Goal: Task Accomplishment & Management: Use online tool/utility

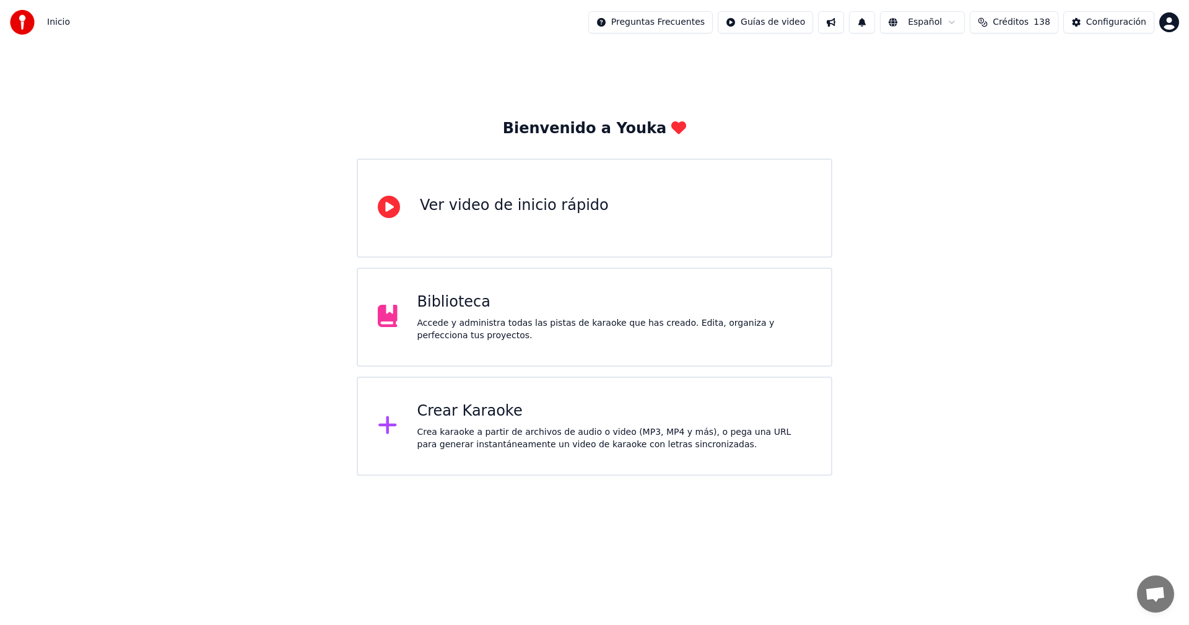
click at [541, 307] on div "Biblioteca" at bounding box center [615, 302] width 395 height 20
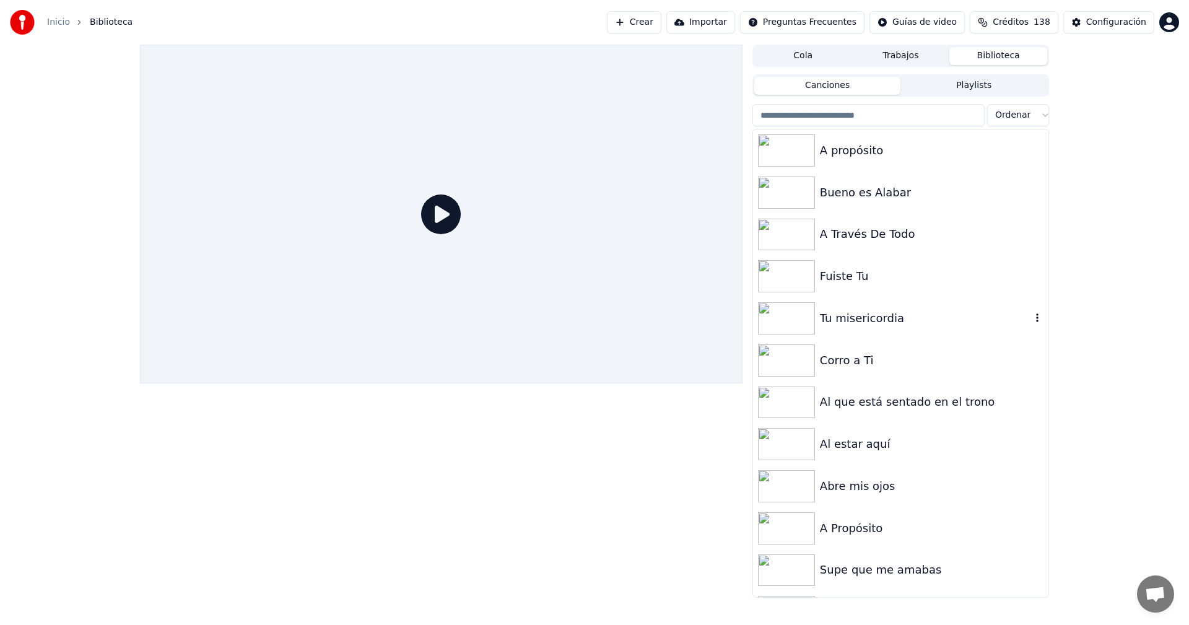
click at [783, 313] on img at bounding box center [786, 318] width 57 height 32
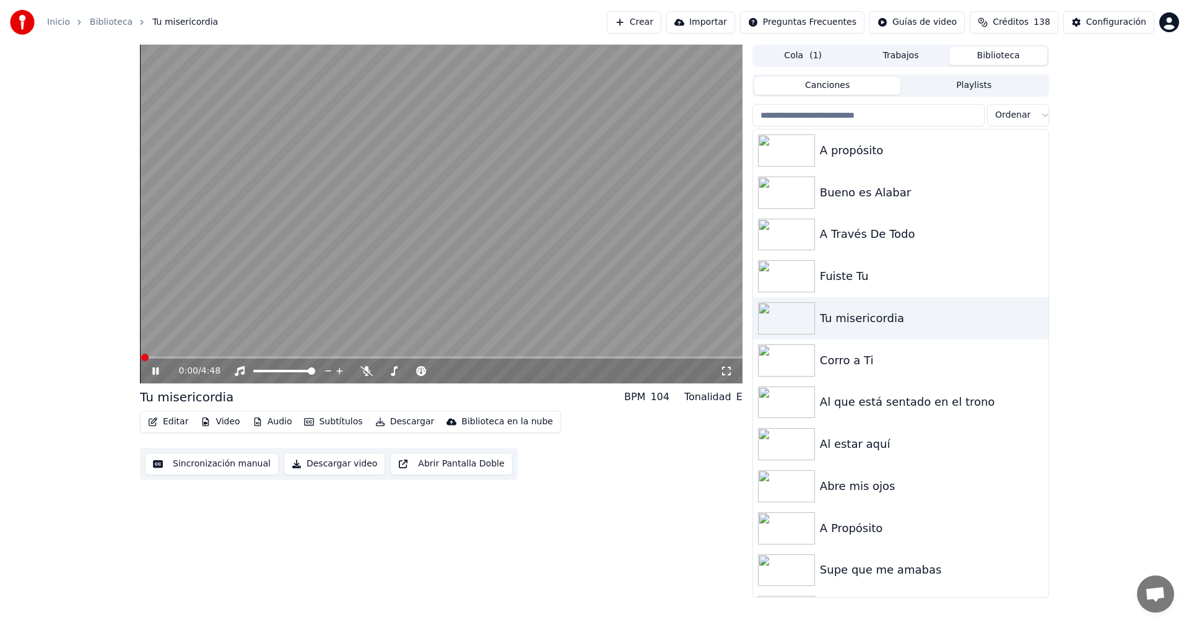
click at [152, 371] on icon at bounding box center [164, 371] width 29 height 10
click at [292, 502] on div "0:00 / 4:48 Tu misericordia BPM 104 Tonalidad E Editar Video Audio Subtítulos D…" at bounding box center [441, 321] width 603 height 553
click at [81, 269] on div "0:00 / 4:48 Tu misericordia BPM 104 Tonalidad E Editar Video Audio Subtítulos D…" at bounding box center [594, 321] width 1189 height 553
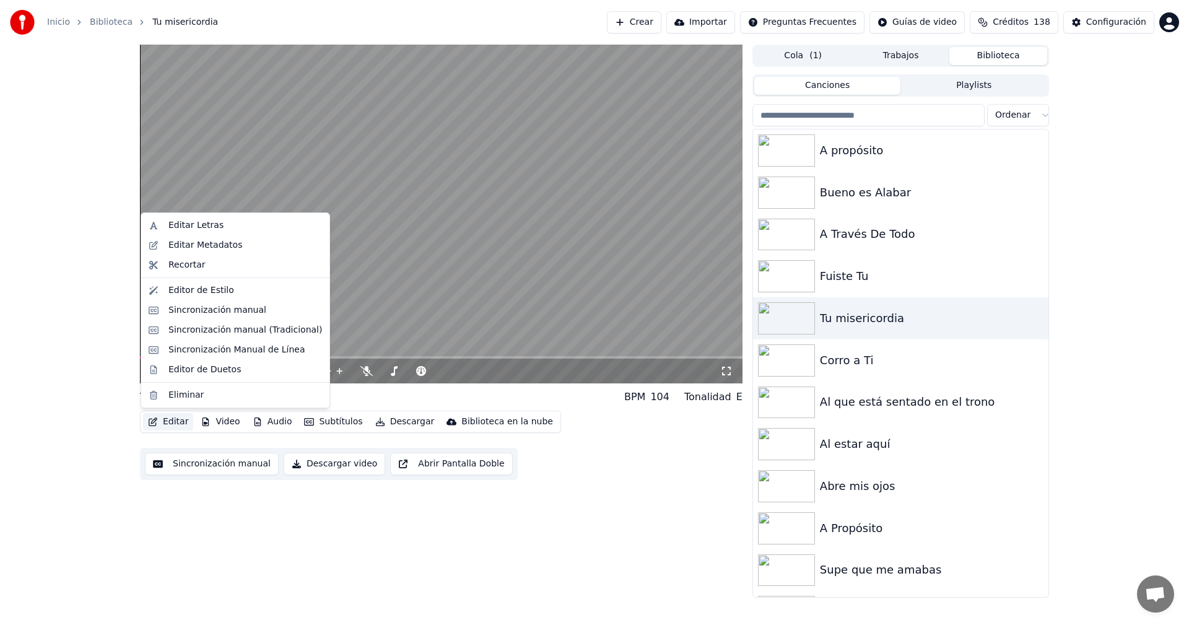
click at [158, 422] on button "Editar" at bounding box center [168, 421] width 50 height 17
click at [170, 312] on div "Sincronización manual" at bounding box center [217, 310] width 98 height 12
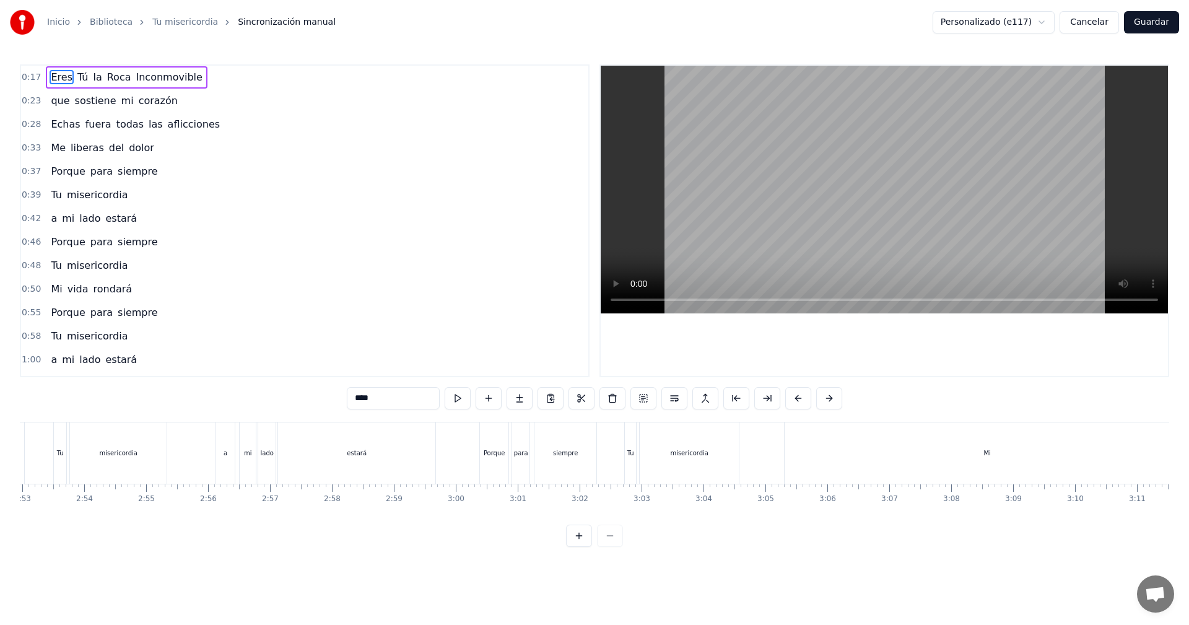
scroll to position [0, 10674]
click at [720, 448] on div "misericordia" at bounding box center [729, 452] width 38 height 9
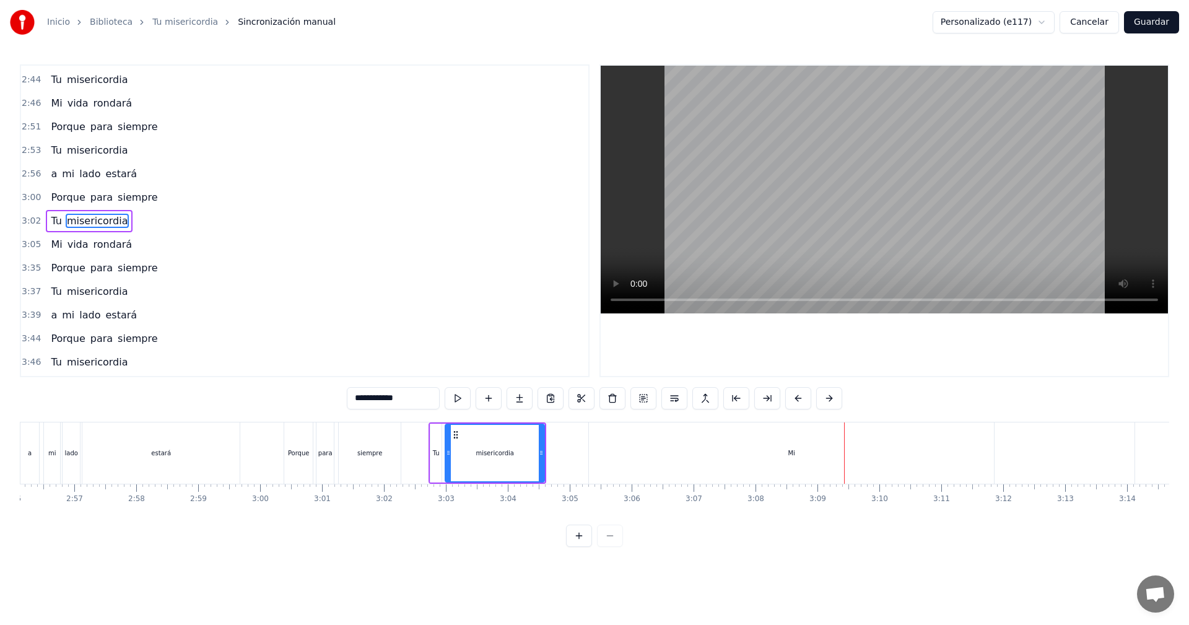
scroll to position [0, 11155]
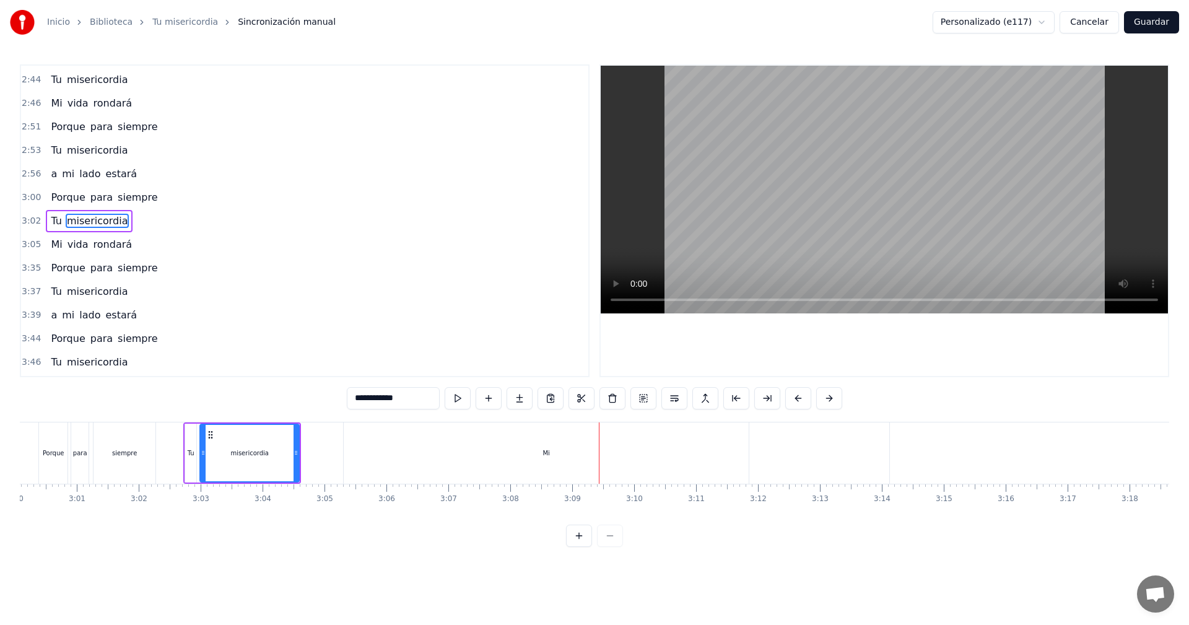
click at [554, 450] on div "Mi" at bounding box center [546, 452] width 405 height 61
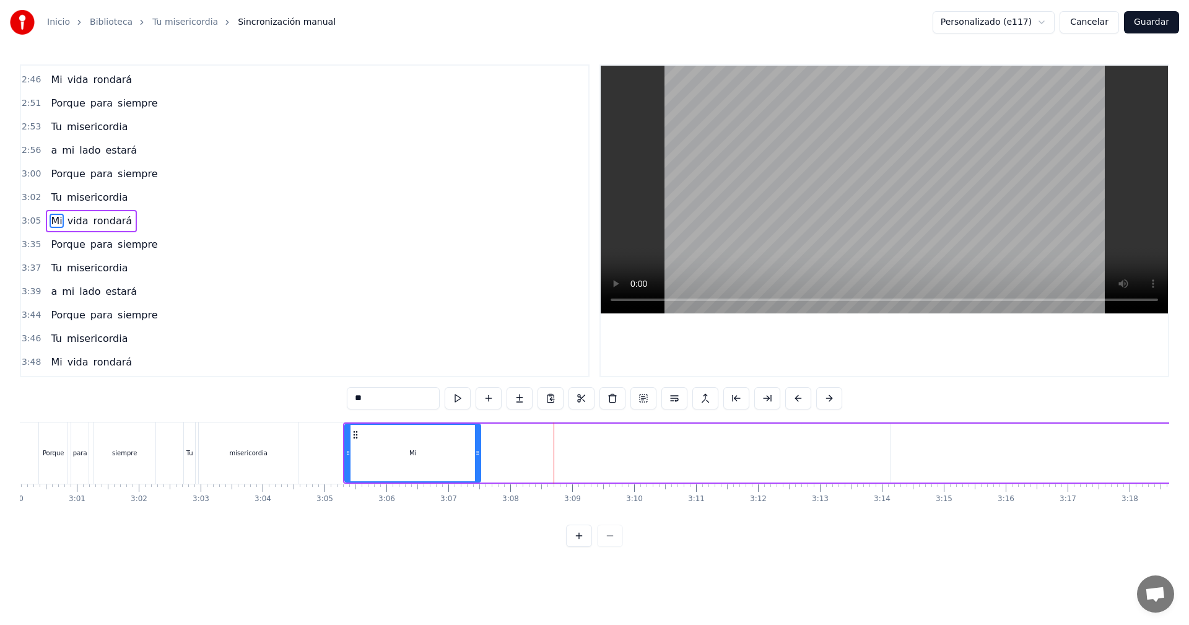
drag, startPoint x: 748, startPoint y: 455, endPoint x: 479, endPoint y: 458, distance: 269.5
click at [479, 458] on div at bounding box center [477, 453] width 5 height 56
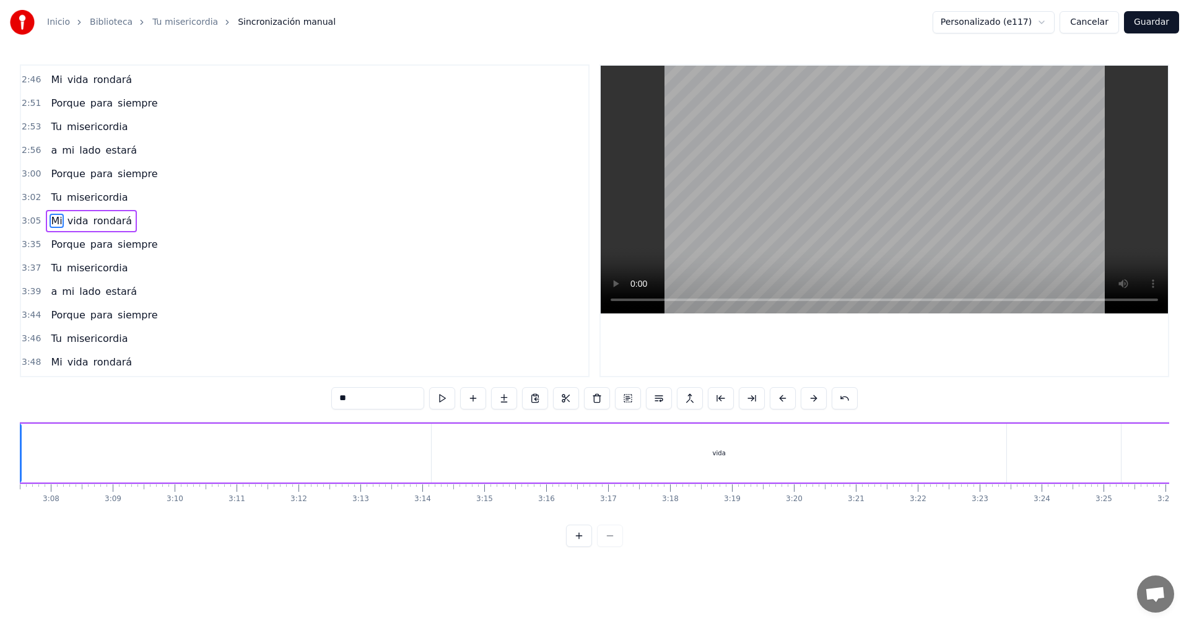
scroll to position [0, 11654]
click at [686, 452] on div "vida" at bounding box center [679, 453] width 575 height 59
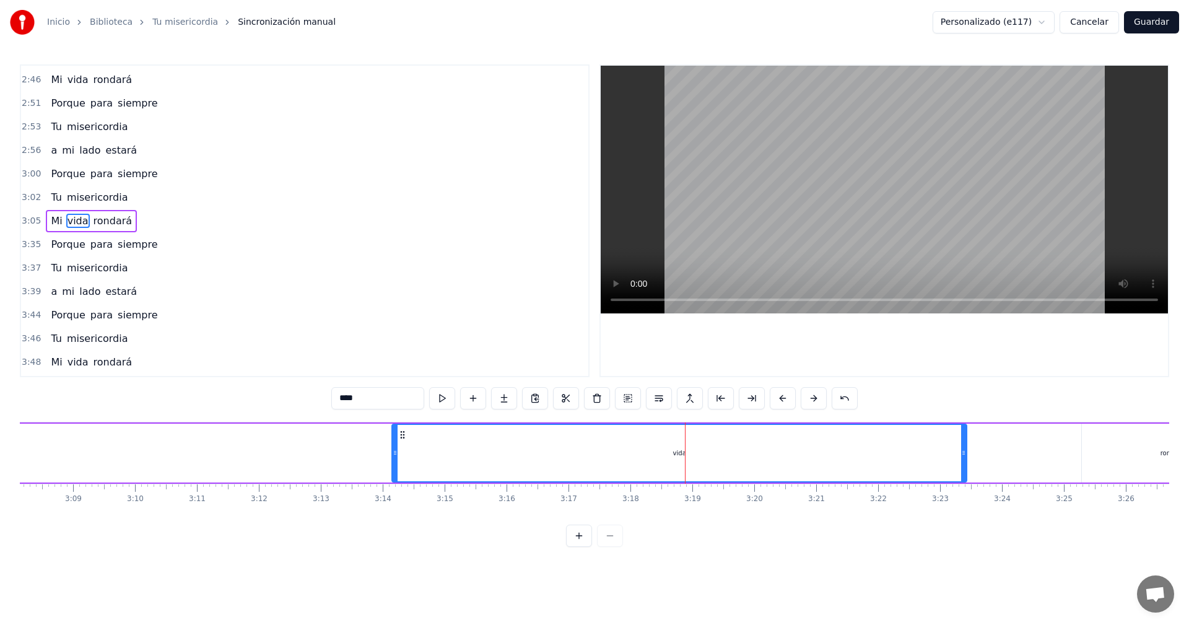
drag, startPoint x: 760, startPoint y: 462, endPoint x: 716, endPoint y: 459, distance: 44.1
click at [716, 459] on div "vida" at bounding box center [680, 453] width 574 height 56
drag, startPoint x: 442, startPoint y: 442, endPoint x: 412, endPoint y: 443, distance: 29.8
click at [412, 443] on div "vida" at bounding box center [680, 453] width 574 height 56
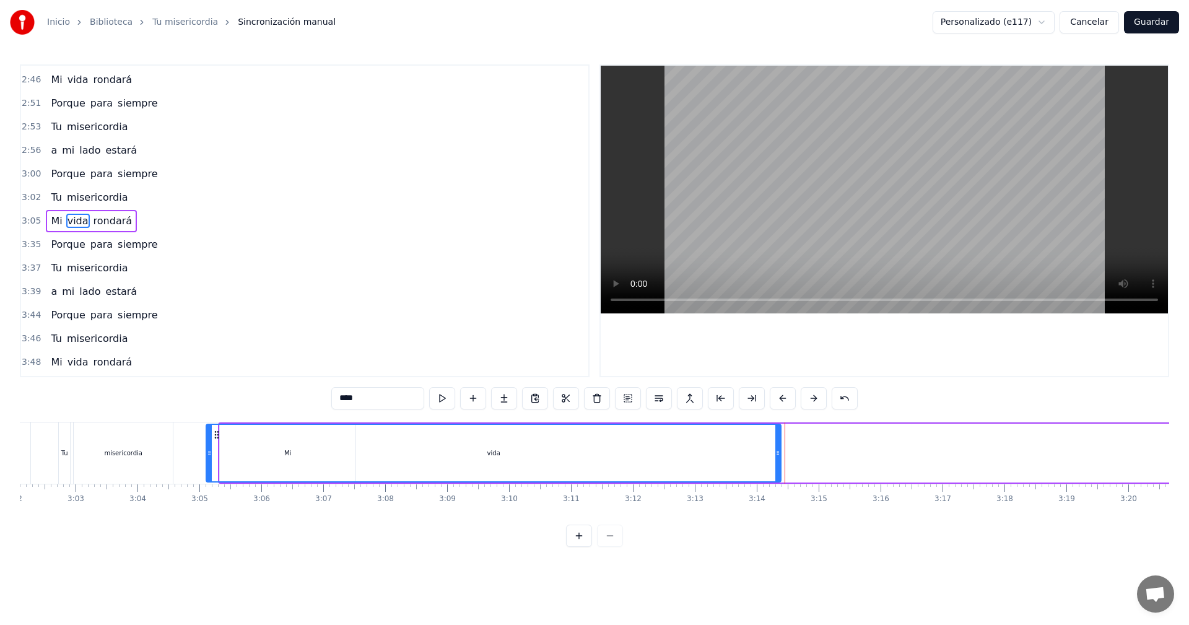
scroll to position [0, 11272]
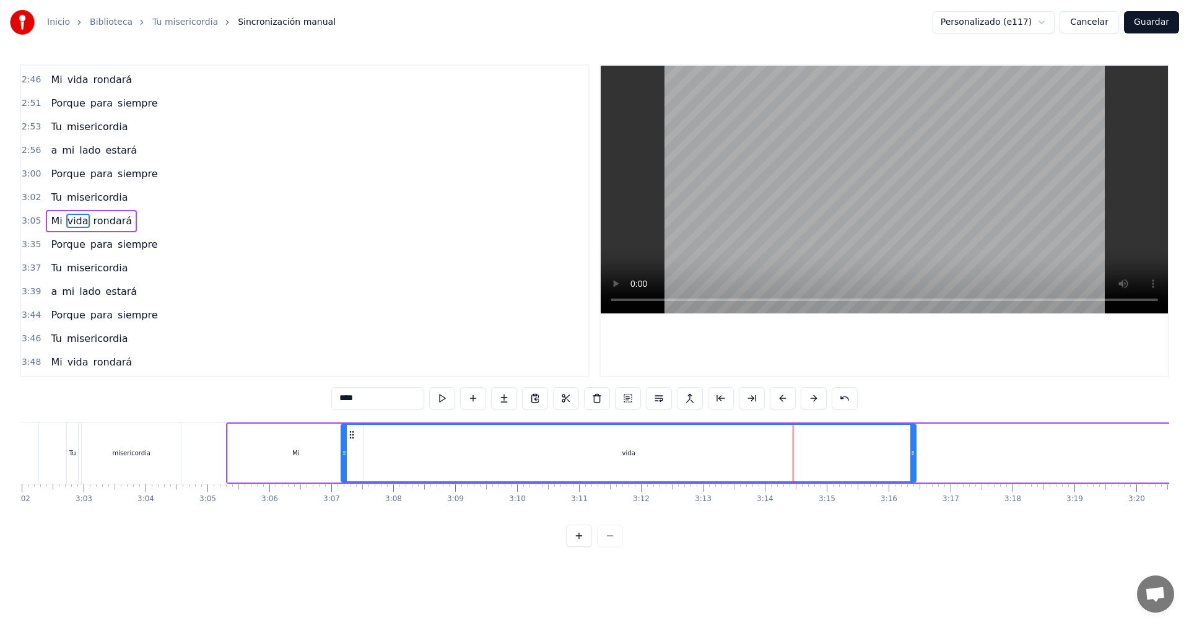
drag, startPoint x: 405, startPoint y: 434, endPoint x: 354, endPoint y: 453, distance: 54.3
click at [354, 453] on div "vida" at bounding box center [629, 453] width 574 height 56
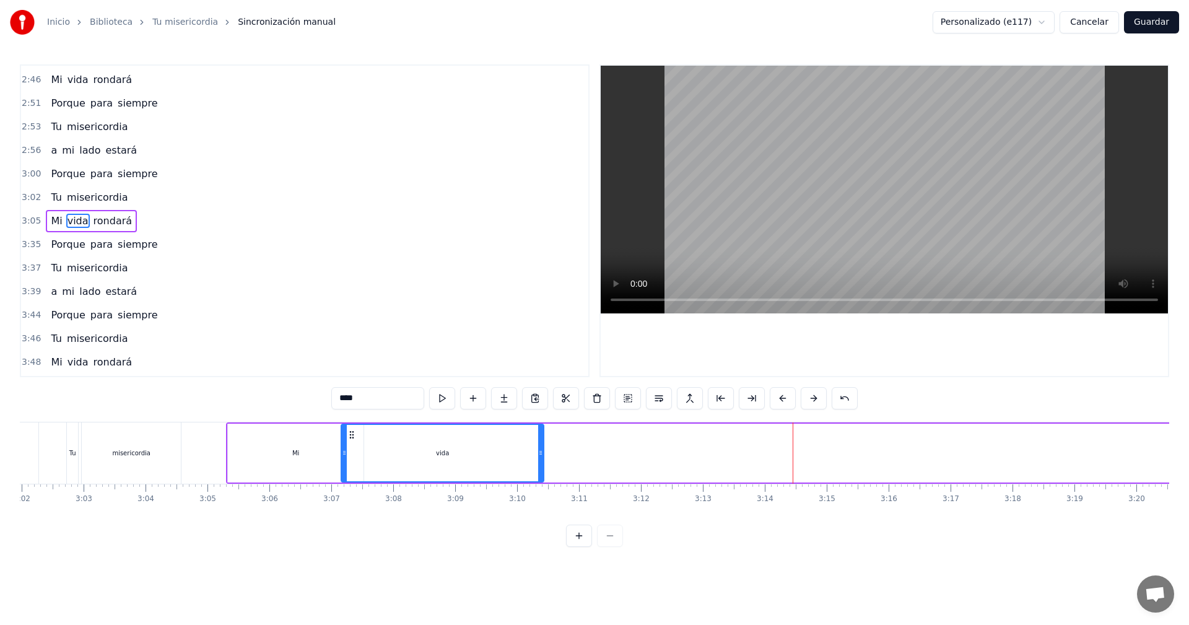
drag, startPoint x: 914, startPoint y: 455, endPoint x: 533, endPoint y: 445, distance: 381.7
click at [538, 445] on div at bounding box center [540, 453] width 5 height 56
drag, startPoint x: 344, startPoint y: 452, endPoint x: 367, endPoint y: 452, distance: 22.9
click at [367, 452] on icon at bounding box center [367, 453] width 5 height 10
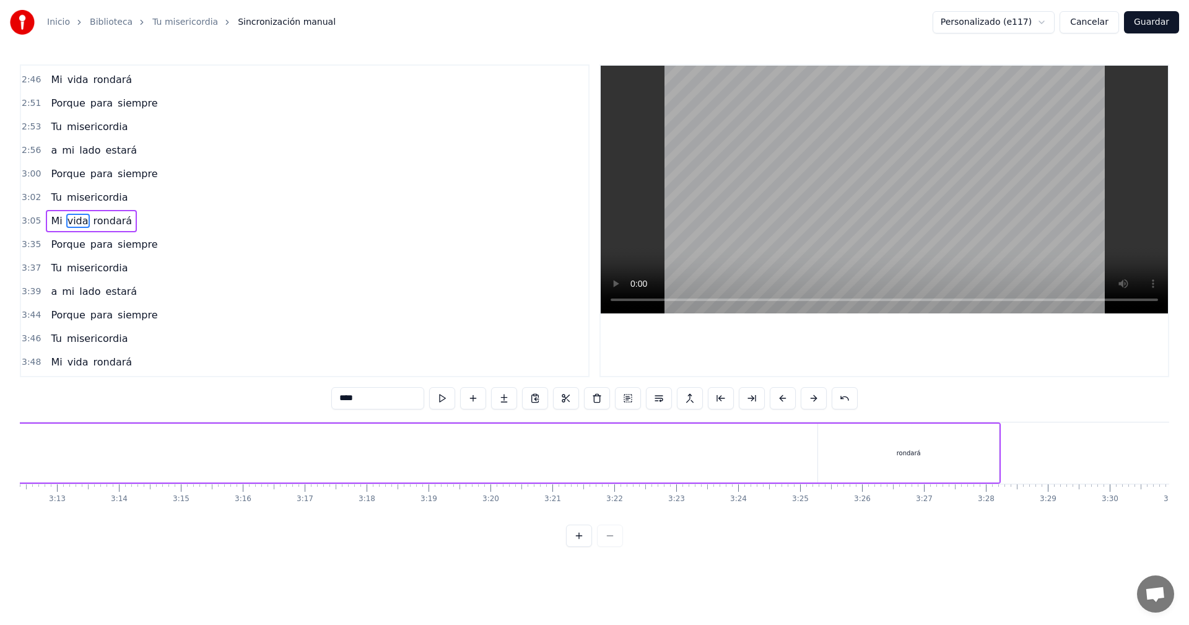
scroll to position [0, 11987]
click at [851, 454] on div "rondará" at bounding box center [840, 453] width 181 height 59
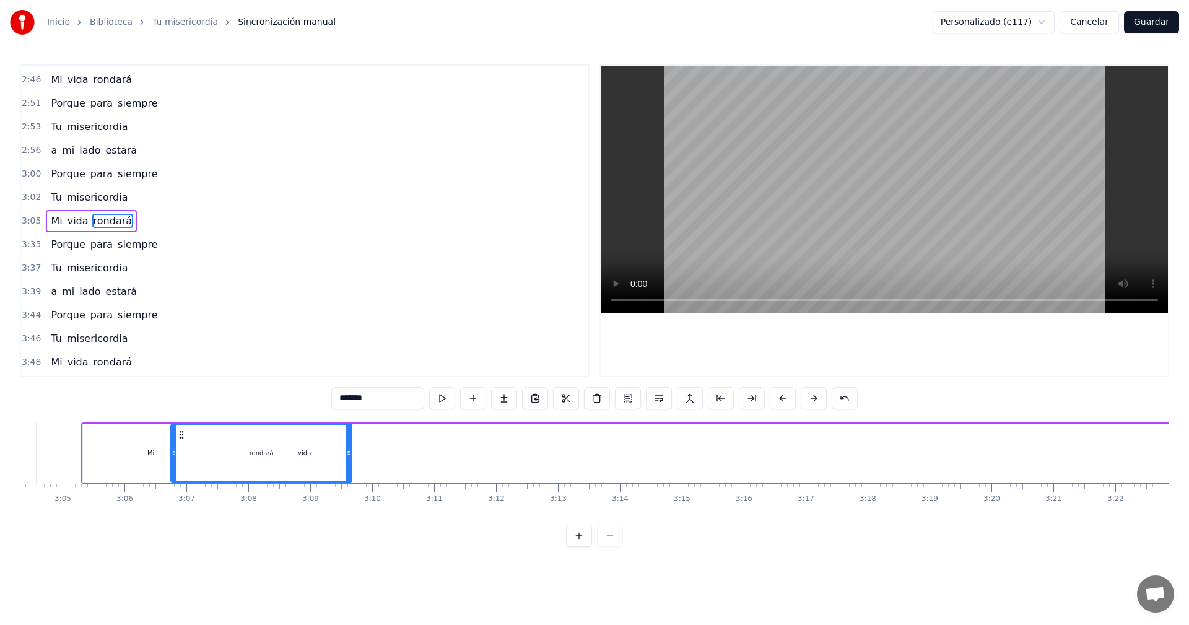
scroll to position [0, 11415]
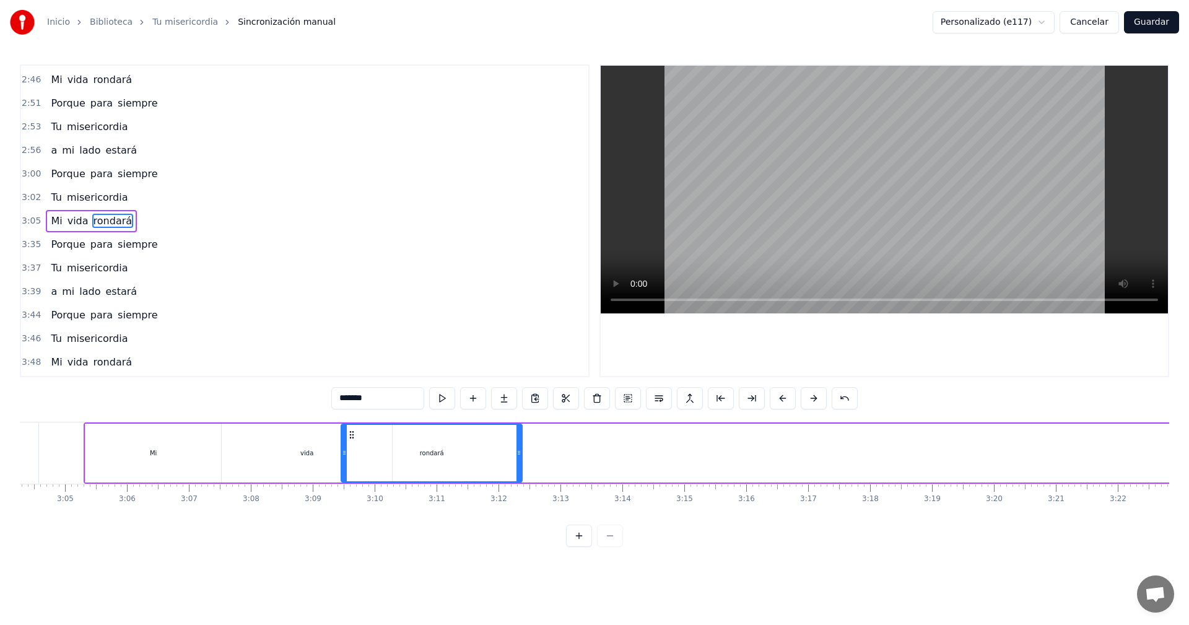
drag, startPoint x: 761, startPoint y: 435, endPoint x: 353, endPoint y: 459, distance: 408.3
click at [353, 459] on div "rondará" at bounding box center [432, 453] width 180 height 56
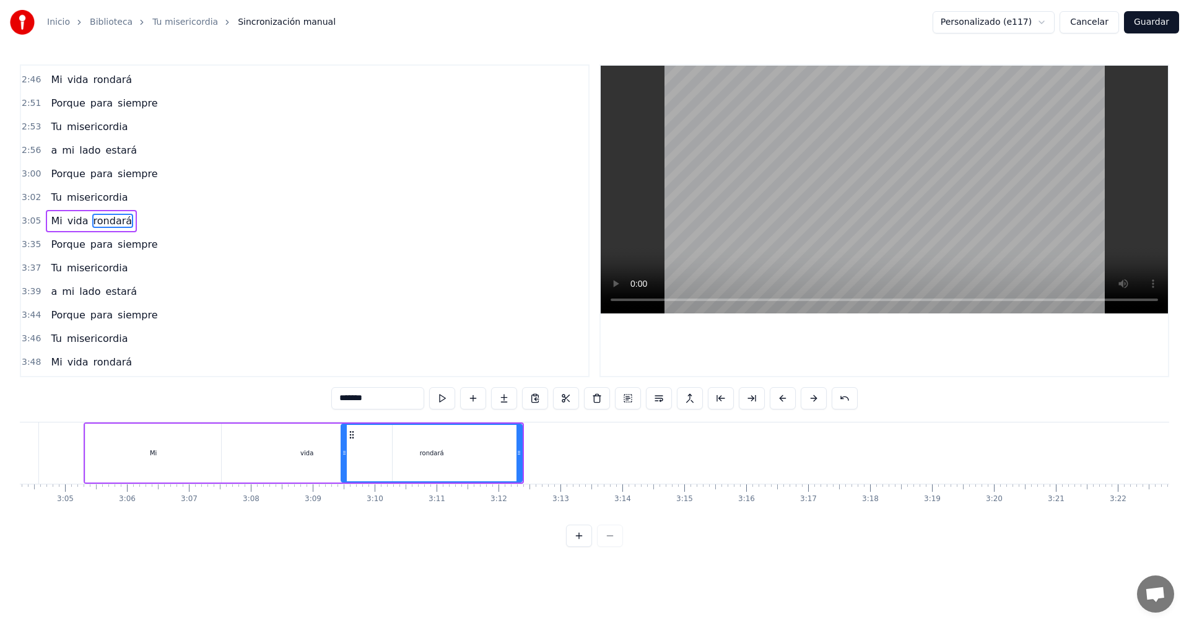
click at [304, 455] on div "vida" at bounding box center [306, 452] width 13 height 9
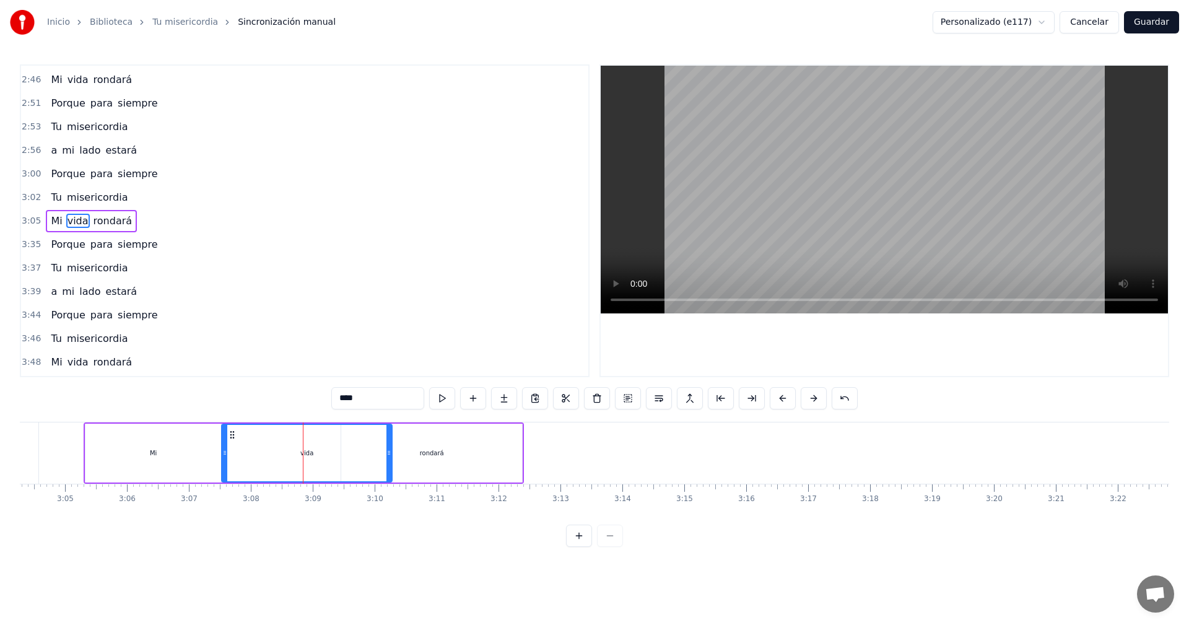
click at [209, 455] on div "Mi" at bounding box center [153, 453] width 136 height 59
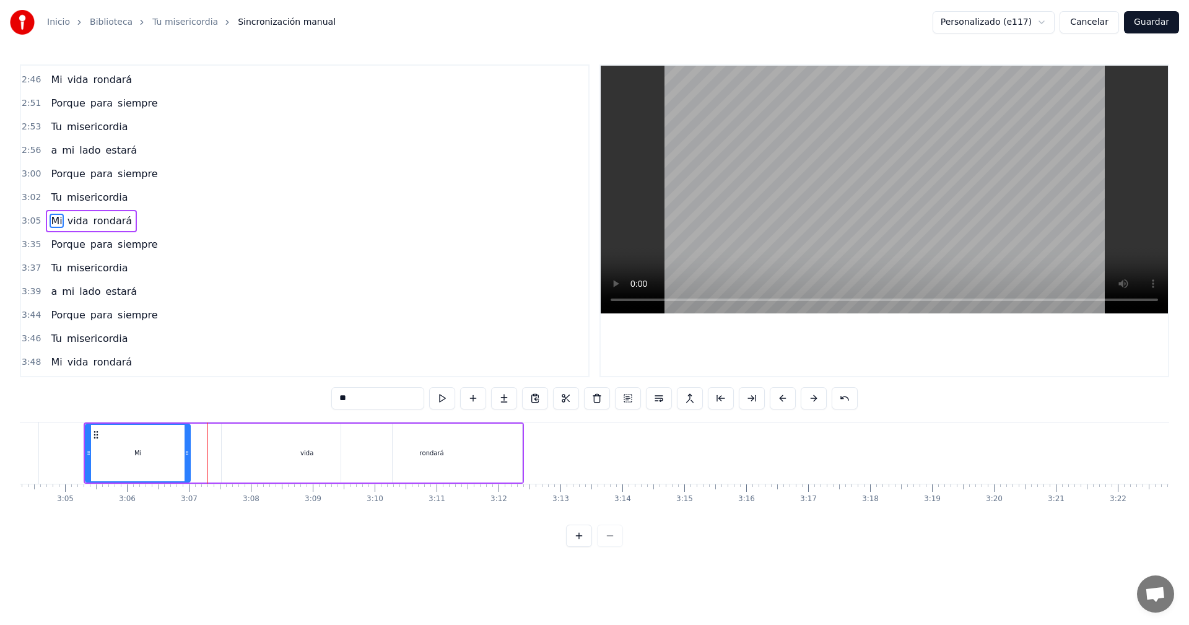
drag, startPoint x: 218, startPoint y: 454, endPoint x: 187, endPoint y: 454, distance: 31.0
click at [187, 454] on icon at bounding box center [187, 453] width 5 height 10
click at [243, 461] on div "vida" at bounding box center [307, 453] width 170 height 59
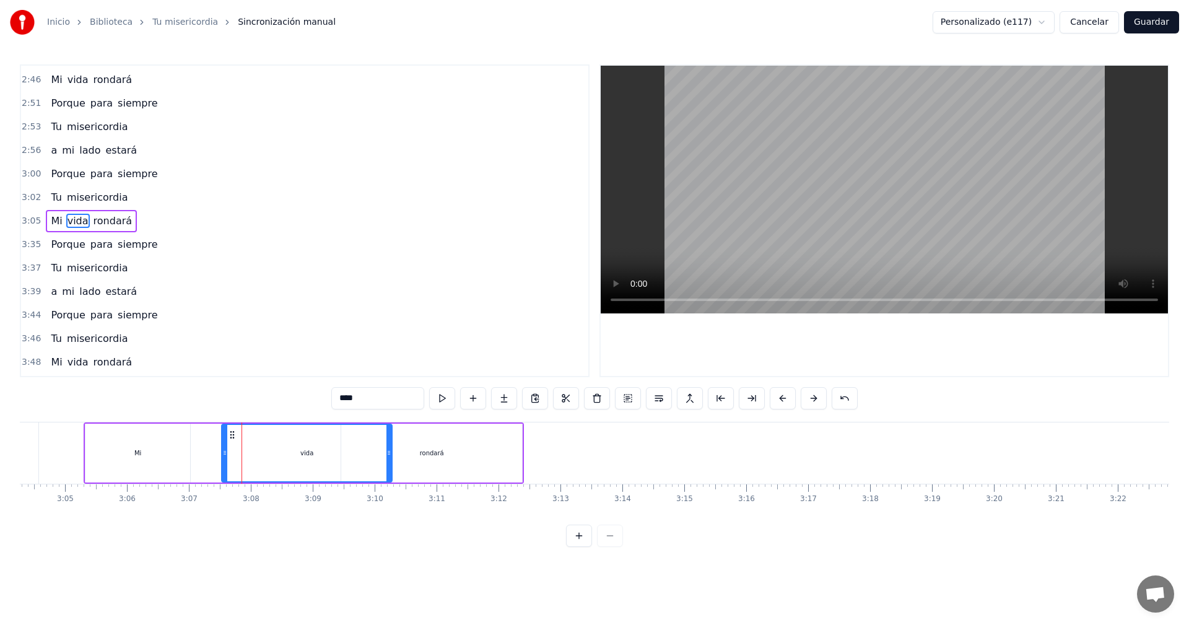
drag, startPoint x: 263, startPoint y: 455, endPoint x: 250, endPoint y: 457, distance: 12.5
click at [250, 457] on div "vida" at bounding box center [306, 453] width 169 height 56
drag, startPoint x: 390, startPoint y: 455, endPoint x: 344, endPoint y: 461, distance: 46.3
click at [278, 457] on icon at bounding box center [276, 453] width 5 height 10
click at [442, 465] on div "rondará" at bounding box center [431, 453] width 181 height 59
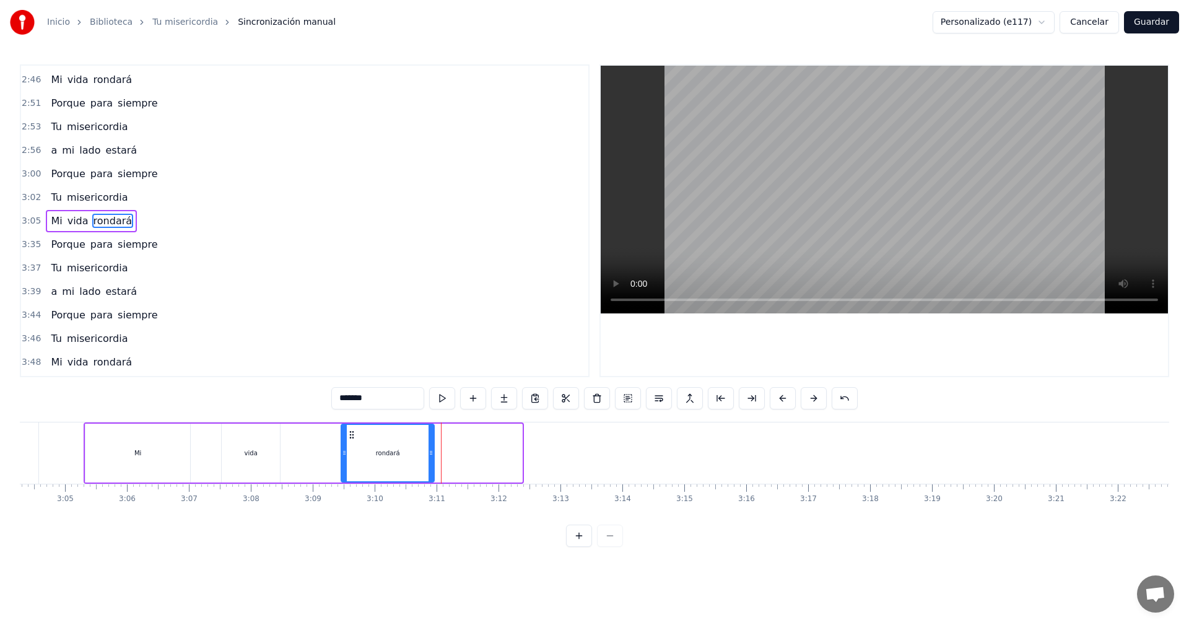
drag, startPoint x: 519, startPoint y: 451, endPoint x: 418, endPoint y: 456, distance: 101.7
click at [429, 455] on icon at bounding box center [431, 453] width 5 height 10
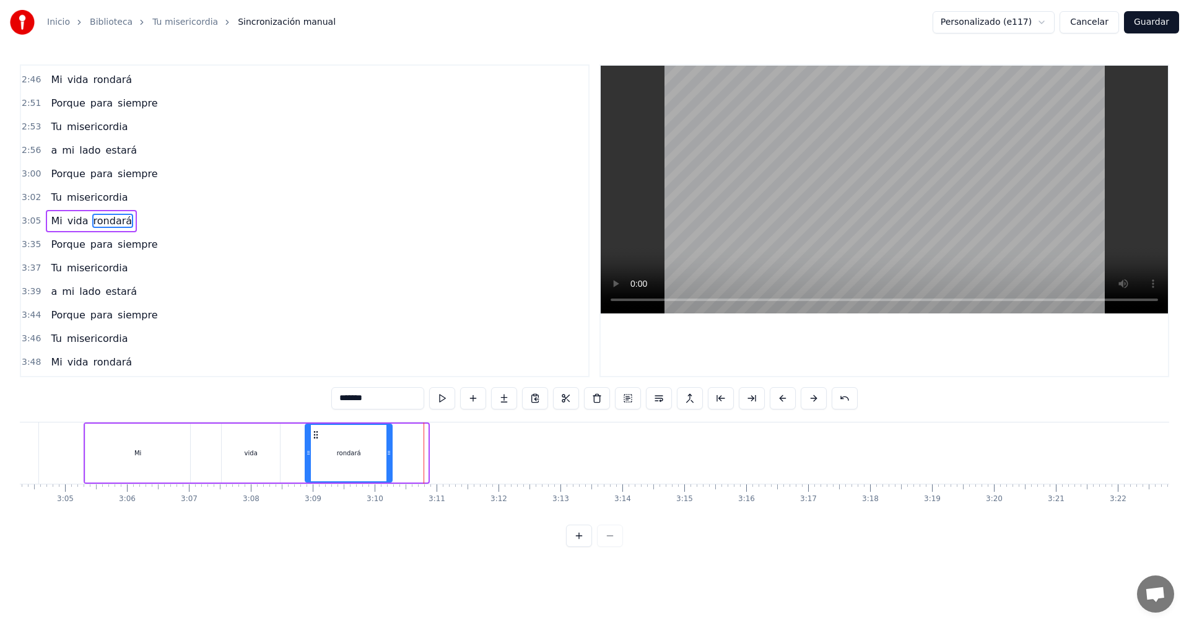
drag, startPoint x: 353, startPoint y: 435, endPoint x: 317, endPoint y: 437, distance: 36.0
click at [317, 437] on icon at bounding box center [316, 435] width 10 height 10
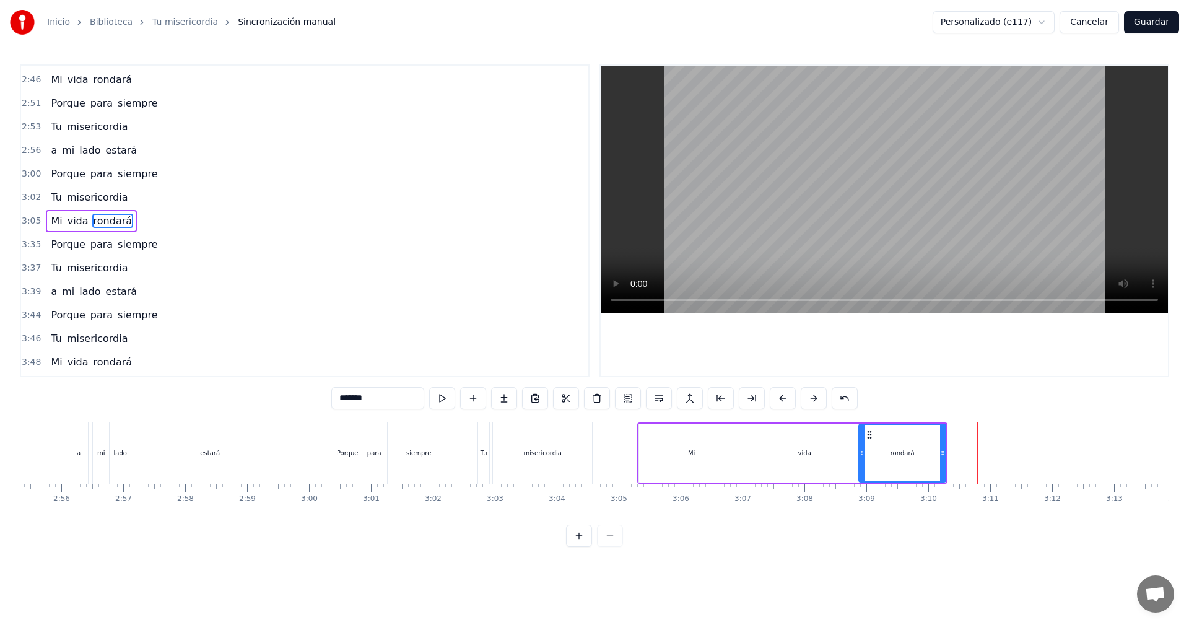
scroll to position [0, 10763]
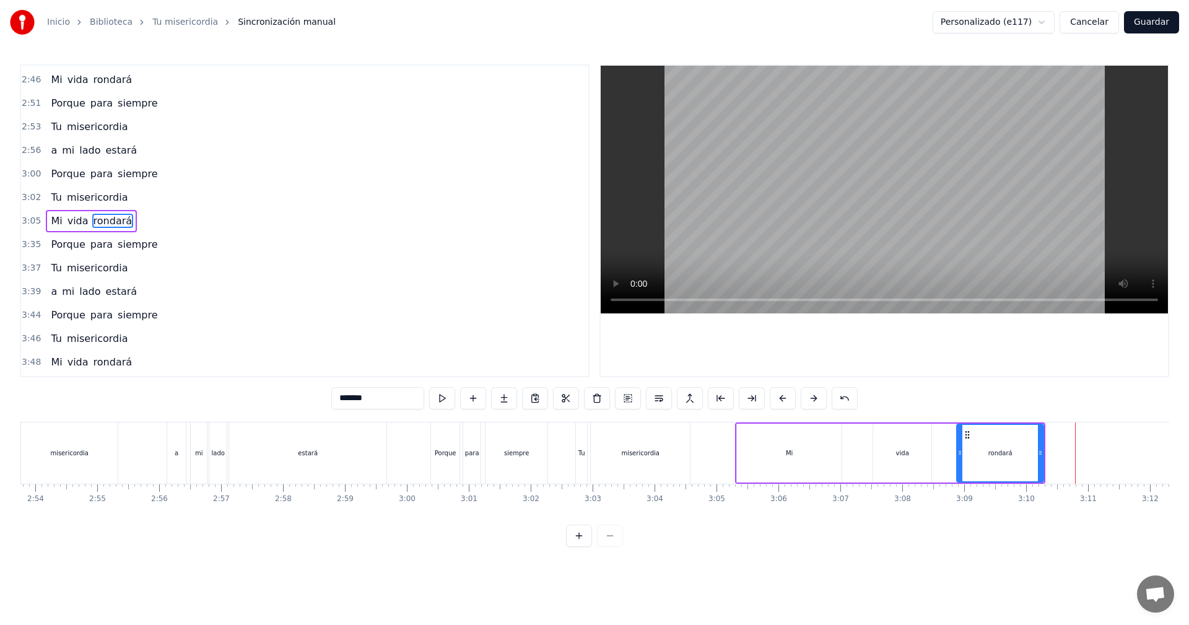
click at [629, 453] on div "misericordia" at bounding box center [640, 452] width 38 height 9
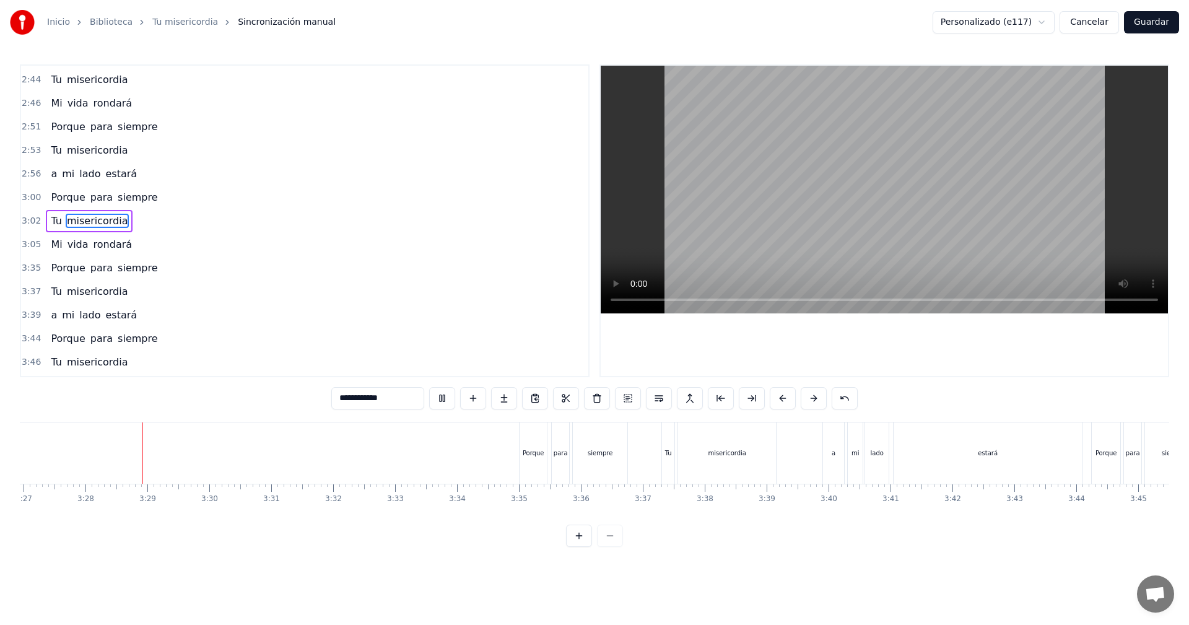
scroll to position [0, 12837]
click at [515, 441] on div "Porque" at bounding box center [515, 452] width 27 height 61
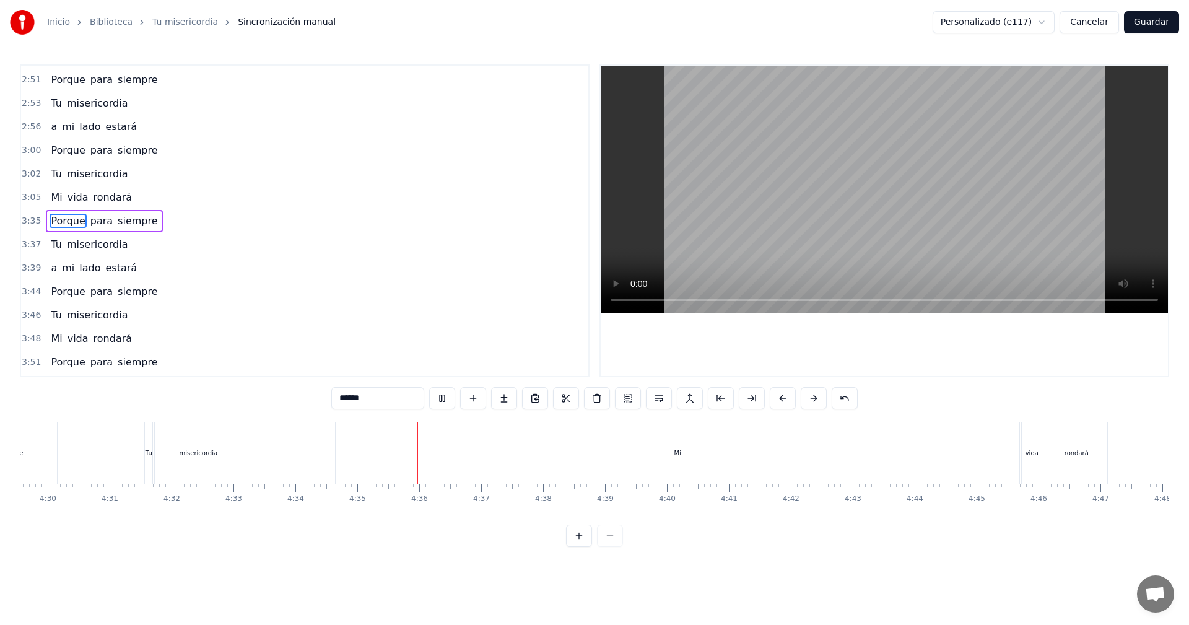
scroll to position [0, 16698]
click at [147, 436] on div "Tu" at bounding box center [147, 452] width 7 height 61
type input "**"
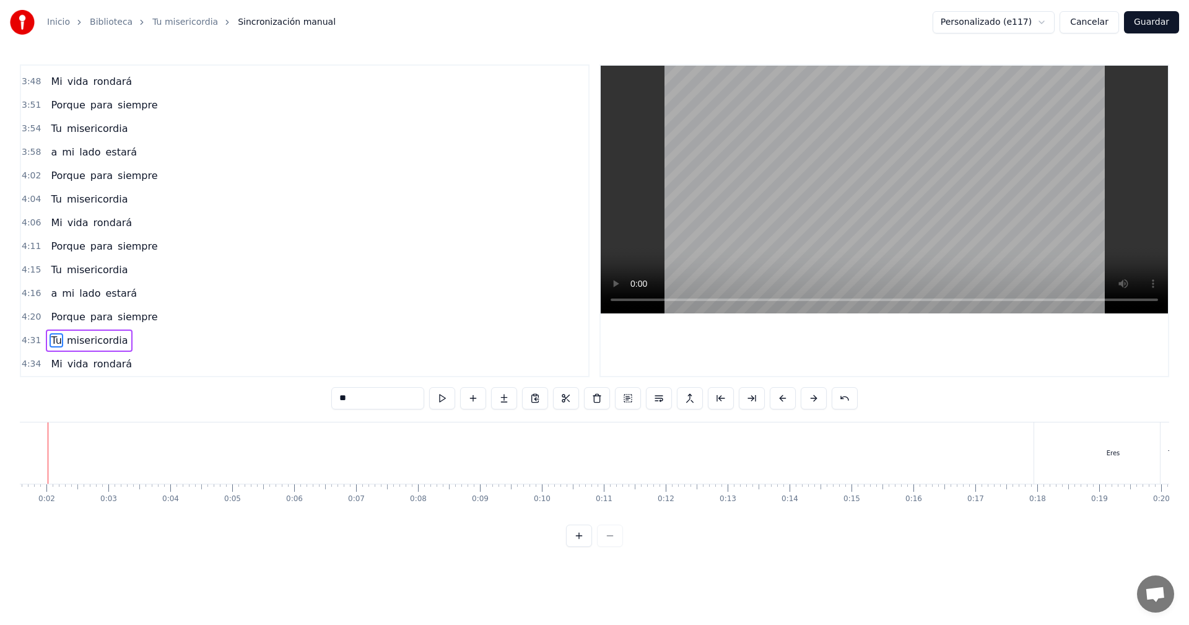
scroll to position [0, 63]
click at [1162, 23] on button "Guardar" at bounding box center [1151, 22] width 55 height 22
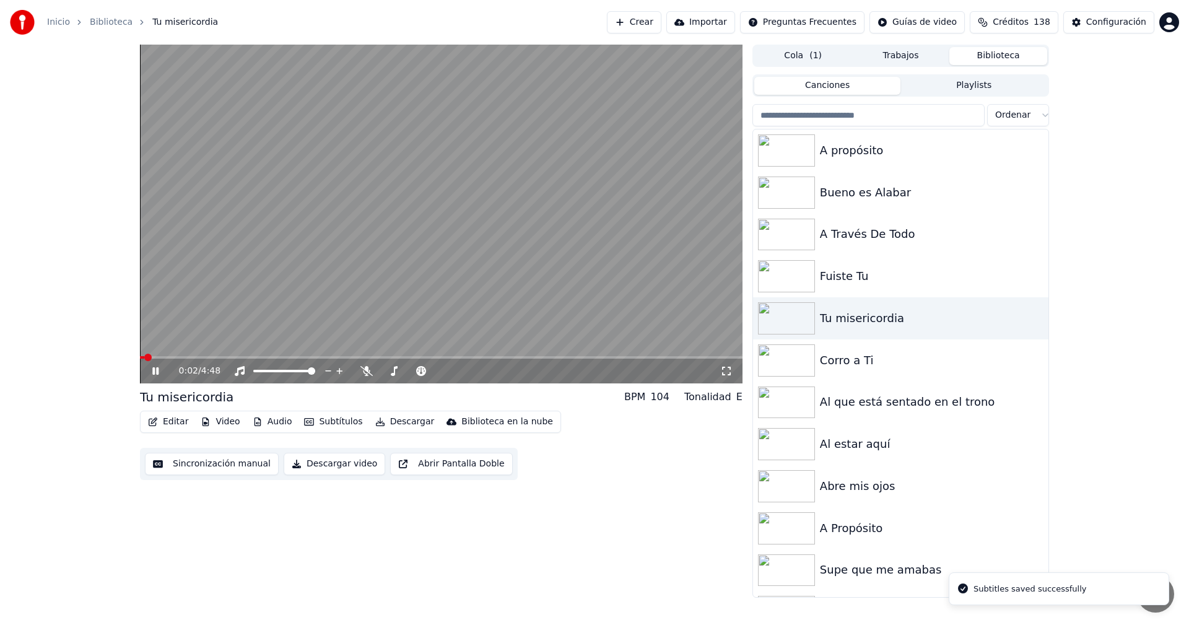
click at [155, 374] on icon at bounding box center [155, 370] width 6 height 7
click at [393, 422] on button "Descargar" at bounding box center [404, 421] width 69 height 17
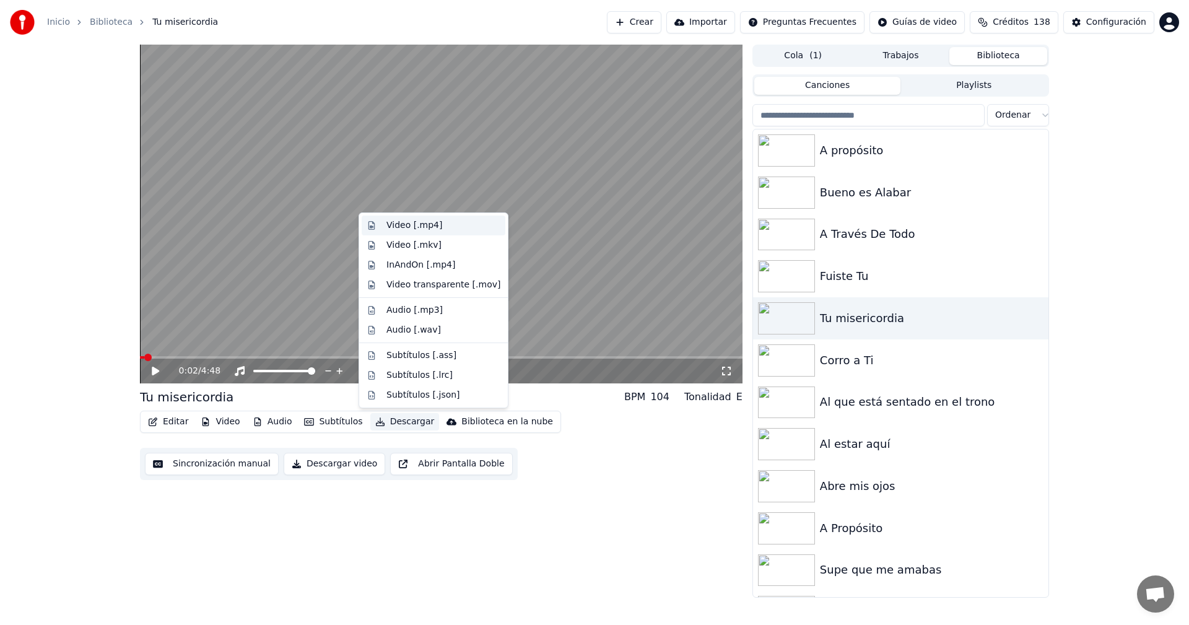
click at [418, 229] on div "Video [.mp4]" at bounding box center [415, 225] width 56 height 12
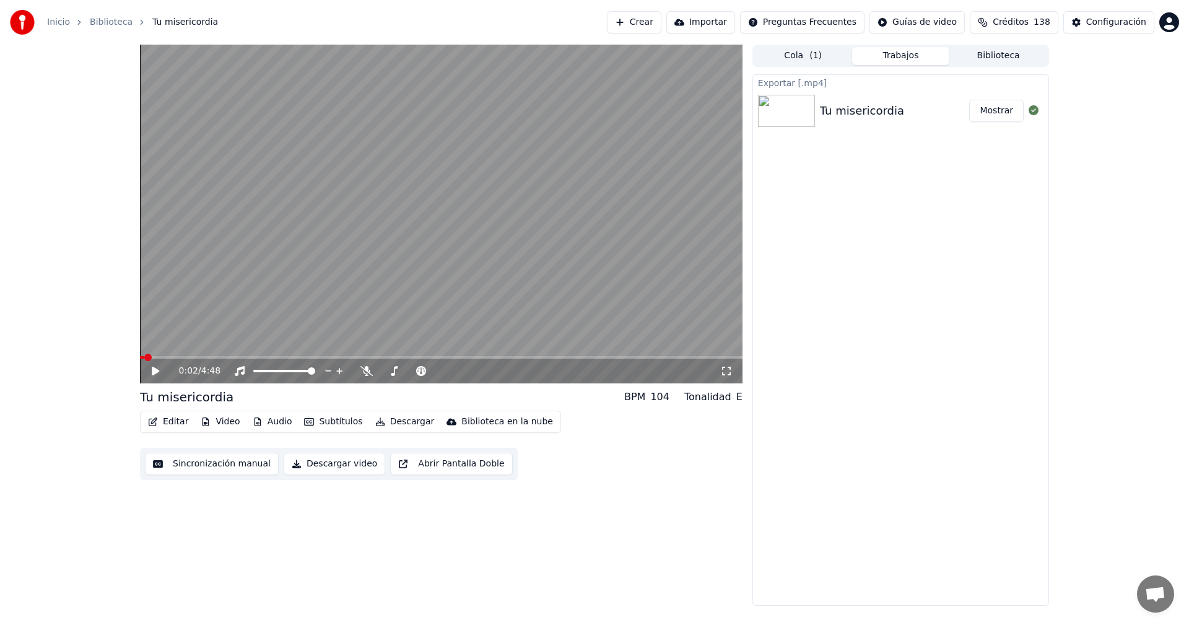
click at [995, 112] on button "Mostrar" at bounding box center [996, 111] width 55 height 22
click at [974, 52] on button "Biblioteca" at bounding box center [999, 56] width 98 height 18
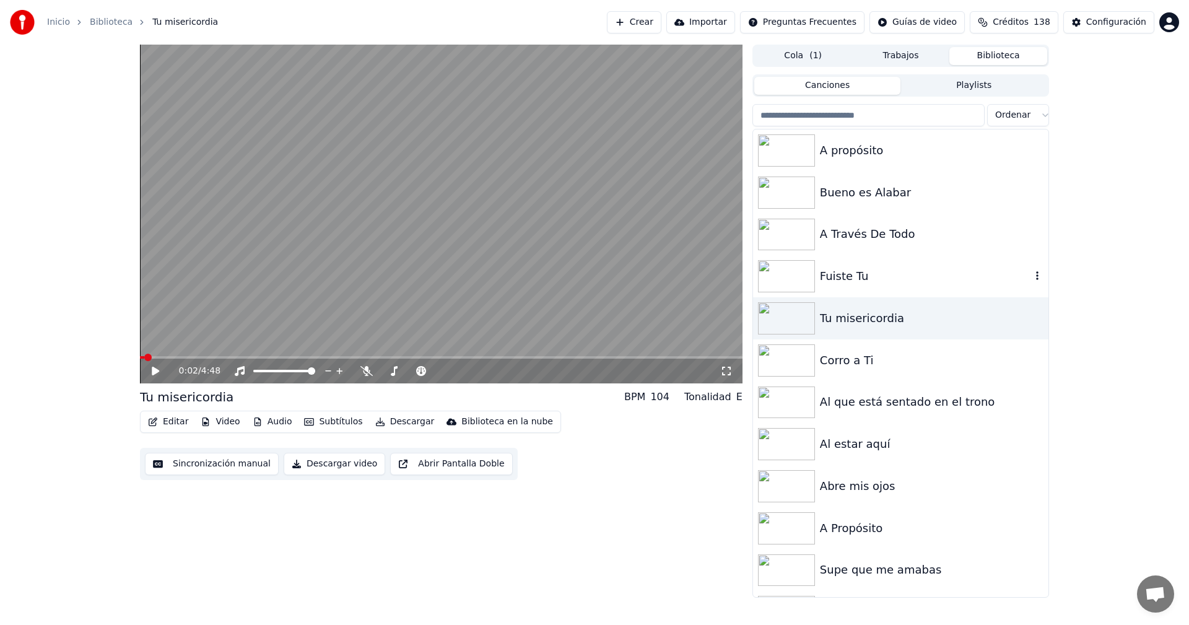
click at [871, 281] on div "Fuiste Tu" at bounding box center [925, 276] width 211 height 17
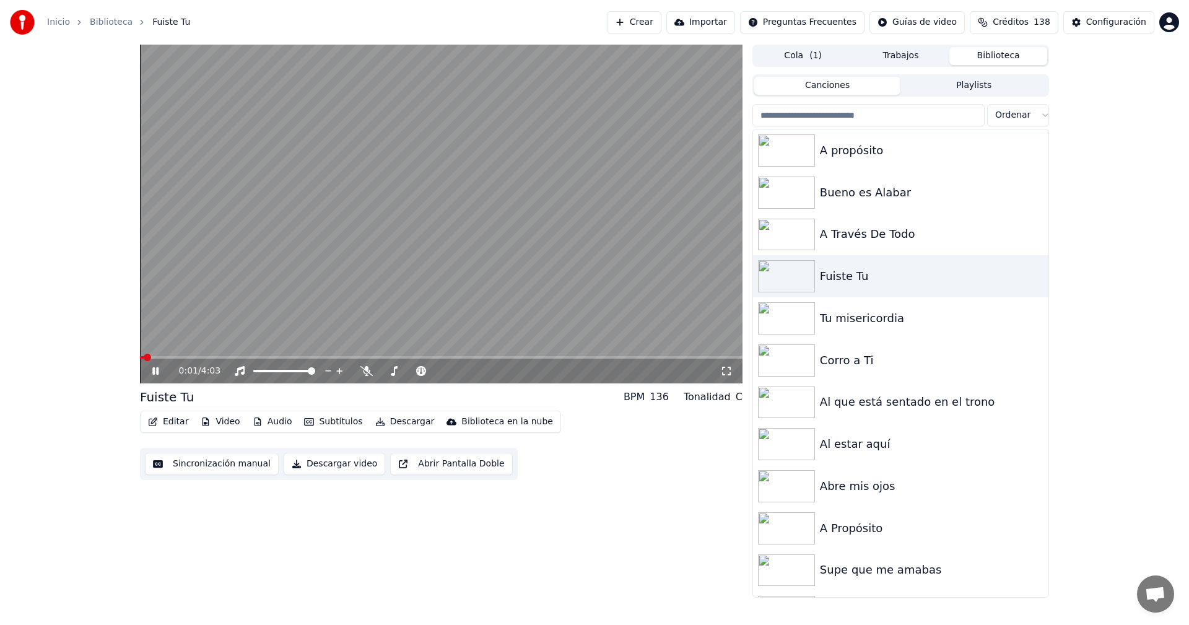
click at [155, 372] on icon at bounding box center [164, 371] width 29 height 10
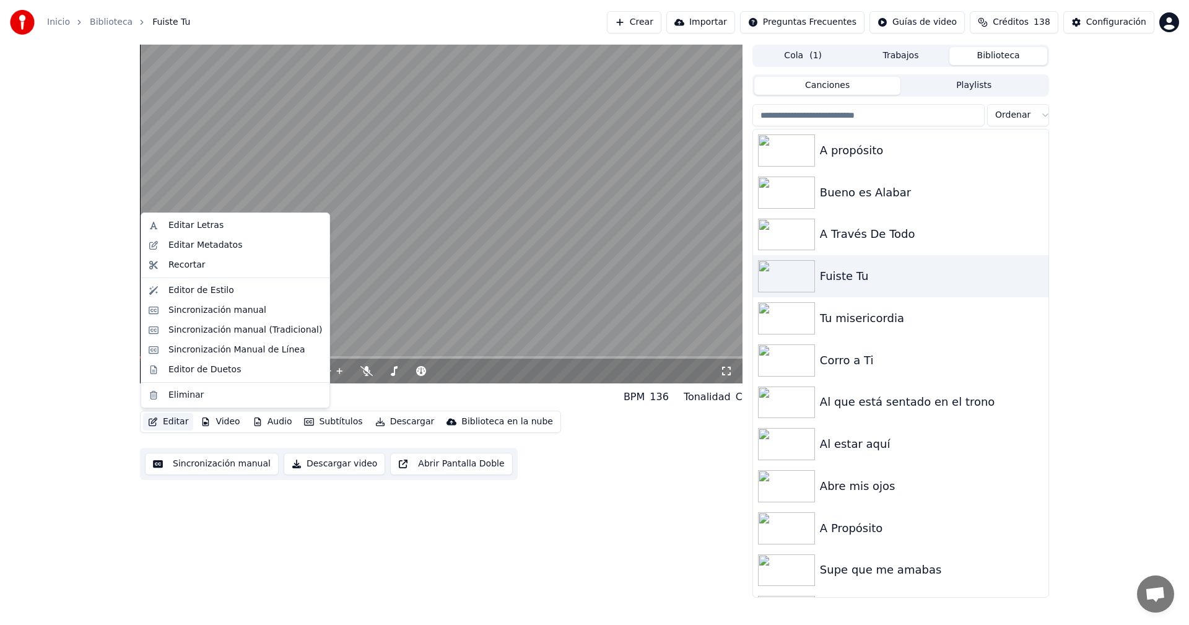
click at [159, 427] on button "Editar" at bounding box center [168, 421] width 50 height 17
click at [180, 305] on div "Sincronización manual" at bounding box center [217, 310] width 98 height 12
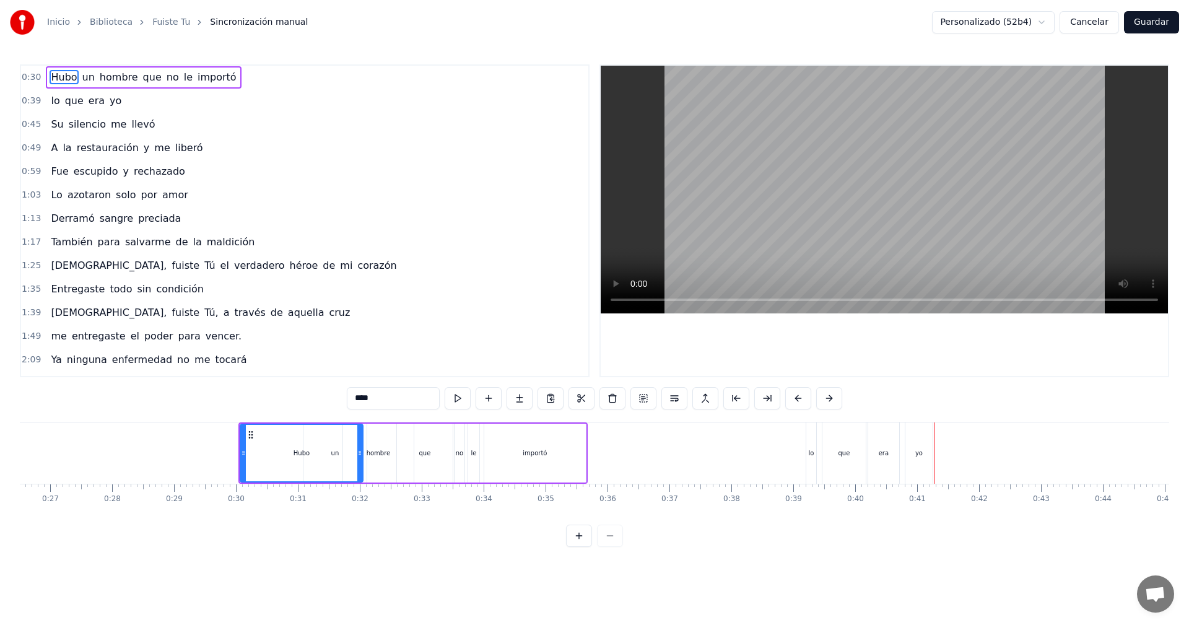
scroll to position [0, 1542]
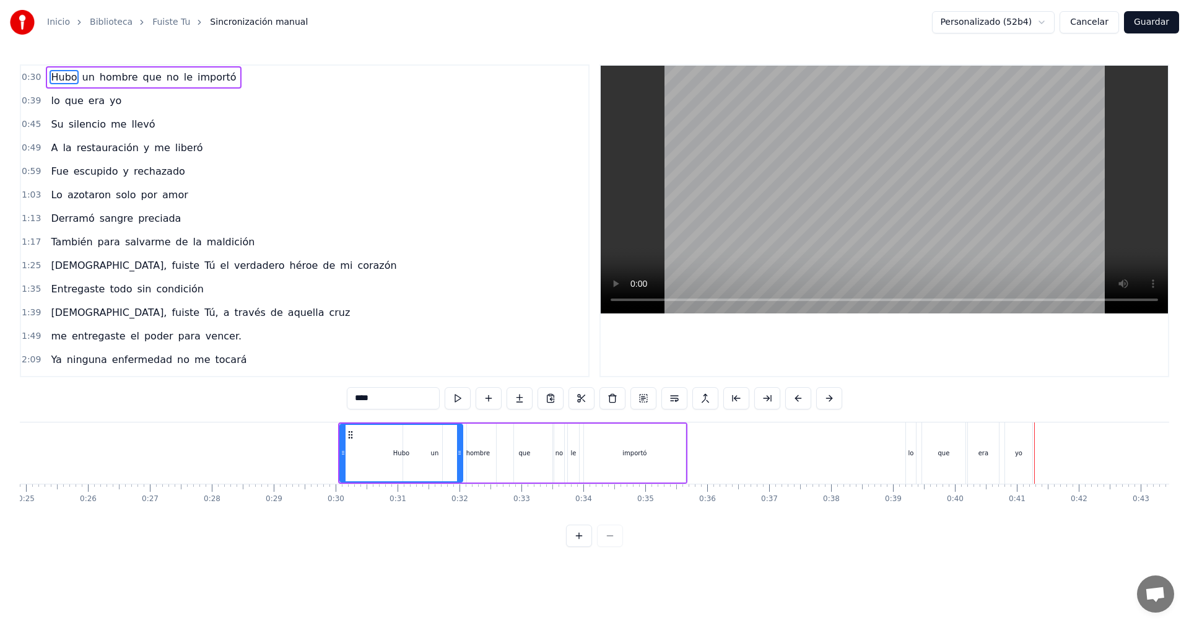
click at [356, 435] on div "Hubo" at bounding box center [401, 453] width 121 height 56
click at [830, 400] on button at bounding box center [829, 398] width 26 height 22
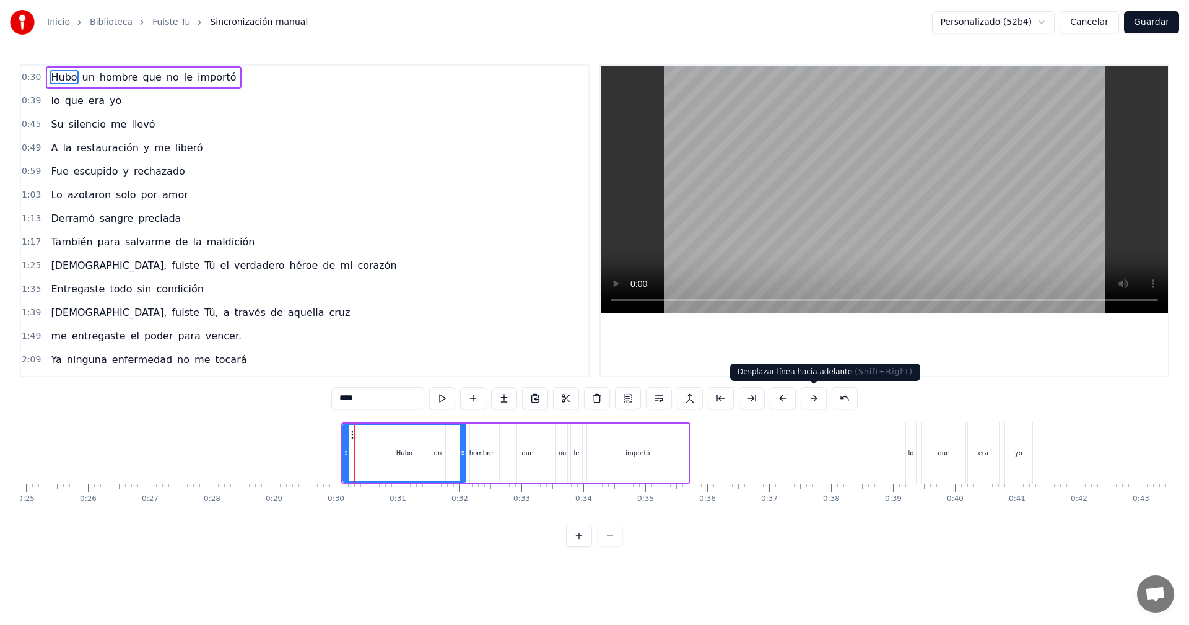
click at [815, 400] on button at bounding box center [814, 398] width 26 height 22
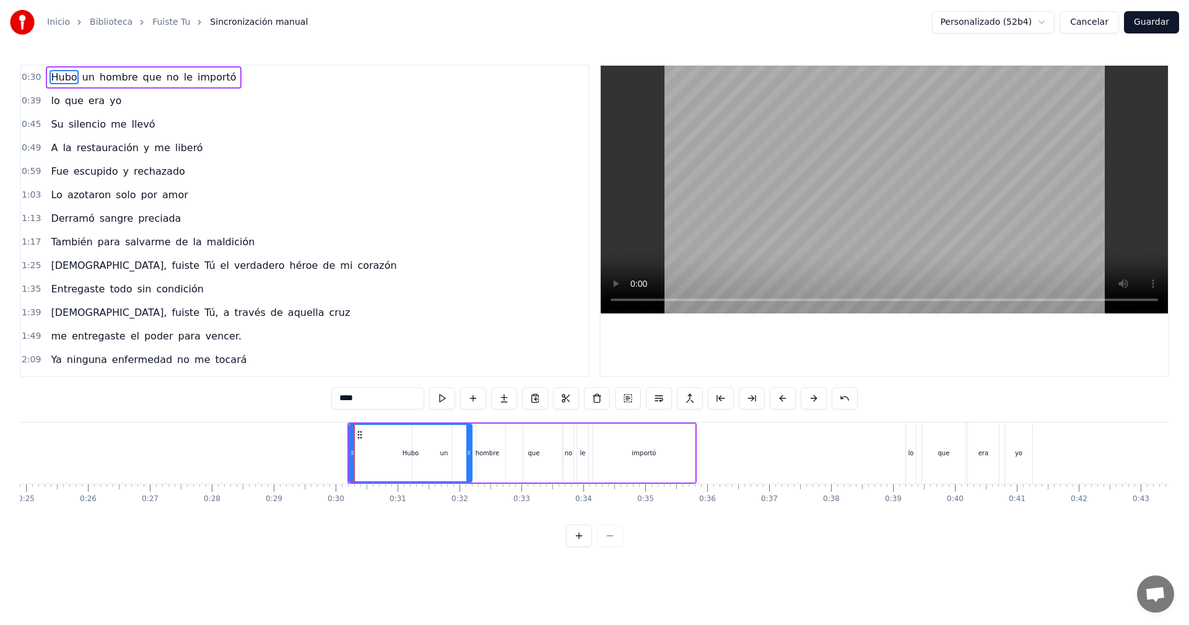
click at [815, 400] on button at bounding box center [814, 398] width 26 height 22
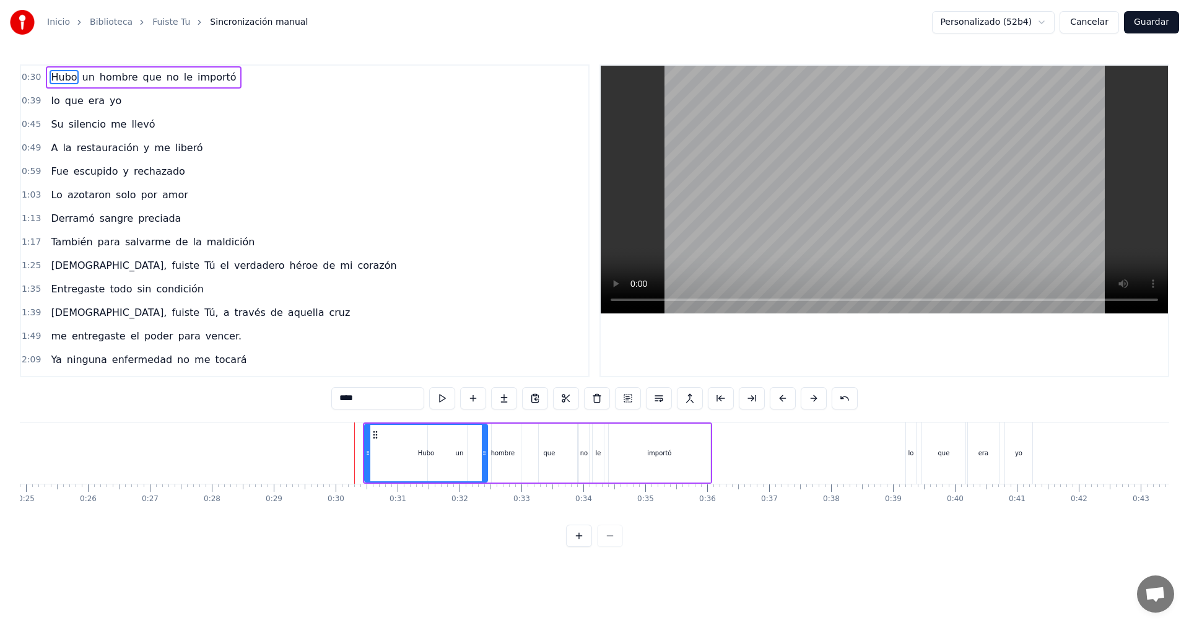
click at [815, 400] on button at bounding box center [814, 398] width 26 height 22
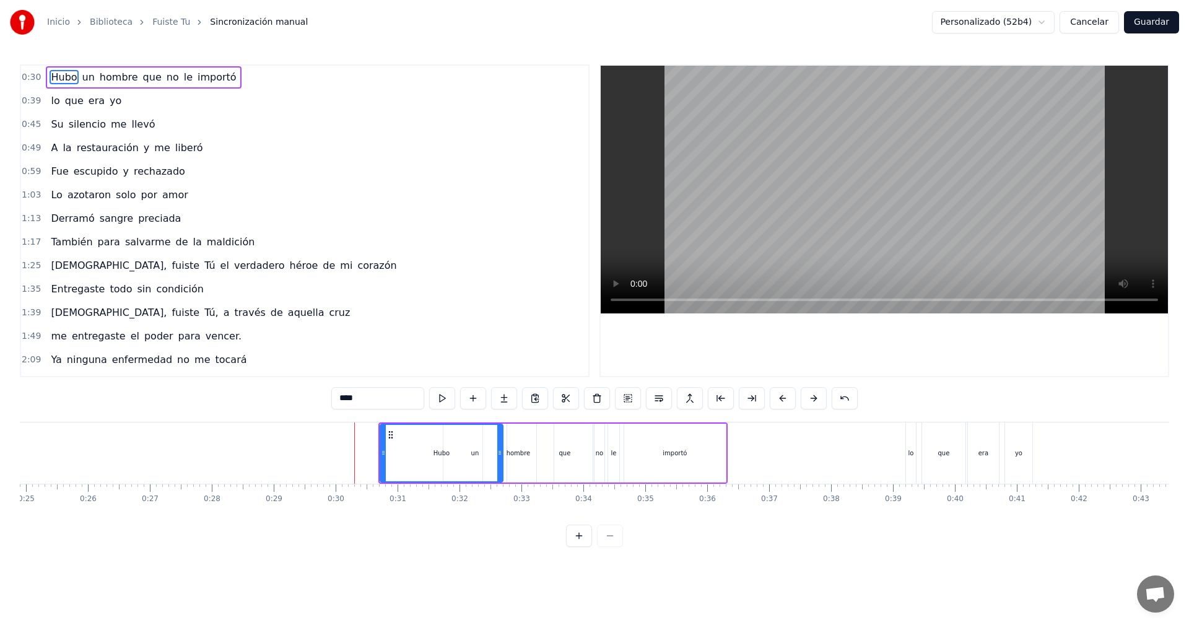
click at [815, 400] on button at bounding box center [814, 398] width 26 height 22
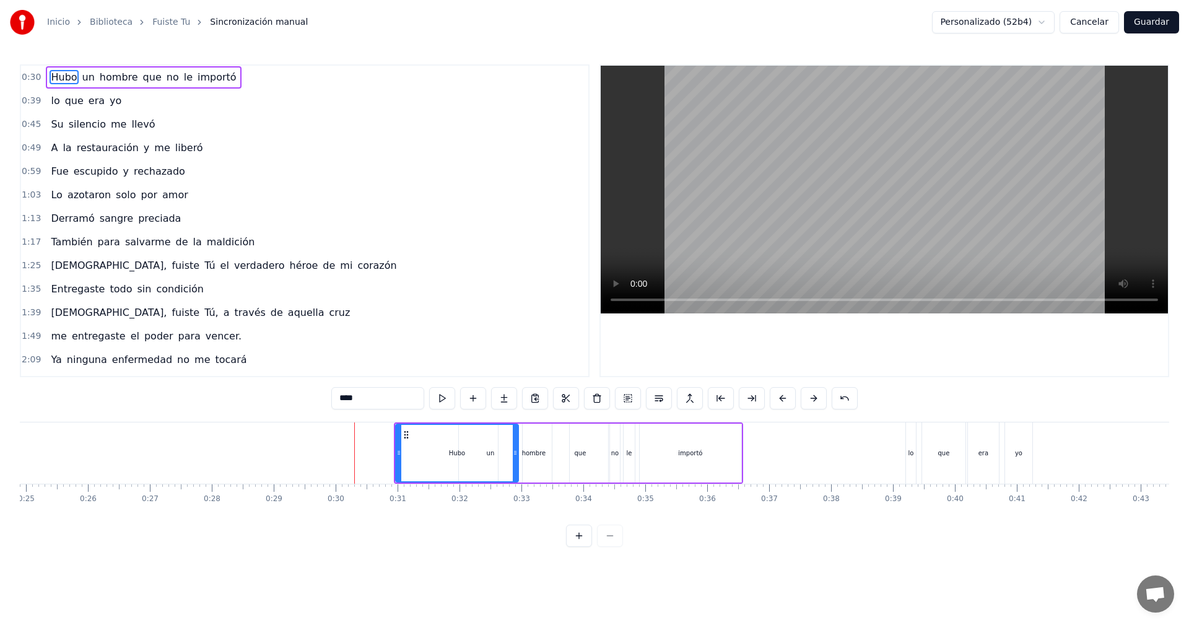
click at [815, 400] on button at bounding box center [814, 398] width 26 height 22
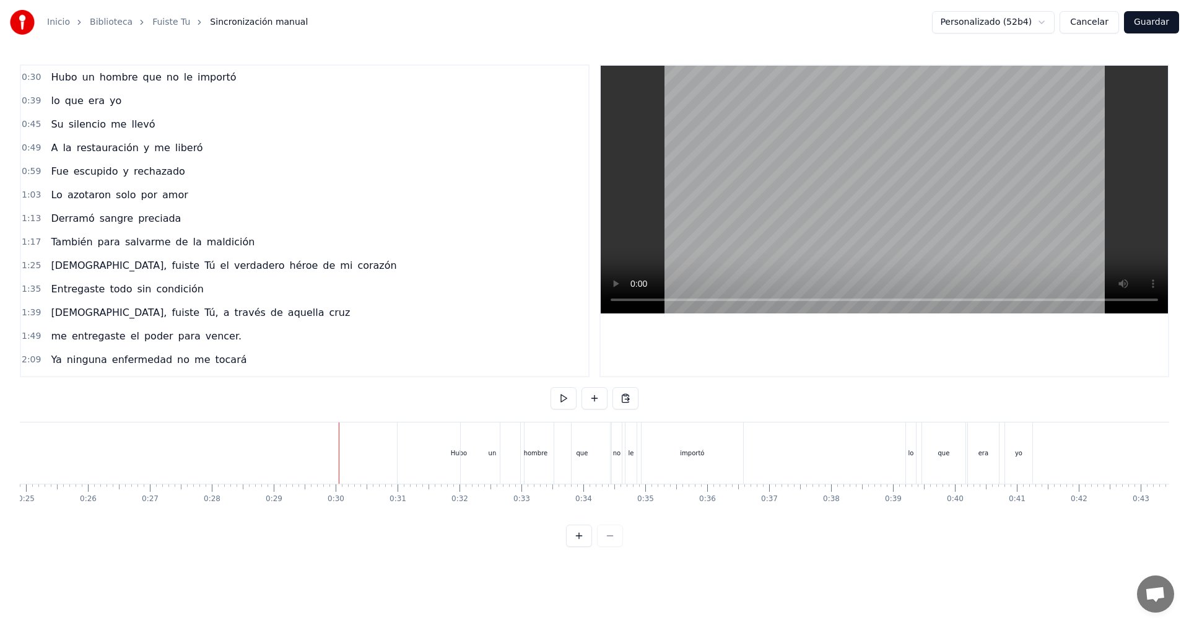
click at [564, 400] on button at bounding box center [564, 398] width 26 height 22
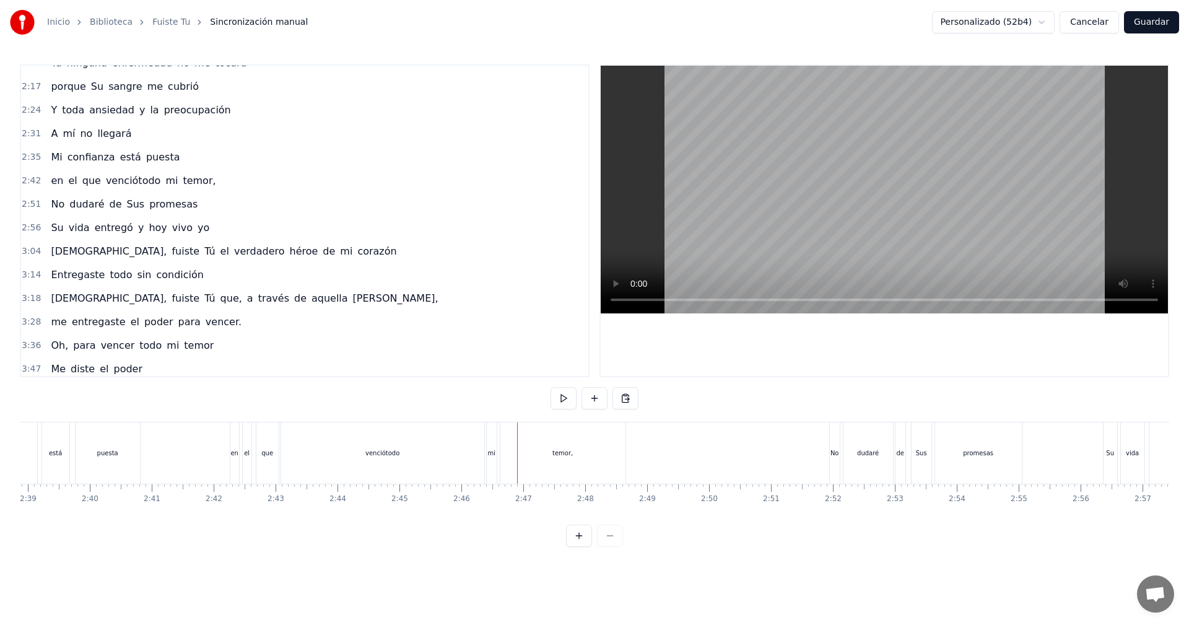
scroll to position [298, 0]
click at [388, 447] on div "venciótodo" at bounding box center [382, 452] width 203 height 61
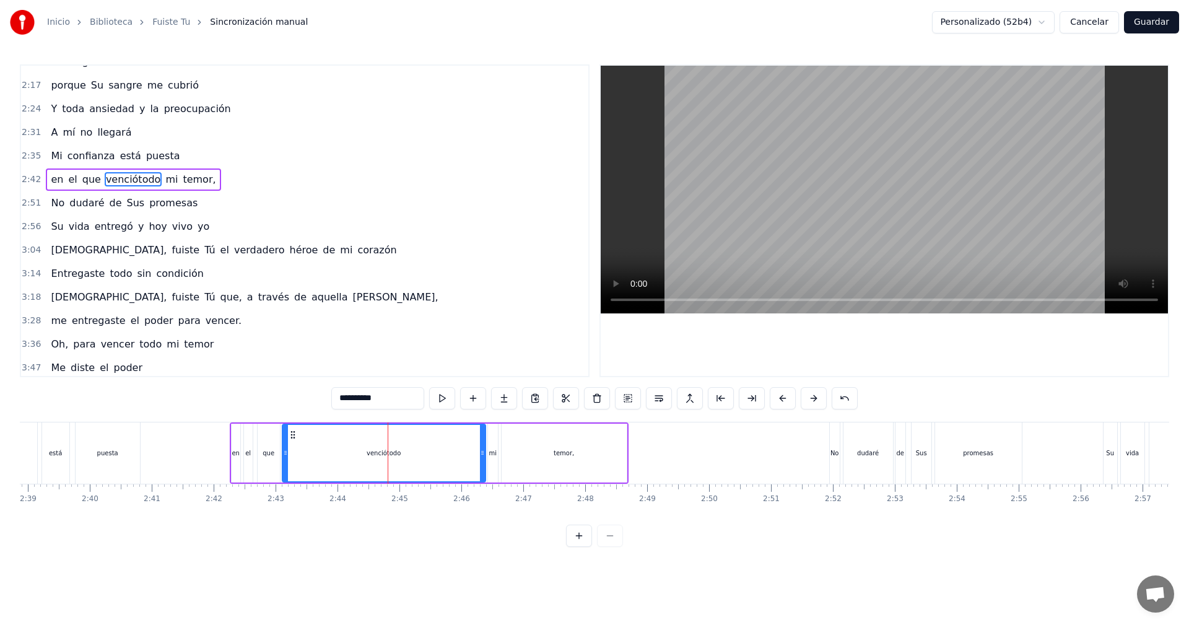
scroll to position [256, 0]
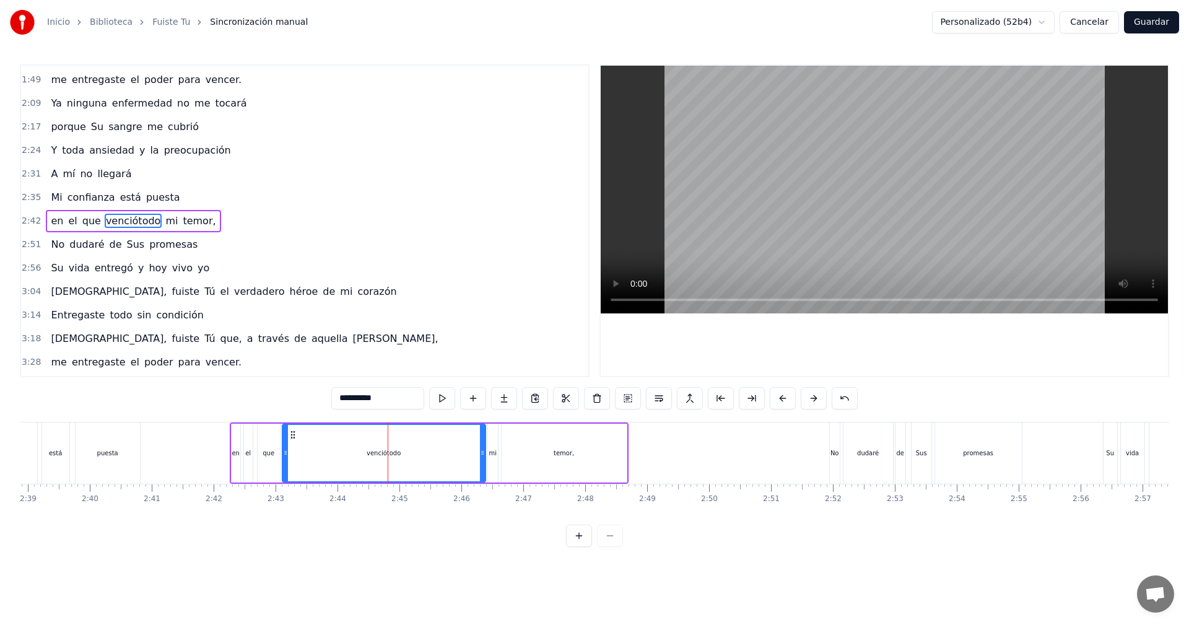
click at [125, 222] on span "venciótodo" at bounding box center [134, 221] width 58 height 14
click at [126, 222] on span "venciótodo" at bounding box center [134, 221] width 58 height 14
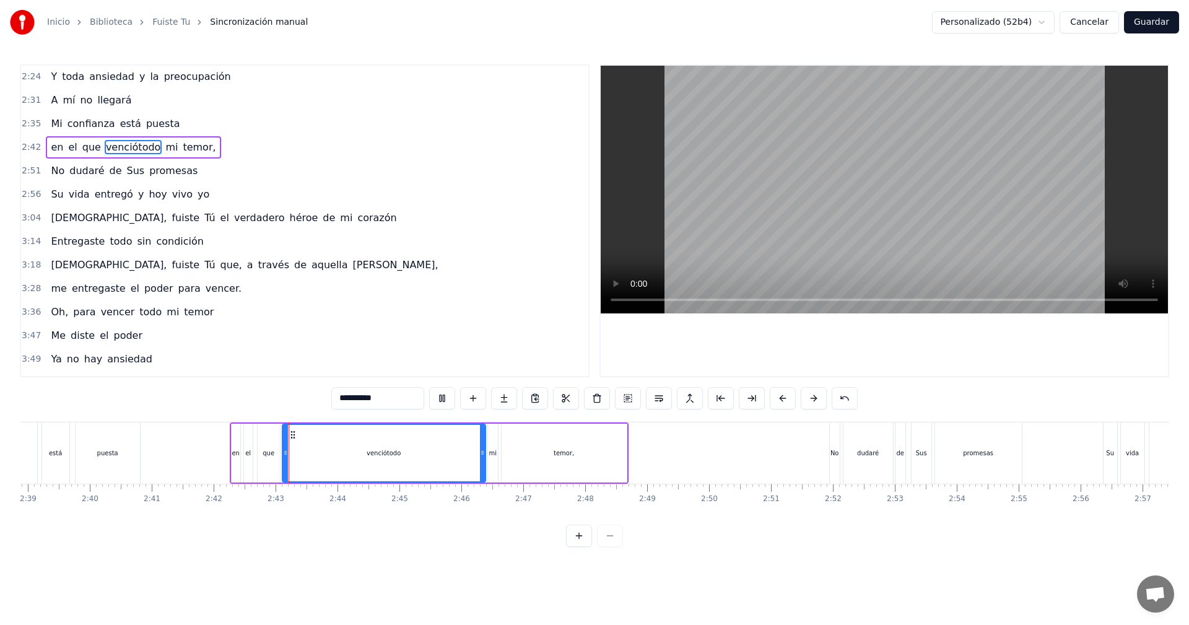
scroll to position [349, 0]
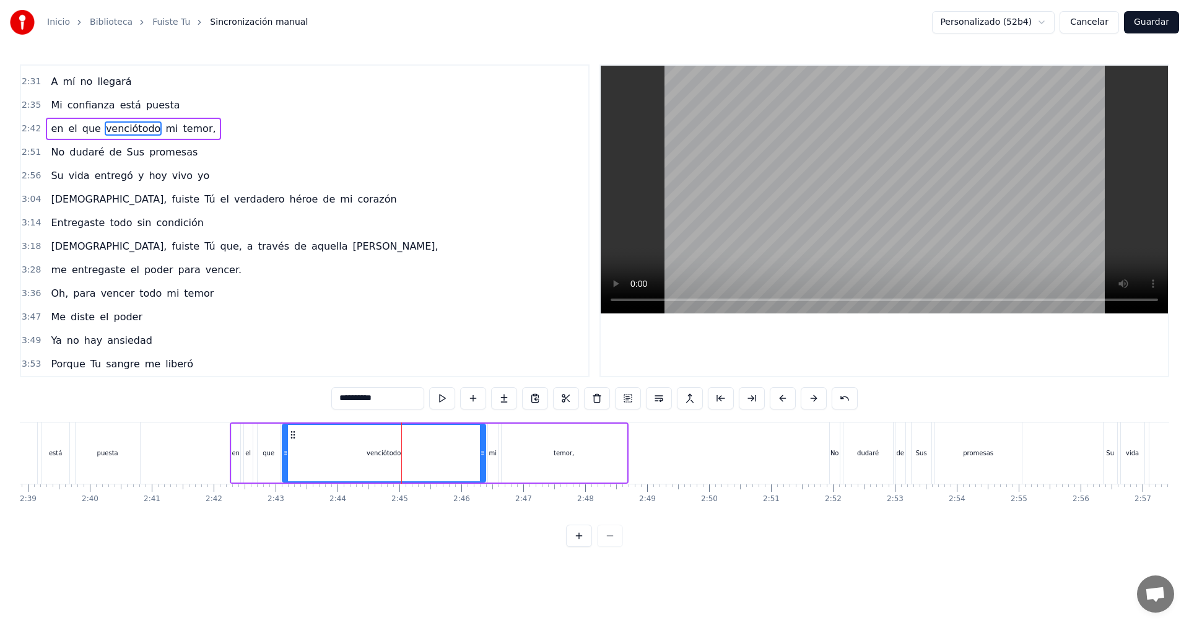
click at [364, 398] on input "**********" at bounding box center [377, 398] width 93 height 22
type input "**********"
click at [475, 401] on button at bounding box center [473, 398] width 26 height 22
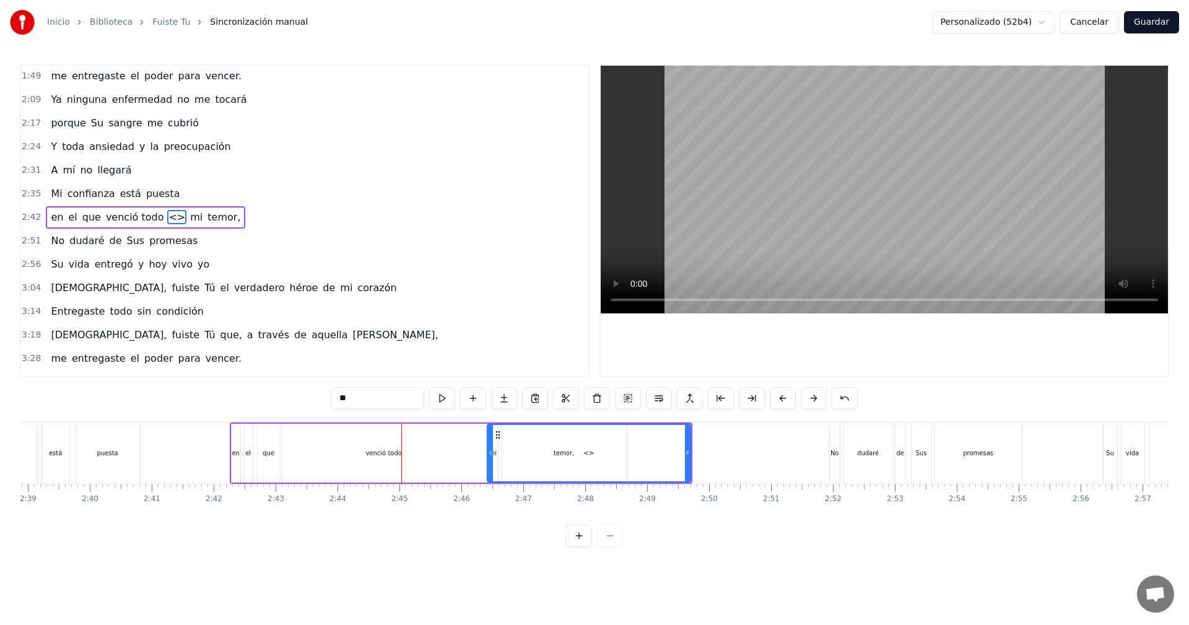
scroll to position [256, 0]
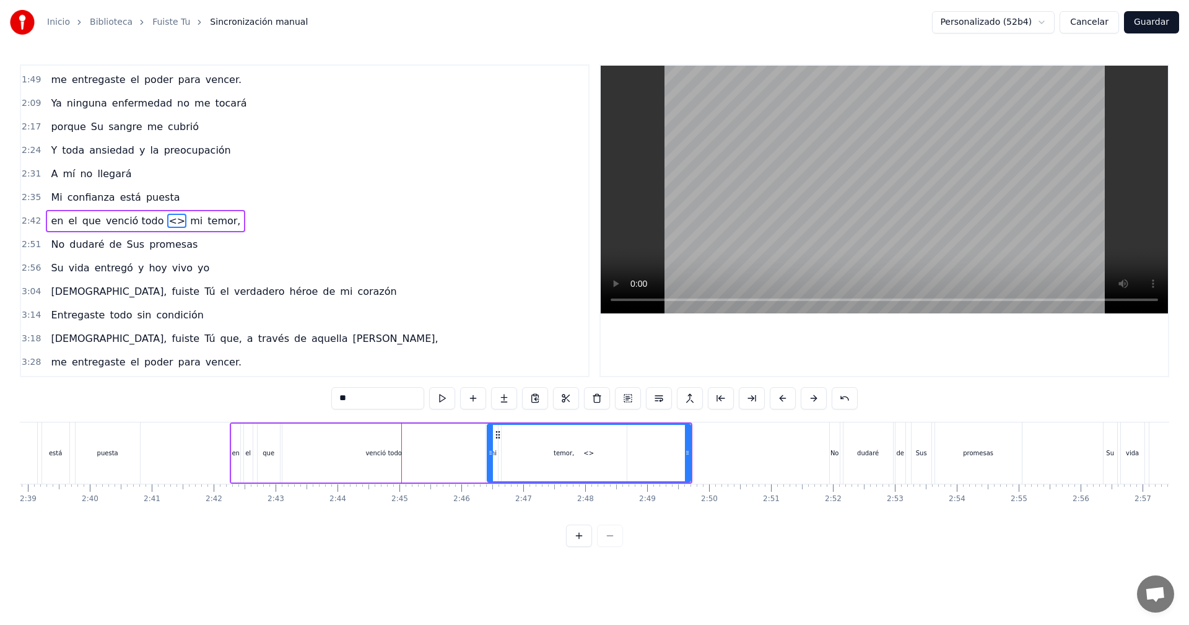
click at [345, 399] on input "**" at bounding box center [377, 398] width 93 height 22
drag, startPoint x: 354, startPoint y: 401, endPoint x: 337, endPoint y: 397, distance: 17.7
click at [337, 397] on input "**" at bounding box center [377, 398] width 93 height 22
type input "*"
click at [139, 225] on span "venció todo" at bounding box center [135, 221] width 61 height 14
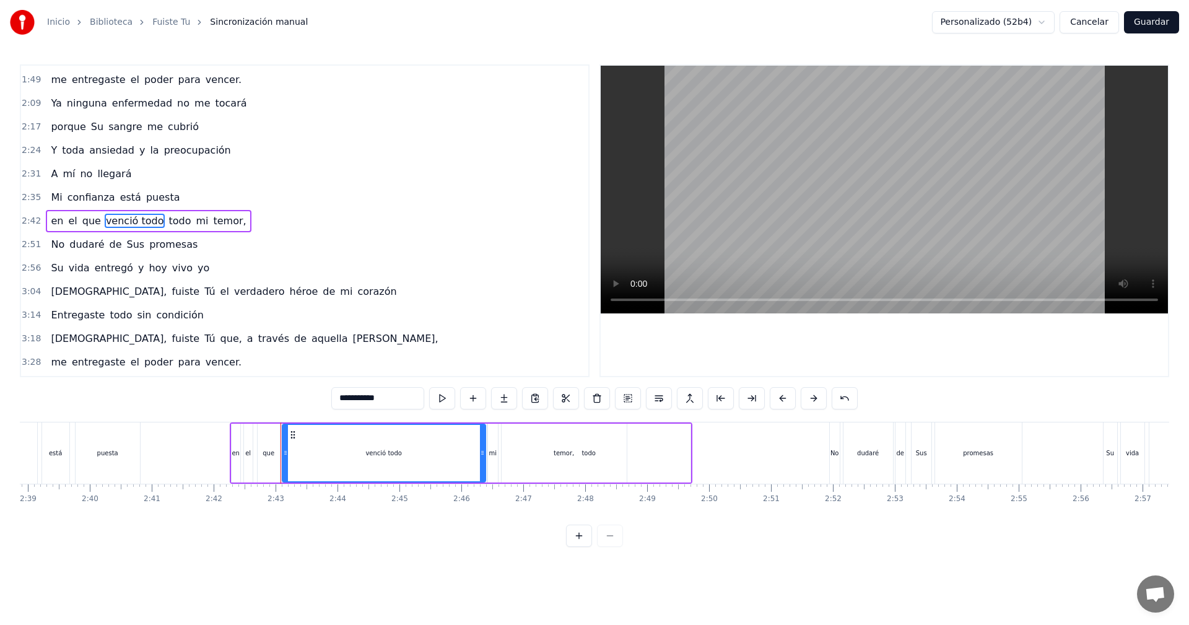
drag, startPoint x: 390, startPoint y: 396, endPoint x: 365, endPoint y: 396, distance: 24.8
click at [365, 396] on input "**********" at bounding box center [377, 398] width 93 height 22
click at [269, 461] on div "que" at bounding box center [269, 453] width 22 height 59
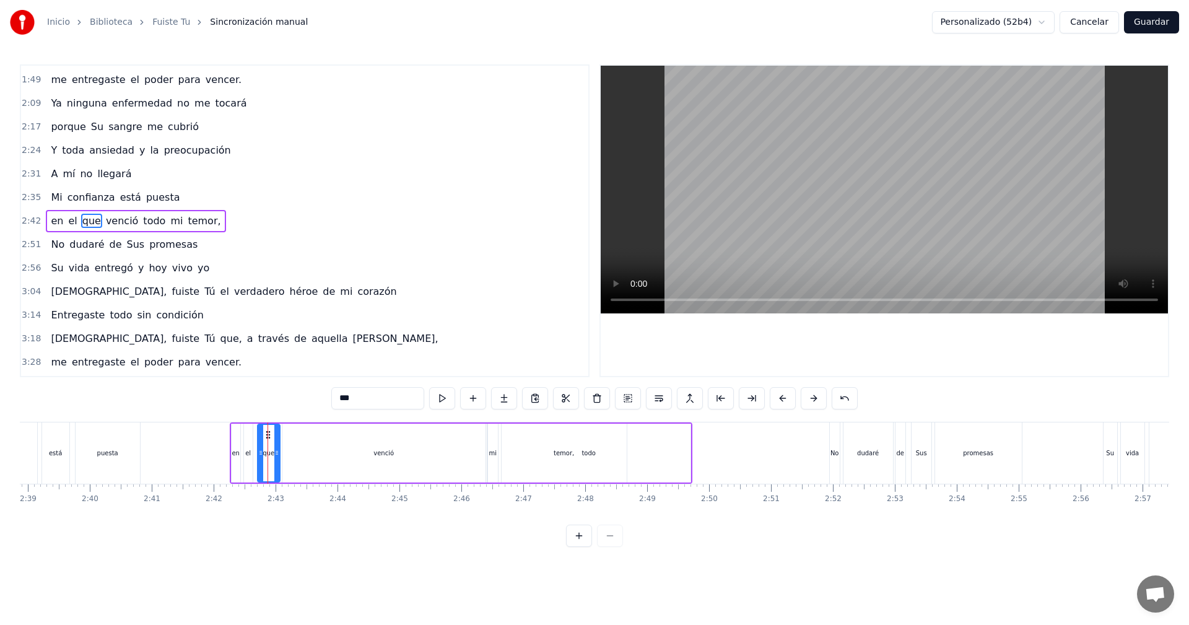
click at [465, 461] on div "venció" at bounding box center [383, 453] width 203 height 59
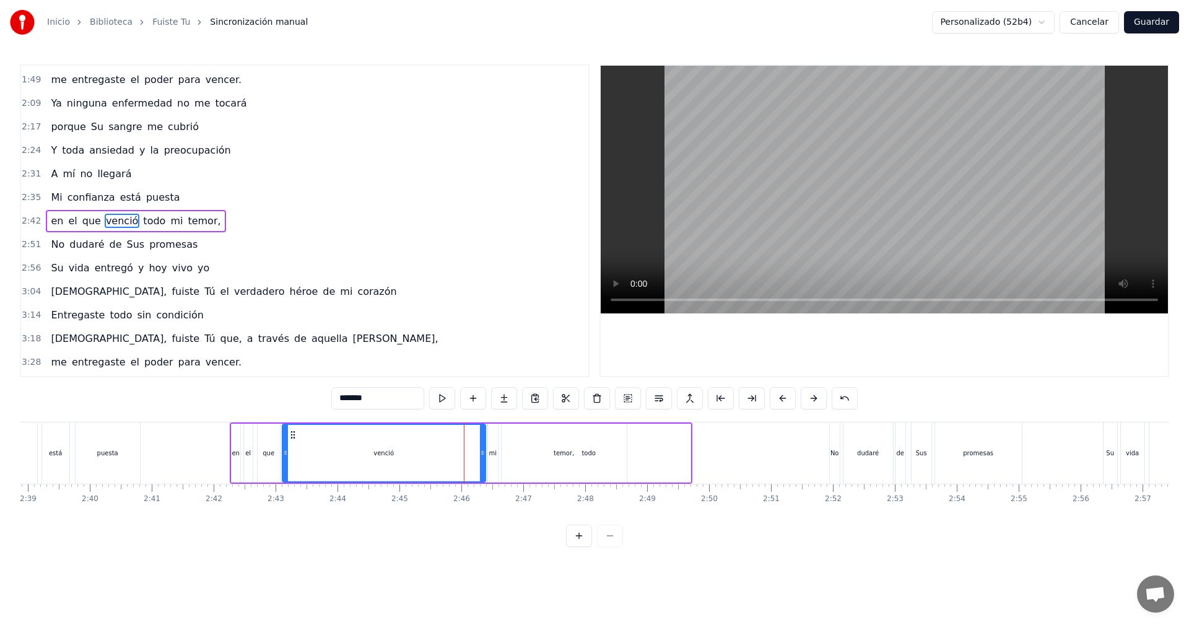
click at [603, 466] on div "temor," at bounding box center [564, 453] width 125 height 59
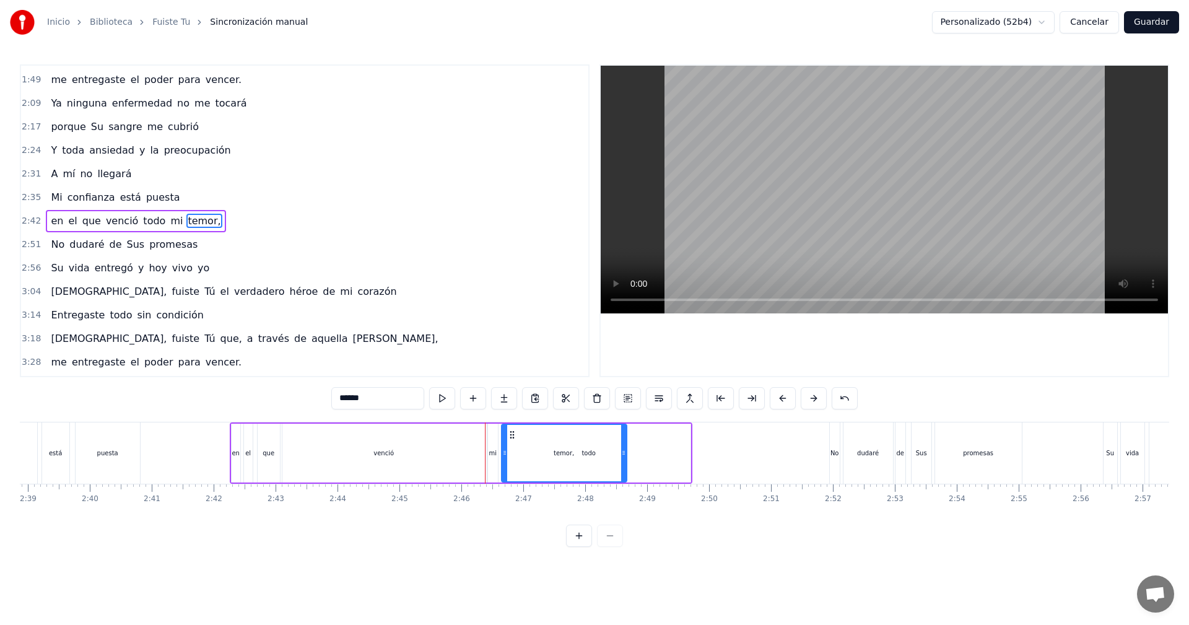
click at [590, 453] on div "temor," at bounding box center [564, 453] width 124 height 56
click at [538, 452] on div "temor," at bounding box center [564, 453] width 124 height 56
click at [406, 444] on div "venció" at bounding box center [383, 453] width 203 height 59
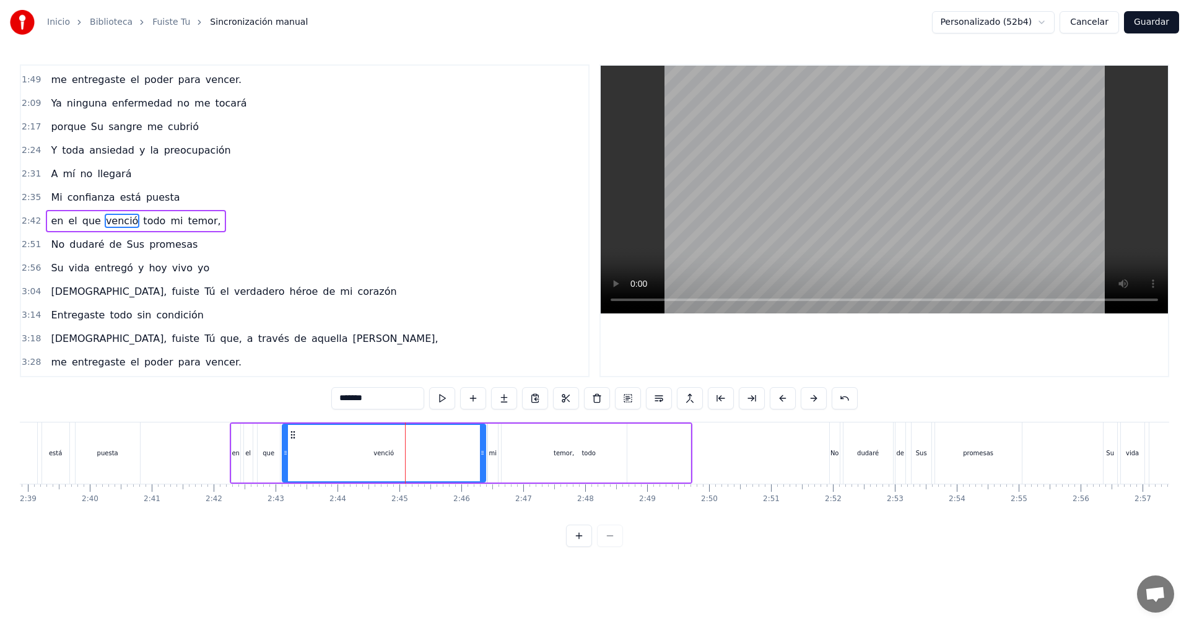
click at [143, 222] on span "todo" at bounding box center [154, 221] width 25 height 14
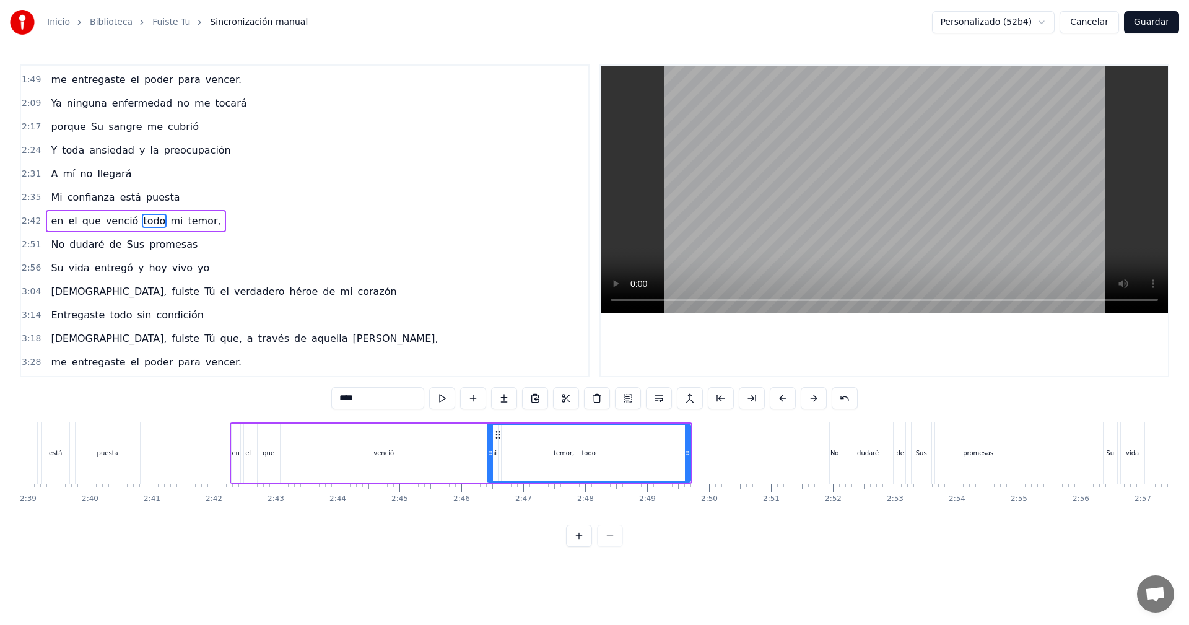
click at [606, 450] on div "todo" at bounding box center [589, 453] width 202 height 56
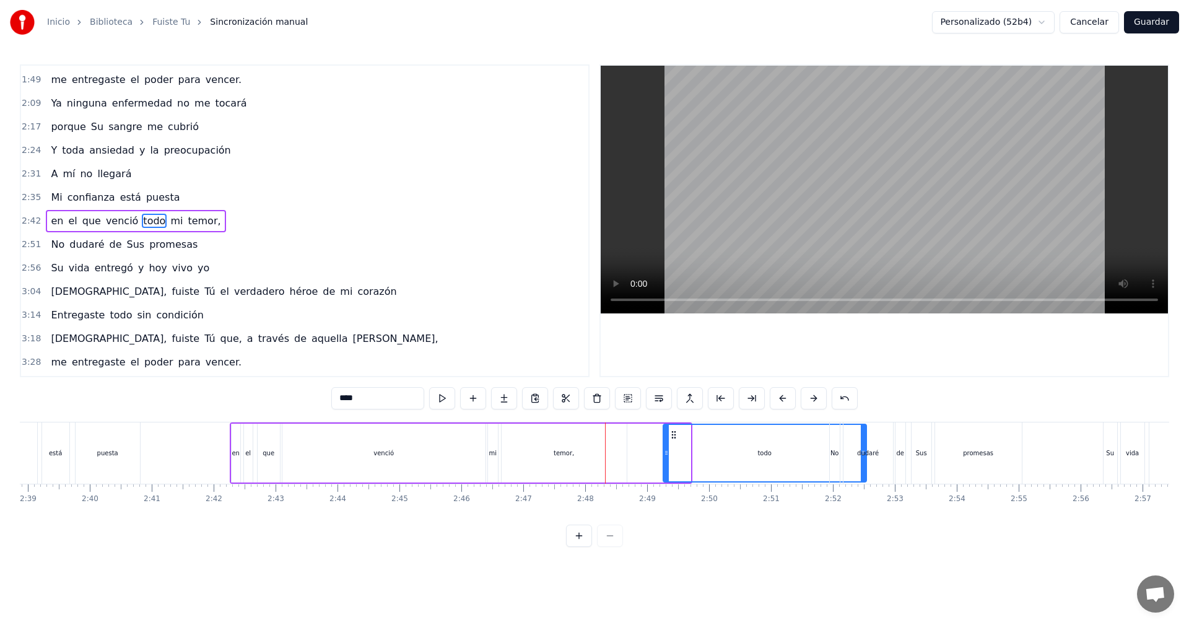
drag, startPoint x: 499, startPoint y: 435, endPoint x: 645, endPoint y: 450, distance: 146.9
click at [552, 450] on div "temor," at bounding box center [564, 453] width 125 height 59
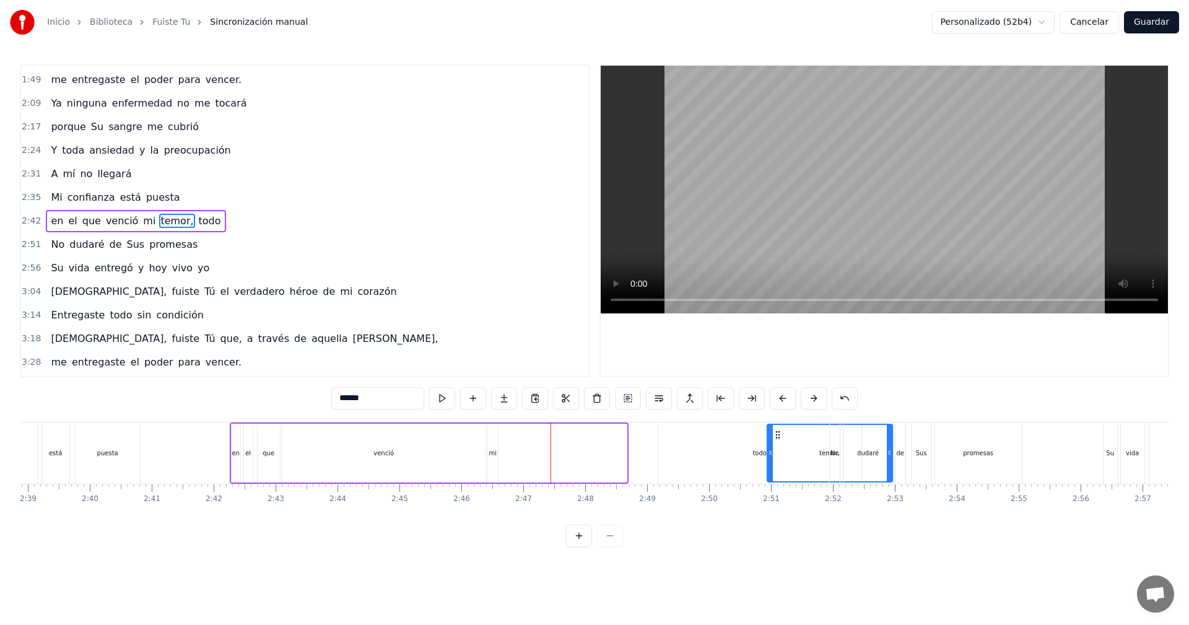
drag, startPoint x: 515, startPoint y: 434, endPoint x: 790, endPoint y: 460, distance: 276.2
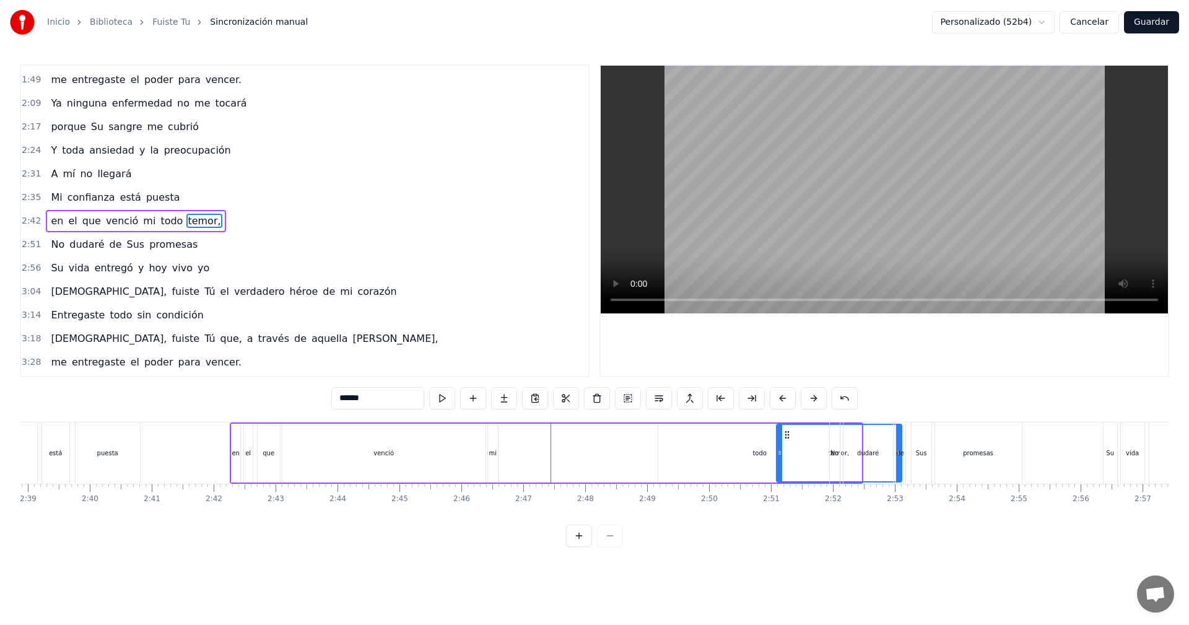
click at [706, 453] on div "todo" at bounding box center [759, 453] width 203 height 59
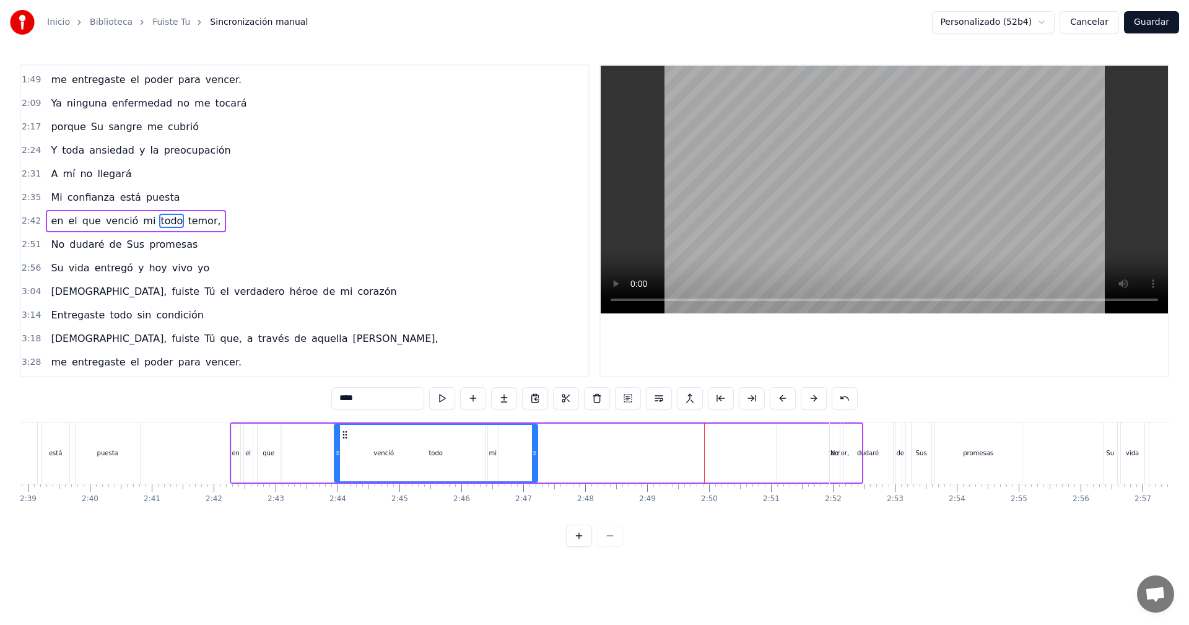
drag, startPoint x: 671, startPoint y: 437, endPoint x: 346, endPoint y: 425, distance: 326.0
click at [346, 425] on div "todo" at bounding box center [436, 453] width 202 height 56
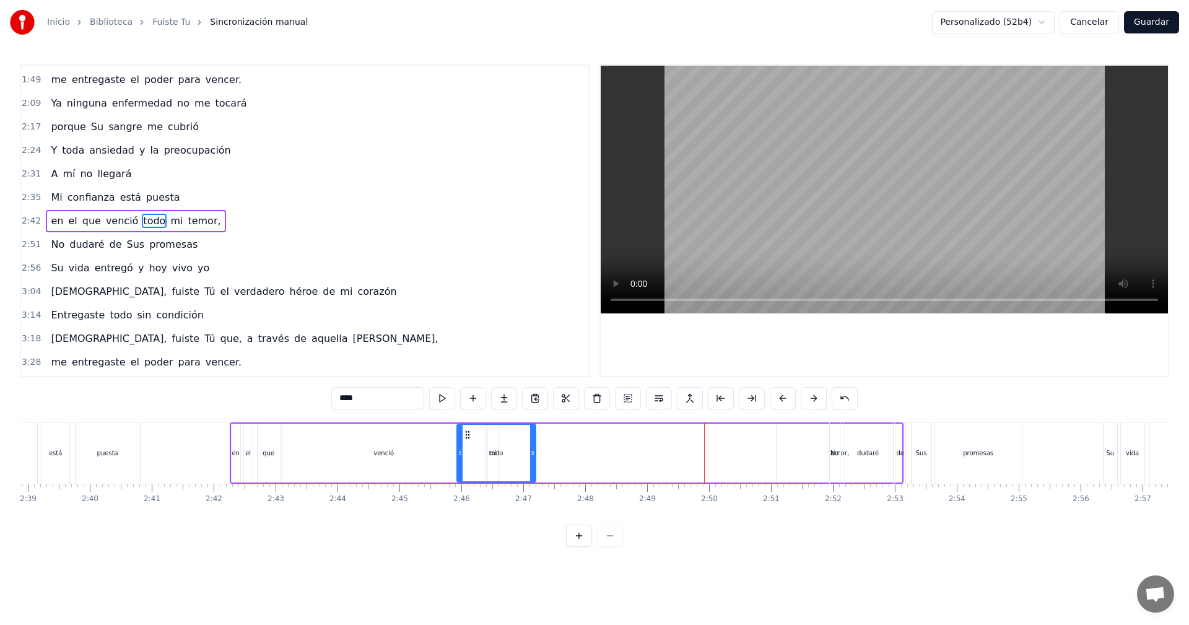
drag, startPoint x: 335, startPoint y: 454, endPoint x: 460, endPoint y: 460, distance: 124.6
click at [460, 460] on div at bounding box center [460, 453] width 5 height 56
drag, startPoint x: 533, startPoint y: 455, endPoint x: 485, endPoint y: 452, distance: 48.4
click at [485, 452] on icon at bounding box center [484, 453] width 5 height 10
click at [426, 451] on div "venció" at bounding box center [383, 453] width 203 height 59
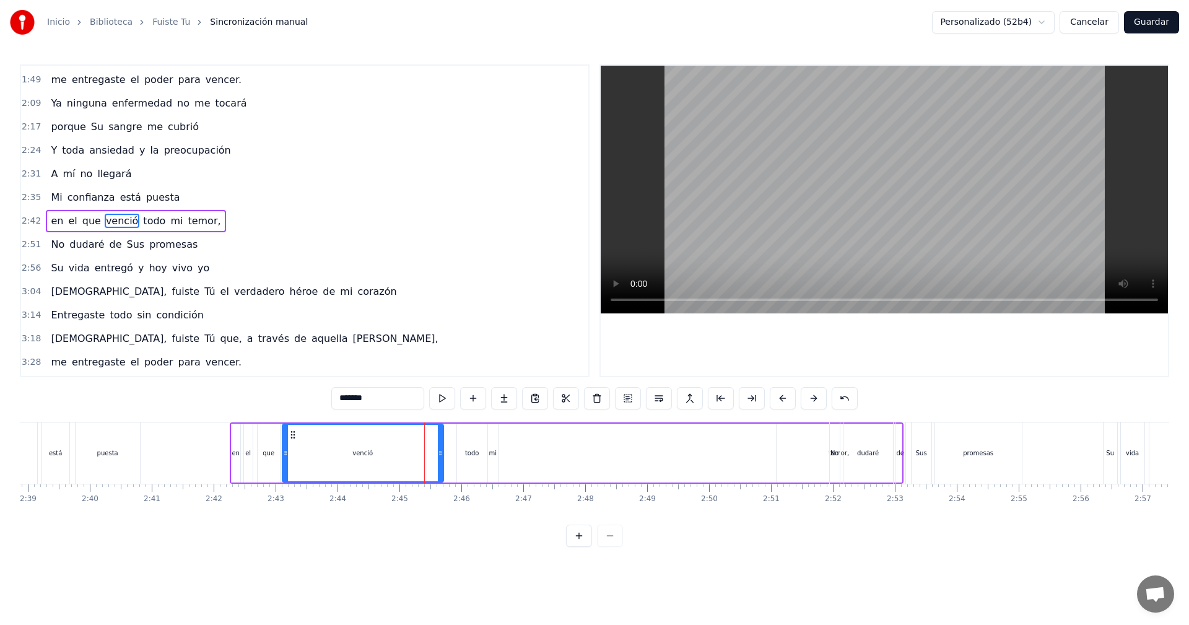
drag, startPoint x: 484, startPoint y: 452, endPoint x: 442, endPoint y: 450, distance: 42.2
click at [442, 450] on icon at bounding box center [440, 453] width 5 height 10
drag, startPoint x: 473, startPoint y: 458, endPoint x: 457, endPoint y: 458, distance: 16.1
click at [457, 458] on div "todo" at bounding box center [472, 453] width 30 height 59
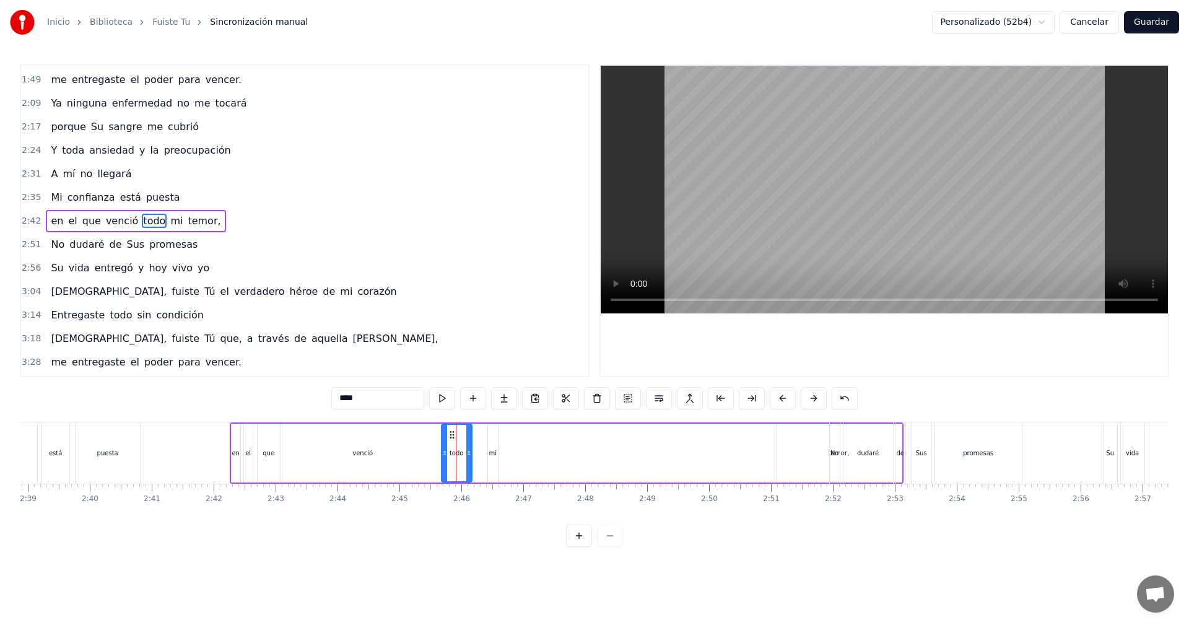
drag, startPoint x: 470, startPoint y: 436, endPoint x: 455, endPoint y: 437, distance: 14.9
click at [455, 437] on icon at bounding box center [452, 435] width 10 height 10
click at [416, 445] on div "venció" at bounding box center [362, 453] width 161 height 59
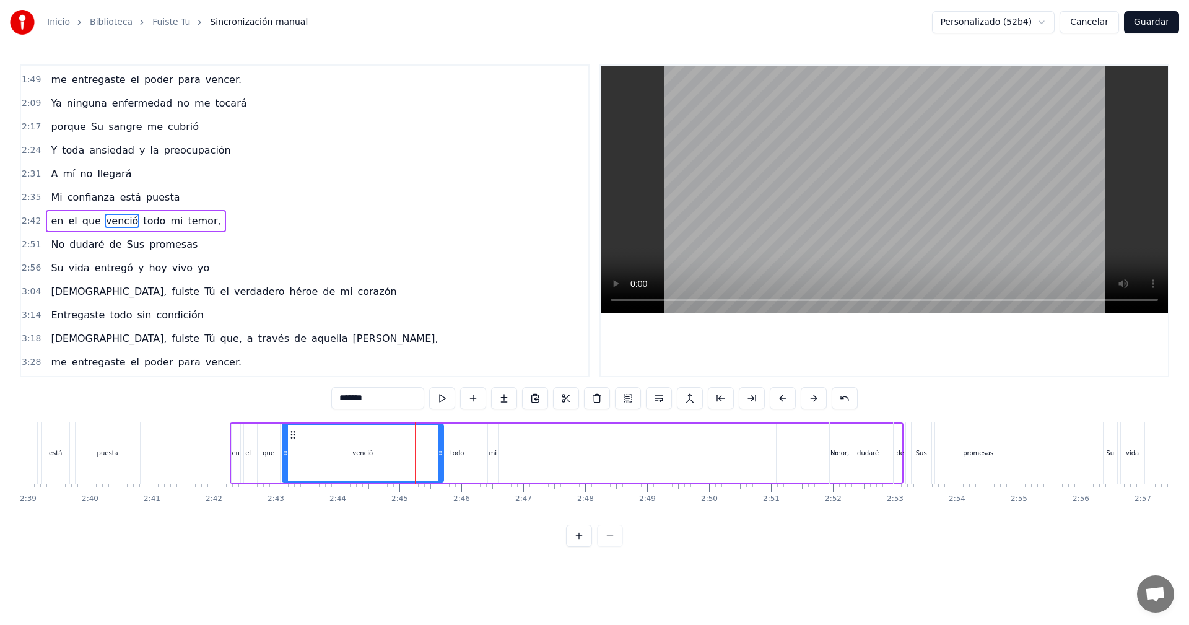
click at [457, 439] on div "todo" at bounding box center [457, 453] width 30 height 59
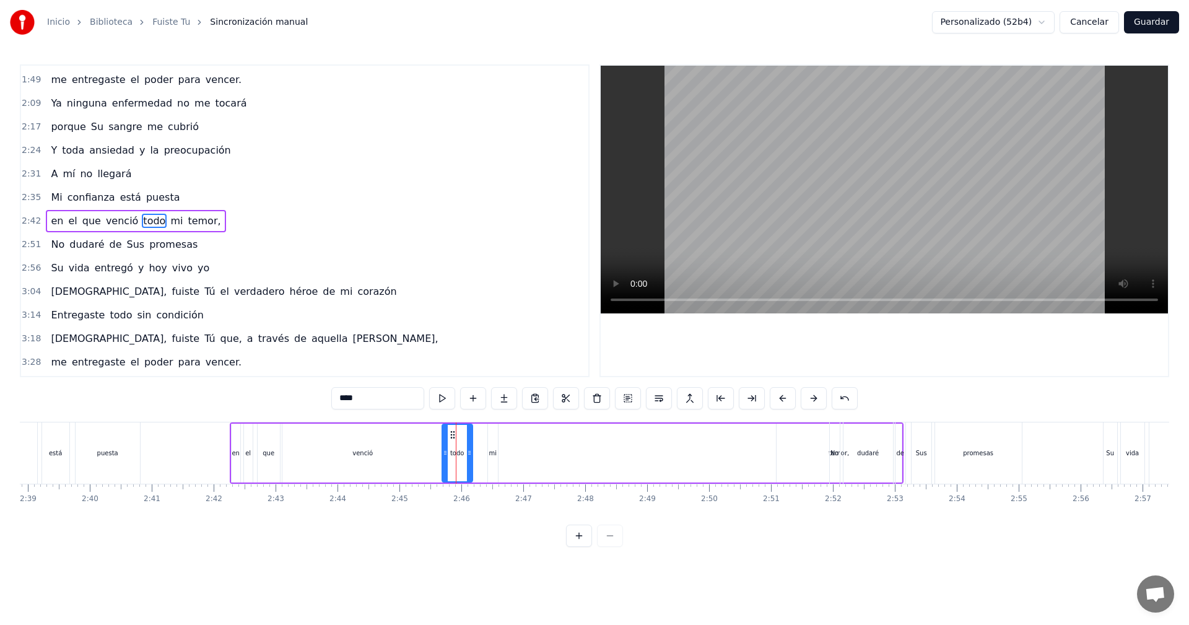
click at [815, 457] on div "temor," at bounding box center [839, 453] width 125 height 59
type input "******"
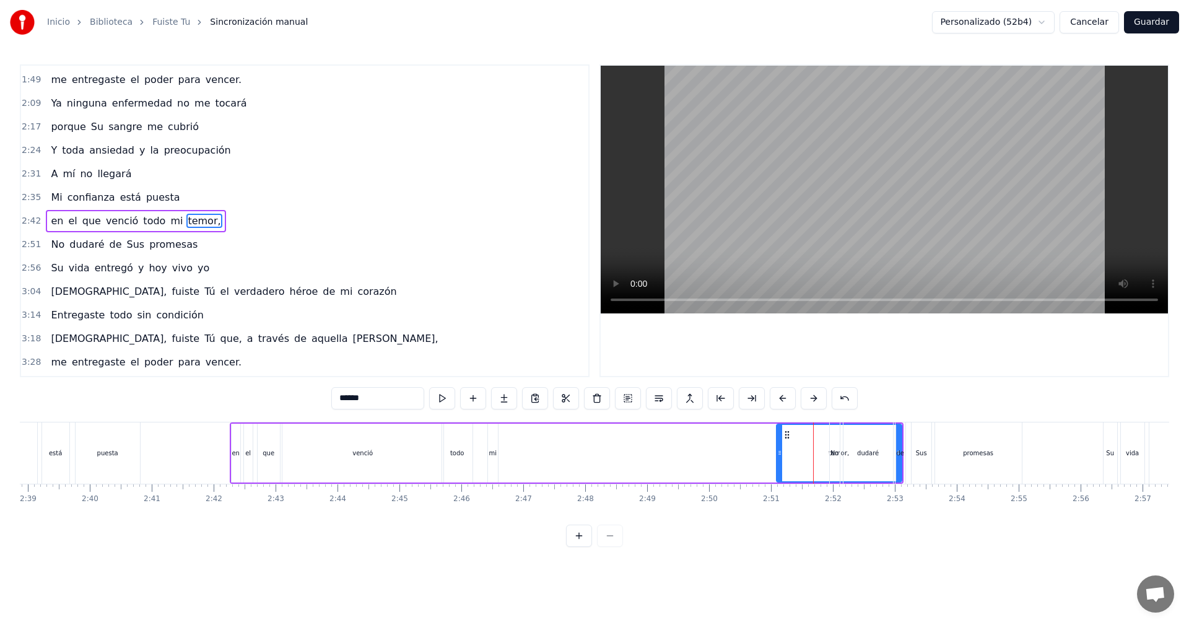
drag, startPoint x: 792, startPoint y: 436, endPoint x: 745, endPoint y: 448, distance: 48.5
click at [745, 448] on div "en el que venció todo mi temor," at bounding box center [567, 452] width 674 height 61
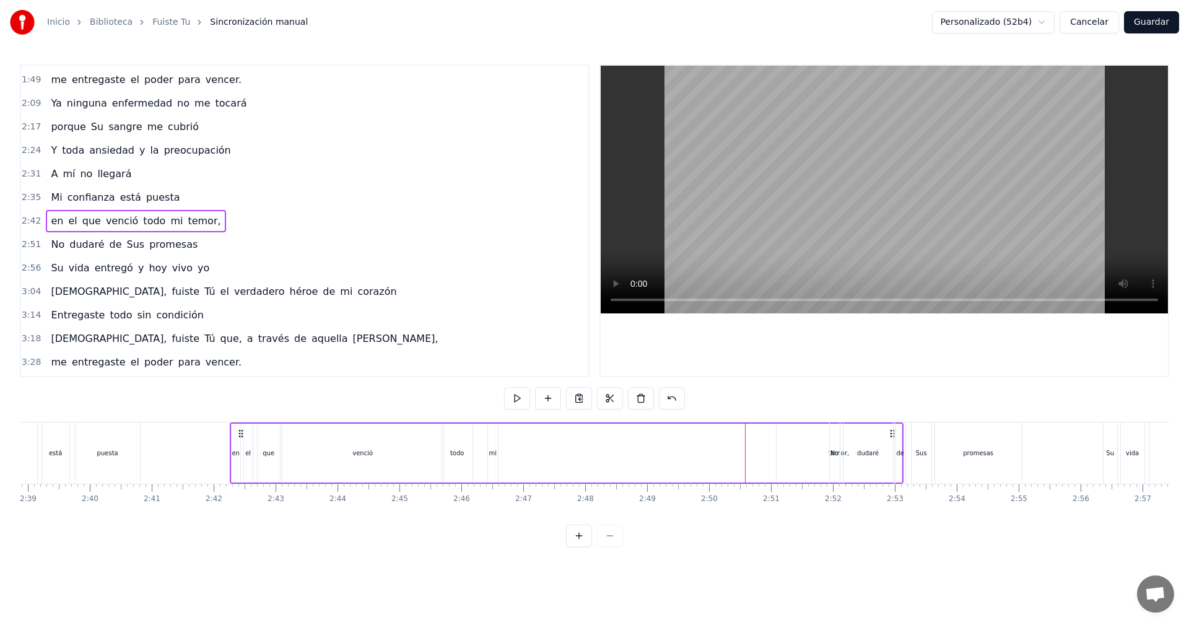
click at [810, 442] on div "temor," at bounding box center [839, 453] width 125 height 59
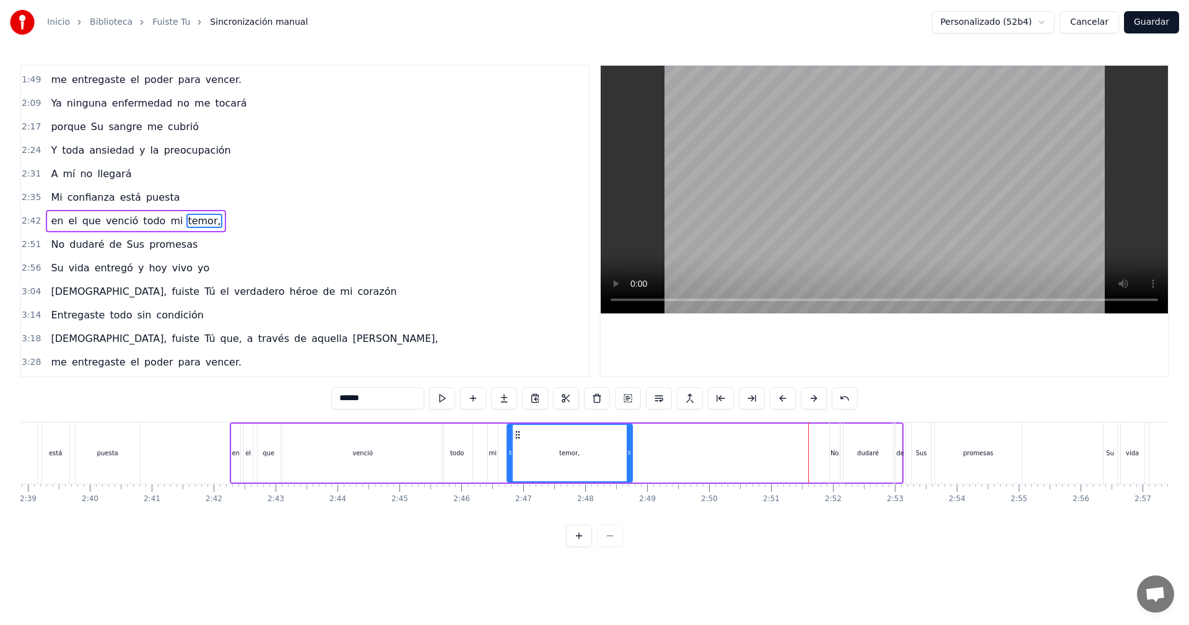
drag, startPoint x: 787, startPoint y: 434, endPoint x: 518, endPoint y: 440, distance: 269.5
click at [518, 440] on div "temor," at bounding box center [570, 453] width 124 height 56
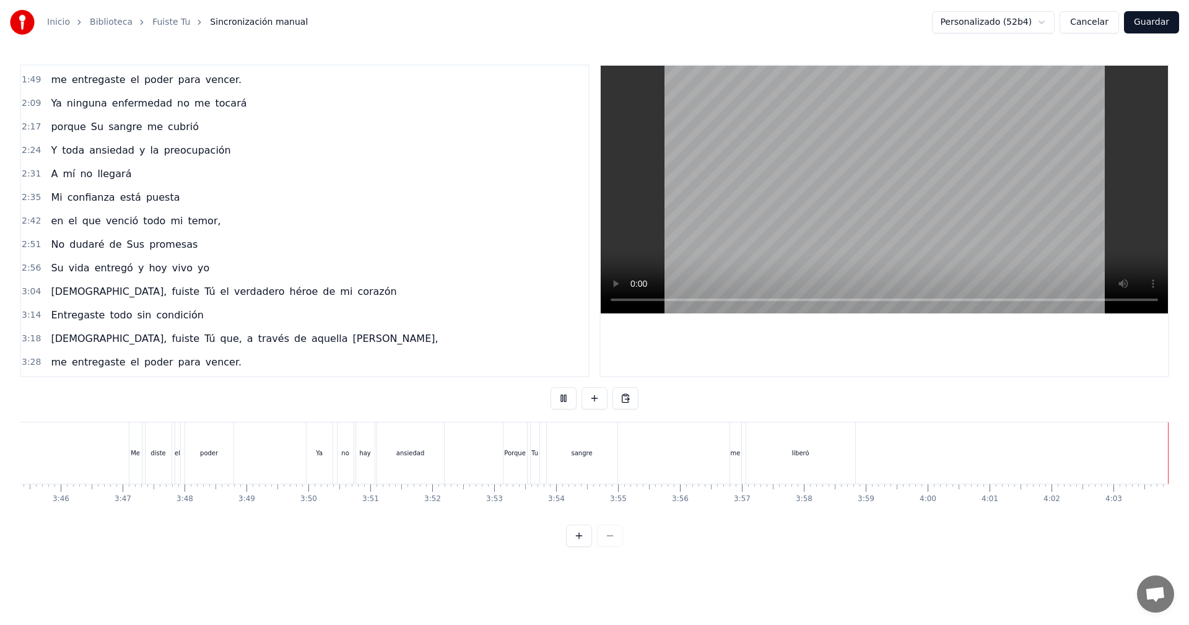
scroll to position [0, 13959]
click at [1165, 25] on button "Guardar" at bounding box center [1151, 22] width 55 height 22
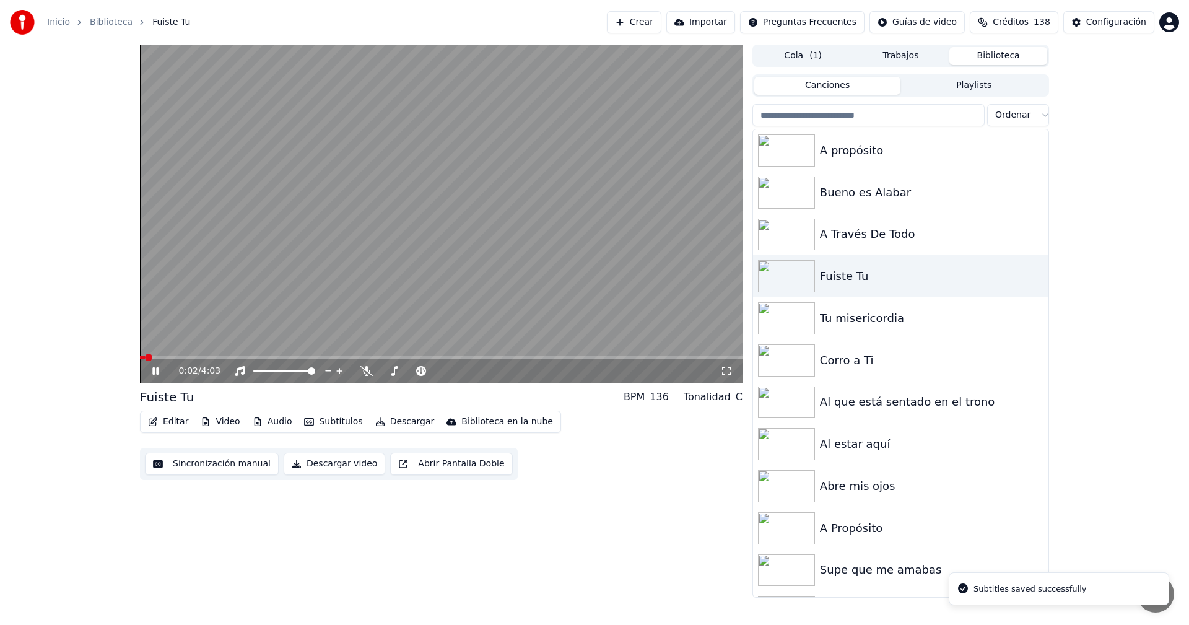
click at [150, 372] on icon at bounding box center [164, 371] width 29 height 10
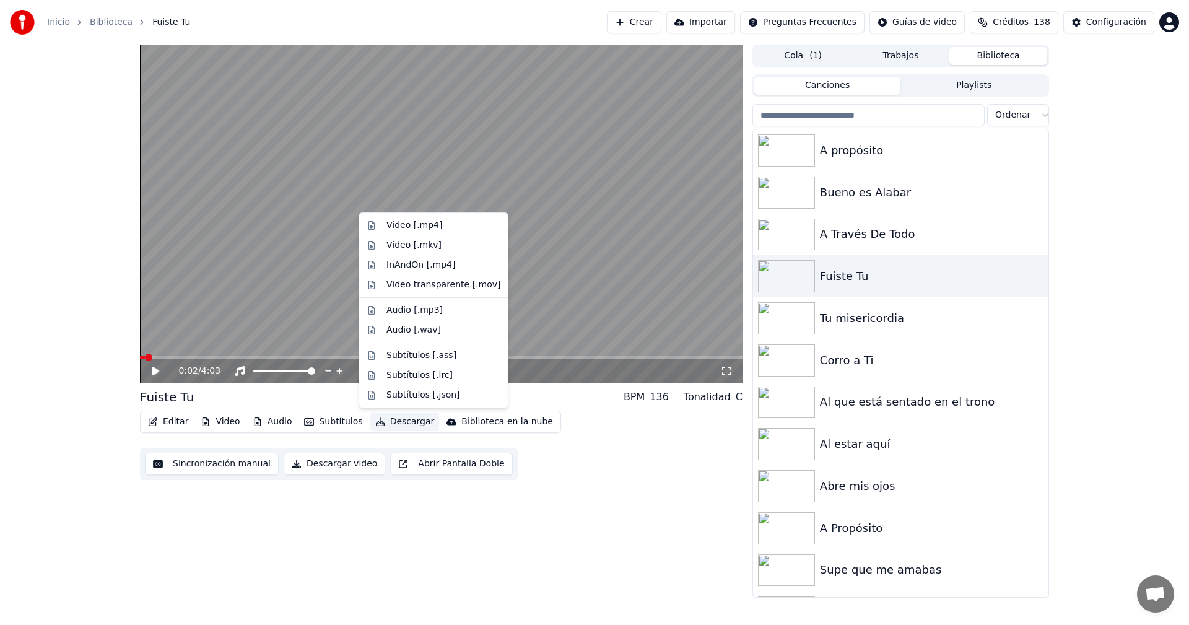
click at [391, 426] on button "Descargar" at bounding box center [404, 421] width 69 height 17
click at [417, 225] on div "Video [.mp4]" at bounding box center [415, 225] width 56 height 12
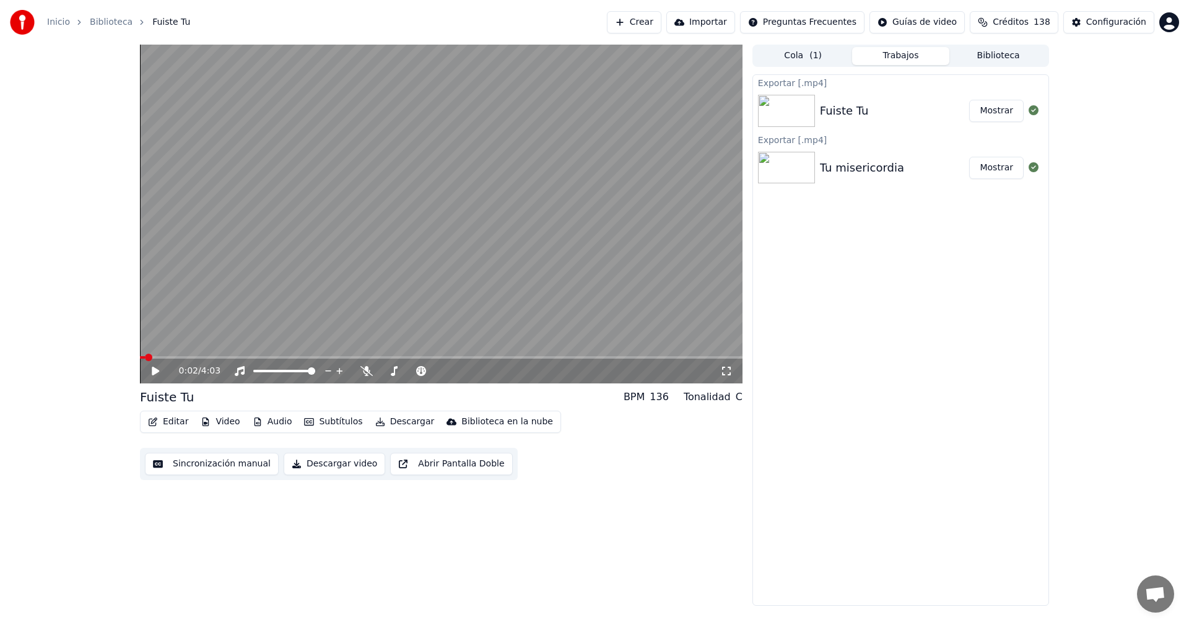
click at [989, 107] on button "Mostrar" at bounding box center [996, 111] width 55 height 22
click at [997, 53] on button "Biblioteca" at bounding box center [999, 56] width 98 height 18
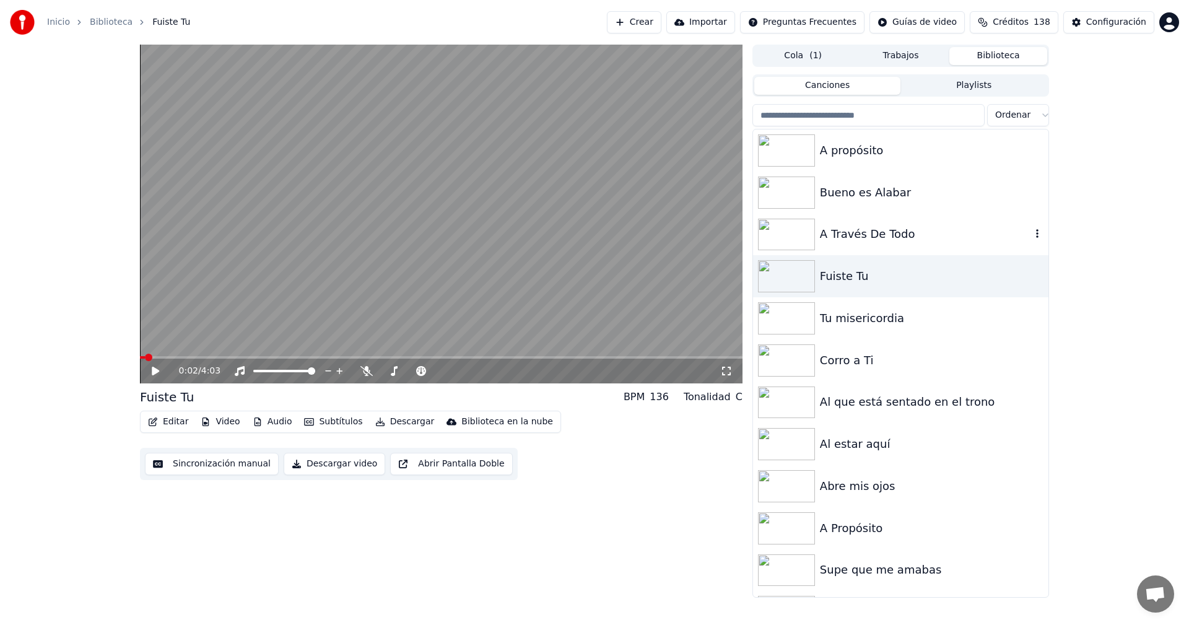
click at [784, 234] on img at bounding box center [786, 235] width 57 height 32
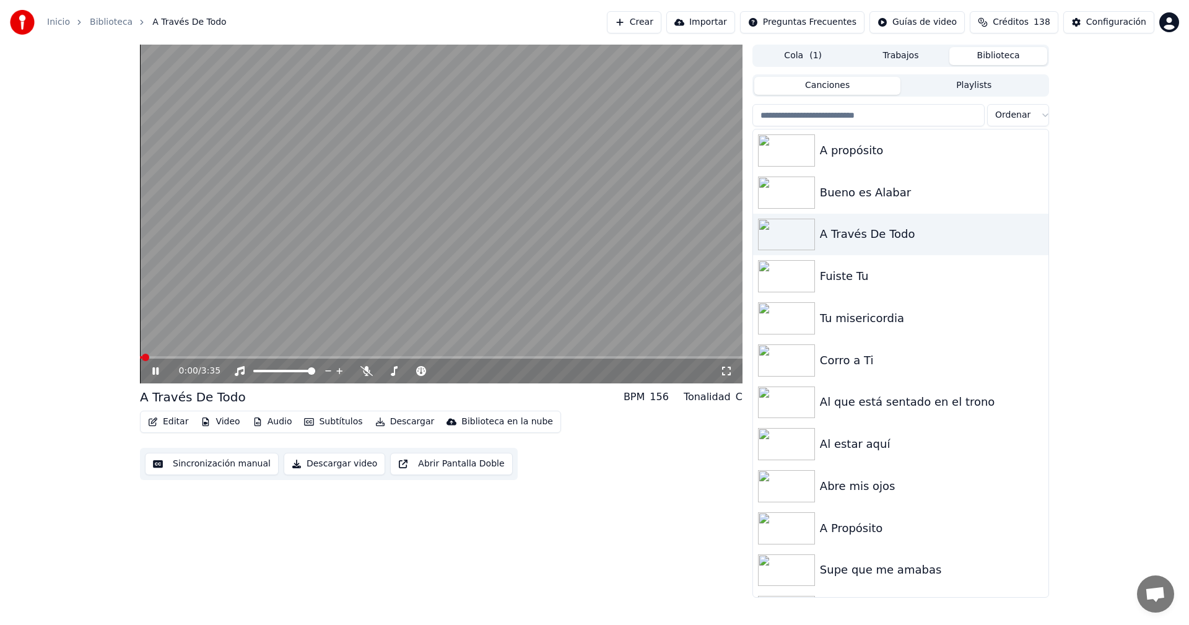
click at [153, 372] on icon at bounding box center [155, 370] width 6 height 7
click at [154, 424] on icon "button" at bounding box center [153, 422] width 10 height 9
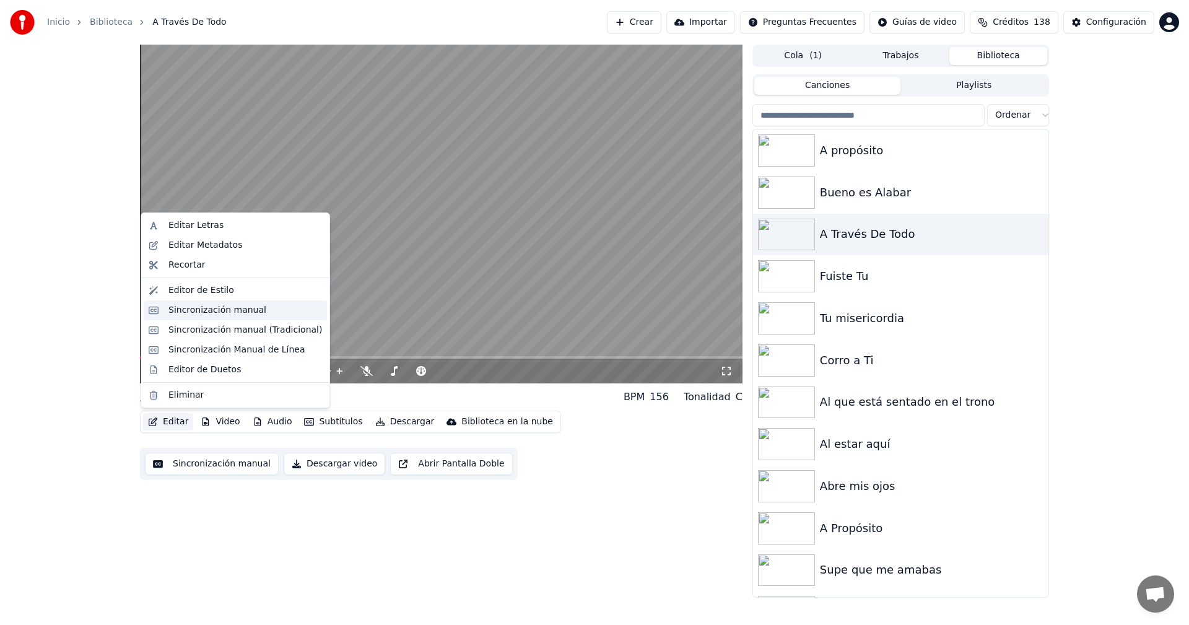
click at [163, 314] on div "Sincronización manual" at bounding box center [235, 310] width 183 height 20
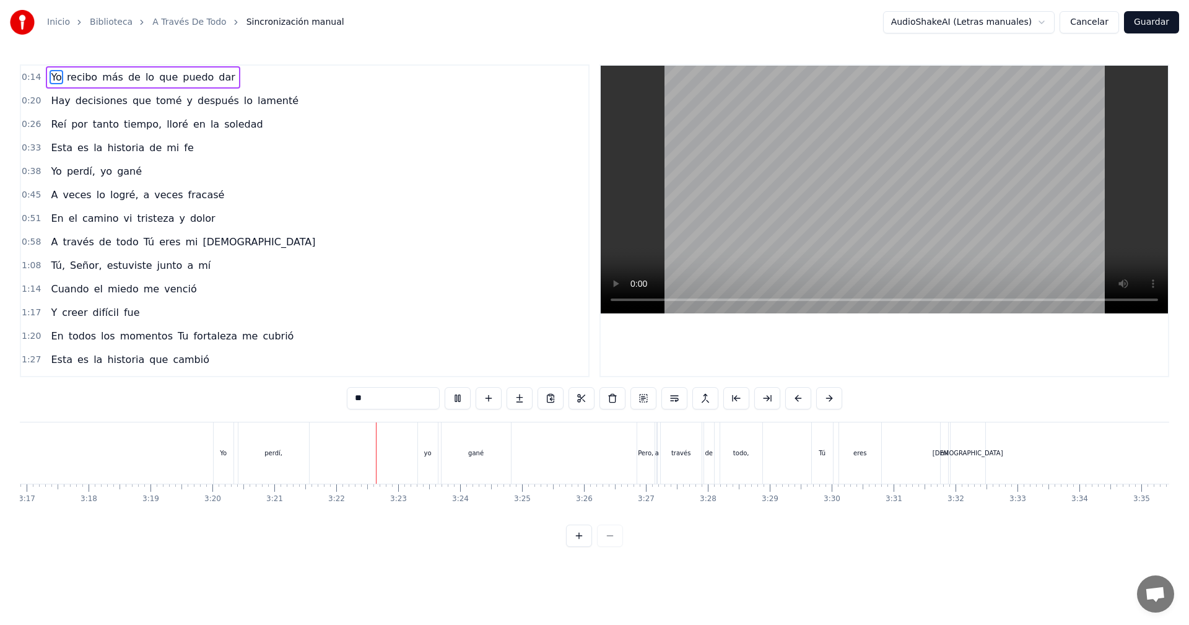
scroll to position [0, 12206]
click at [1154, 20] on button "Guardar" at bounding box center [1151, 22] width 55 height 22
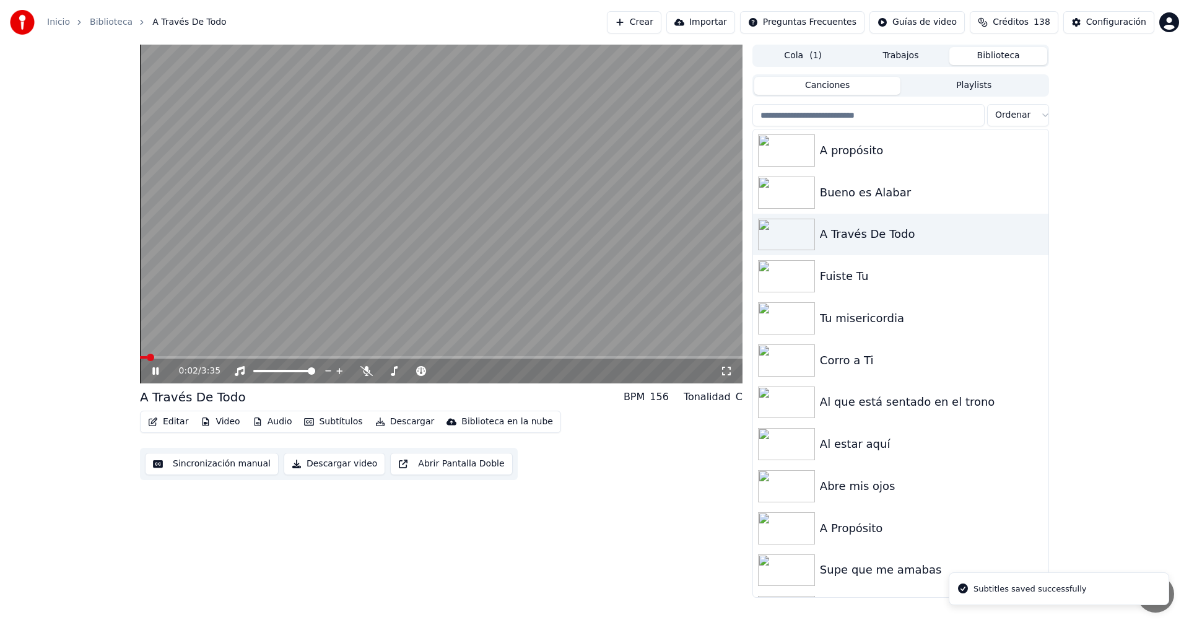
click at [158, 369] on icon at bounding box center [155, 370] width 6 height 7
click at [812, 190] on img at bounding box center [786, 193] width 57 height 32
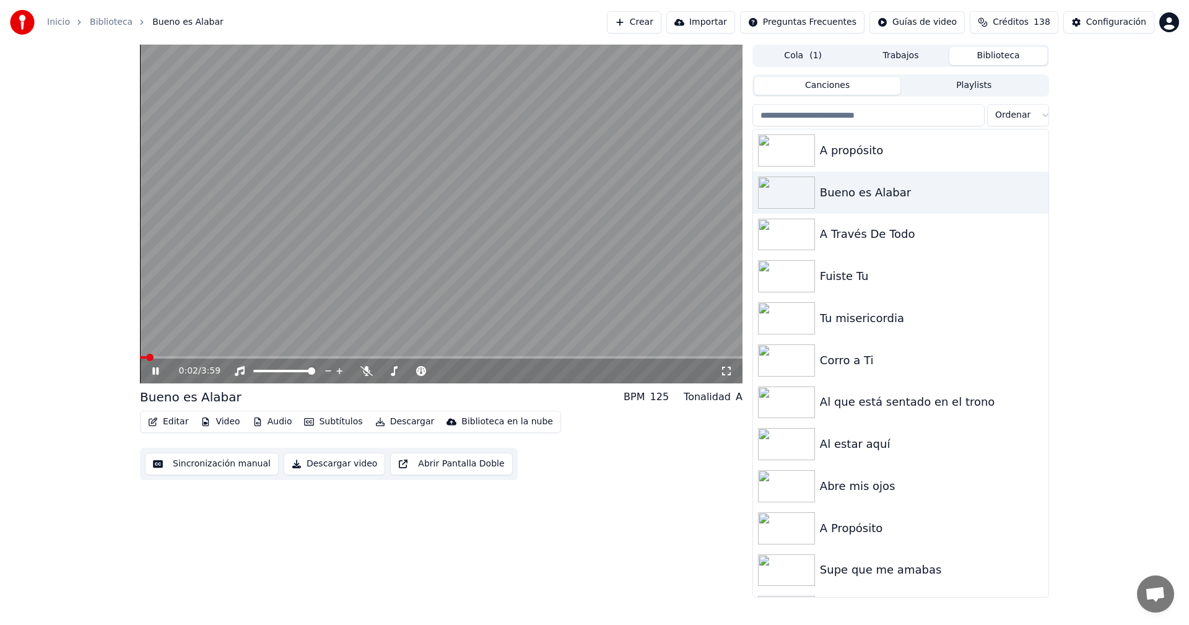
click at [155, 369] on icon at bounding box center [155, 370] width 6 height 7
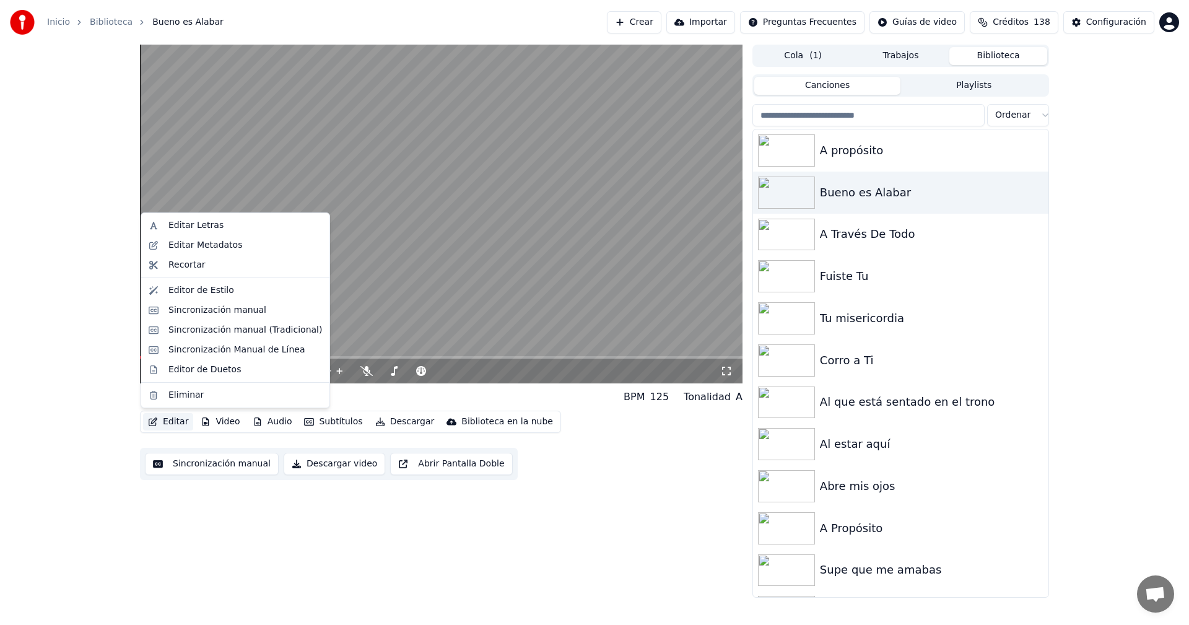
click at [171, 422] on button "Editar" at bounding box center [168, 421] width 50 height 17
click at [184, 313] on div "Sincronización manual" at bounding box center [217, 310] width 98 height 12
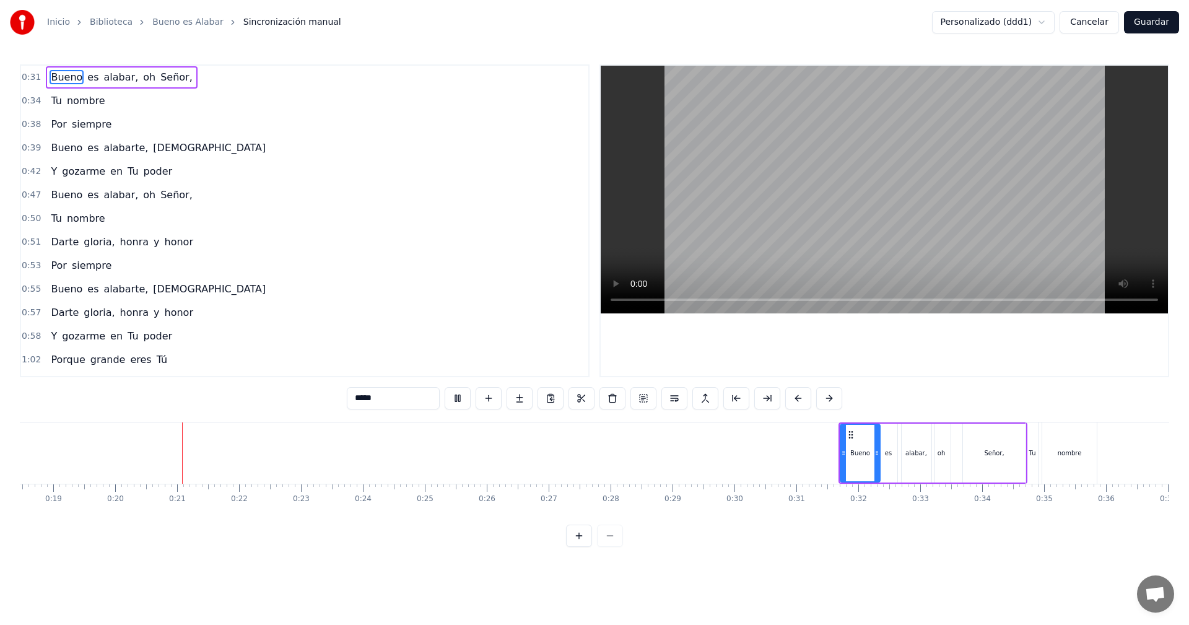
scroll to position [0, 1205]
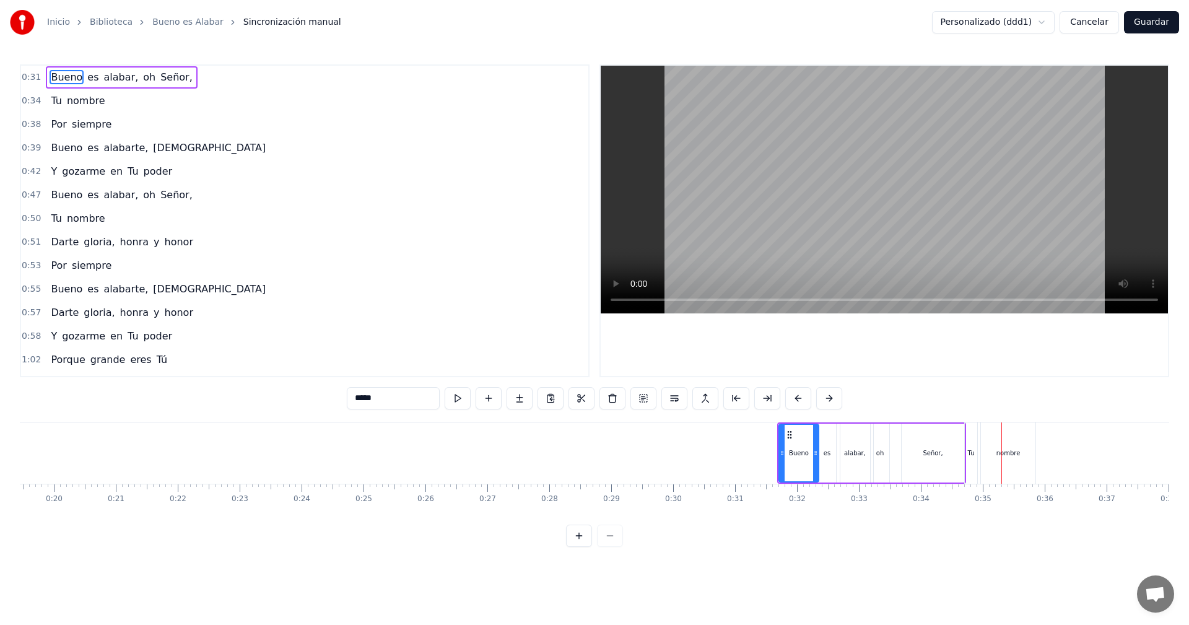
click at [945, 452] on div "Señor," at bounding box center [933, 453] width 63 height 59
drag, startPoint x: 963, startPoint y: 454, endPoint x: 940, endPoint y: 457, distance: 23.7
click at [940, 457] on icon at bounding box center [937, 453] width 5 height 10
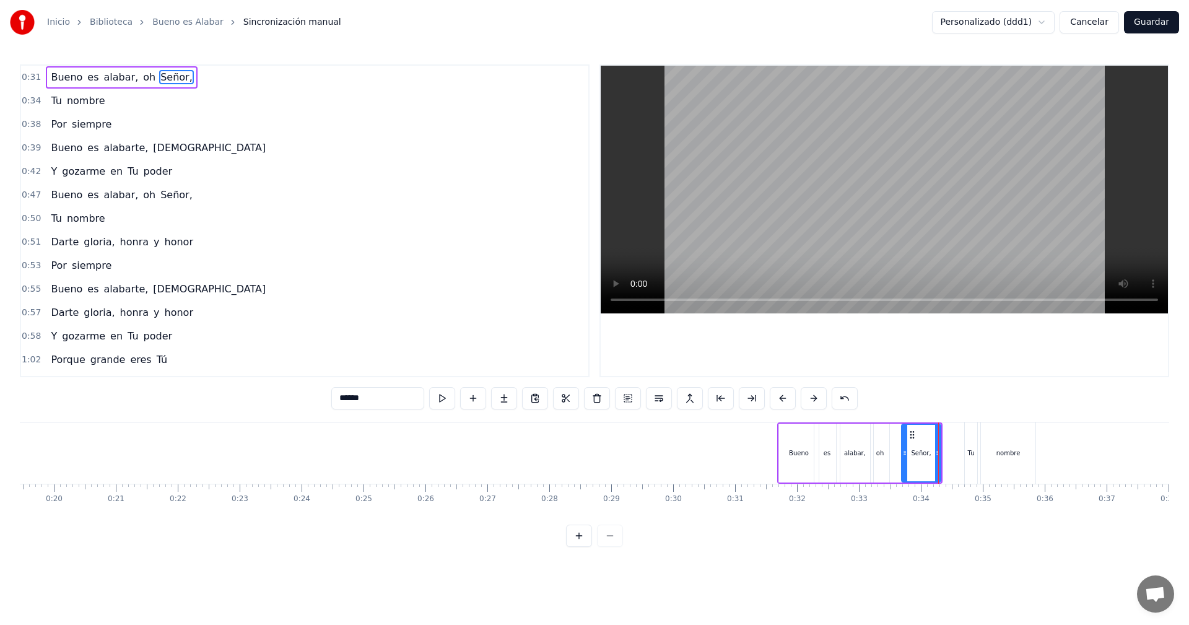
click at [968, 450] on div "Tu" at bounding box center [971, 452] width 7 height 9
type input "**"
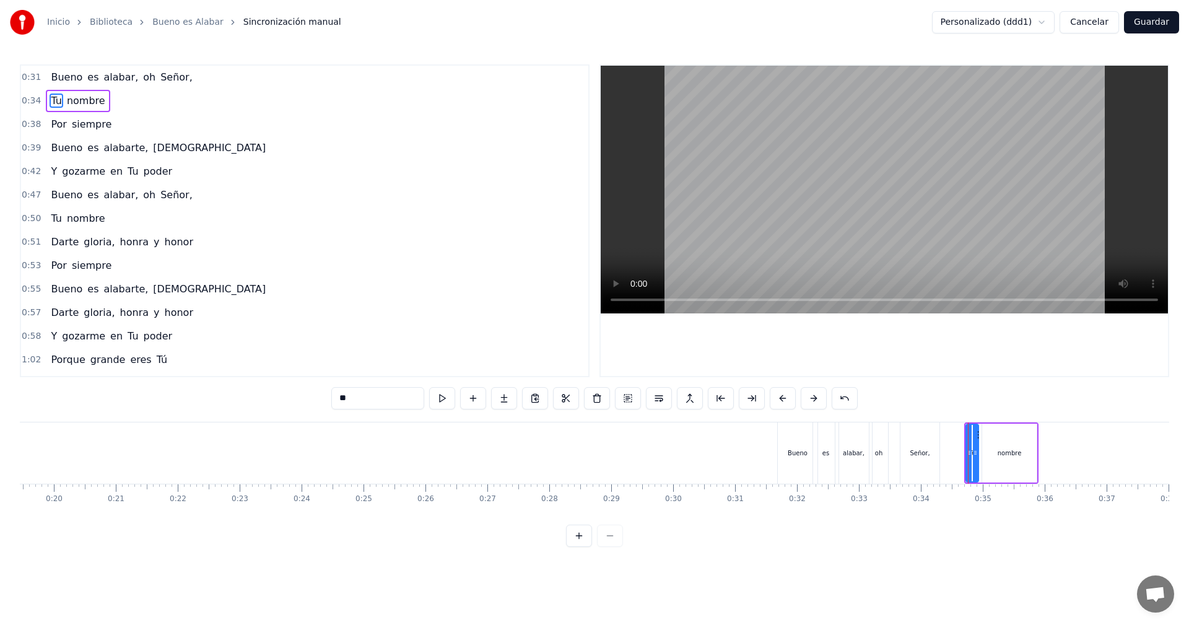
click at [972, 453] on icon at bounding box center [969, 453] width 5 height 10
click at [963, 454] on icon at bounding box center [963, 453] width 5 height 10
drag, startPoint x: 970, startPoint y: 435, endPoint x: 941, endPoint y: 441, distance: 29.6
click at [941, 441] on div "Tu" at bounding box center [940, 453] width 17 height 56
click at [972, 448] on div "Tu nombre" at bounding box center [984, 452] width 109 height 61
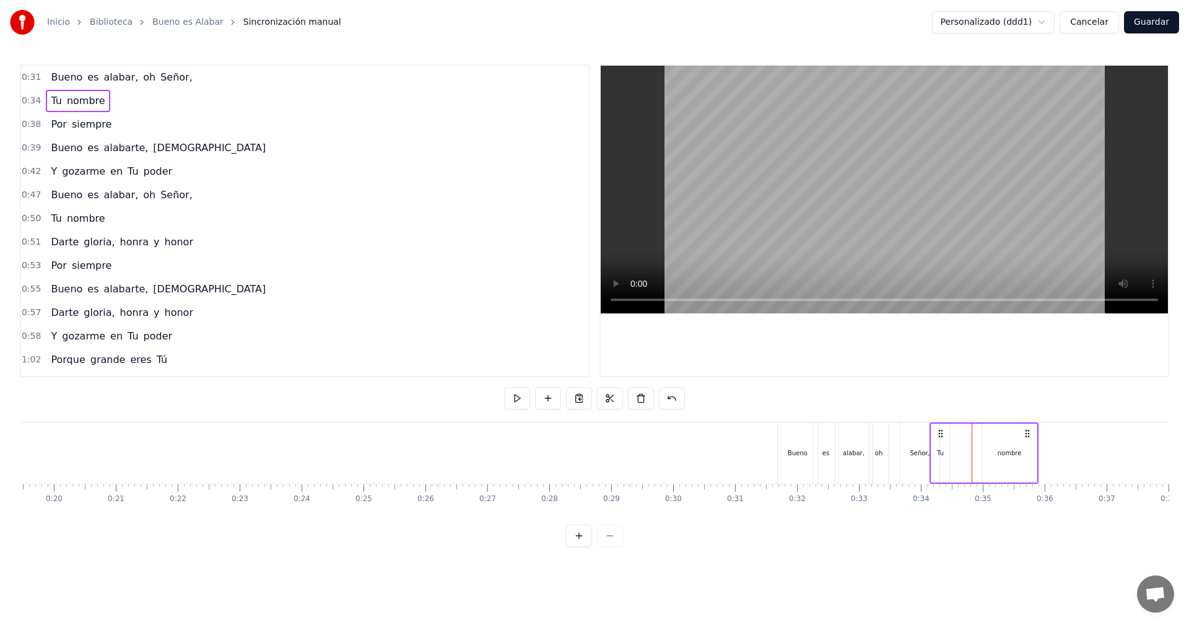
drag, startPoint x: 999, startPoint y: 434, endPoint x: 991, endPoint y: 437, distance: 9.2
click at [991, 437] on div "nombre" at bounding box center [1009, 453] width 55 height 59
drag, startPoint x: 991, startPoint y: 434, endPoint x: 956, endPoint y: 440, distance: 36.0
click at [956, 440] on div "nombre" at bounding box center [974, 453] width 53 height 56
drag, startPoint x: 998, startPoint y: 453, endPoint x: 986, endPoint y: 452, distance: 11.8
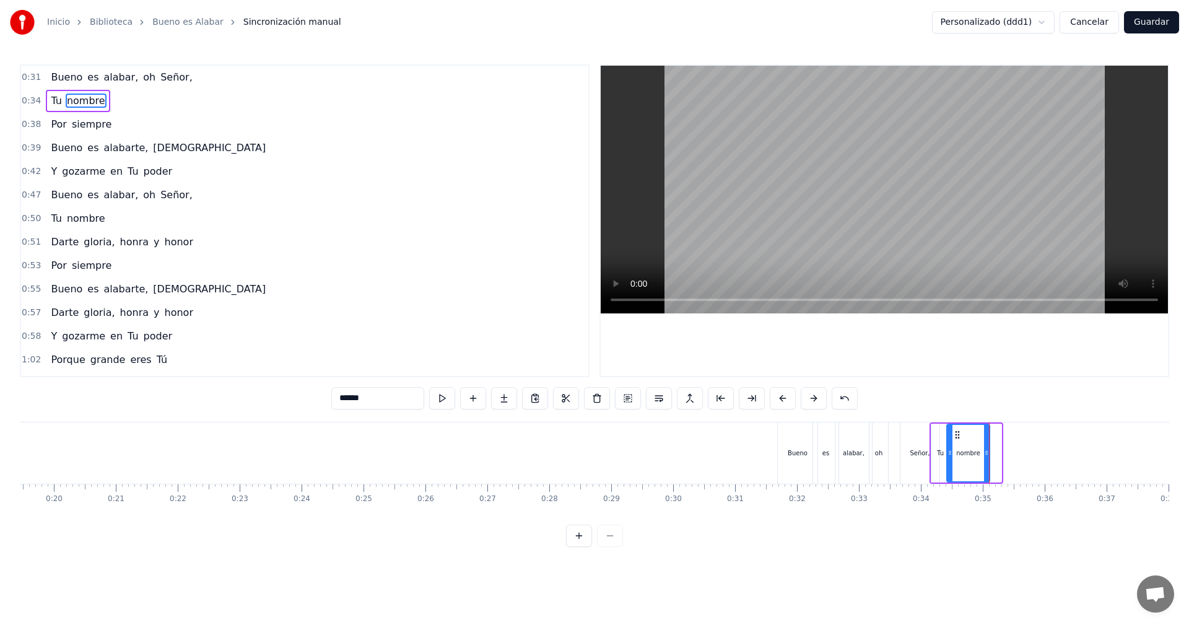
click at [986, 452] on icon at bounding box center [986, 453] width 5 height 10
click at [969, 453] on div "nombre" at bounding box center [967, 452] width 24 height 9
click at [476, 400] on button at bounding box center [473, 398] width 26 height 22
click at [1020, 433] on div "<>" at bounding box center [1013, 453] width 42 height 56
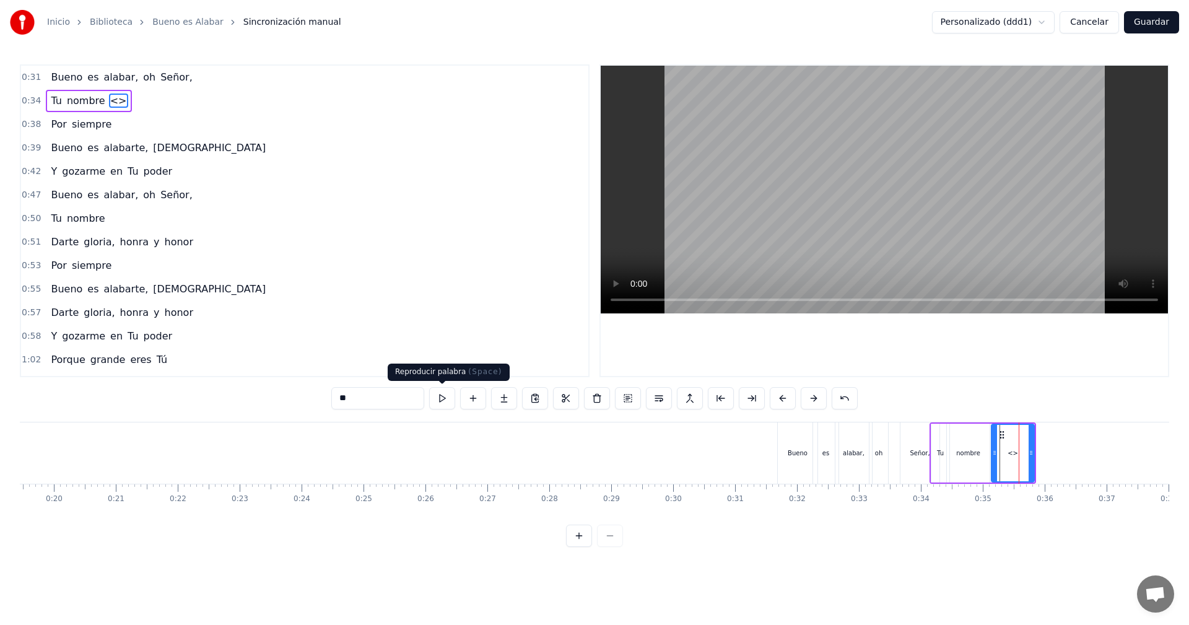
click at [355, 401] on input "**" at bounding box center [377, 398] width 93 height 22
drag, startPoint x: 346, startPoint y: 396, endPoint x: 328, endPoint y: 397, distance: 17.4
click at [331, 396] on input "**" at bounding box center [377, 398] width 93 height 22
click at [977, 472] on div "nombre" at bounding box center [968, 453] width 43 height 59
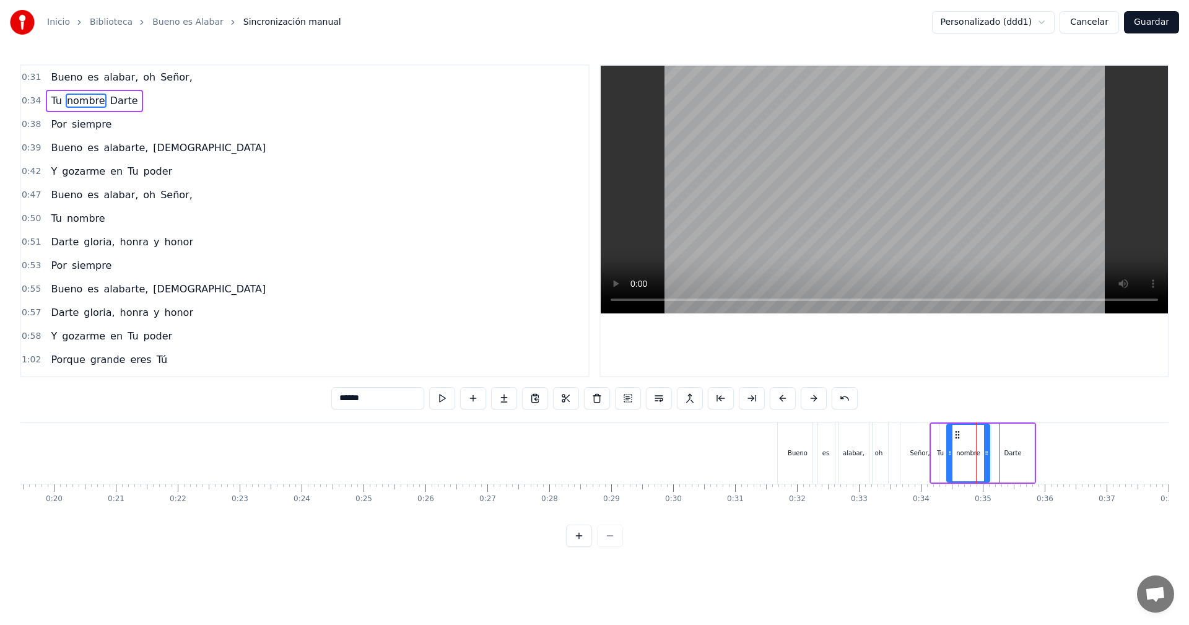
click at [1021, 453] on div "Darte" at bounding box center [1013, 453] width 43 height 59
type input "*****"
drag, startPoint x: 1015, startPoint y: 431, endPoint x: 1030, endPoint y: 432, distance: 14.3
click at [1030, 432] on div "Darte" at bounding box center [1013, 453] width 42 height 56
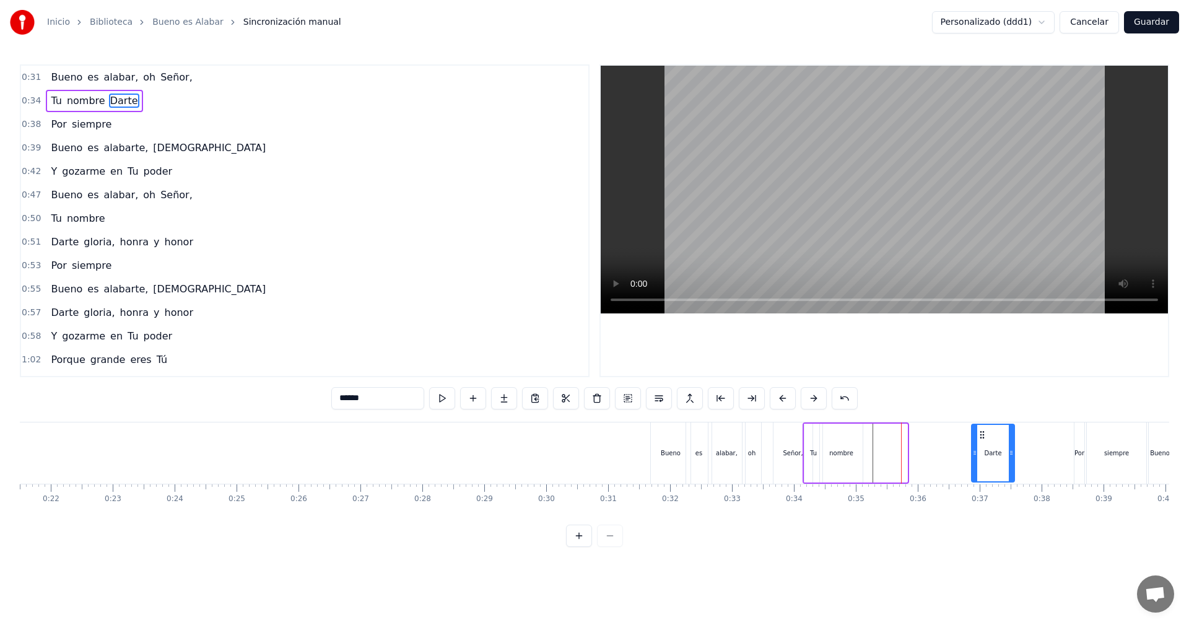
scroll to position [0, 1341]
drag, startPoint x: 1004, startPoint y: 433, endPoint x: 915, endPoint y: 429, distance: 88.7
click at [915, 430] on icon at bounding box center [914, 435] width 10 height 10
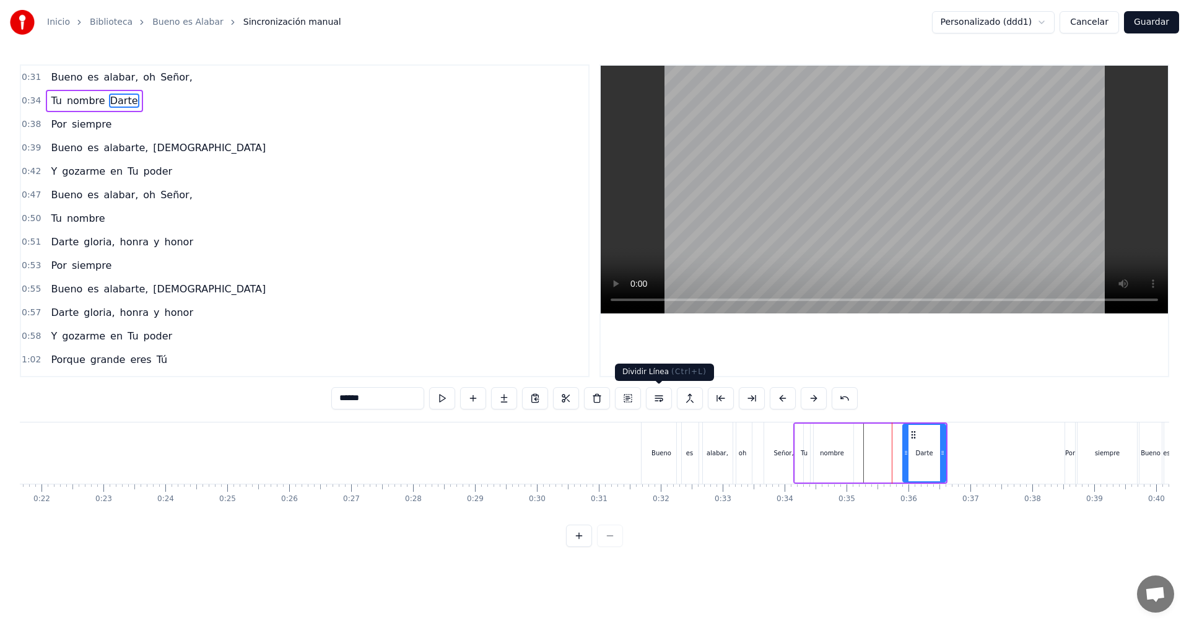
click at [666, 398] on button at bounding box center [659, 398] width 26 height 22
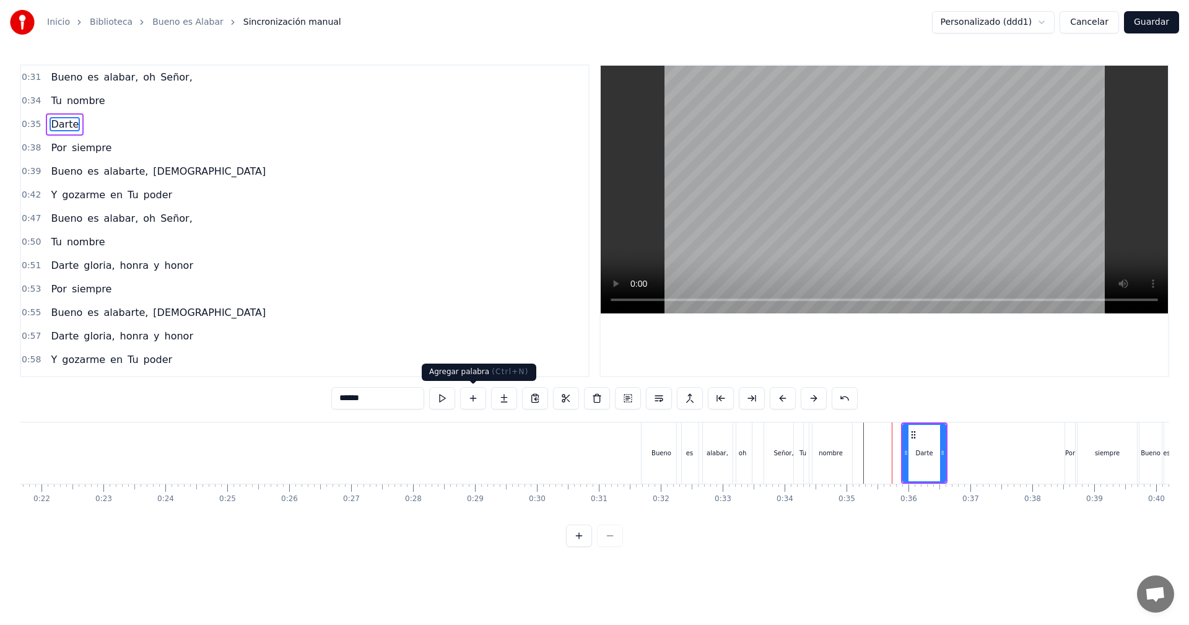
click at [478, 398] on button at bounding box center [473, 398] width 26 height 22
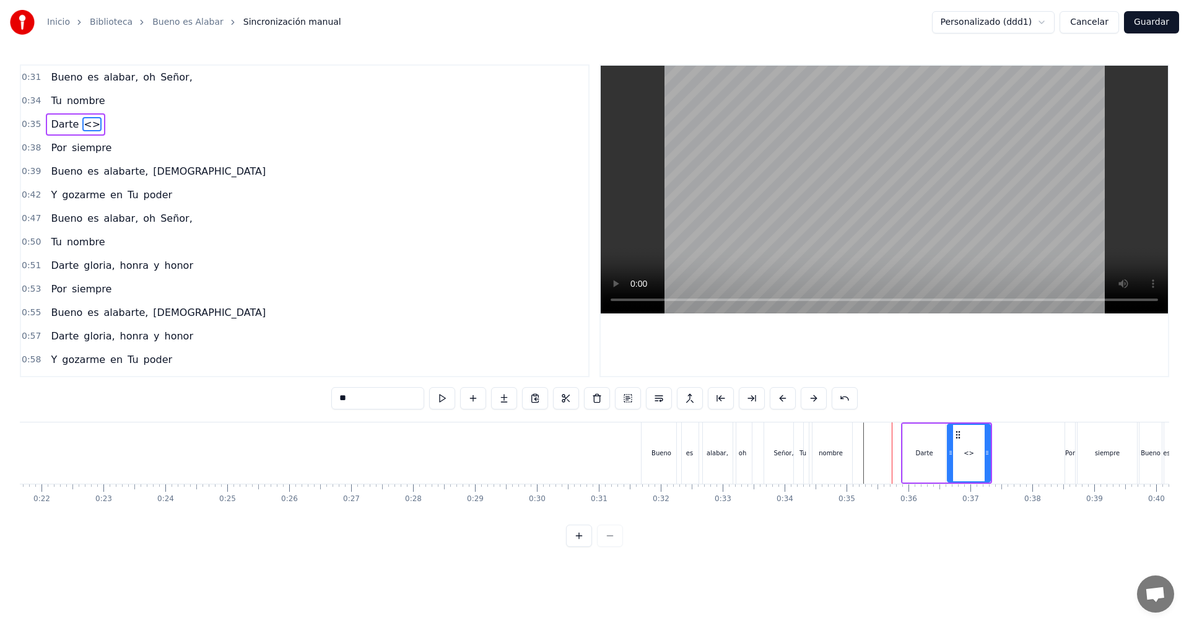
click at [349, 398] on input "**" at bounding box center [377, 398] width 93 height 22
click at [345, 398] on input "**" at bounding box center [377, 398] width 93 height 22
drag, startPoint x: 352, startPoint y: 397, endPoint x: 338, endPoint y: 399, distance: 13.8
click at [338, 399] on input "**" at bounding box center [377, 398] width 93 height 22
type input "*******"
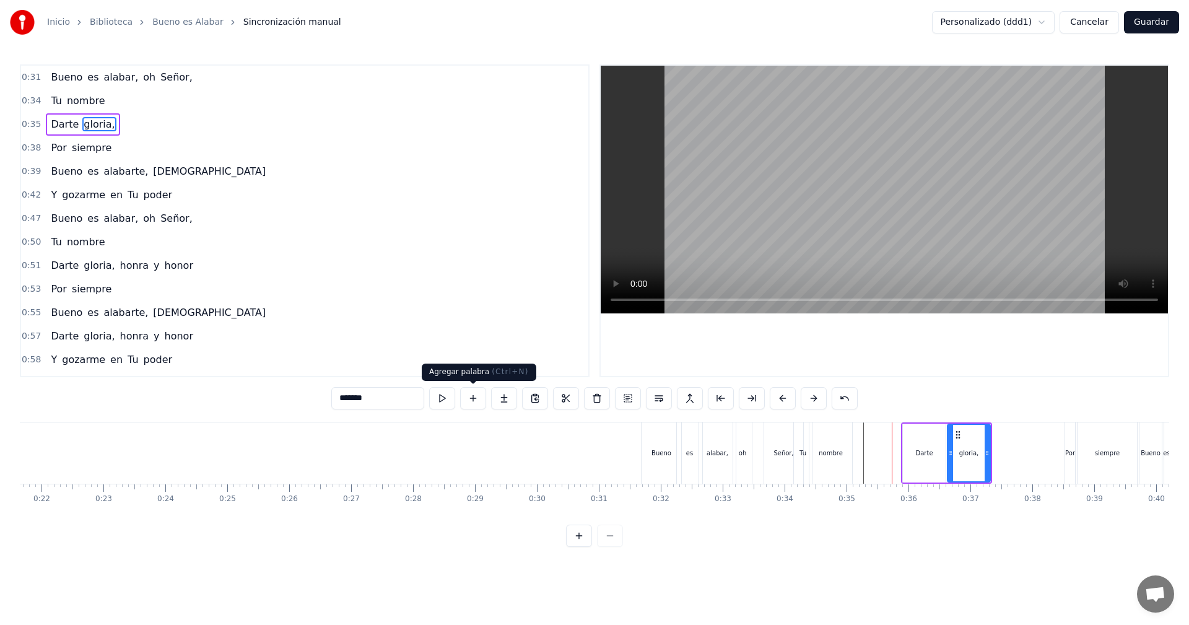
click at [478, 403] on button at bounding box center [473, 398] width 26 height 22
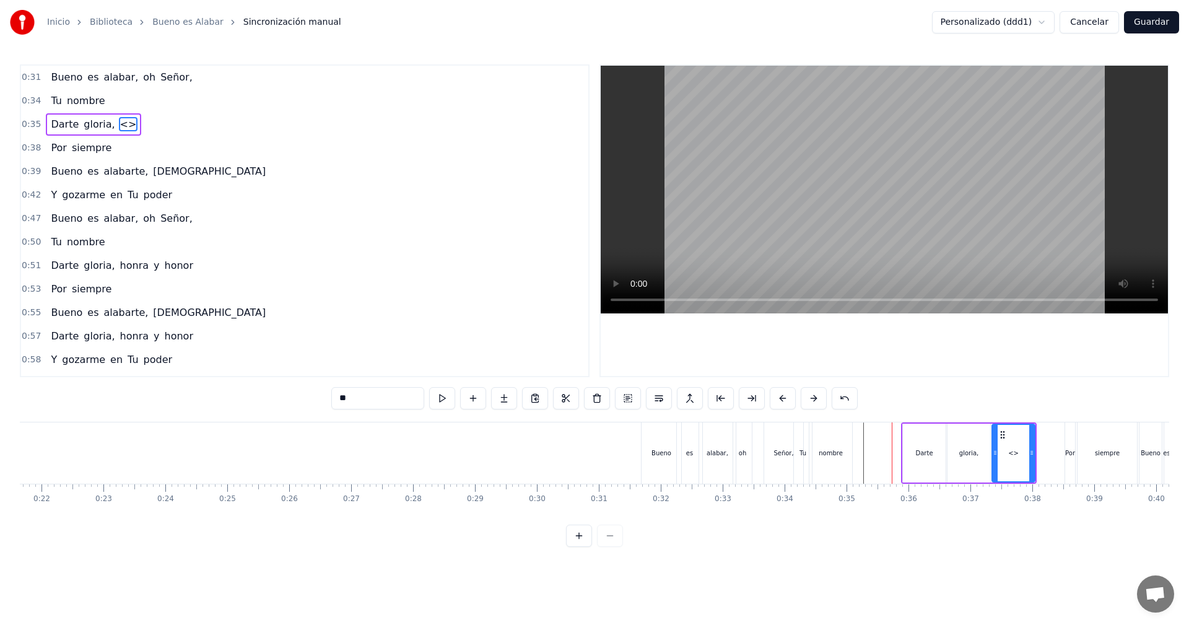
click at [353, 401] on input "**" at bounding box center [377, 398] width 93 height 22
drag, startPoint x: 353, startPoint y: 401, endPoint x: 337, endPoint y: 399, distance: 16.2
click at [337, 399] on input "**" at bounding box center [377, 398] width 93 height 22
type input "*****"
click at [476, 400] on button at bounding box center [473, 398] width 26 height 22
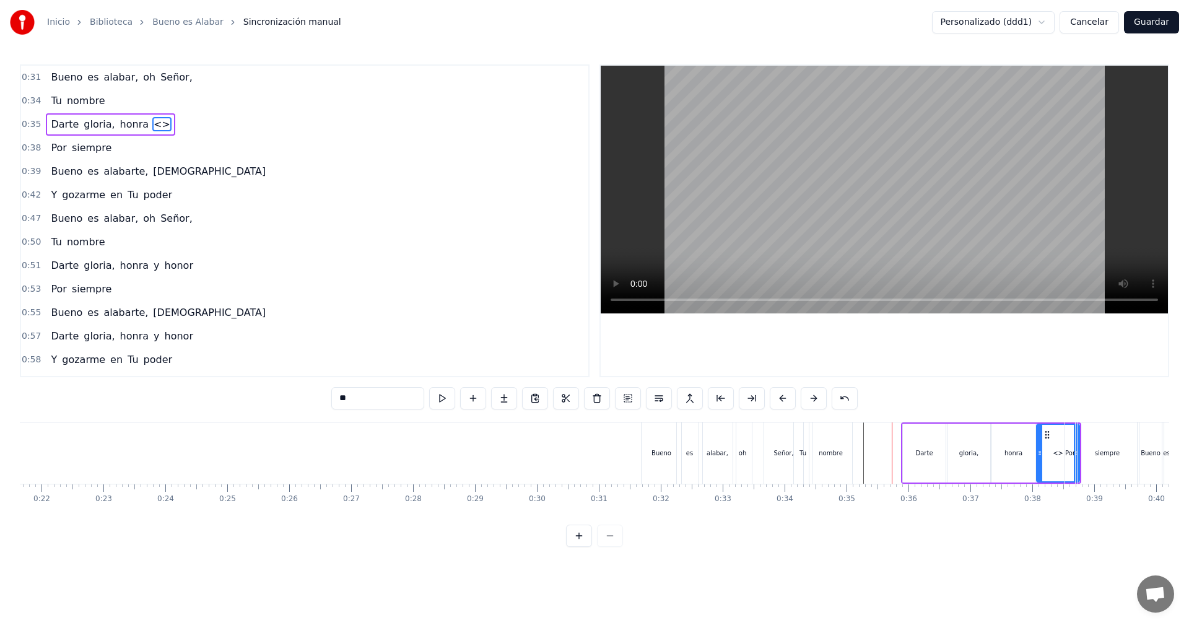
drag, startPoint x: 354, startPoint y: 401, endPoint x: 338, endPoint y: 401, distance: 16.7
click at [338, 401] on input "**" at bounding box center [377, 398] width 93 height 22
click at [1097, 438] on div "siempre" at bounding box center [1107, 452] width 59 height 61
type input "*******"
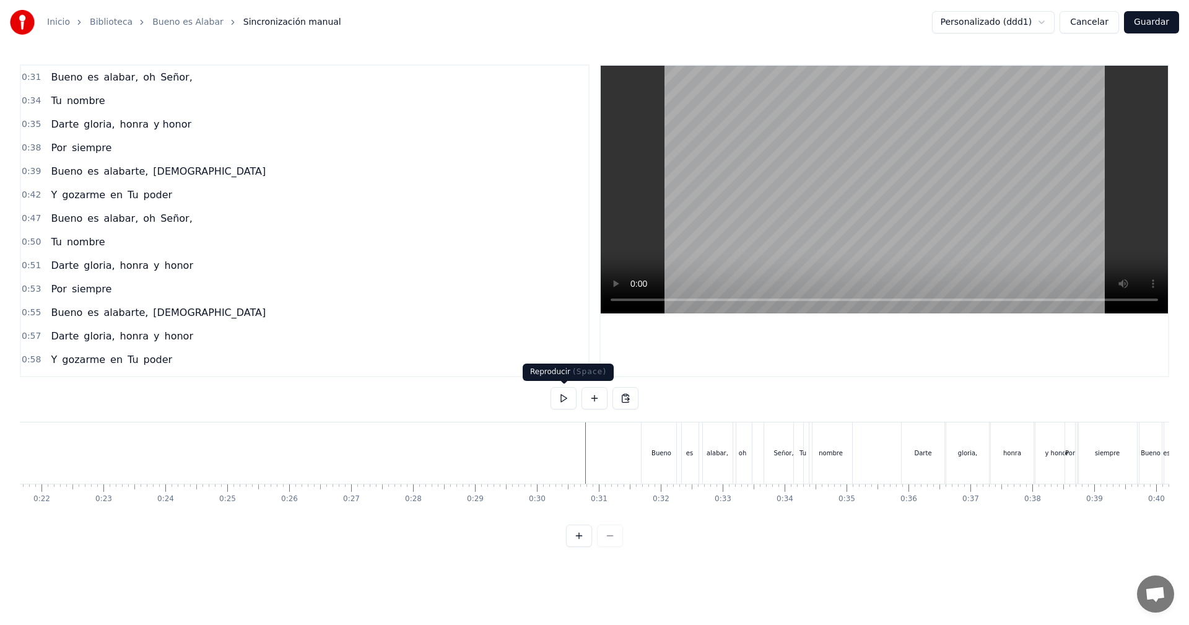
click at [564, 397] on button at bounding box center [564, 398] width 26 height 22
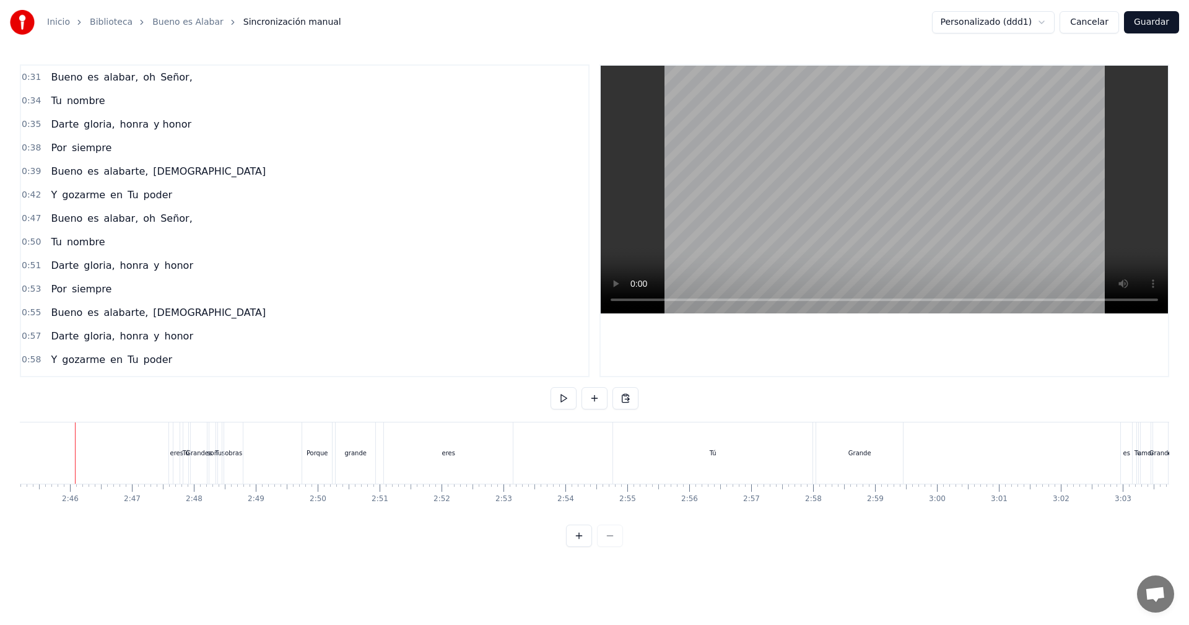
scroll to position [0, 10225]
click at [313, 457] on div "Porque" at bounding box center [325, 452] width 30 height 61
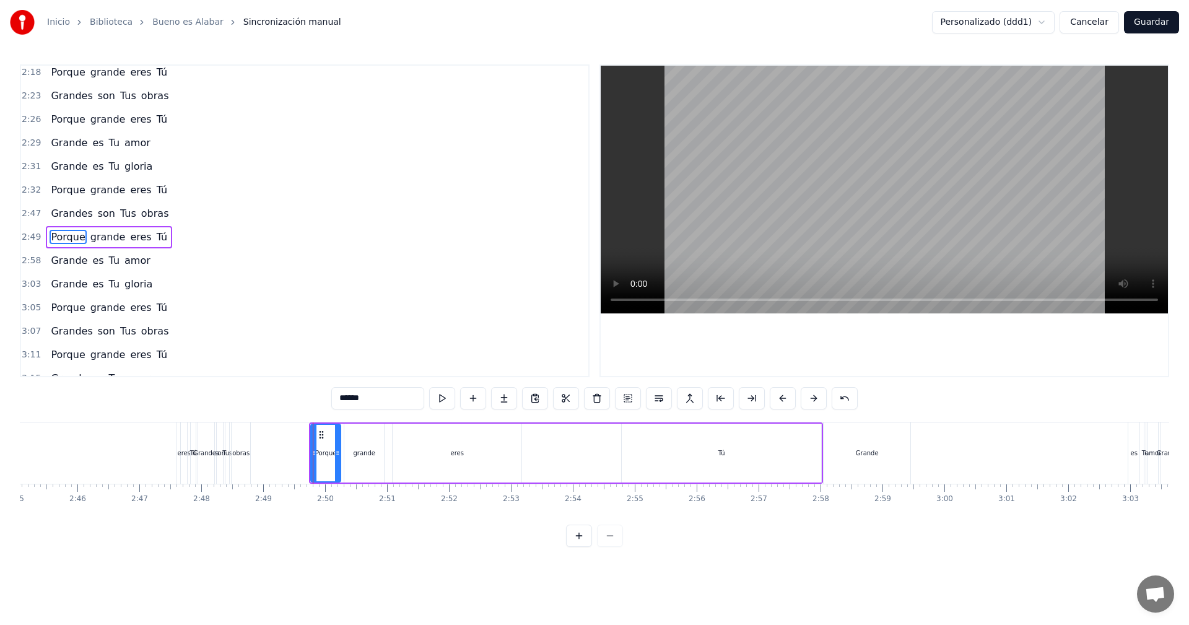
scroll to position [963, 0]
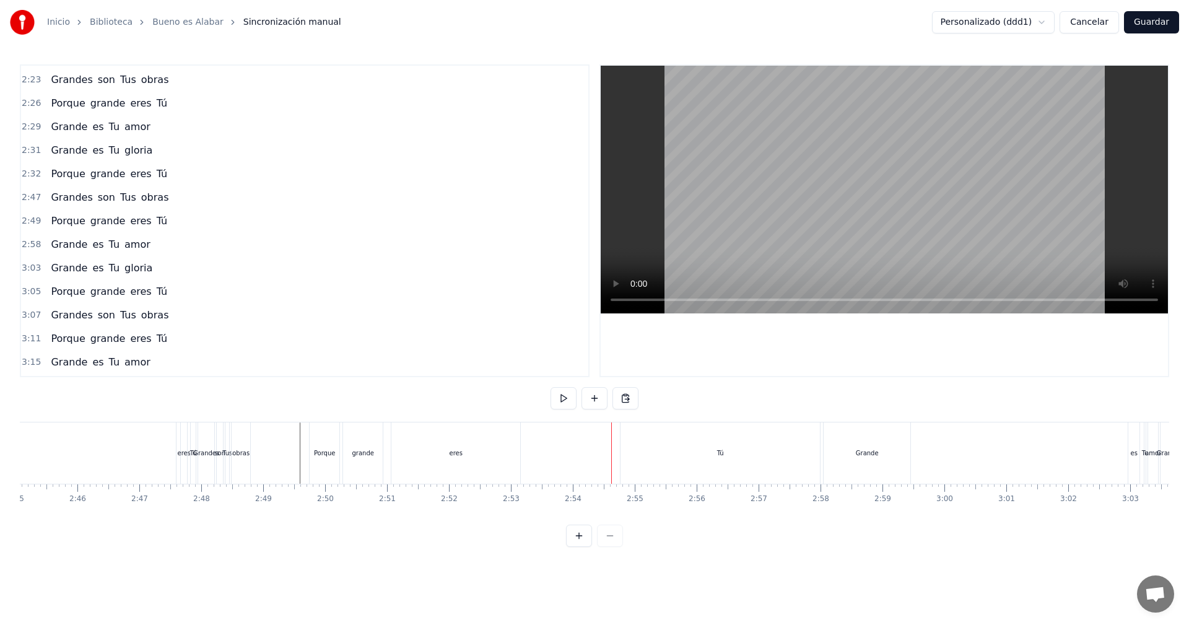
click at [631, 430] on div "Tú" at bounding box center [720, 452] width 199 height 61
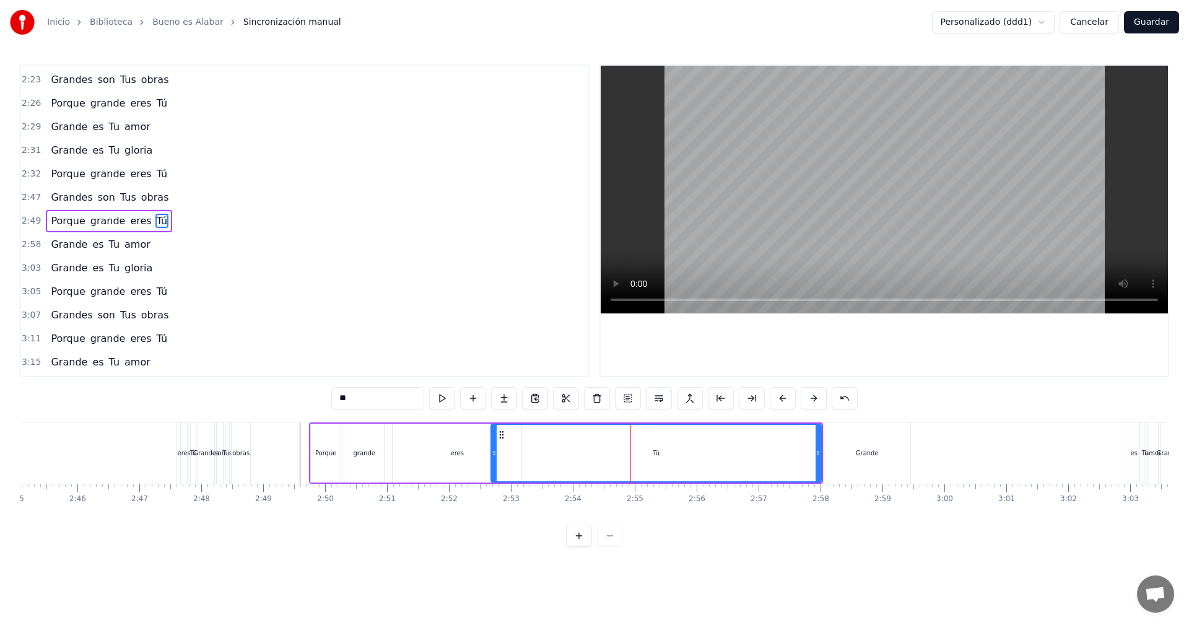
drag, startPoint x: 626, startPoint y: 435, endPoint x: 495, endPoint y: 445, distance: 131.0
click at [495, 445] on div at bounding box center [494, 453] width 5 height 56
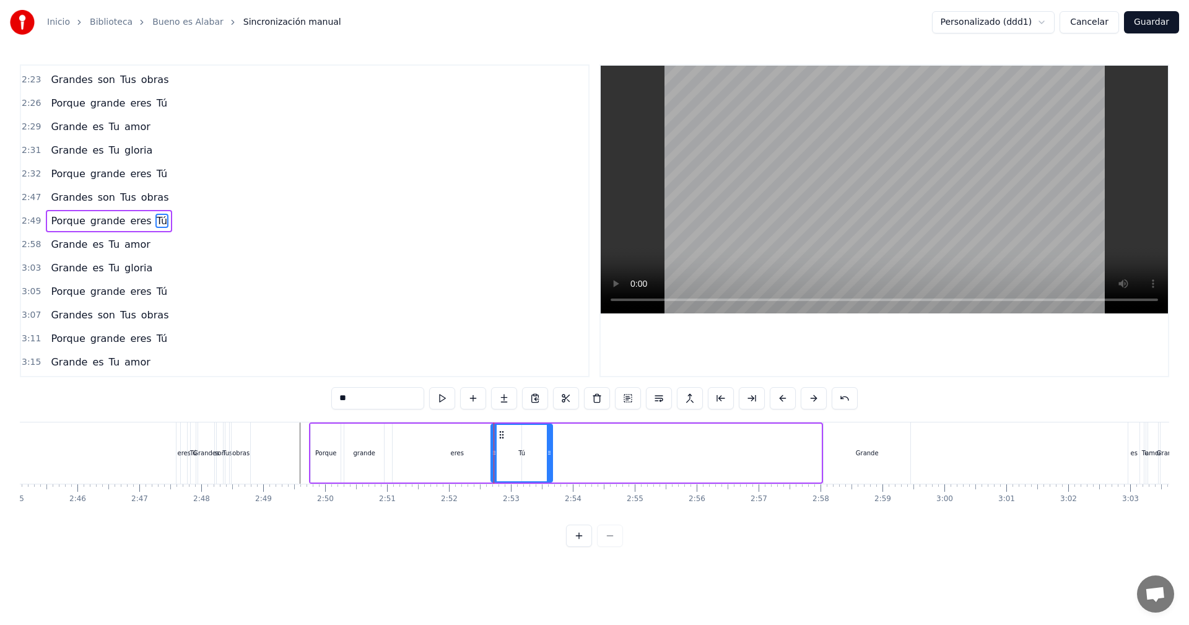
drag, startPoint x: 816, startPoint y: 453, endPoint x: 548, endPoint y: 458, distance: 268.9
click at [548, 458] on div at bounding box center [549, 453] width 5 height 56
click at [849, 448] on div "Grande" at bounding box center [867, 452] width 87 height 61
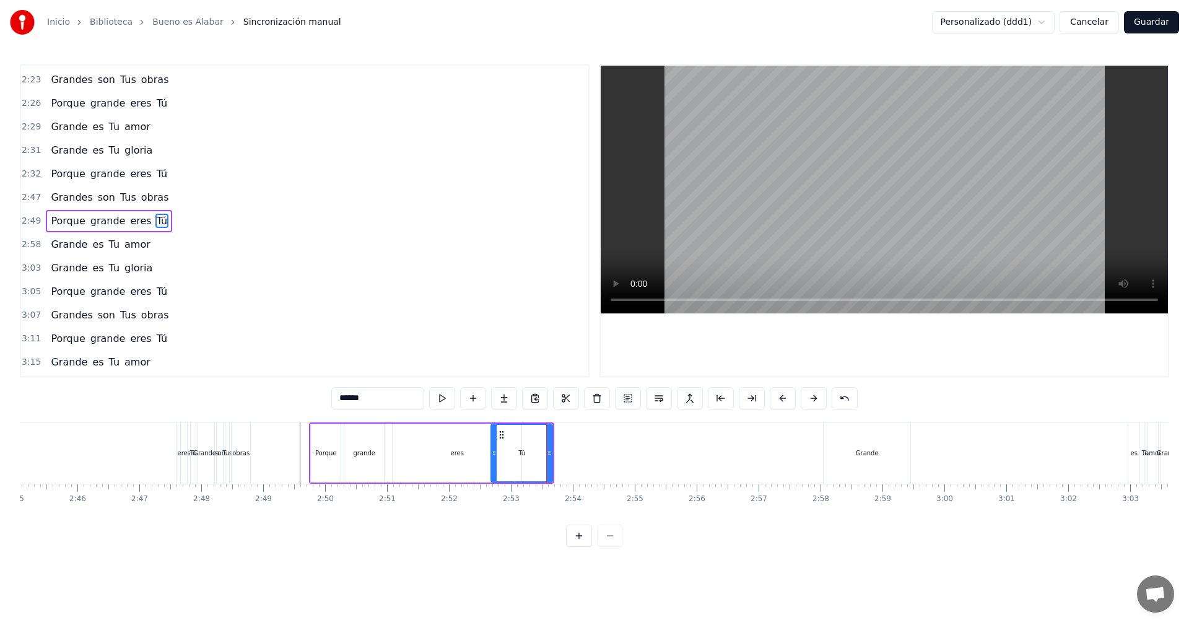
scroll to position [986, 0]
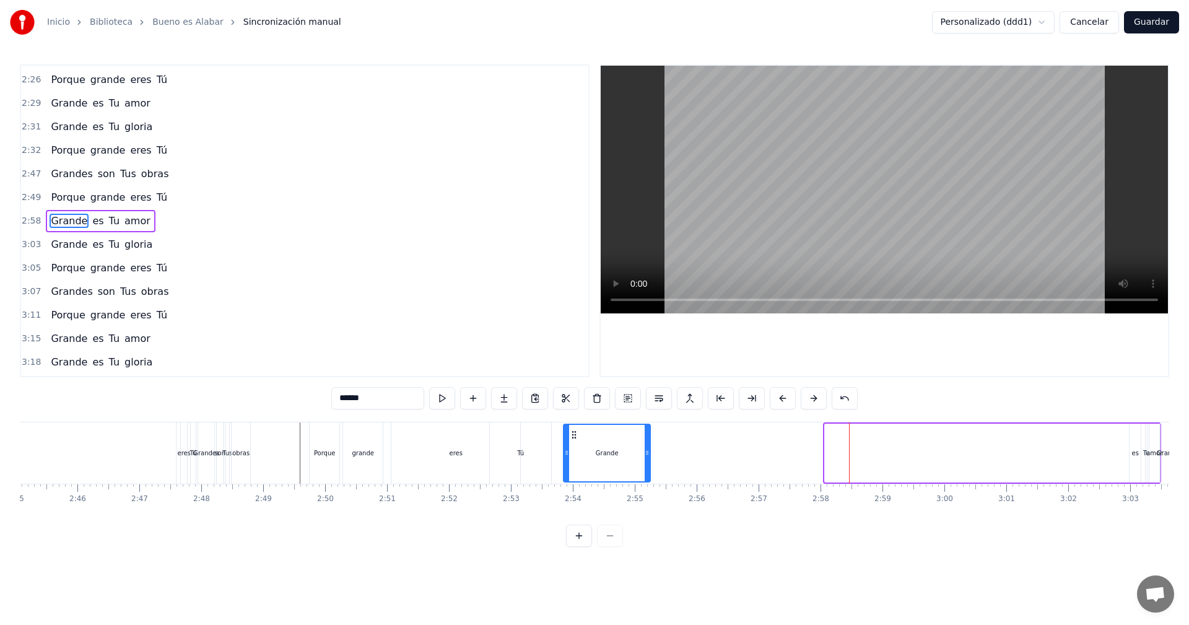
drag, startPoint x: 834, startPoint y: 437, endPoint x: 573, endPoint y: 446, distance: 261.6
click at [573, 446] on div "Grande" at bounding box center [606, 453] width 85 height 56
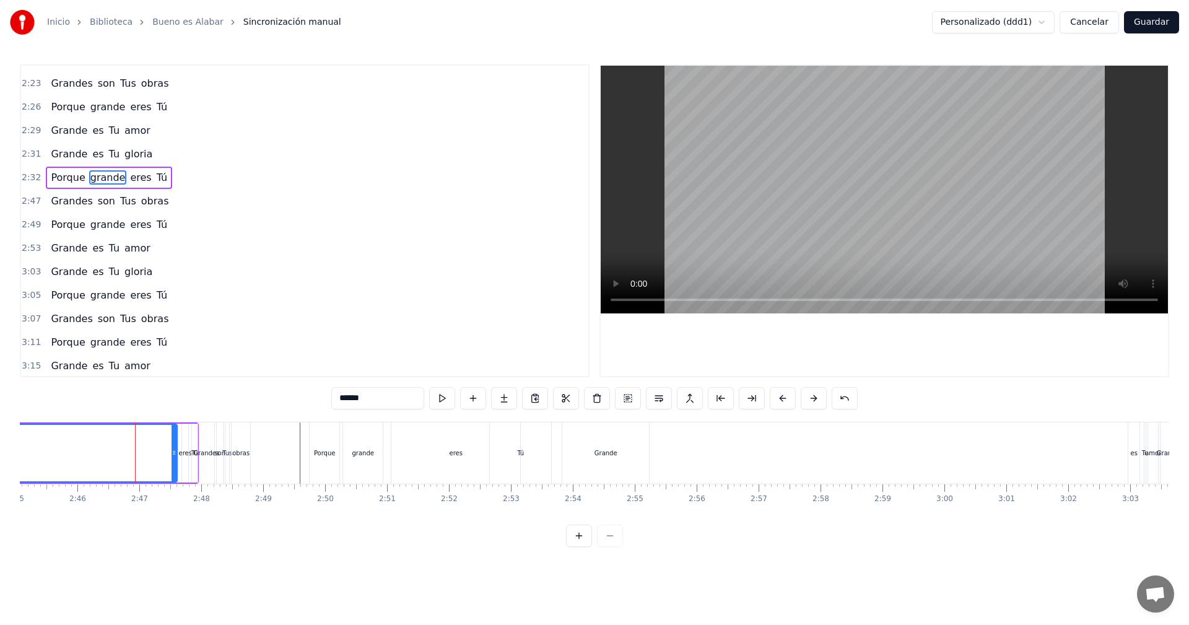
scroll to position [916, 0]
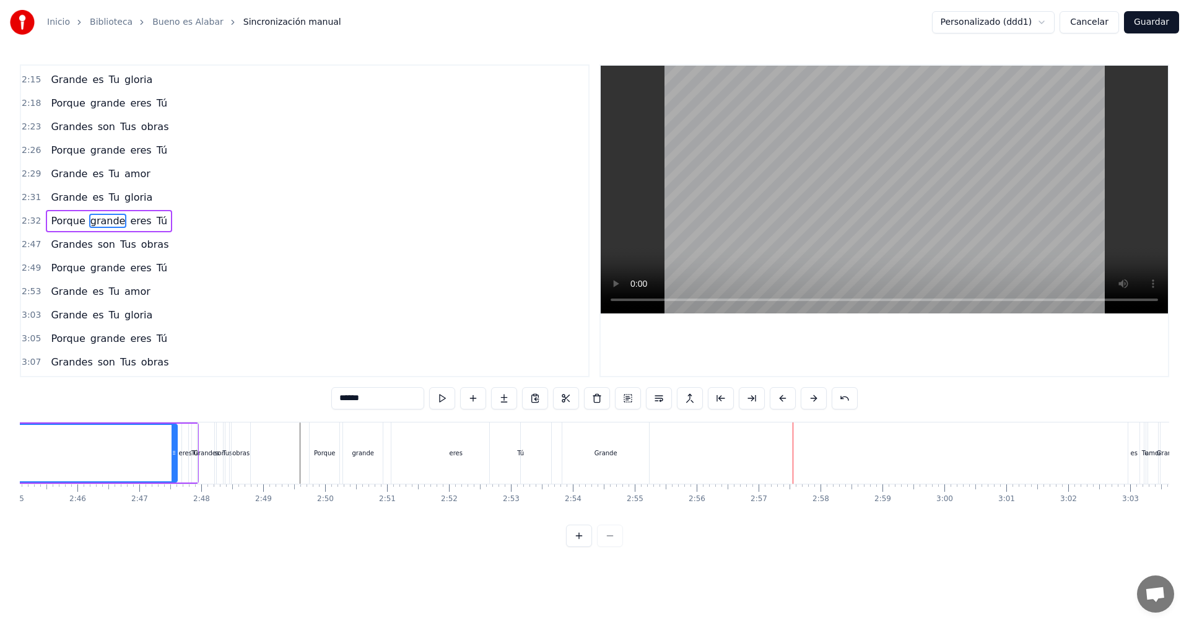
click at [617, 454] on div "Grande" at bounding box center [605, 452] width 87 height 61
type input "******"
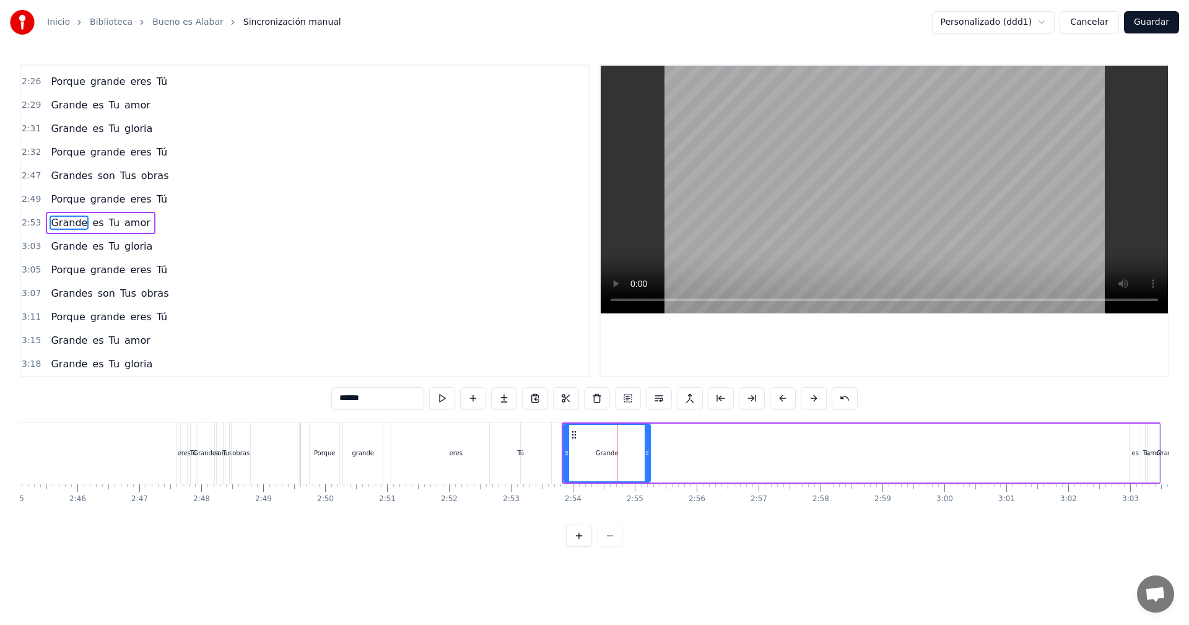
scroll to position [986, 0]
click at [656, 454] on div "Grande es Tu amor" at bounding box center [862, 452] width 600 height 61
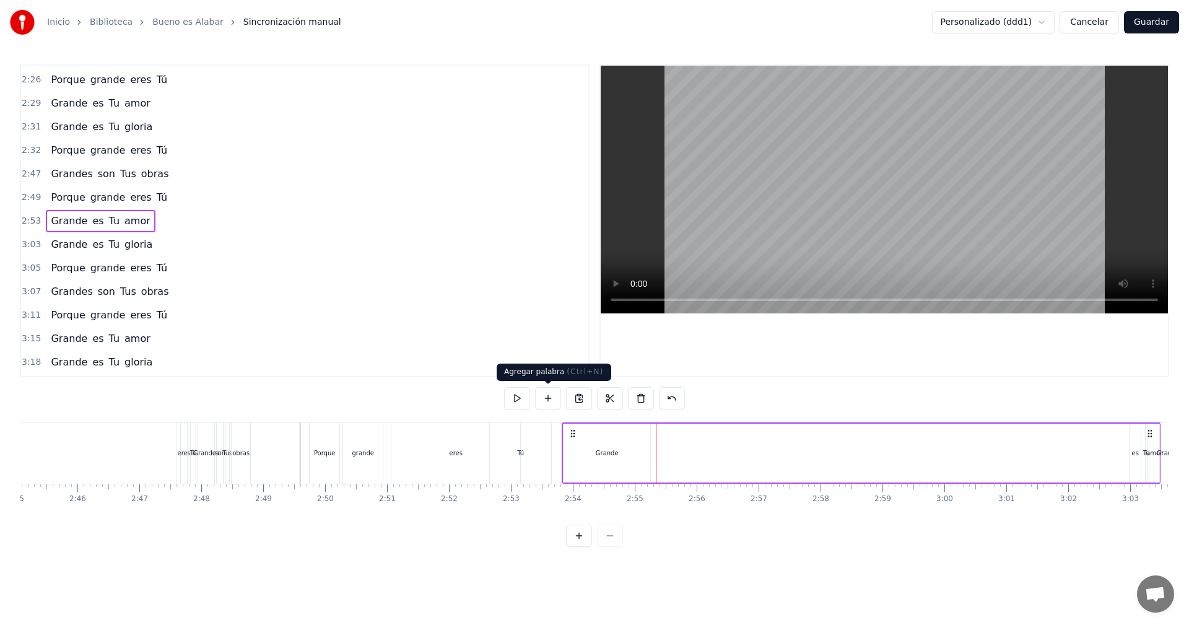
click at [546, 397] on button at bounding box center [548, 398] width 26 height 22
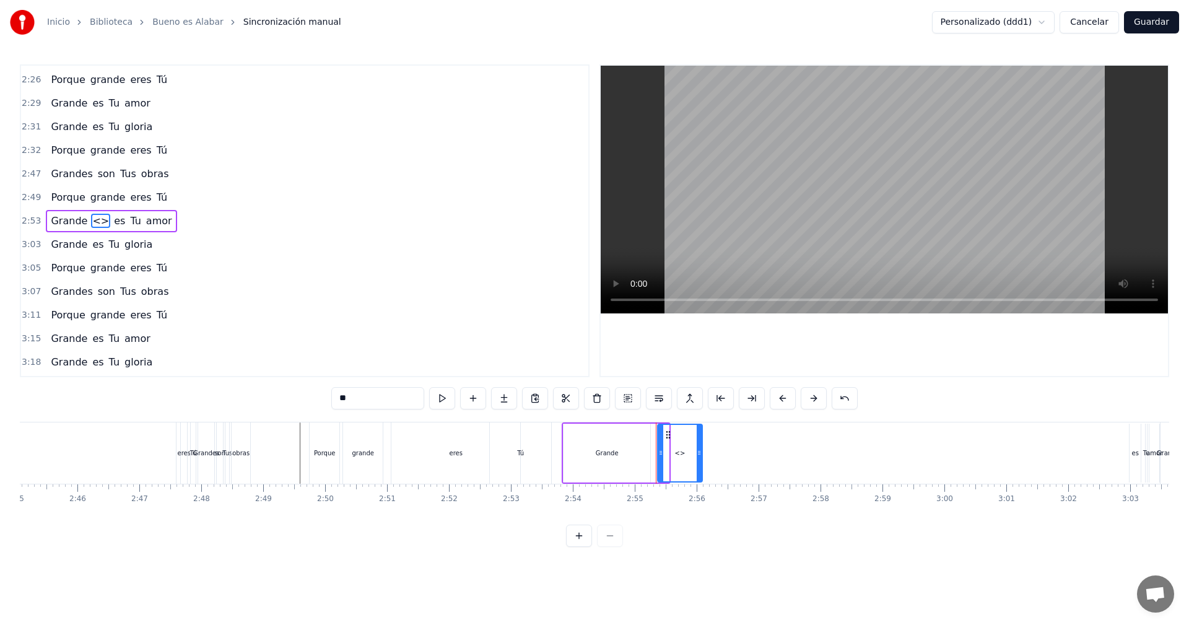
drag, startPoint x: 667, startPoint y: 454, endPoint x: 700, endPoint y: 457, distance: 33.5
click at [700, 457] on icon at bounding box center [699, 453] width 5 height 10
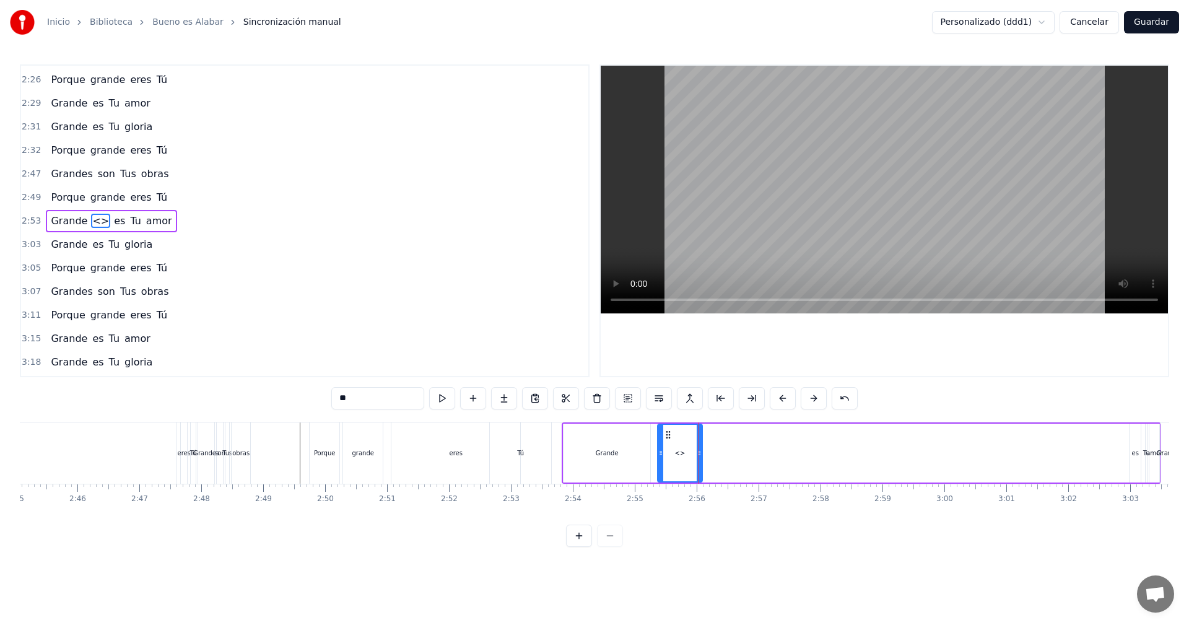
click at [95, 222] on span "<>" at bounding box center [100, 221] width 19 height 14
click at [349, 400] on input "**" at bounding box center [377, 398] width 93 height 22
drag, startPoint x: 353, startPoint y: 399, endPoint x: 323, endPoint y: 394, distance: 30.1
click at [323, 394] on div "0:31 Bueno es alabar, oh Señor, 0:34 Tu nombre 0:35 Darte gloria, honra y honor…" at bounding box center [595, 305] width 1150 height 483
click at [359, 399] on input "**********" at bounding box center [377, 398] width 93 height 22
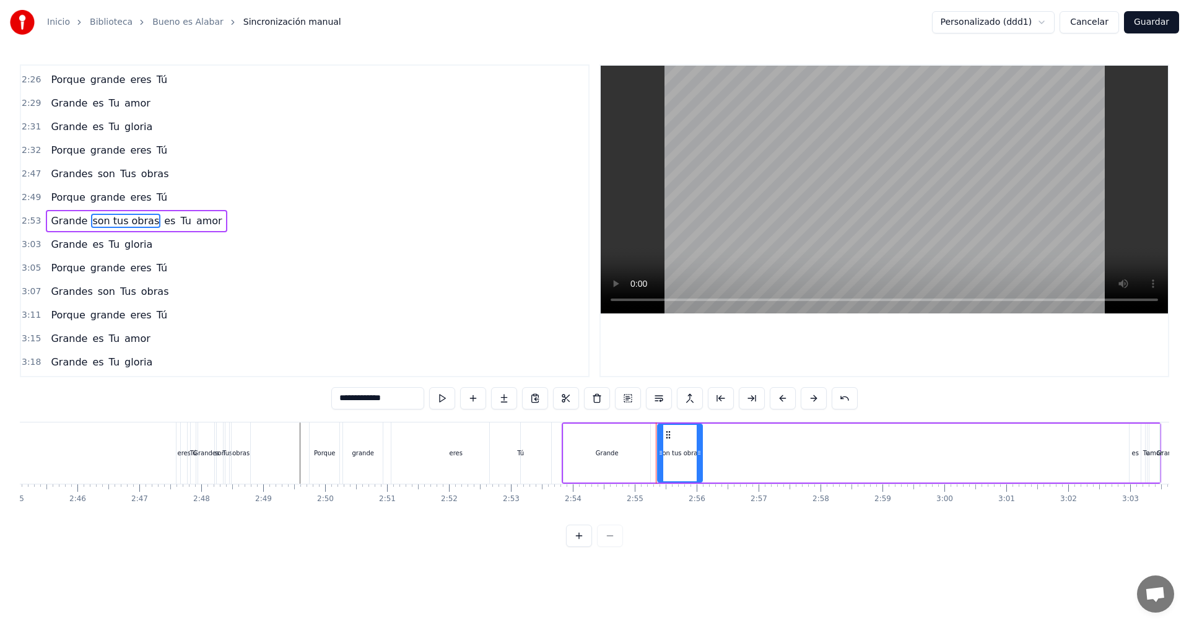
type input "**********"
click at [714, 460] on div "Grande son tus obras es Tu amor" at bounding box center [862, 452] width 600 height 61
click at [108, 221] on span "son tus obras" at bounding box center [125, 221] width 69 height 14
click at [355, 397] on input "**********" at bounding box center [377, 398] width 93 height 22
drag, startPoint x: 400, startPoint y: 399, endPoint x: 352, endPoint y: 396, distance: 47.1
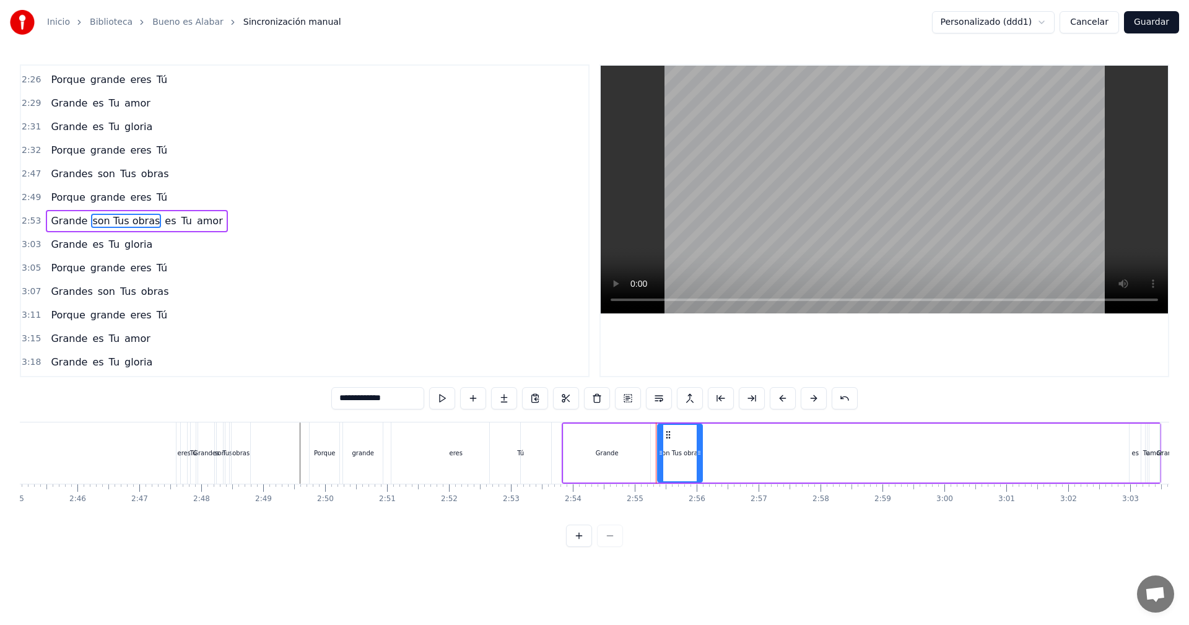
click at [352, 396] on input "**********" at bounding box center [377, 398] width 93 height 22
type input "***"
click at [476, 401] on button at bounding box center [473, 398] width 26 height 22
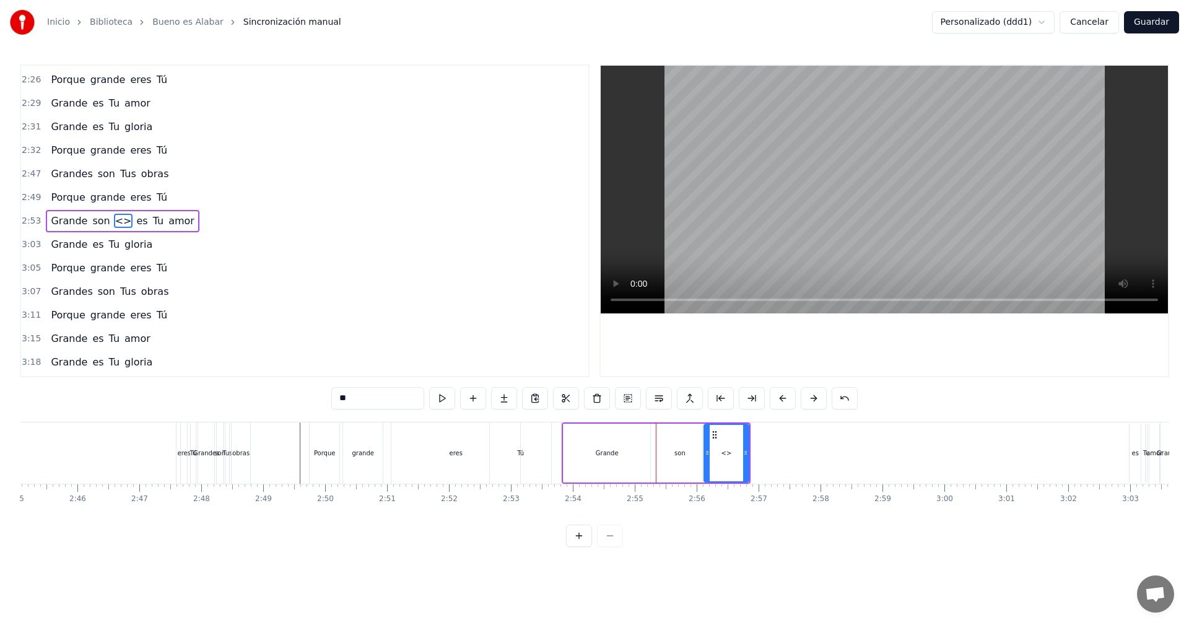
drag, startPoint x: 354, startPoint y: 400, endPoint x: 335, endPoint y: 400, distance: 18.6
click at [335, 400] on input "**" at bounding box center [377, 398] width 93 height 22
type input "***"
click at [474, 401] on button at bounding box center [473, 398] width 26 height 22
drag, startPoint x: 377, startPoint y: 403, endPoint x: 335, endPoint y: 399, distance: 42.9
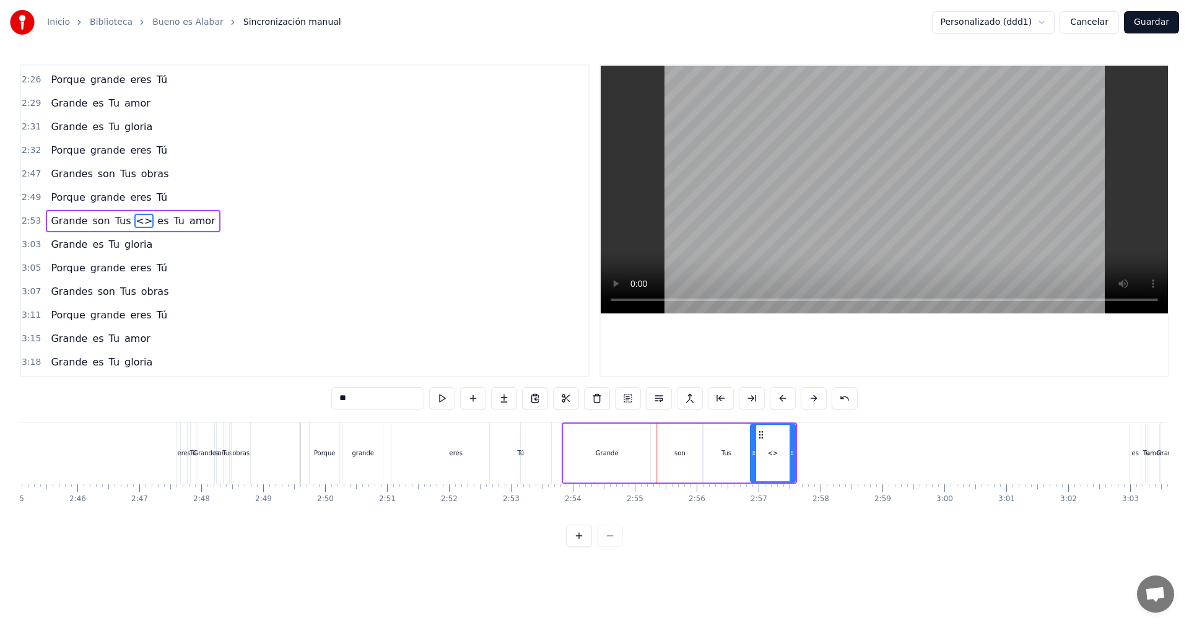
click at [335, 399] on input "**" at bounding box center [377, 398] width 93 height 22
click at [567, 431] on div "Grande" at bounding box center [607, 453] width 87 height 59
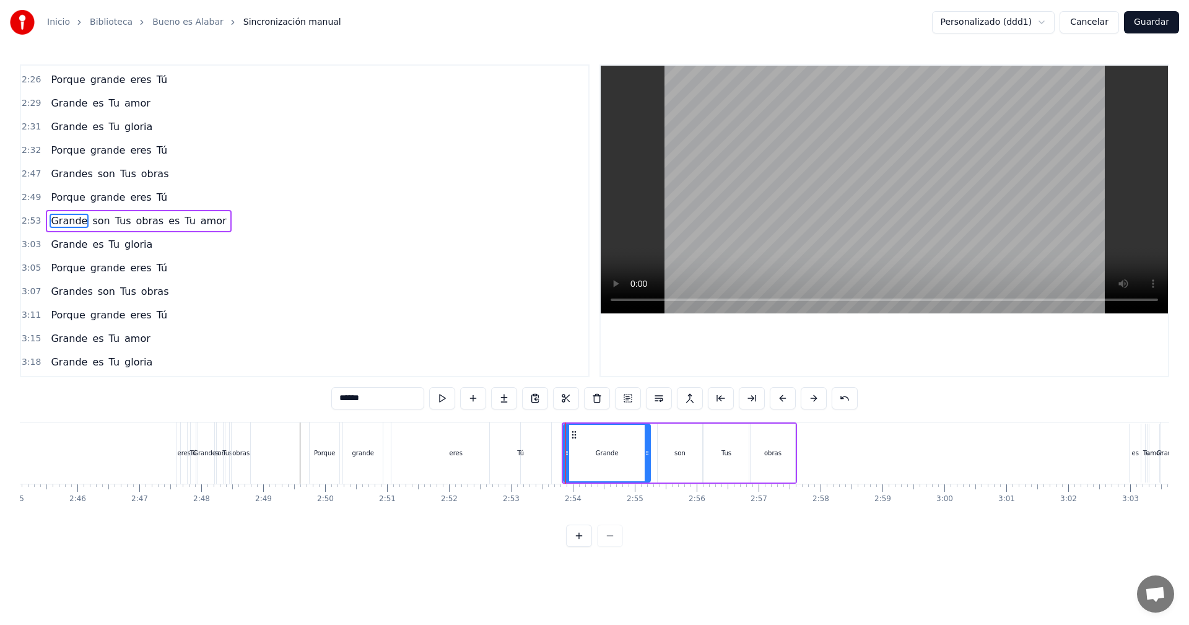
click at [541, 442] on div "Tú" at bounding box center [520, 452] width 61 height 61
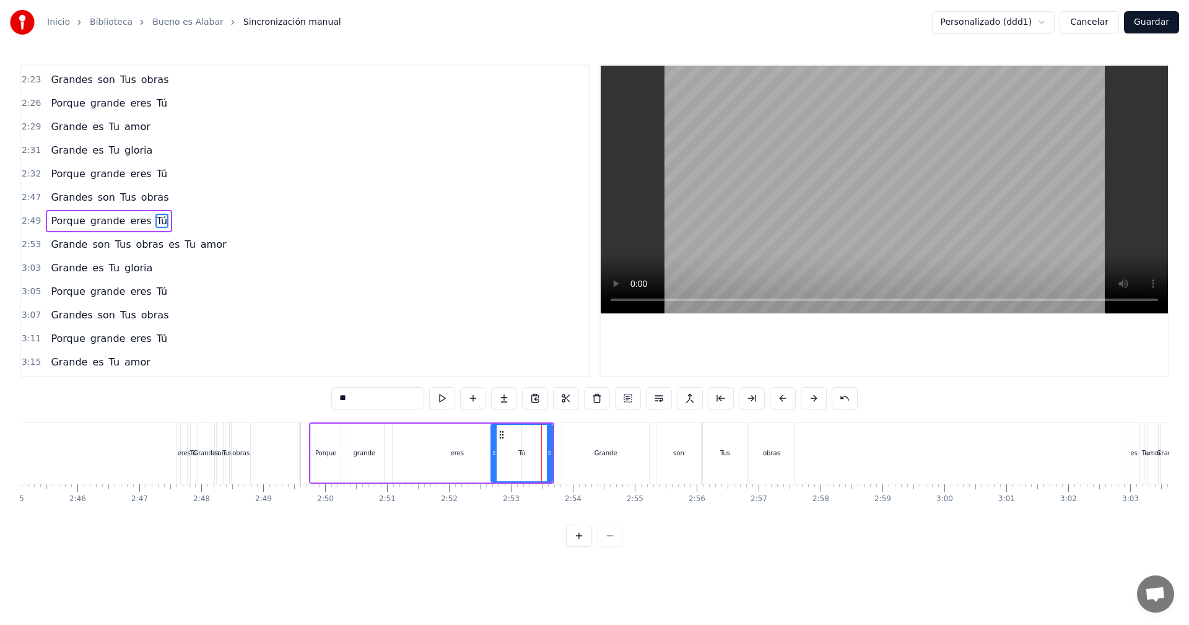
click at [572, 439] on div "Grande" at bounding box center [605, 452] width 87 height 61
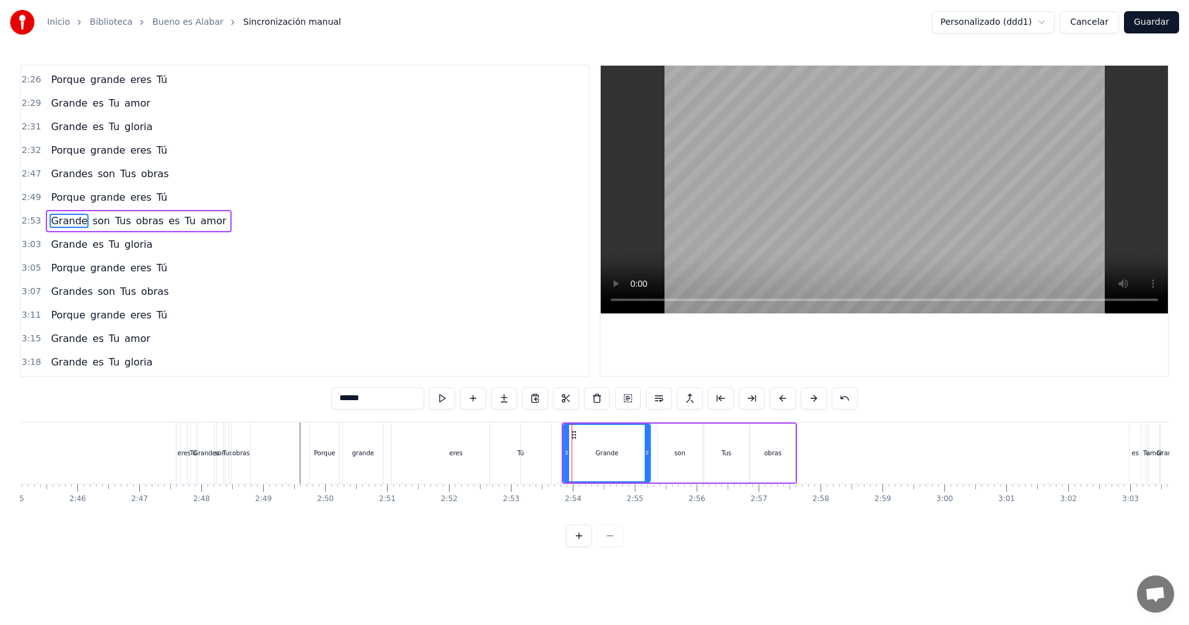
click at [784, 458] on div "obras" at bounding box center [773, 453] width 45 height 59
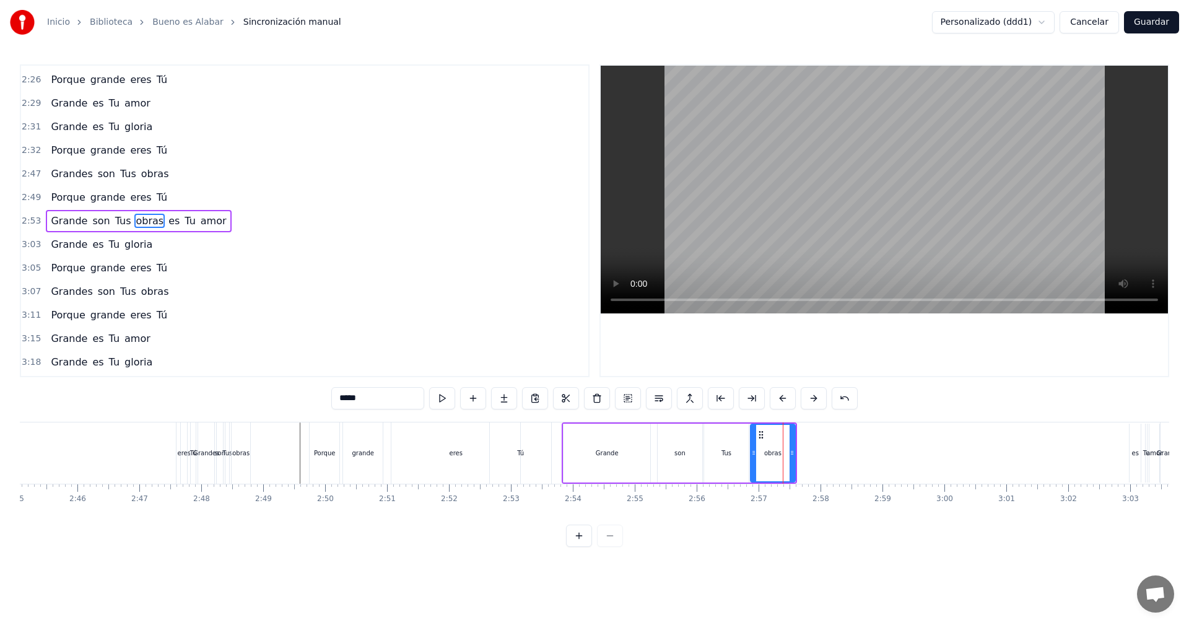
click at [322, 451] on div "Porque" at bounding box center [325, 452] width 22 height 9
type input "******"
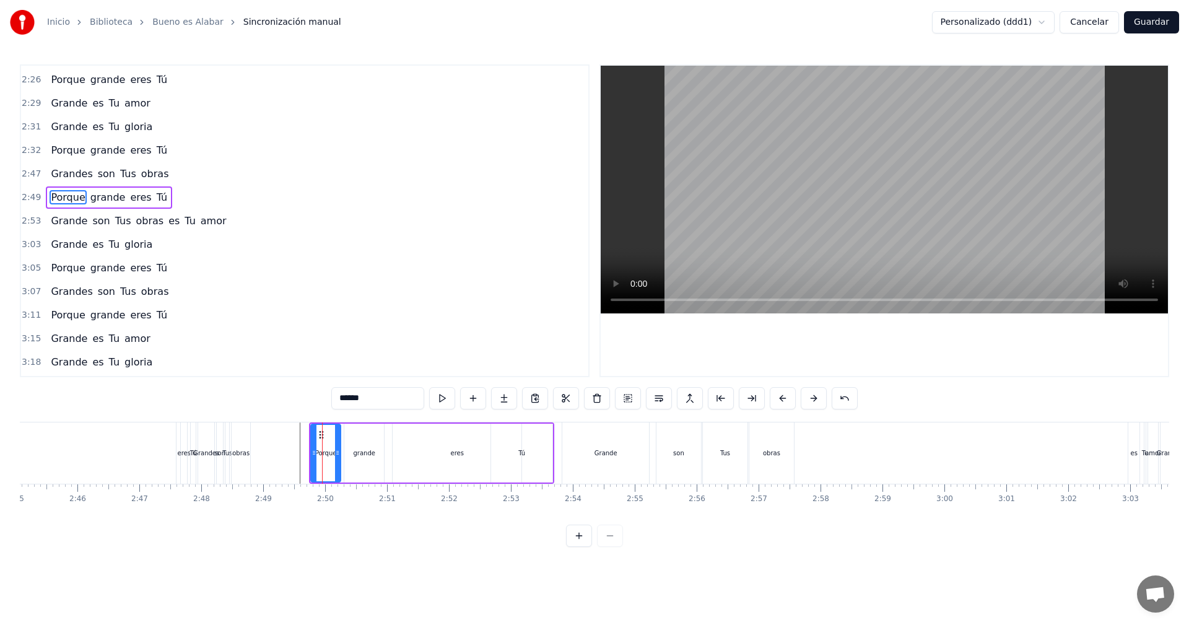
scroll to position [963, 0]
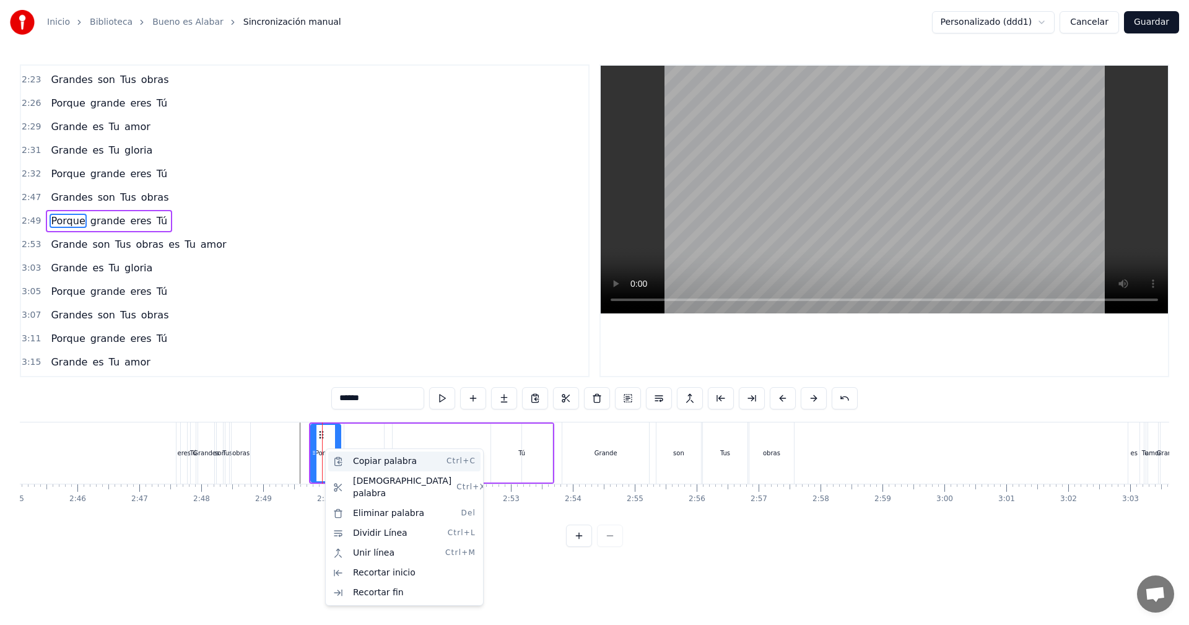
click at [338, 459] on div "Copiar palabra Ctrl+C" at bounding box center [404, 462] width 152 height 20
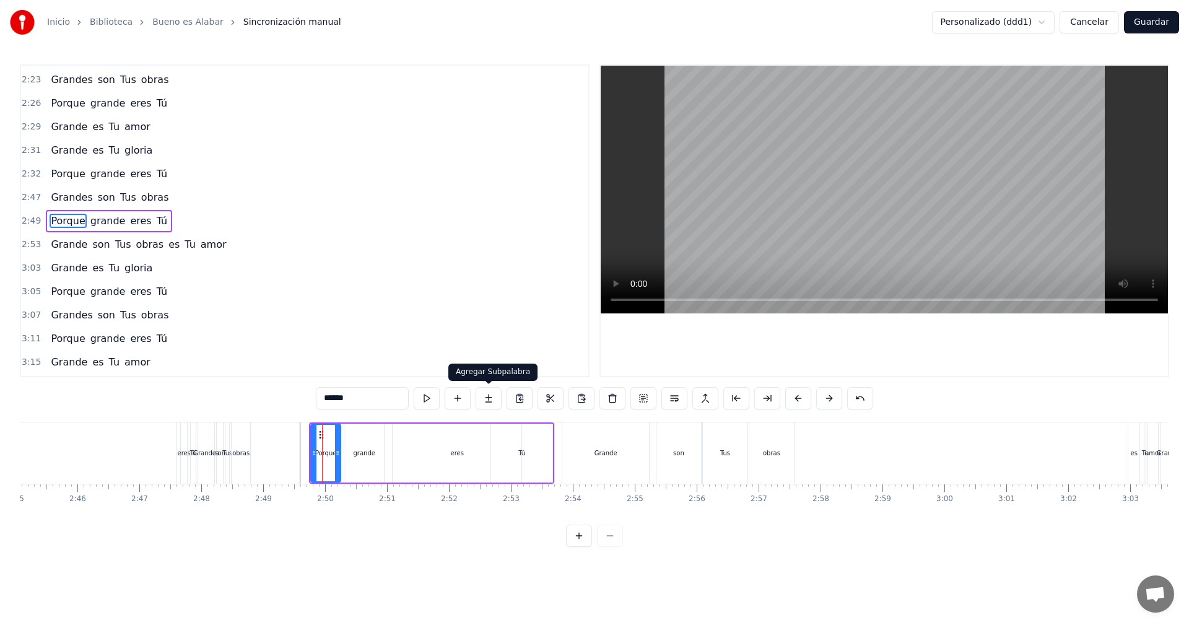
click at [488, 399] on button at bounding box center [489, 398] width 26 height 22
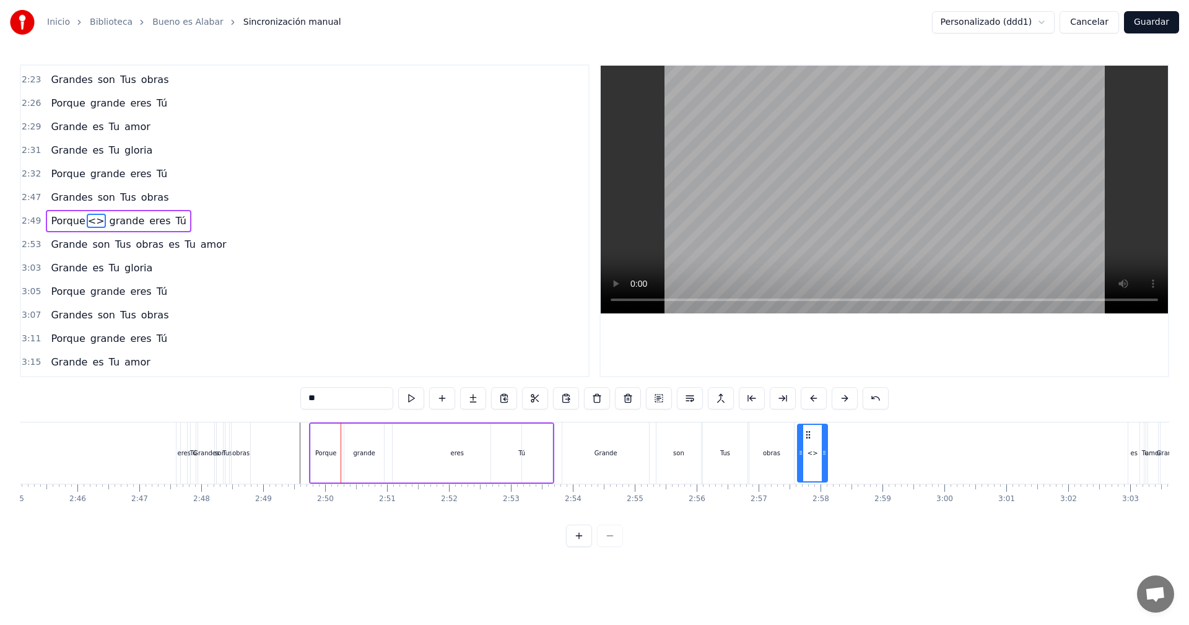
drag, startPoint x: 358, startPoint y: 438, endPoint x: 813, endPoint y: 464, distance: 456.0
click at [333, 454] on div "Porque" at bounding box center [326, 452] width 22 height 9
click at [89, 221] on span "<>" at bounding box center [96, 221] width 19 height 14
type input "**"
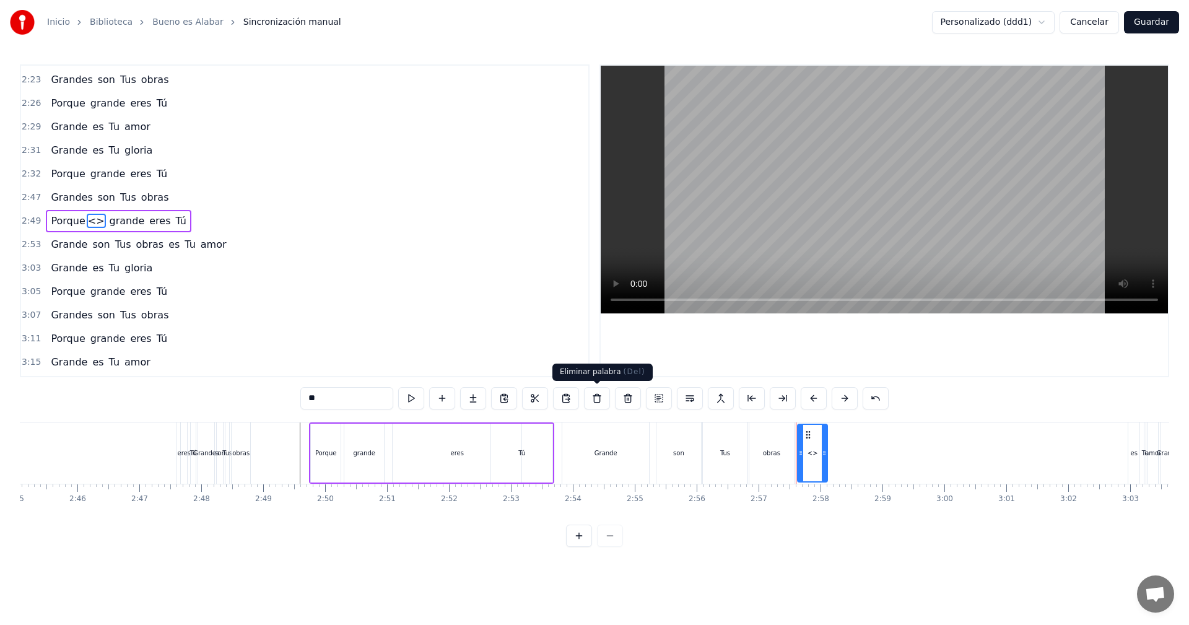
click at [603, 403] on button at bounding box center [597, 398] width 26 height 22
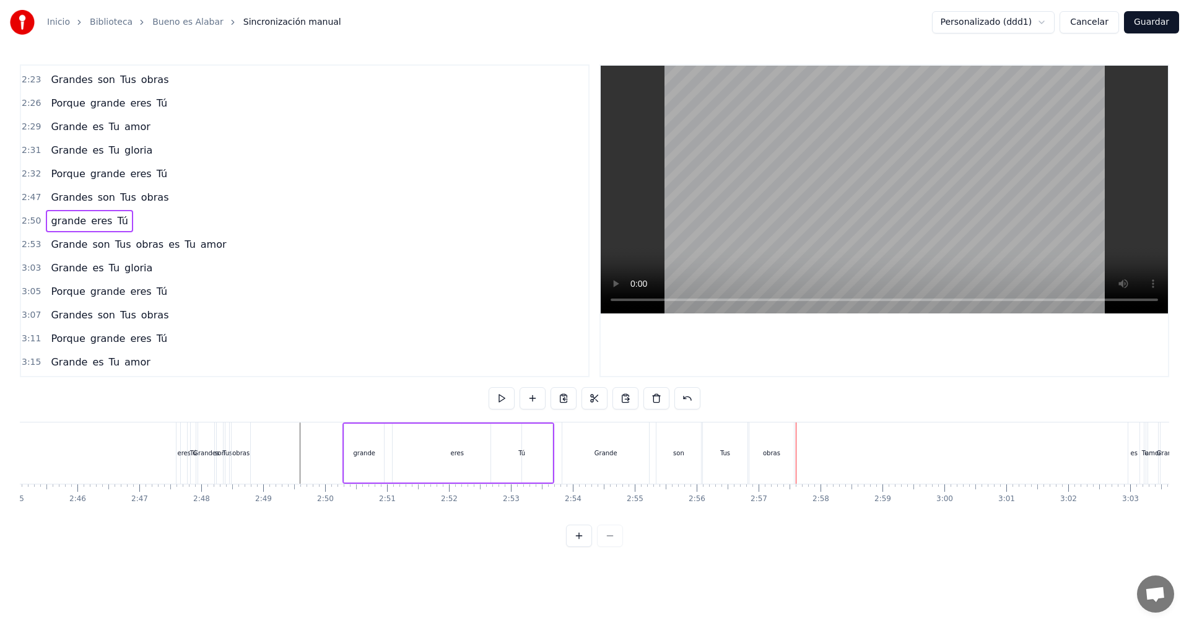
click at [777, 450] on div "obras" at bounding box center [771, 452] width 17 height 9
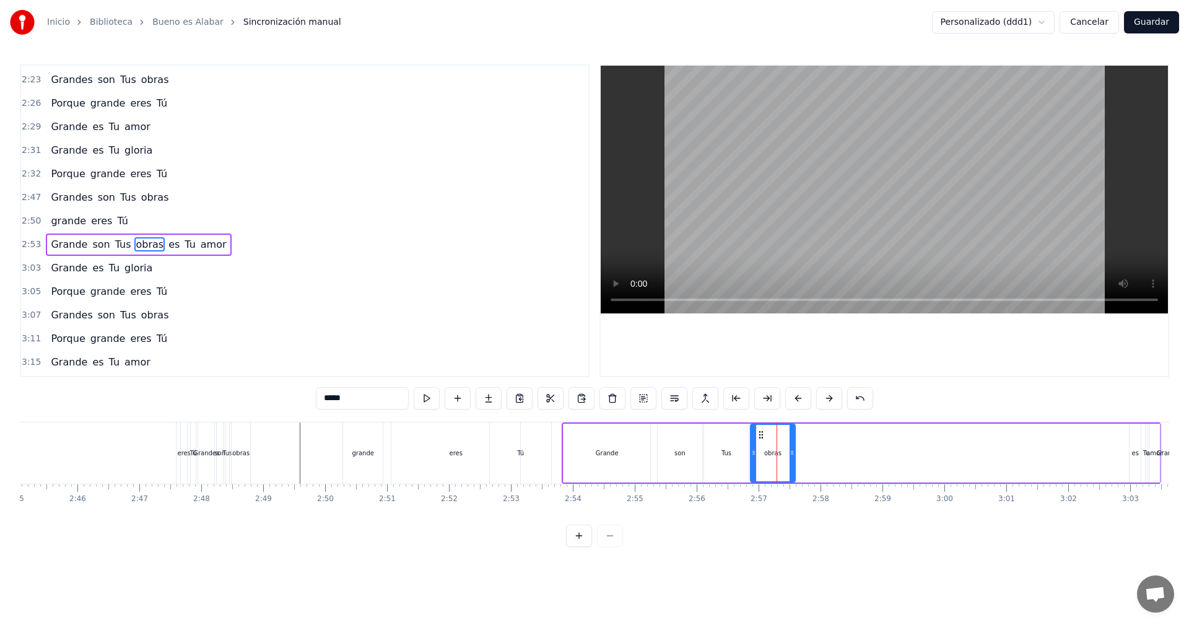
scroll to position [986, 0]
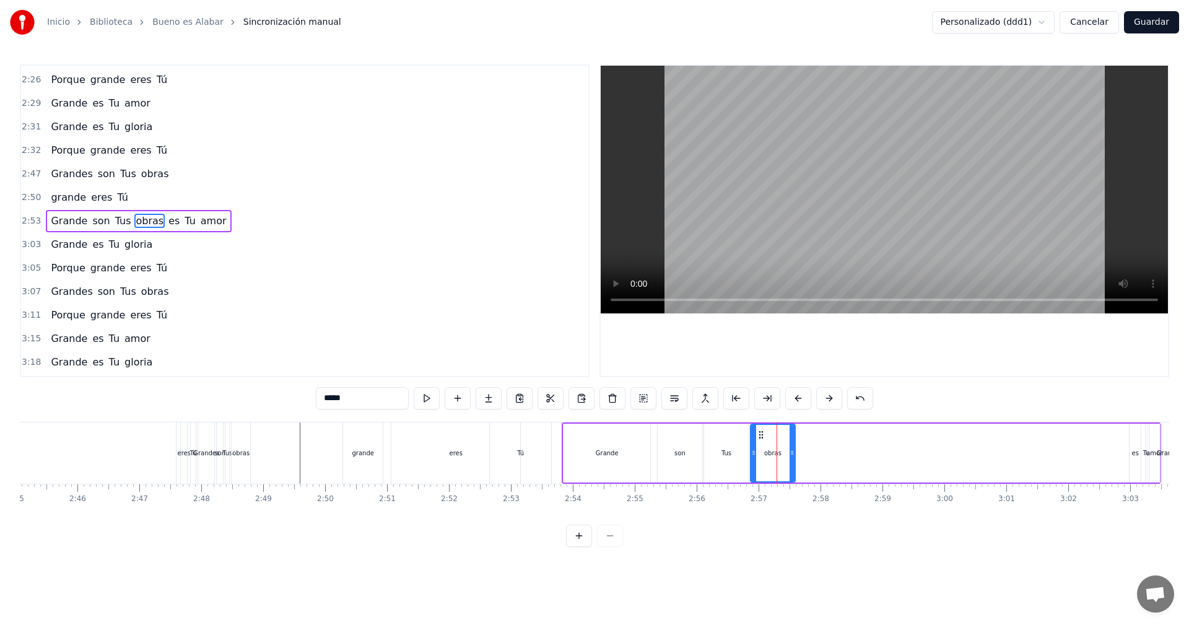
click at [807, 446] on div "Grande son Tus obras es Tu amor" at bounding box center [862, 452] width 600 height 61
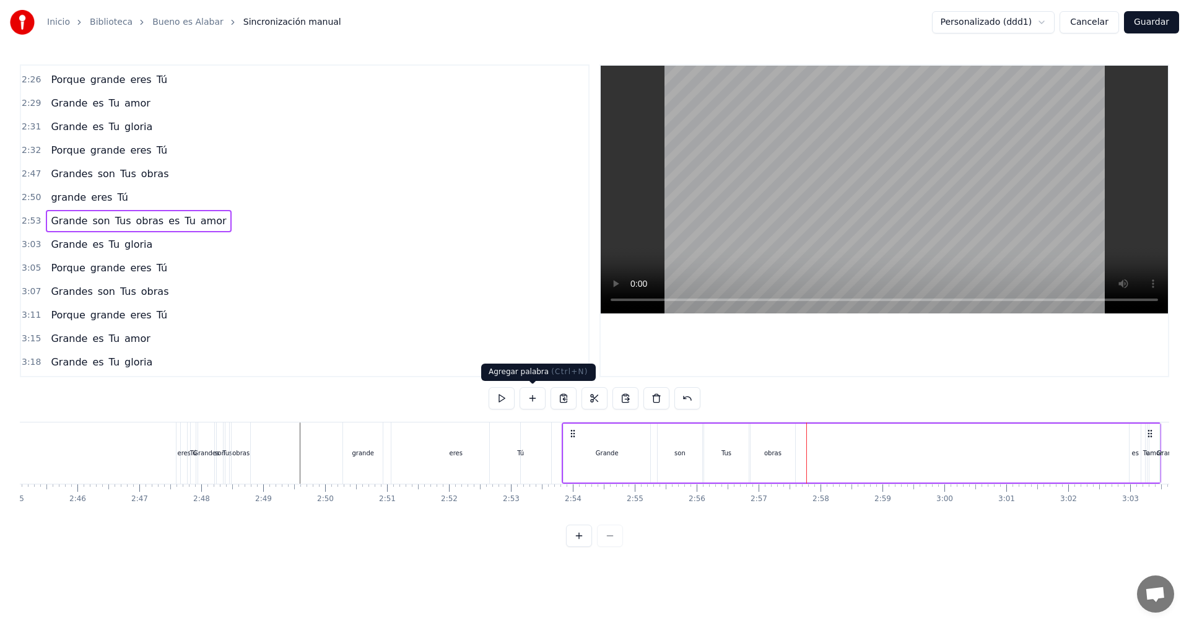
click at [530, 398] on button at bounding box center [533, 398] width 26 height 22
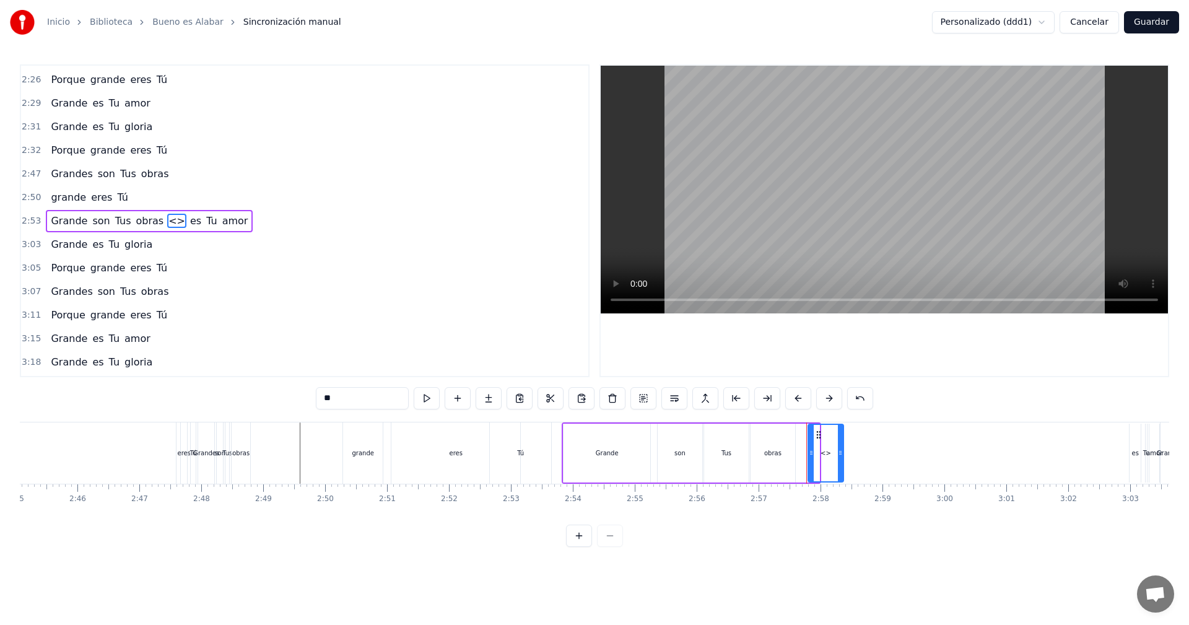
drag, startPoint x: 817, startPoint y: 455, endPoint x: 841, endPoint y: 457, distance: 24.3
click at [841, 457] on icon at bounding box center [840, 453] width 5 height 10
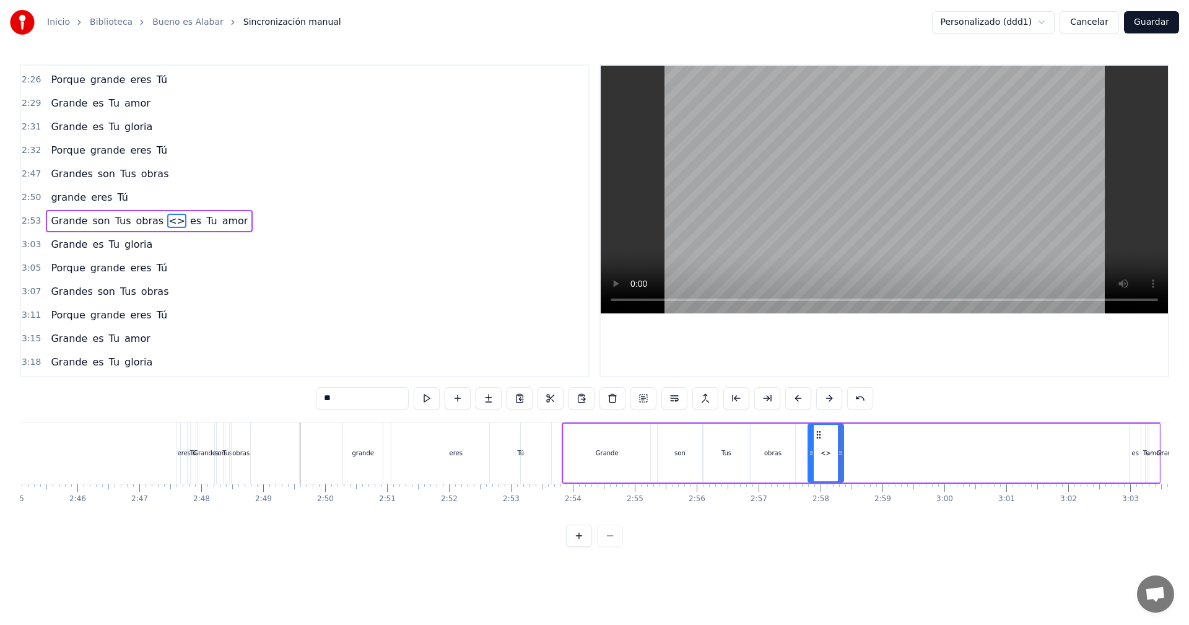
drag, startPoint x: 346, startPoint y: 400, endPoint x: 318, endPoint y: 398, distance: 27.3
click at [318, 398] on input "**" at bounding box center [362, 398] width 93 height 22
type input "******"
click at [458, 401] on button at bounding box center [458, 398] width 26 height 22
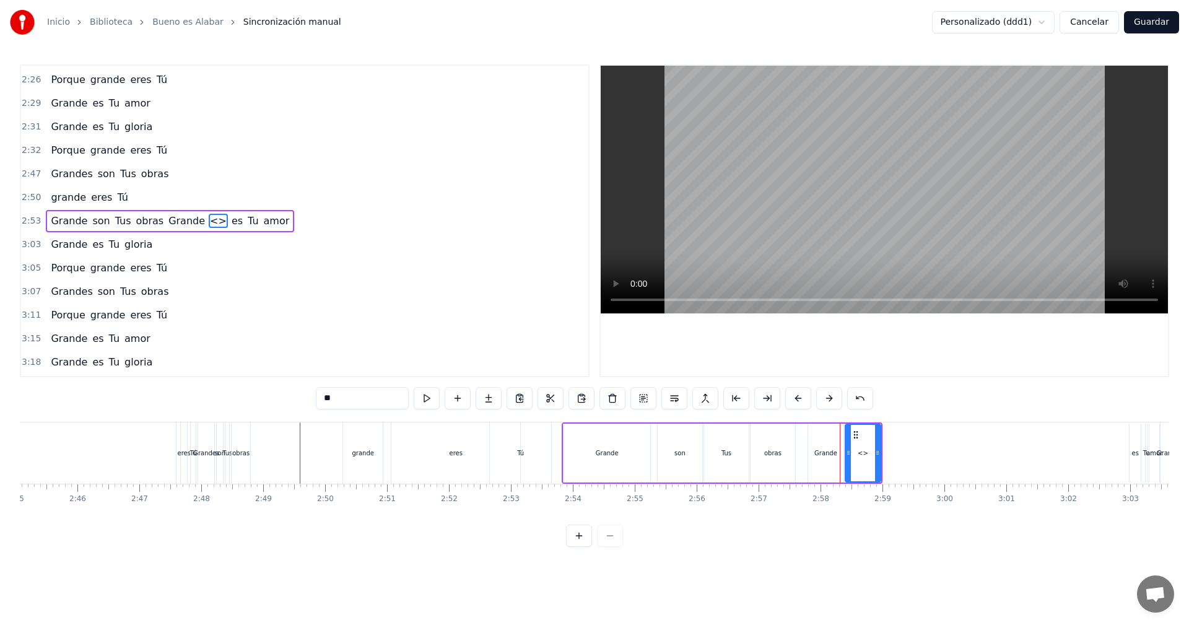
drag, startPoint x: 361, startPoint y: 400, endPoint x: 305, endPoint y: 400, distance: 55.1
click at [305, 400] on div "0:31 Bueno es alabar, oh Señor, 0:34 Tu nombre 0:35 Darte gloria, honra y honor…" at bounding box center [595, 305] width 1150 height 483
type input "***"
click at [461, 401] on button at bounding box center [458, 398] width 26 height 22
drag, startPoint x: 368, startPoint y: 403, endPoint x: 310, endPoint y: 401, distance: 57.6
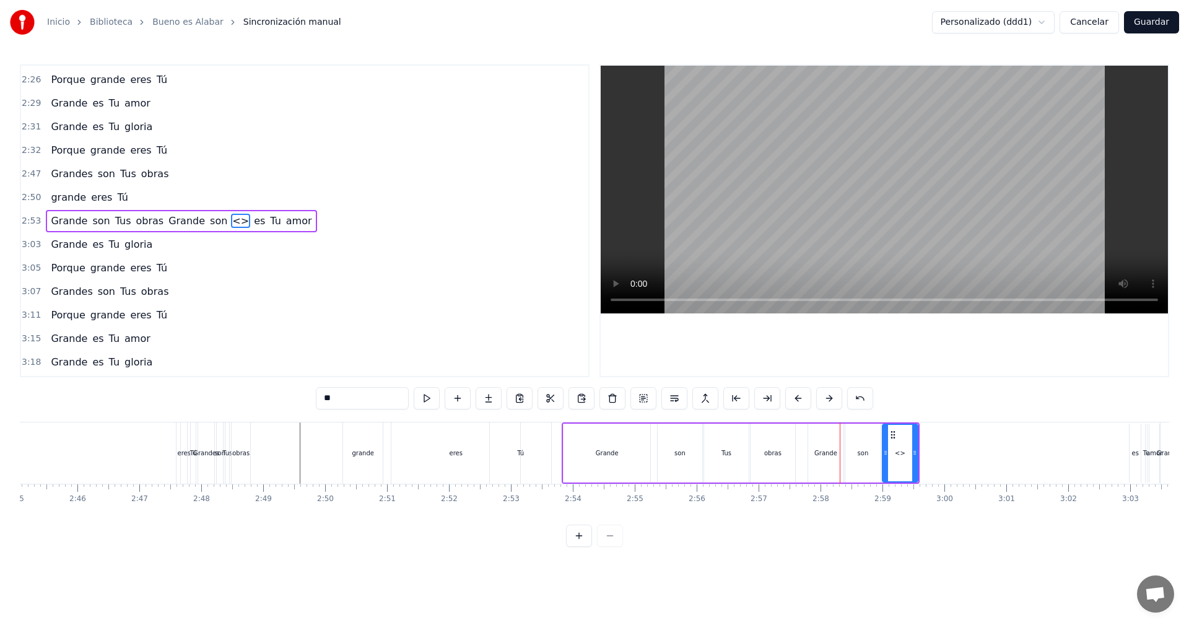
click at [310, 401] on div "0:31 Bueno es alabar, oh Señor, 0:34 Tu nombre 0:35 Darte gloria, honra y honor…" at bounding box center [595, 305] width 1150 height 483
click at [325, 400] on input "***" at bounding box center [362, 398] width 93 height 22
drag, startPoint x: 335, startPoint y: 400, endPoint x: 318, endPoint y: 400, distance: 17.4
click at [318, 400] on input "***" at bounding box center [362, 398] width 93 height 22
type input "***"
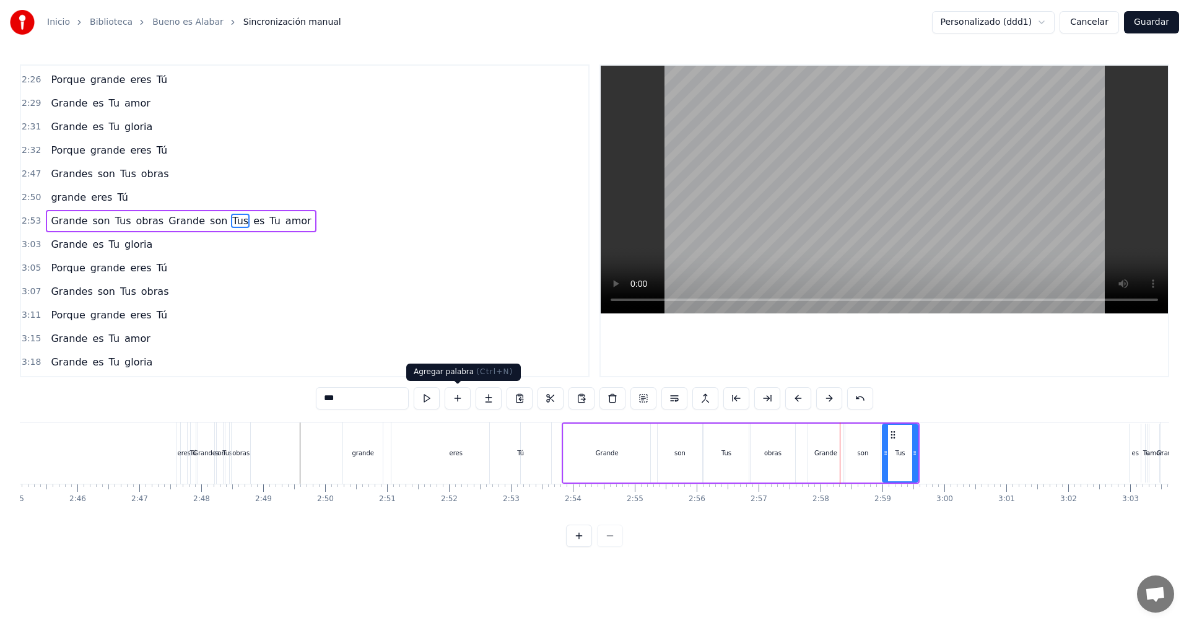
click at [458, 400] on button at bounding box center [458, 398] width 26 height 22
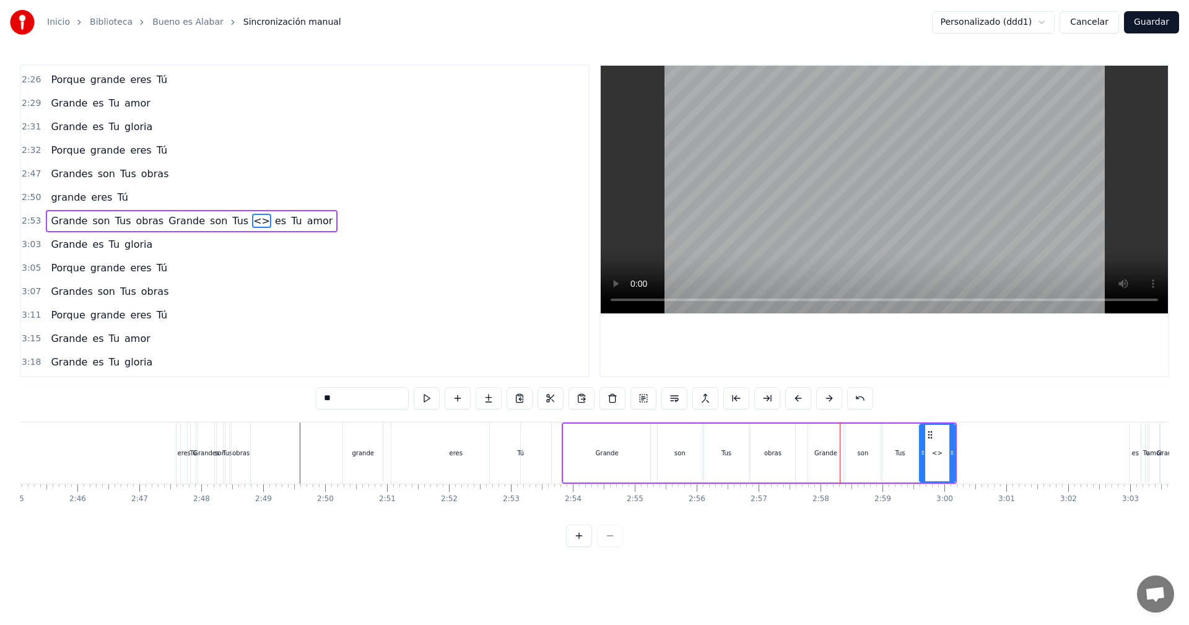
drag, startPoint x: 346, startPoint y: 401, endPoint x: 307, endPoint y: 394, distance: 39.0
click at [307, 394] on div "0:31 Bueno es alabar, oh Señor, 0:34 Tu nombre 0:35 Darte gloria, honra y honor…" at bounding box center [595, 305] width 1150 height 483
type input "*****"
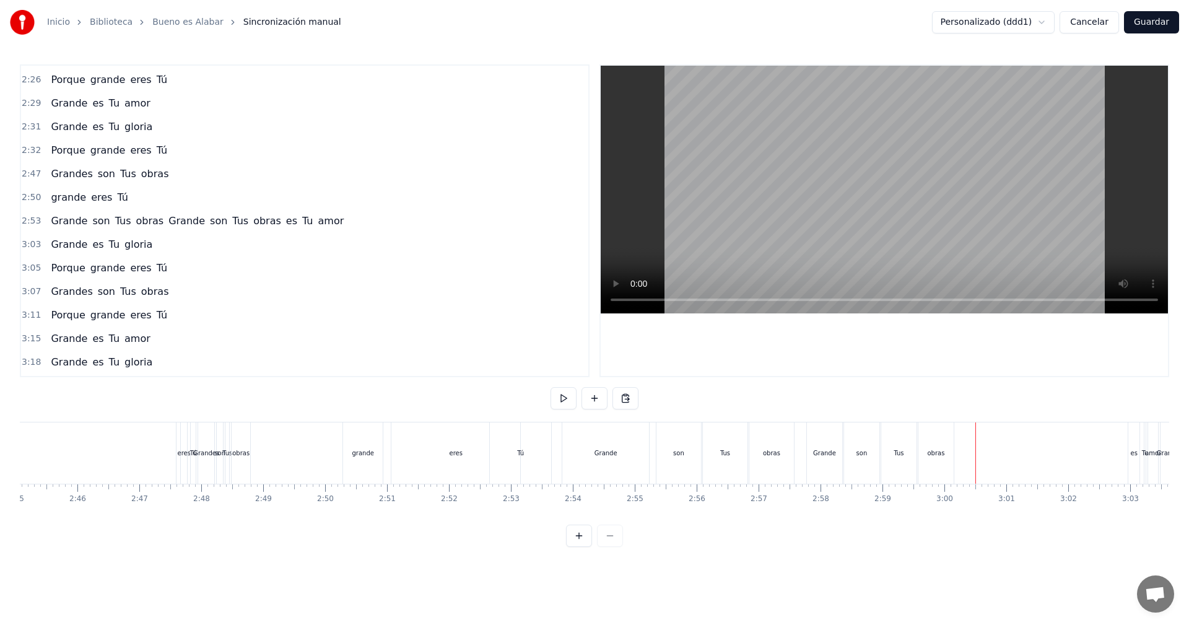
click at [787, 436] on div "obras" at bounding box center [772, 452] width 45 height 61
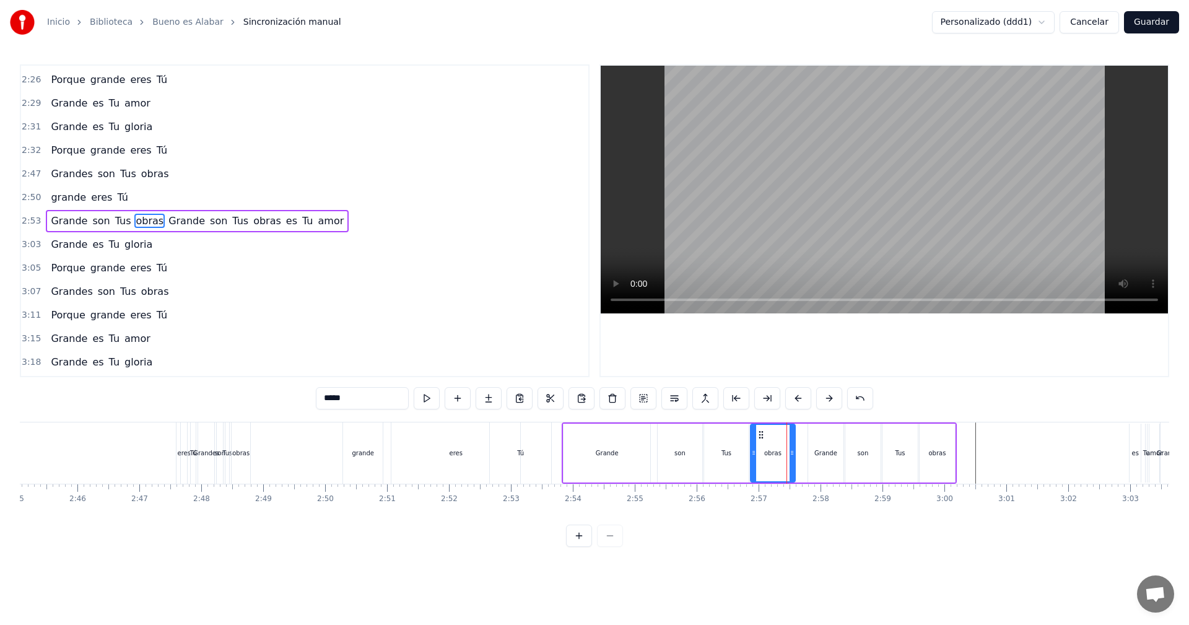
click at [803, 437] on div "Grande son Tus obras Grande son Tus obras es Tu amor" at bounding box center [759, 452] width 395 height 61
click at [818, 437] on div "Grande" at bounding box center [825, 453] width 35 height 59
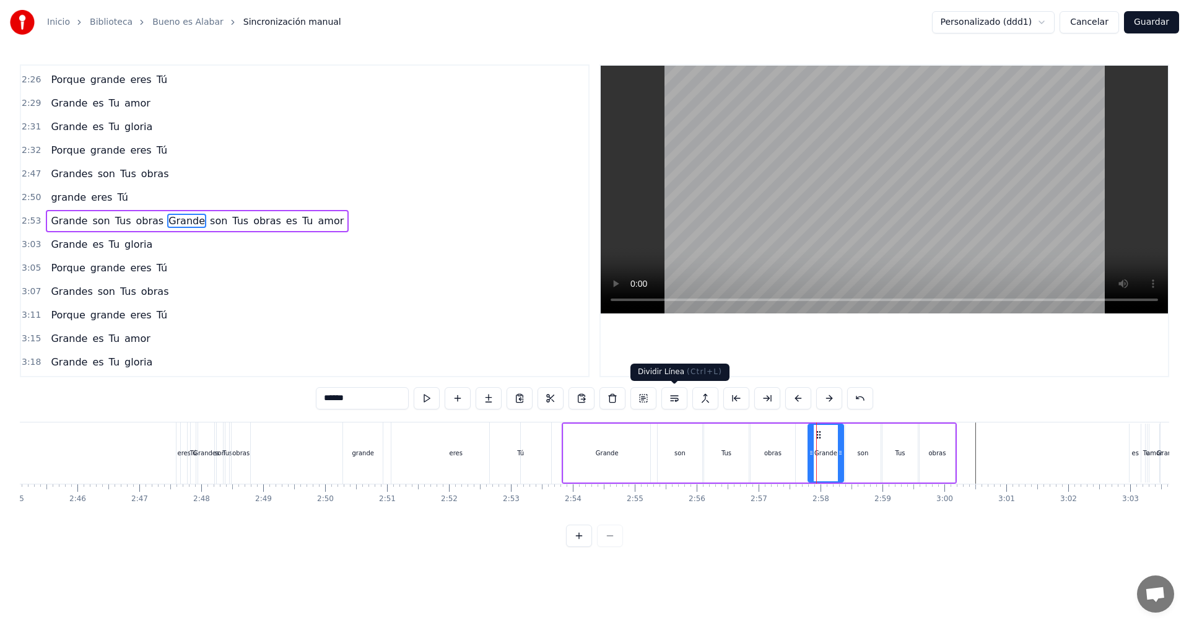
click at [677, 403] on button at bounding box center [675, 398] width 26 height 22
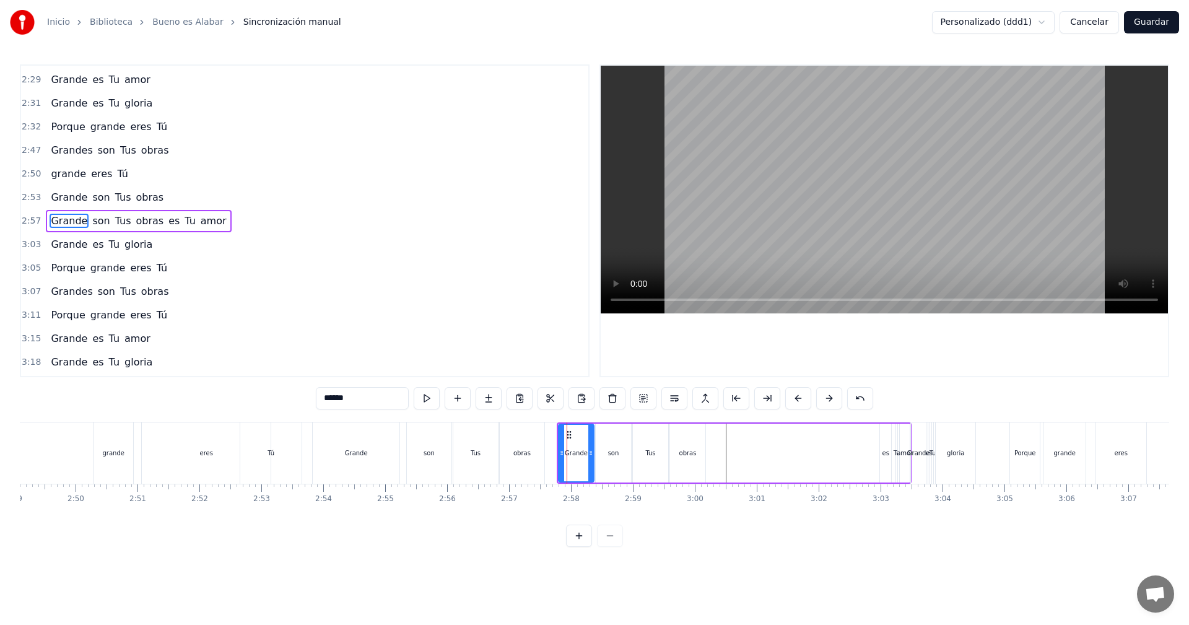
scroll to position [0, 10507]
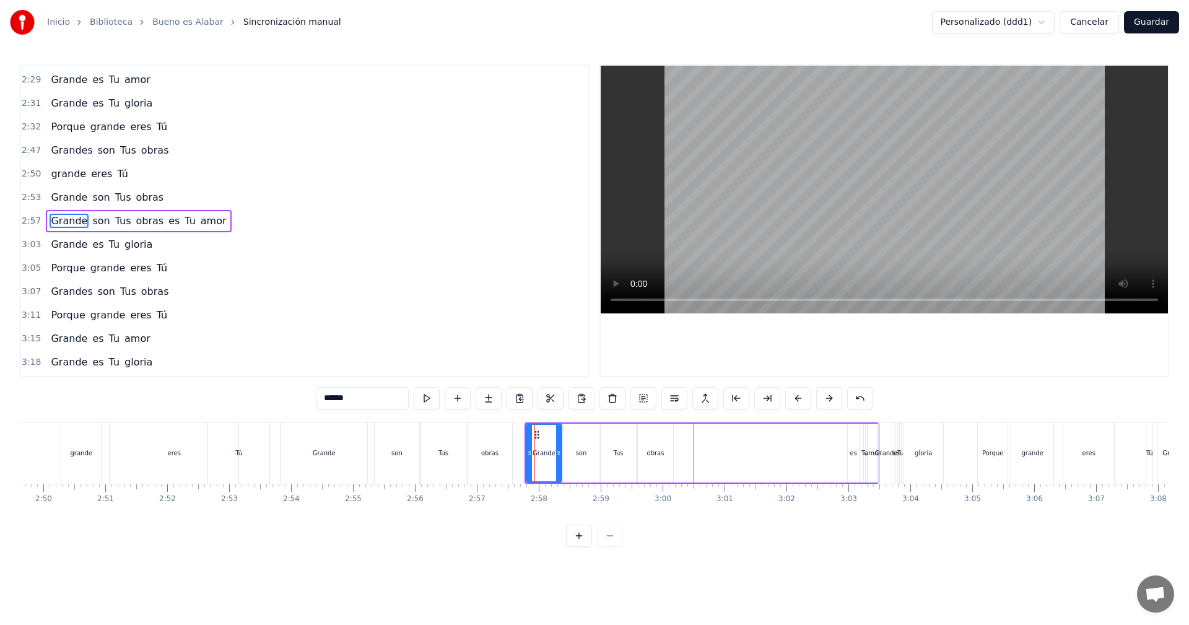
click at [683, 446] on div "Grande son Tus obras es Tu amor" at bounding box center [702, 452] width 355 height 61
click at [748, 445] on div "Grande son Tus obras es Tu amor" at bounding box center [702, 452] width 355 height 61
click at [660, 453] on div "obras" at bounding box center [655, 452] width 17 height 9
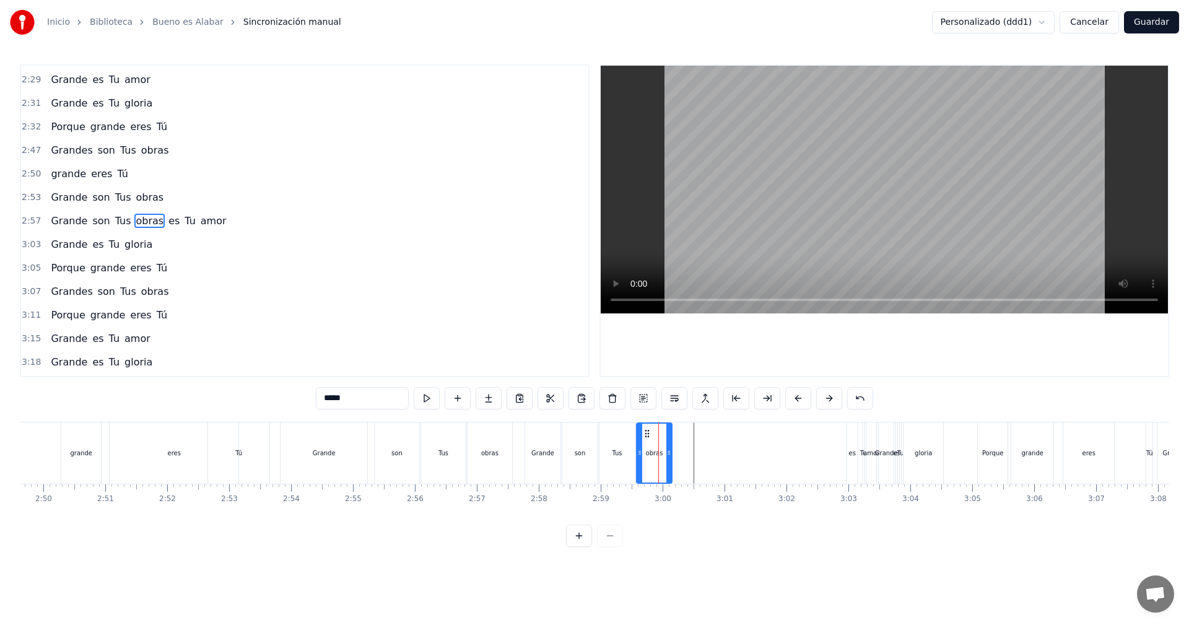
click at [455, 399] on button at bounding box center [458, 398] width 26 height 22
drag, startPoint x: 371, startPoint y: 400, endPoint x: 317, endPoint y: 395, distance: 54.2
click at [317, 395] on input "*****" at bounding box center [362, 398] width 93 height 22
click at [458, 400] on button at bounding box center [458, 398] width 26 height 22
click at [659, 444] on div "obras" at bounding box center [654, 453] width 34 height 59
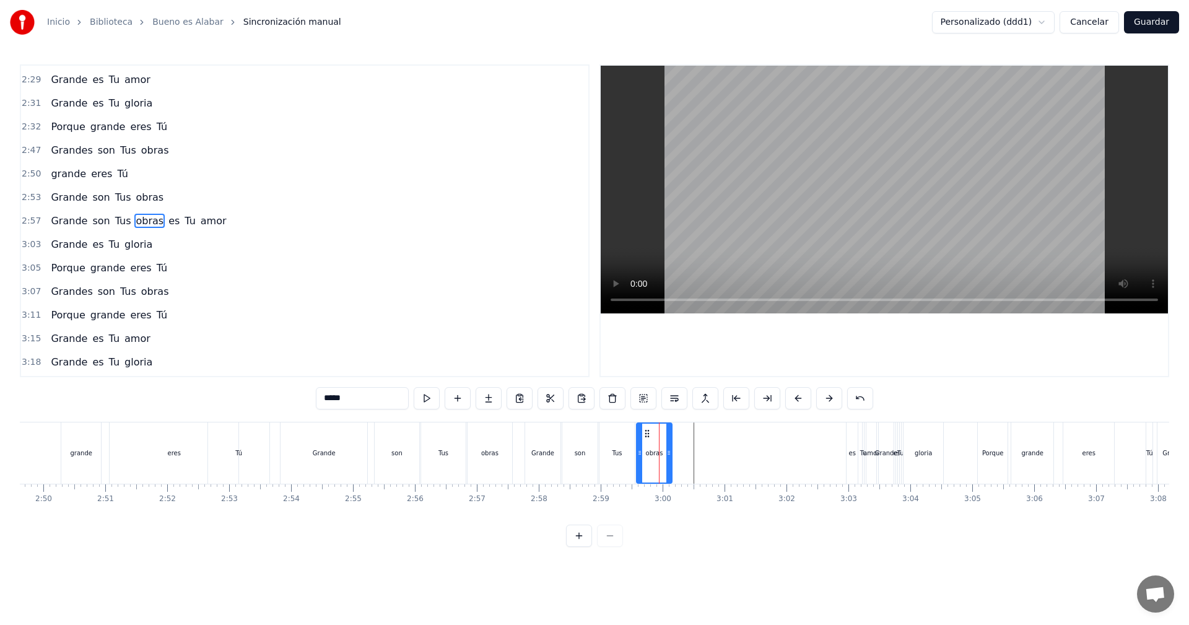
click at [625, 447] on div "Tus" at bounding box center [617, 452] width 35 height 61
click at [650, 442] on div "obras" at bounding box center [654, 452] width 35 height 61
type input "*****"
click at [459, 398] on button at bounding box center [458, 398] width 26 height 22
click at [698, 451] on div "Grande son Tus obras es Tu amor" at bounding box center [702, 452] width 355 height 61
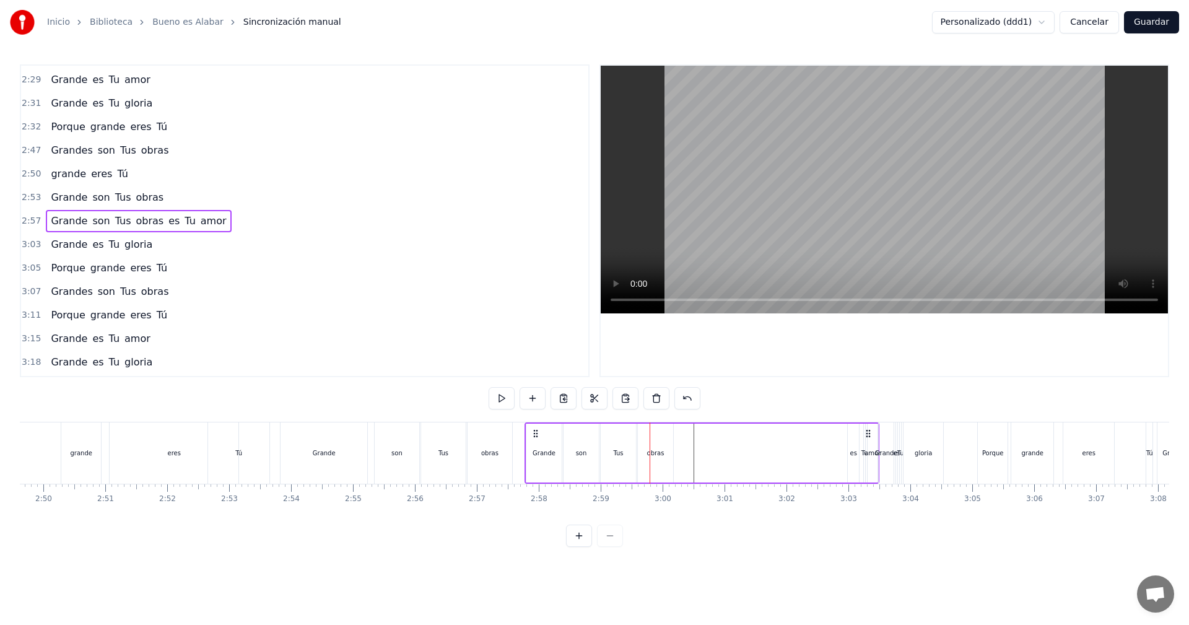
click at [535, 400] on button at bounding box center [533, 398] width 26 height 22
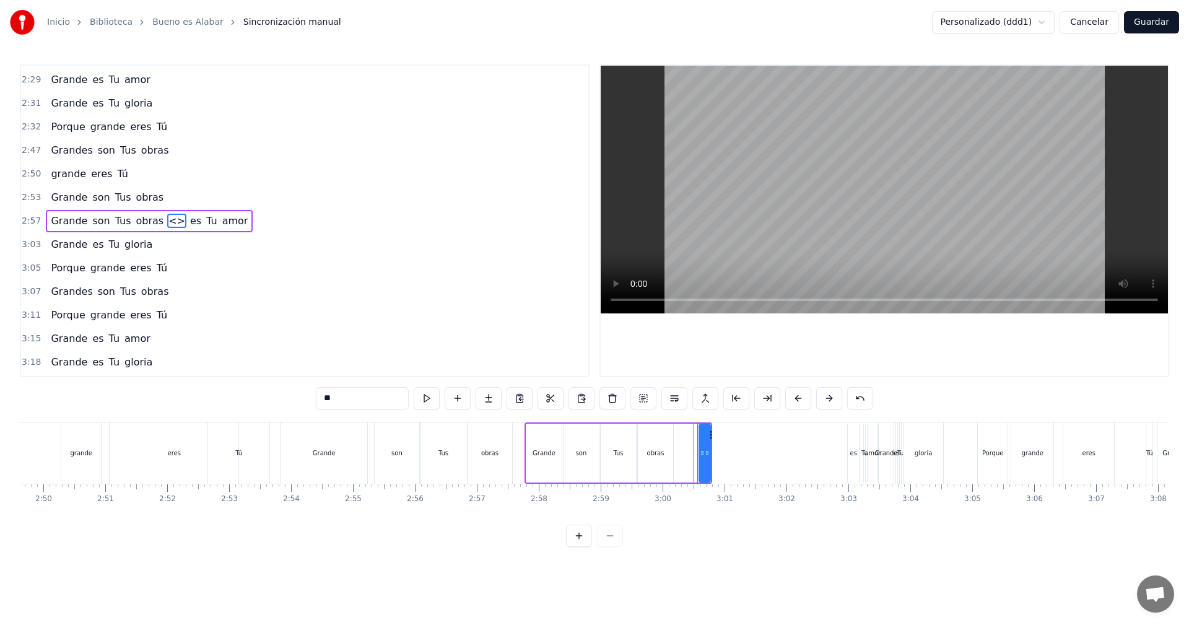
drag, startPoint x: 343, startPoint y: 398, endPoint x: 316, endPoint y: 398, distance: 26.6
click at [316, 398] on input "**" at bounding box center [362, 398] width 93 height 22
type input "******"
click at [461, 402] on button at bounding box center [458, 398] width 26 height 22
drag, startPoint x: 367, startPoint y: 398, endPoint x: 295, endPoint y: 392, distance: 71.5
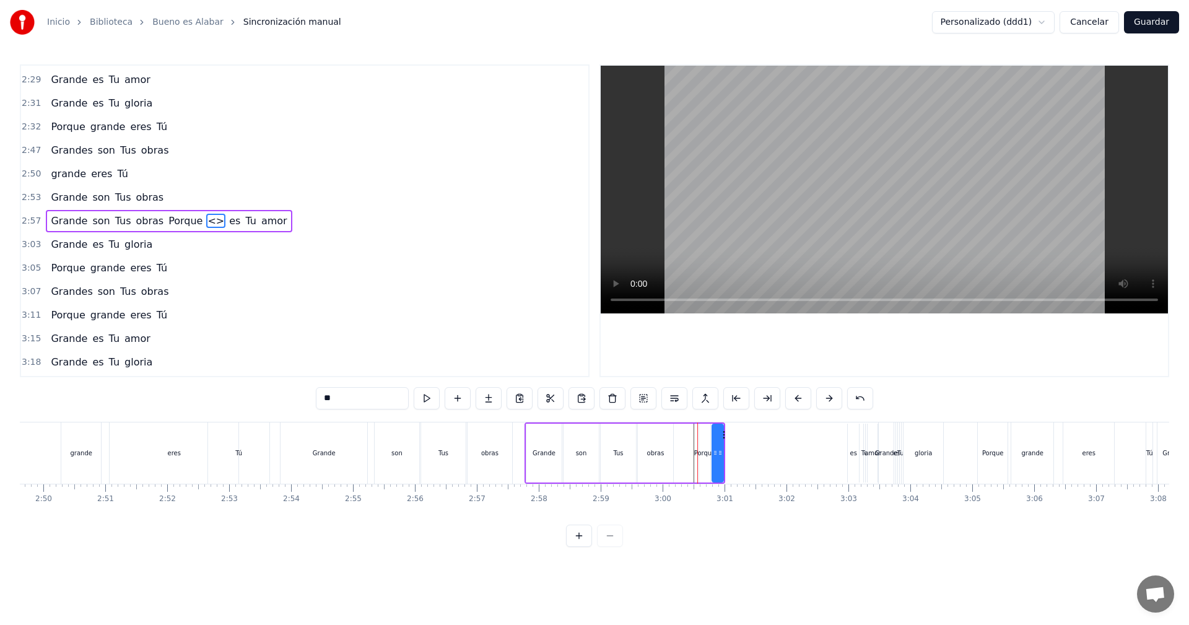
click at [295, 392] on div "0:31 Bueno es alabar, oh Señor, 0:34 Tu nombre 0:35 Darte gloria, honra y honor…" at bounding box center [595, 305] width 1150 height 483
type input "******"
click at [461, 402] on button at bounding box center [458, 398] width 26 height 22
drag, startPoint x: 367, startPoint y: 402, endPoint x: 309, endPoint y: 393, distance: 59.0
click at [310, 393] on div "0:31 Bueno es alabar, oh Señor, 0:34 Tu nombre 0:35 Darte gloria, honra y honor…" at bounding box center [595, 305] width 1150 height 483
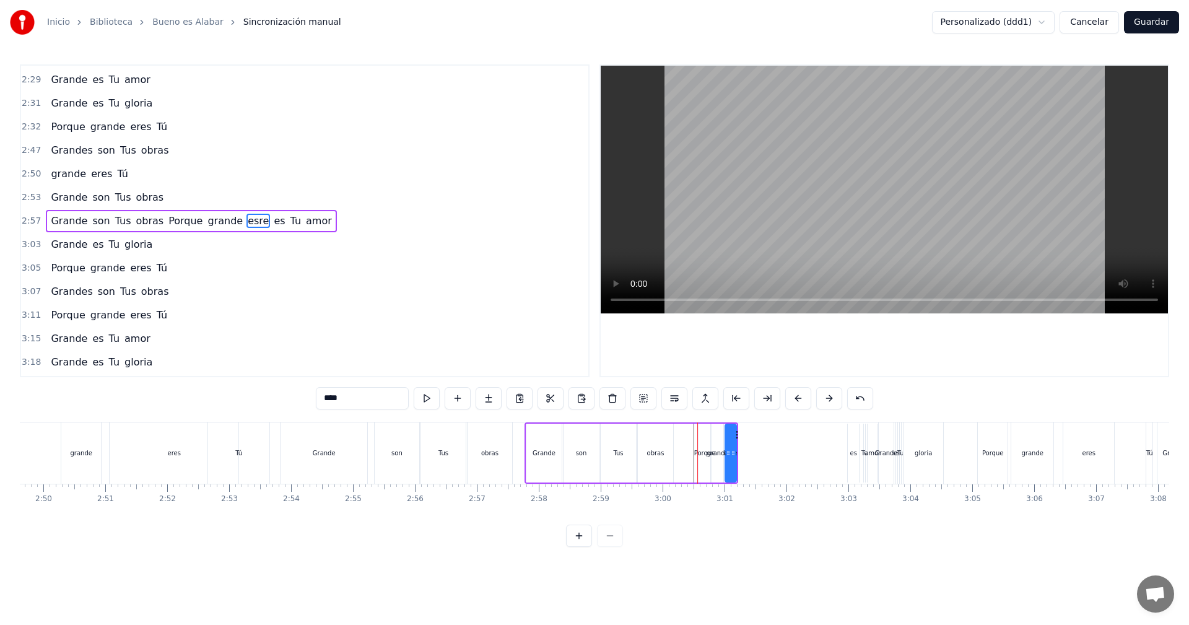
drag, startPoint x: 361, startPoint y: 406, endPoint x: 315, endPoint y: 401, distance: 45.5
click at [315, 401] on div "0:31 Bueno es alabar, oh Señor, 0:34 Tu nombre 0:35 Darte gloria, honra y honor…" at bounding box center [595, 305] width 1150 height 483
type input "****"
click at [460, 402] on button at bounding box center [458, 398] width 26 height 22
drag, startPoint x: 351, startPoint y: 401, endPoint x: 319, endPoint y: 401, distance: 32.2
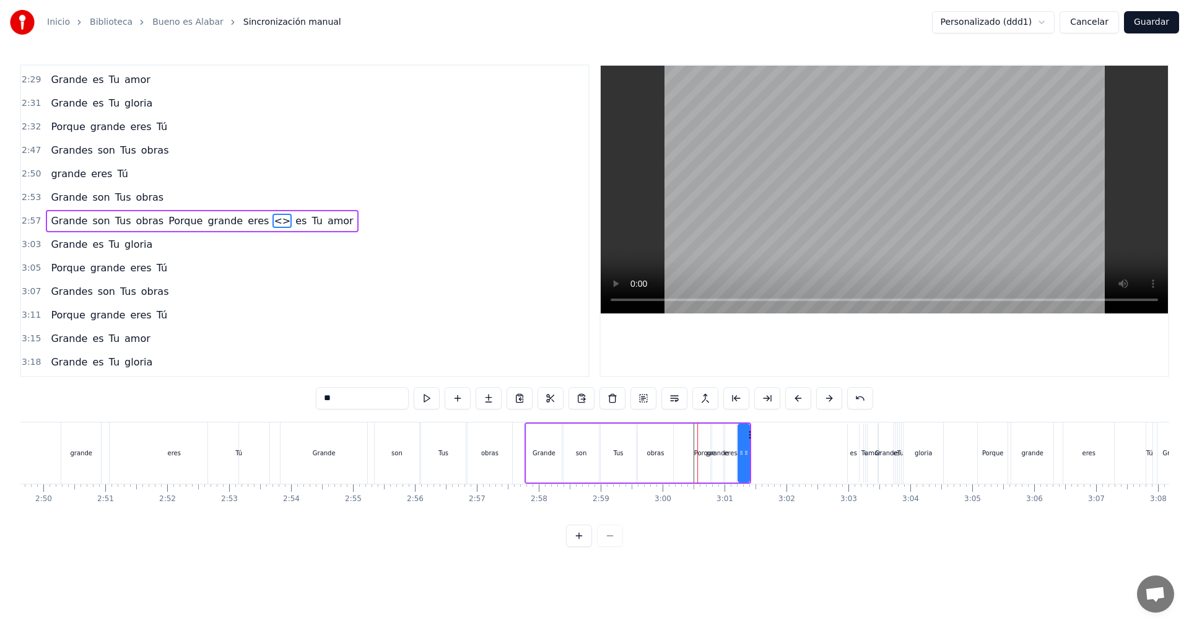
click at [319, 401] on input "**" at bounding box center [362, 398] width 93 height 22
type input "**"
click at [463, 403] on button at bounding box center [458, 398] width 26 height 22
drag, startPoint x: 364, startPoint y: 400, endPoint x: 318, endPoint y: 398, distance: 45.9
click at [318, 398] on input "**" at bounding box center [362, 398] width 93 height 22
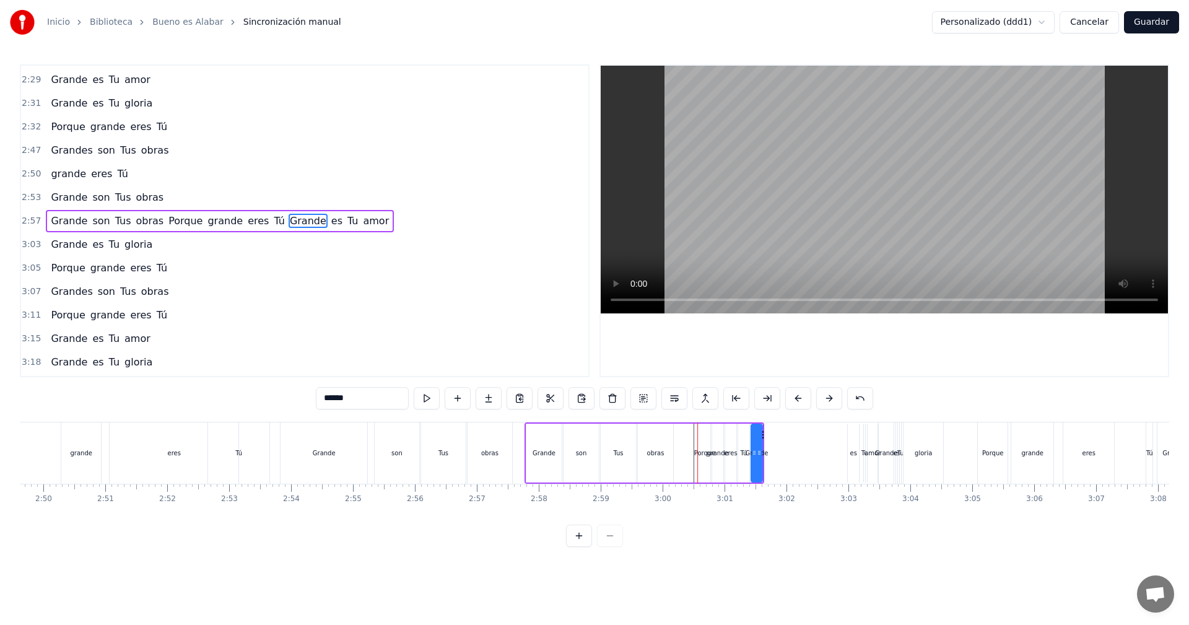
click at [753, 448] on icon at bounding box center [754, 453] width 5 height 10
drag, startPoint x: 761, startPoint y: 455, endPoint x: 802, endPoint y: 461, distance: 41.4
click at [796, 461] on div at bounding box center [793, 453] width 5 height 56
type input "******"
drag, startPoint x: 765, startPoint y: 437, endPoint x: 824, endPoint y: 442, distance: 59.6
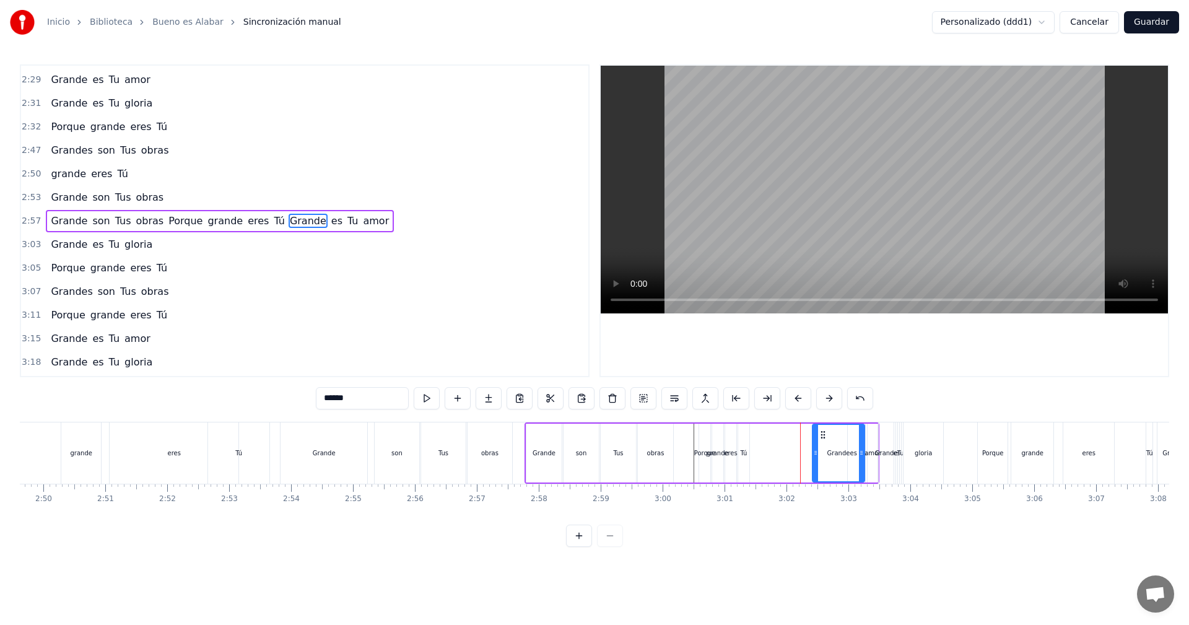
click at [824, 442] on div "Grande" at bounding box center [838, 453] width 51 height 56
drag, startPoint x: 861, startPoint y: 452, endPoint x: 839, endPoint y: 453, distance: 22.3
click at [839, 453] on icon at bounding box center [839, 453] width 5 height 10
click at [837, 453] on div at bounding box center [837, 452] width 1 height 61
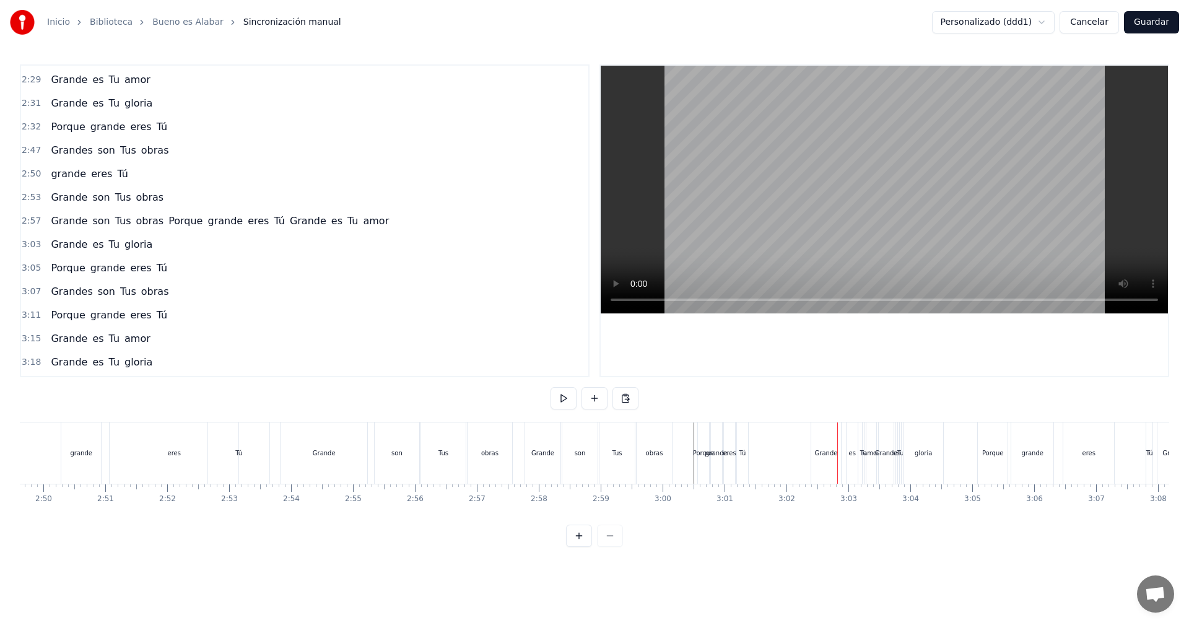
click at [821, 431] on div "Grande" at bounding box center [826, 452] width 30 height 61
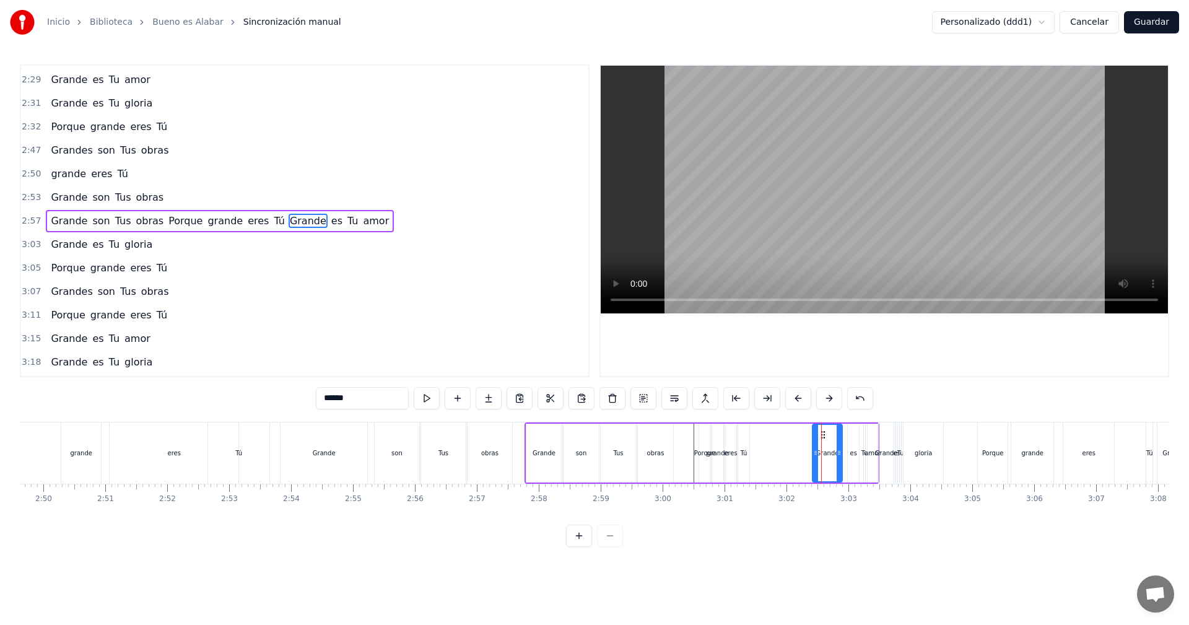
click at [705, 452] on div "Porque" at bounding box center [705, 452] width 22 height 9
click at [557, 457] on div "Grande" at bounding box center [544, 453] width 35 height 59
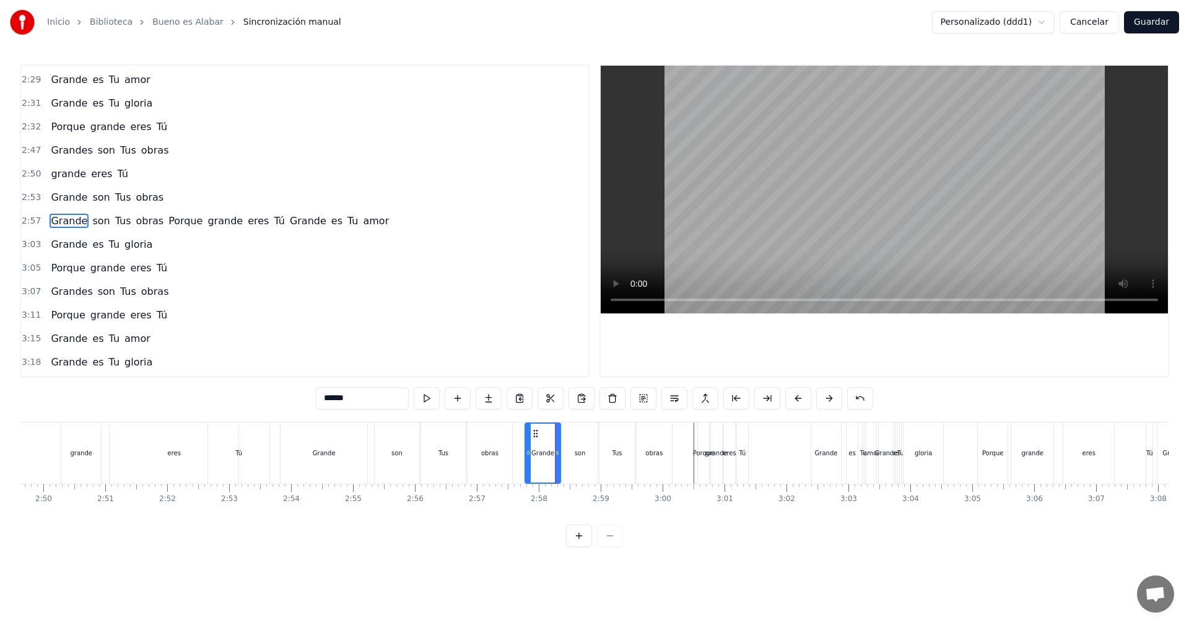
click at [704, 457] on div "Porque" at bounding box center [704, 452] width 22 height 9
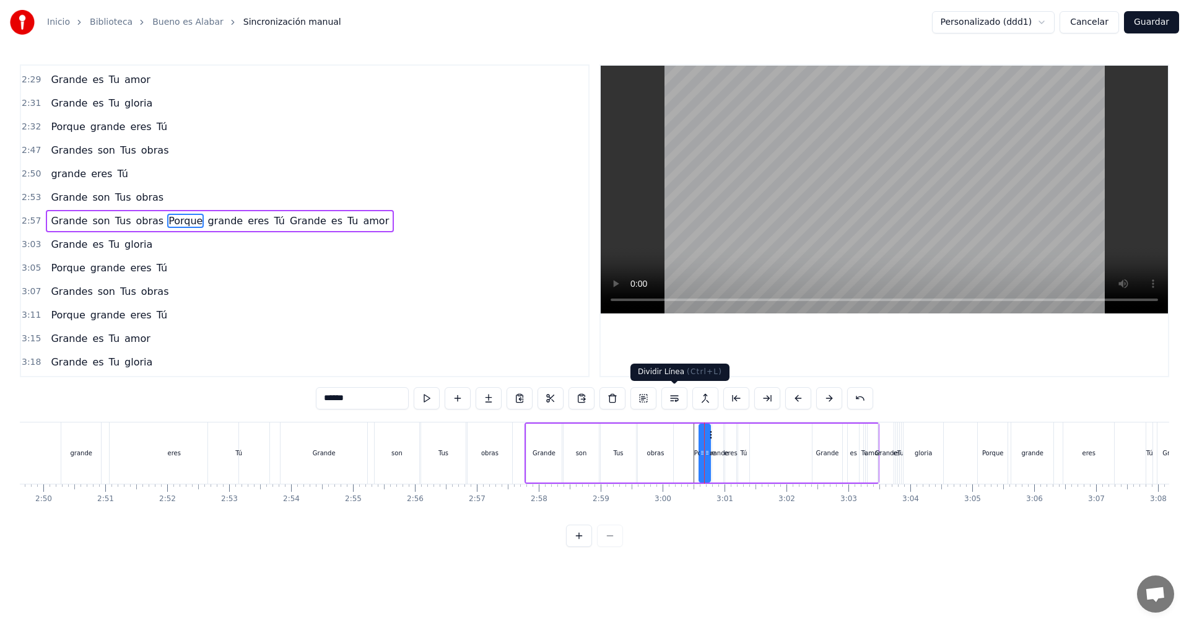
click at [675, 400] on button at bounding box center [675, 398] width 26 height 22
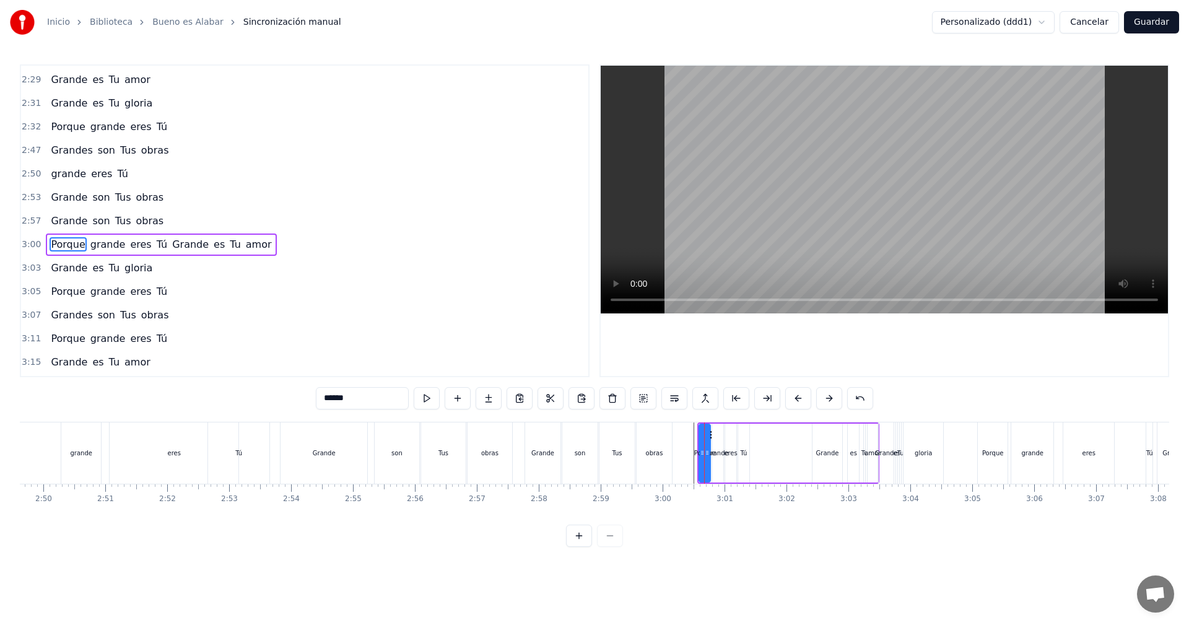
scroll to position [1033, 0]
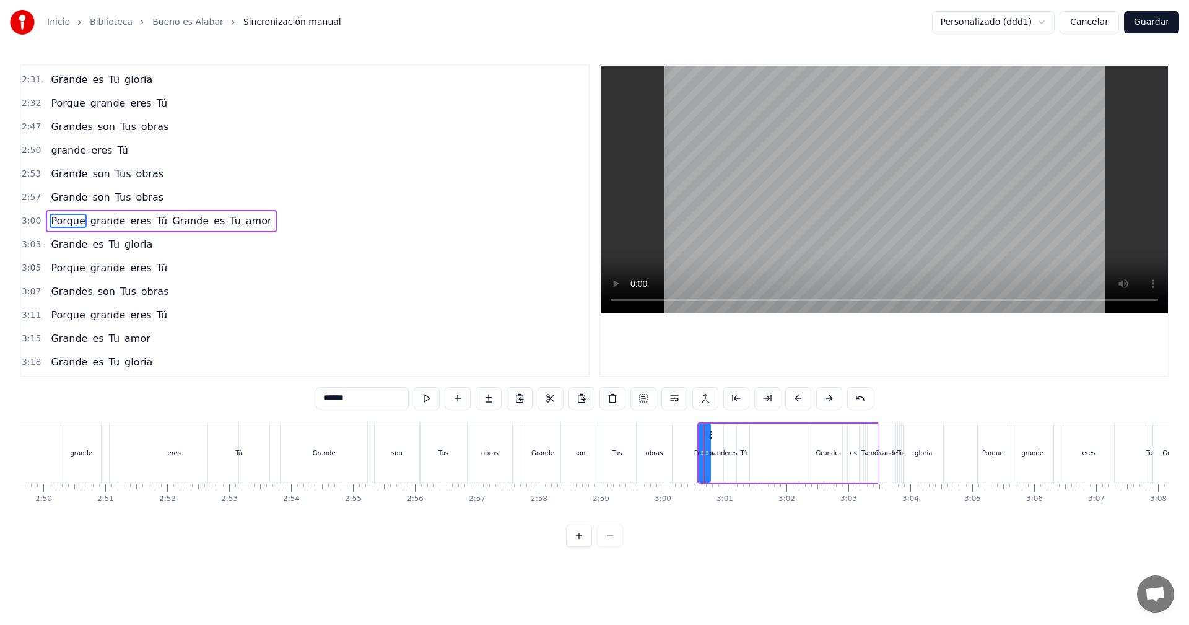
click at [711, 455] on div "Porque" at bounding box center [705, 452] width 22 height 9
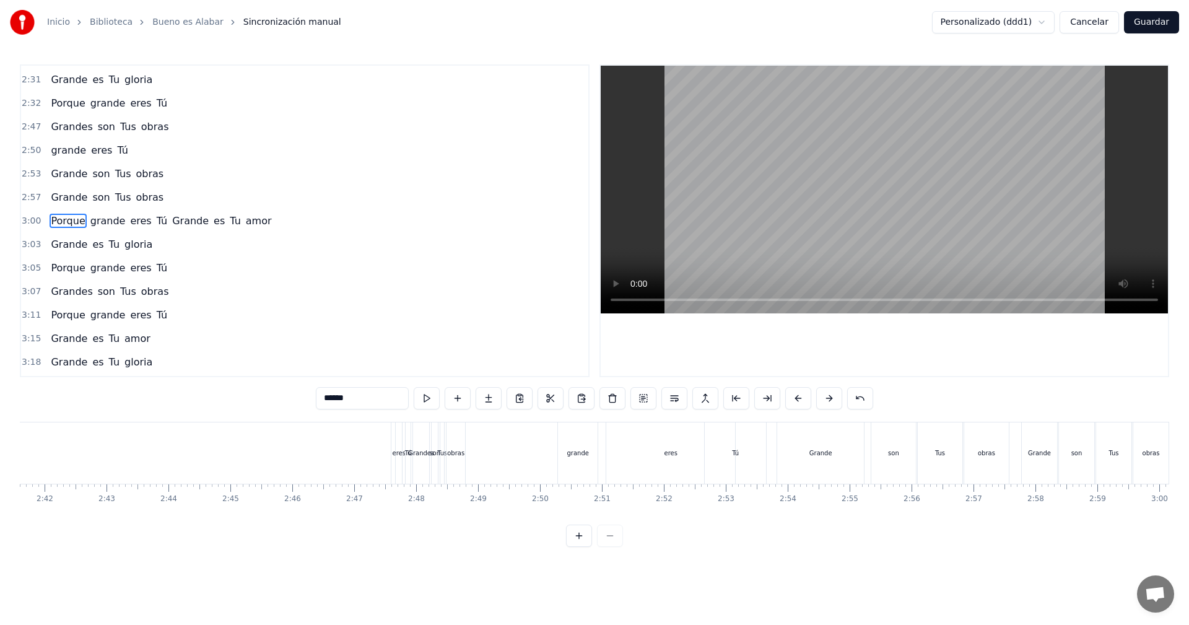
scroll to position [0, 9978]
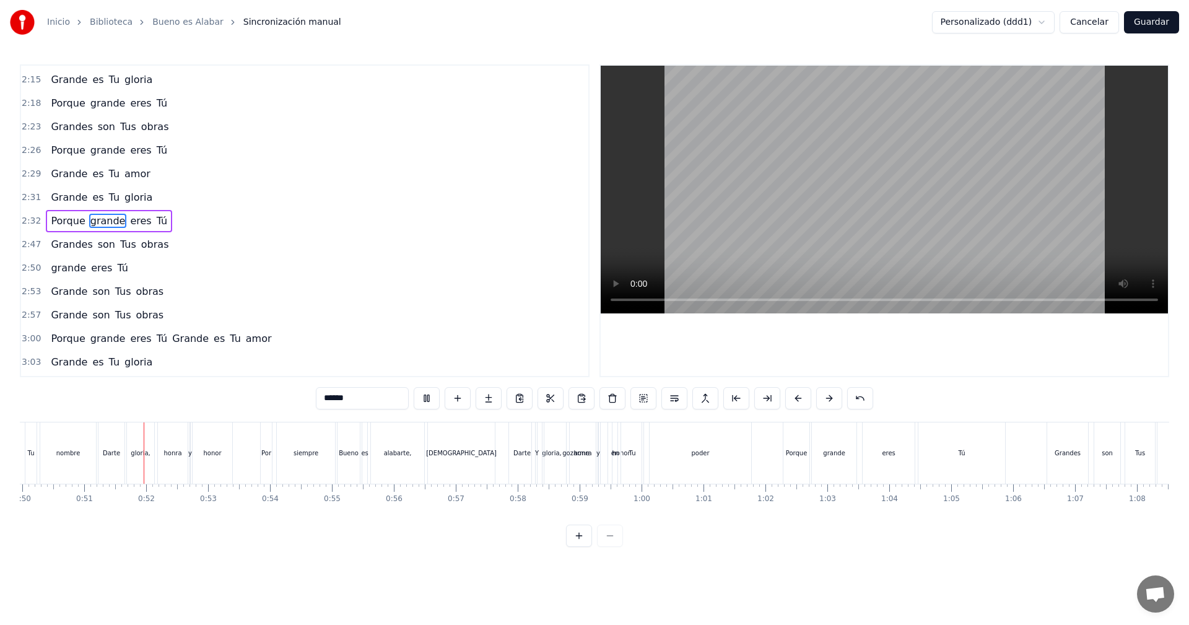
scroll to position [0, 3111]
click at [573, 450] on div "gozarme" at bounding box center [559, 452] width 63 height 61
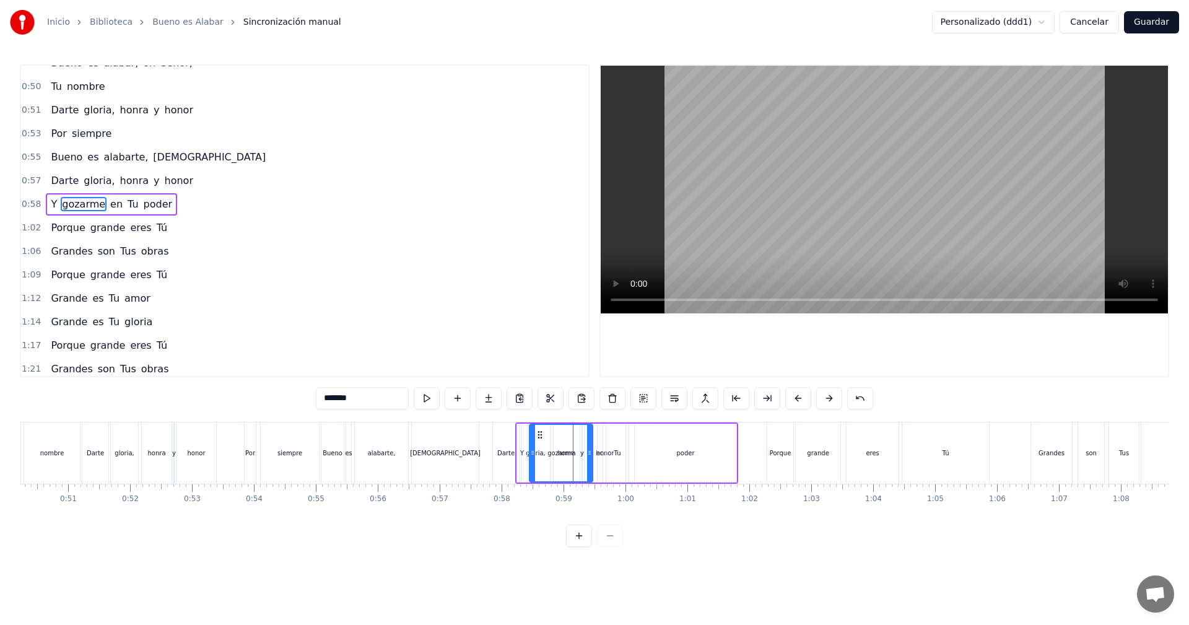
scroll to position [139, 0]
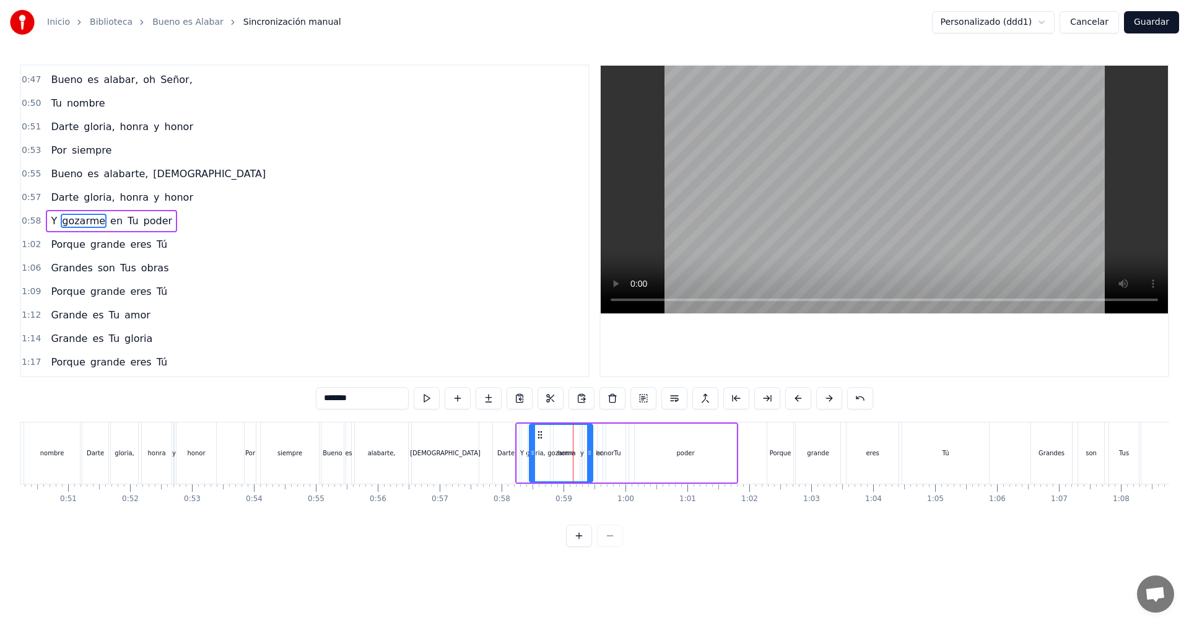
click at [447, 450] on div "[DEMOGRAPHIC_DATA]" at bounding box center [445, 452] width 71 height 9
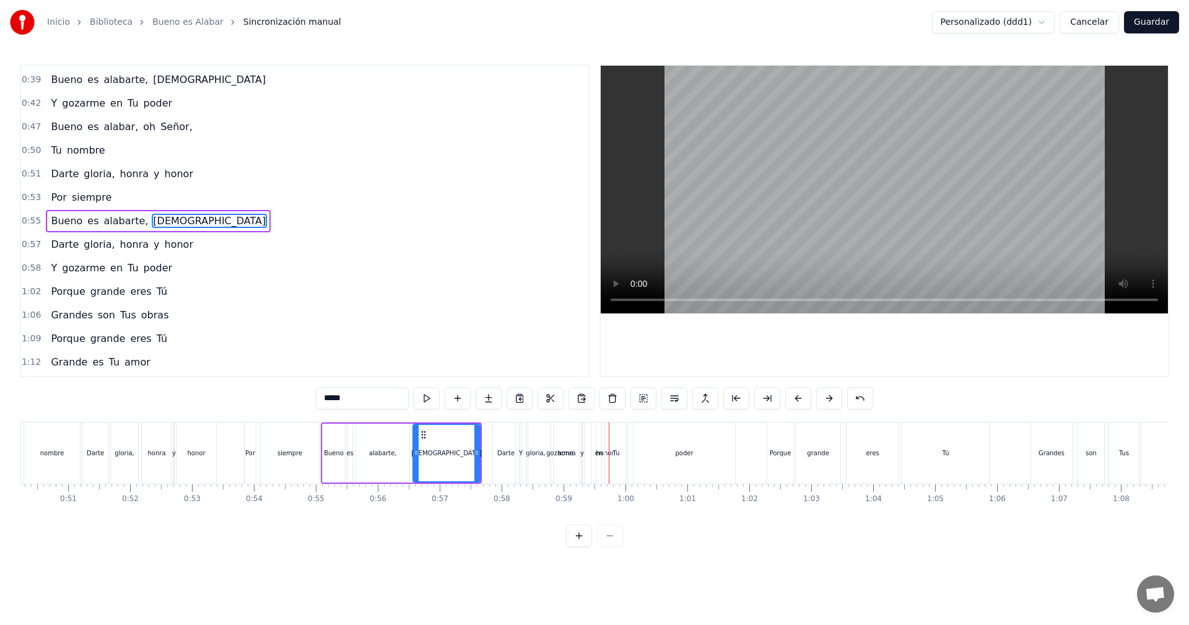
click at [540, 457] on div "gozarme" at bounding box center [559, 452] width 63 height 61
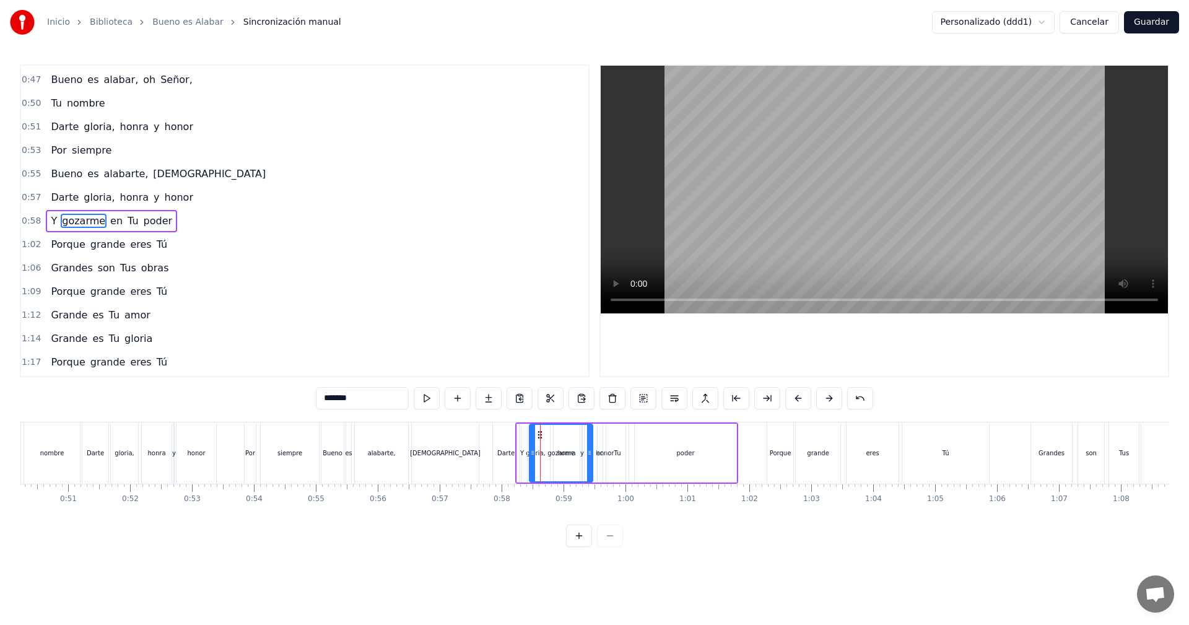
click at [831, 398] on button at bounding box center [829, 398] width 26 height 22
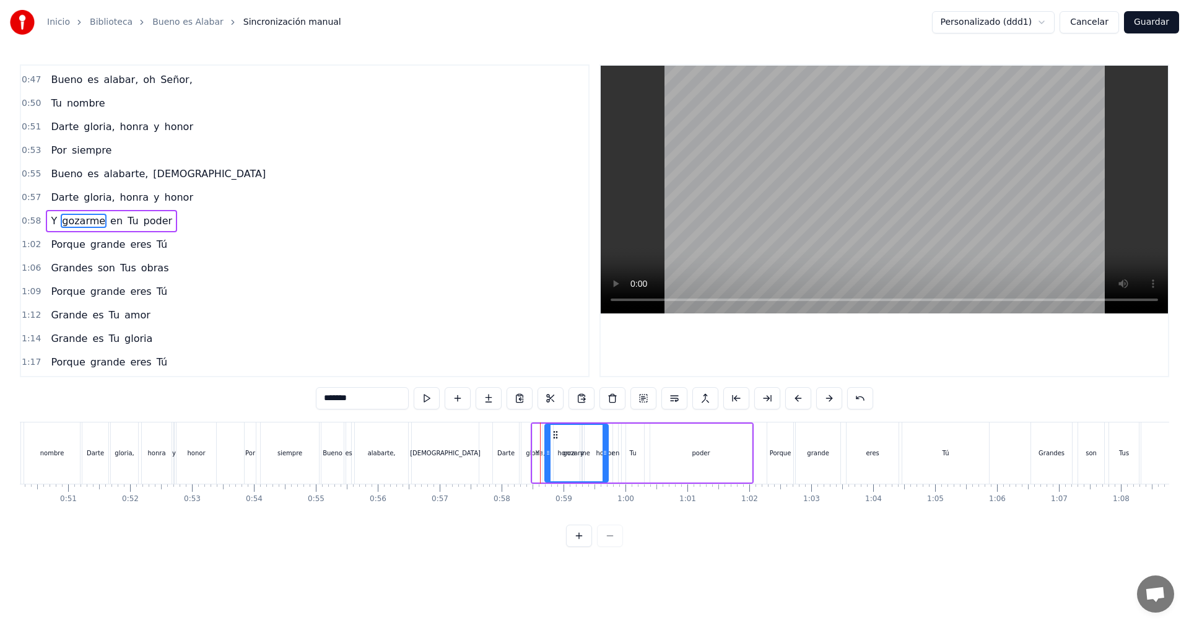
click at [831, 398] on button at bounding box center [829, 398] width 26 height 22
click at [797, 398] on button at bounding box center [798, 398] width 26 height 22
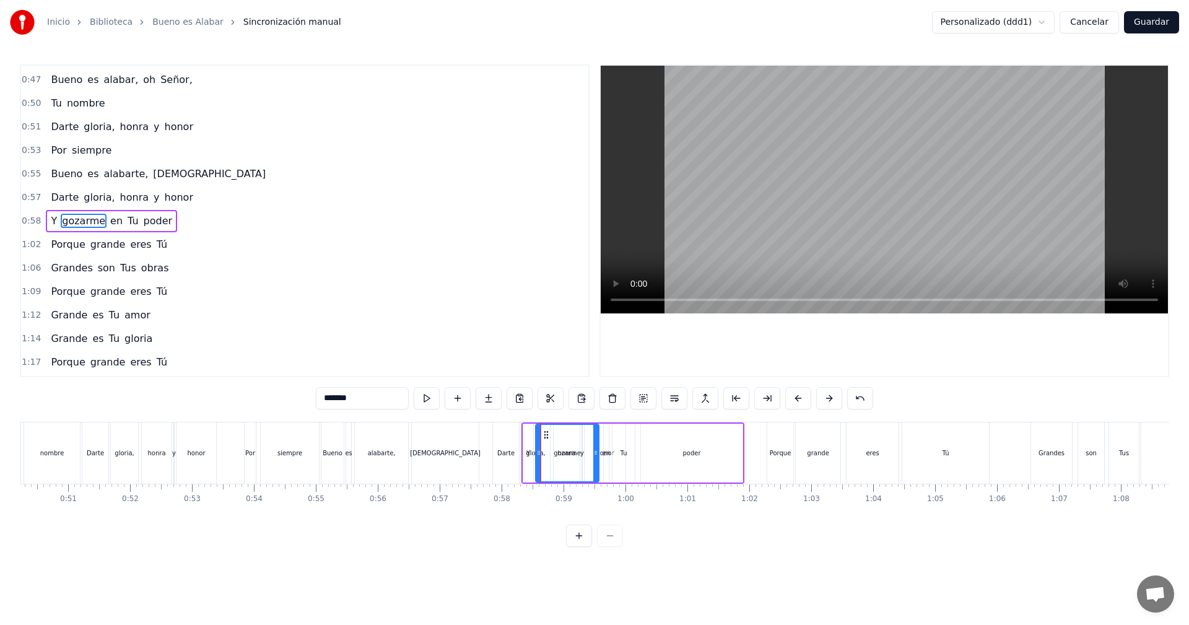
click at [796, 398] on button at bounding box center [798, 398] width 26 height 22
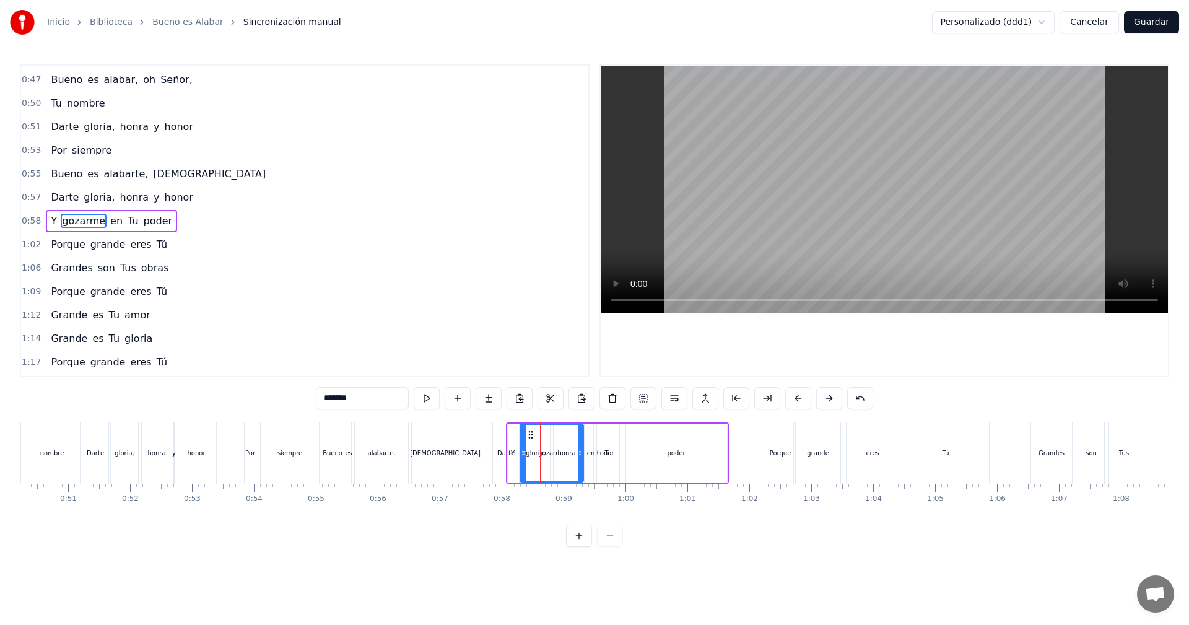
click at [499, 453] on div "Darte" at bounding box center [505, 452] width 17 height 9
type input "*****"
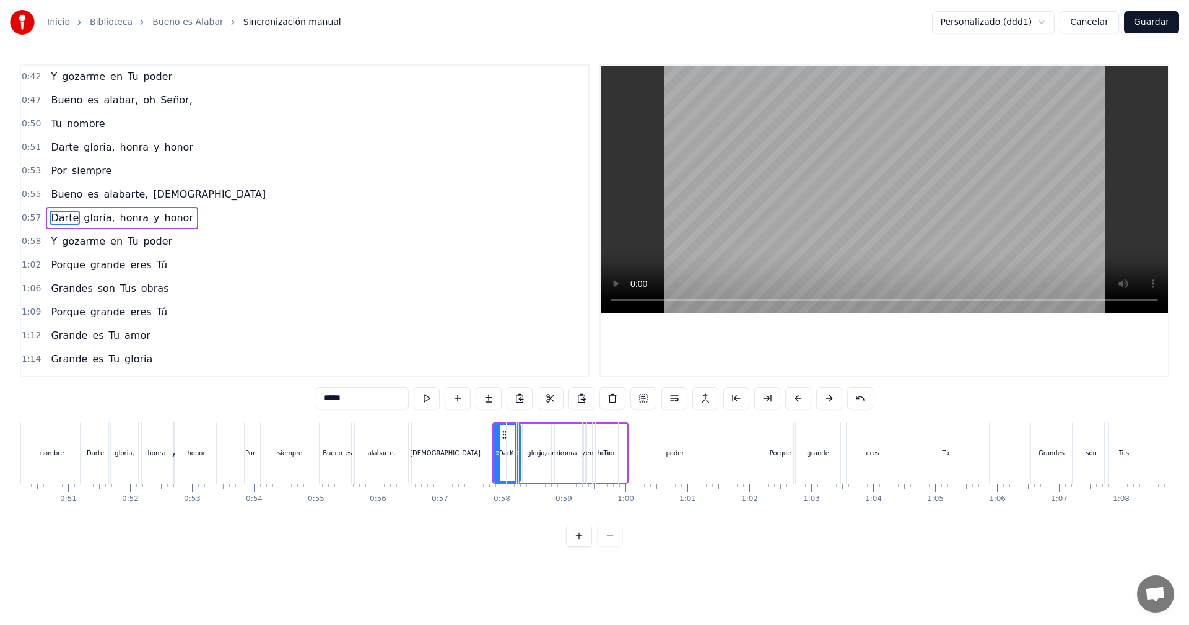
scroll to position [115, 0]
click at [495, 431] on div at bounding box center [496, 453] width 5 height 56
click at [833, 402] on button at bounding box center [829, 398] width 26 height 22
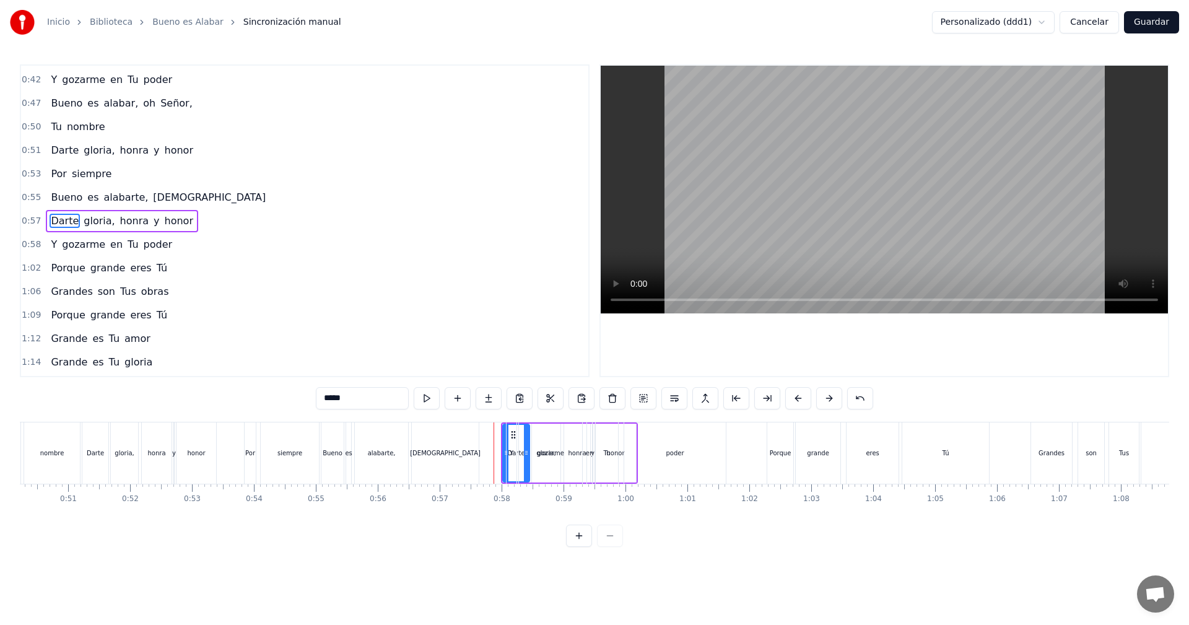
click at [833, 402] on button at bounding box center [829, 398] width 26 height 22
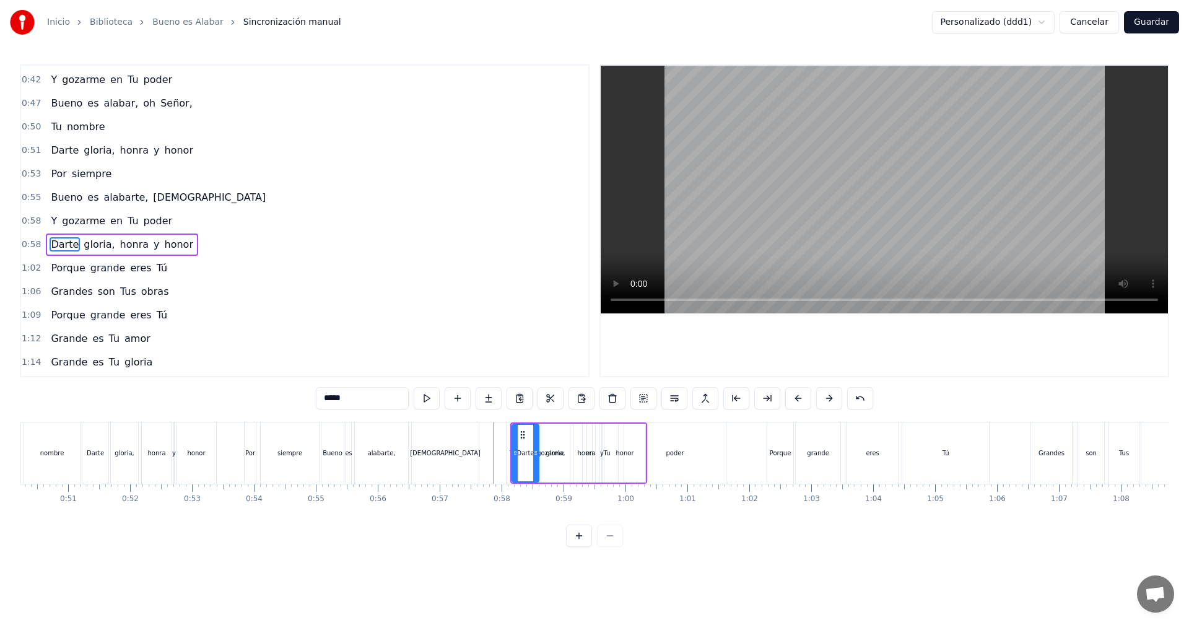
click at [833, 402] on button at bounding box center [829, 398] width 26 height 22
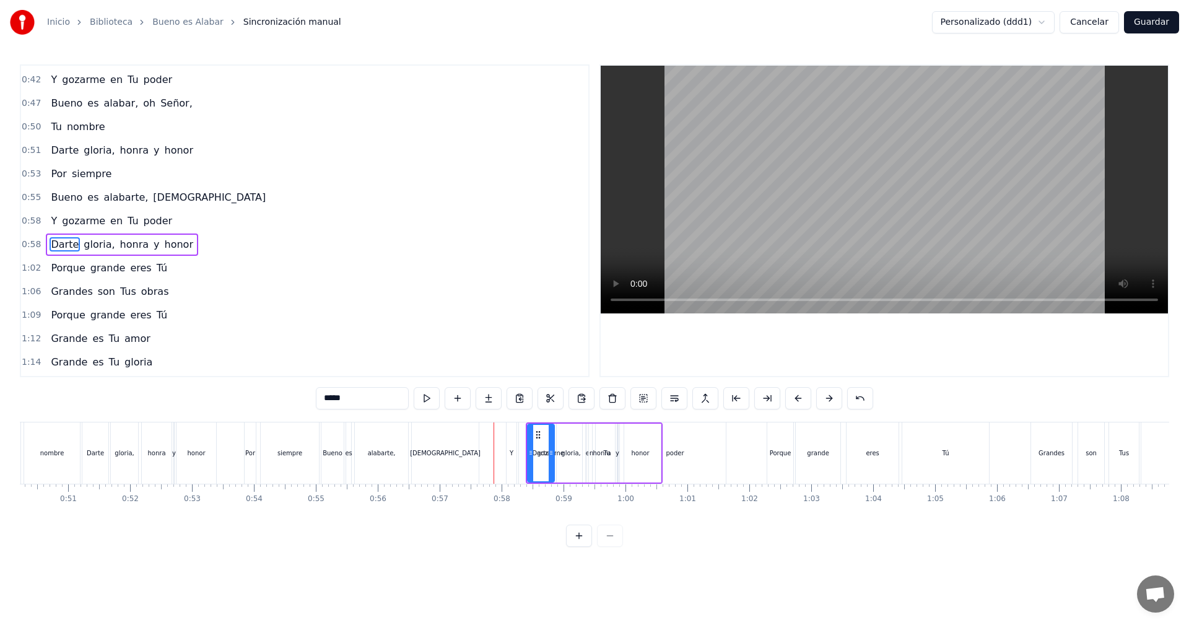
click at [833, 402] on button at bounding box center [829, 398] width 26 height 22
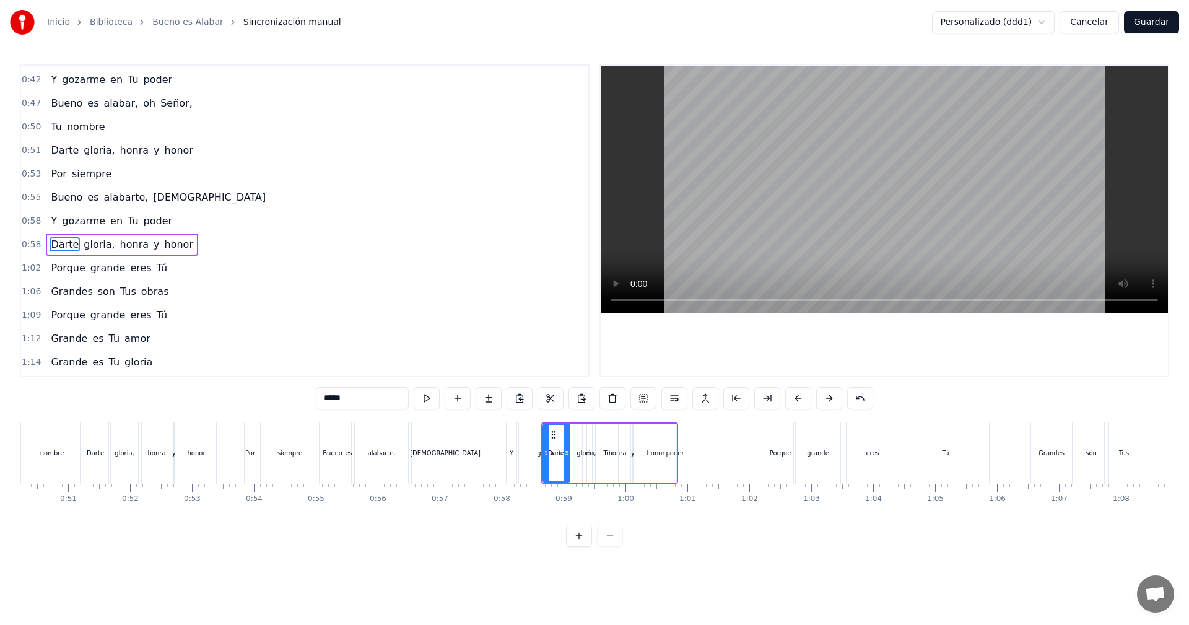
click at [833, 403] on button at bounding box center [829, 398] width 26 height 22
click at [833, 404] on button at bounding box center [829, 398] width 26 height 22
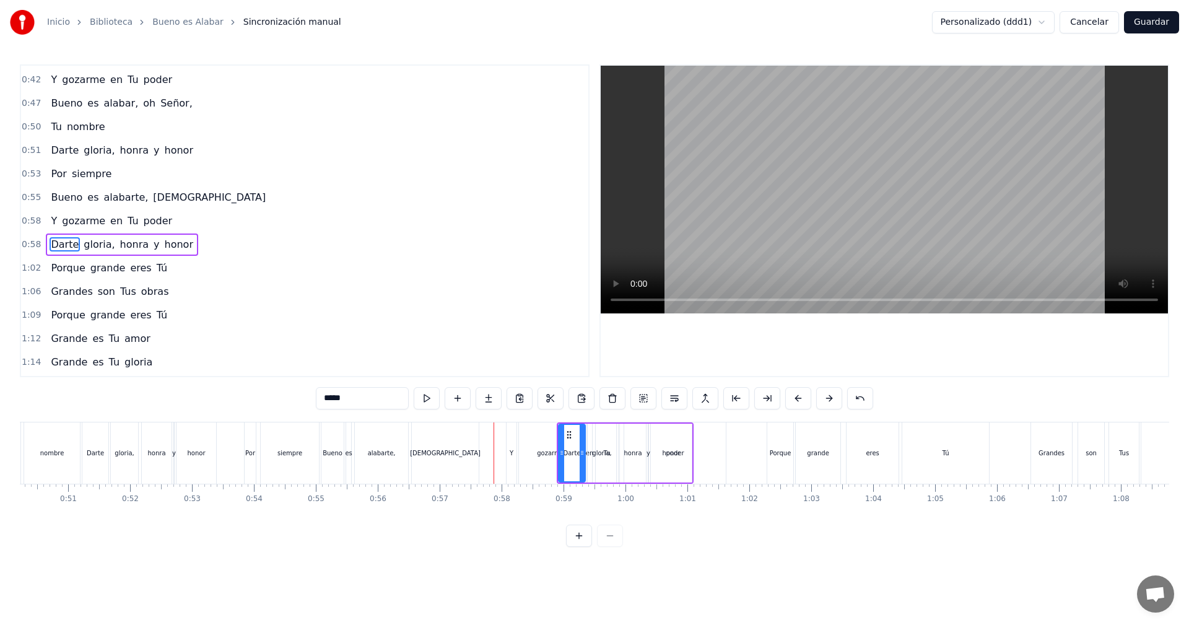
click at [833, 404] on button at bounding box center [829, 398] width 26 height 22
click at [833, 405] on button at bounding box center [829, 398] width 26 height 22
click at [831, 405] on button at bounding box center [829, 398] width 26 height 22
click at [831, 406] on button at bounding box center [829, 398] width 26 height 22
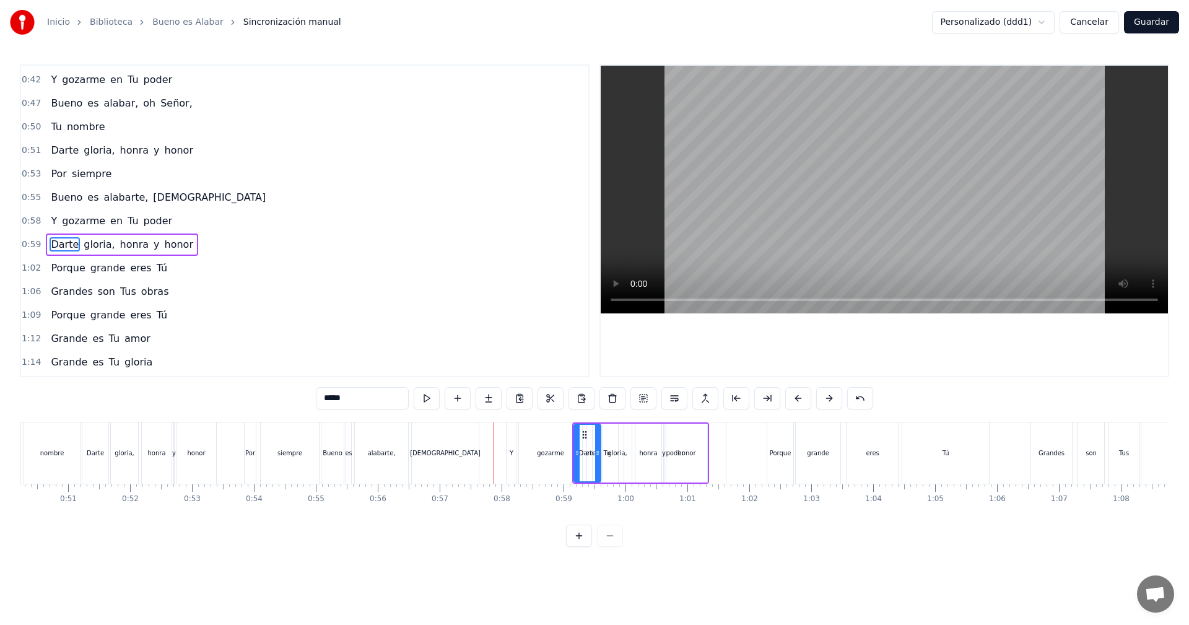
click at [831, 406] on button at bounding box center [829, 398] width 26 height 22
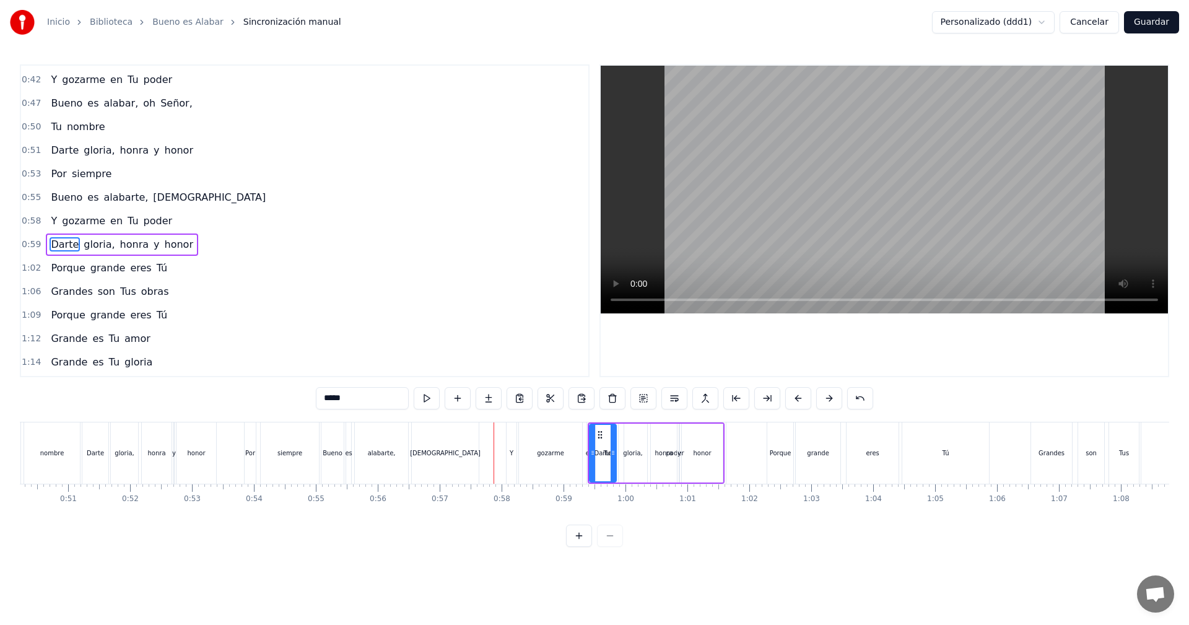
click at [830, 408] on button at bounding box center [829, 398] width 26 height 22
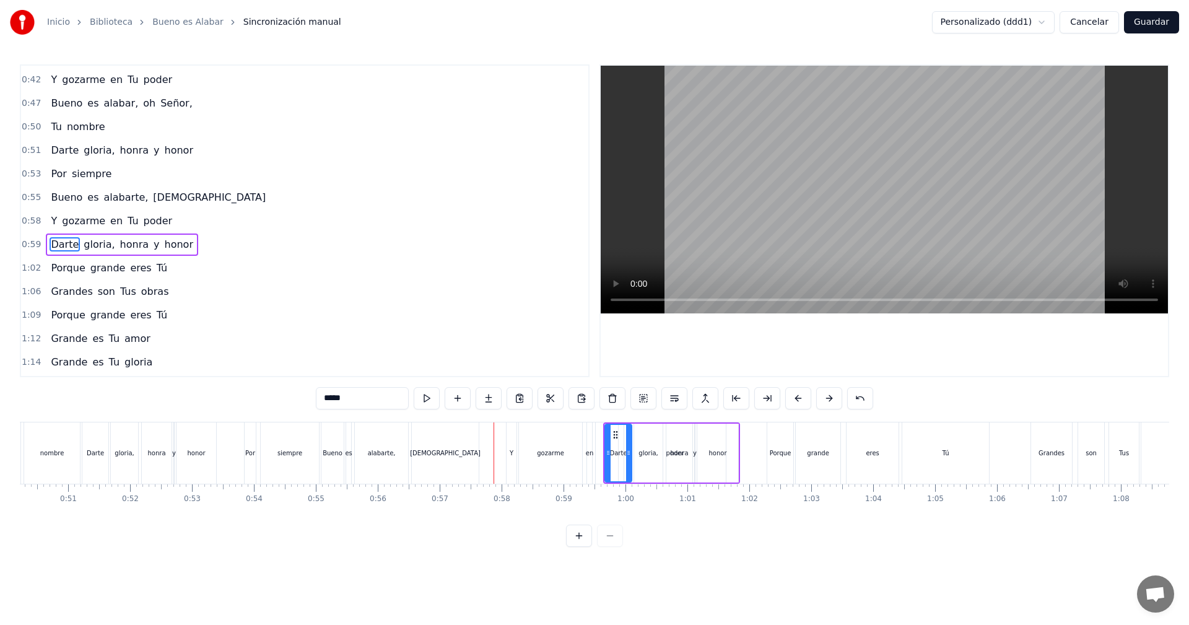
click at [829, 408] on button at bounding box center [829, 398] width 26 height 22
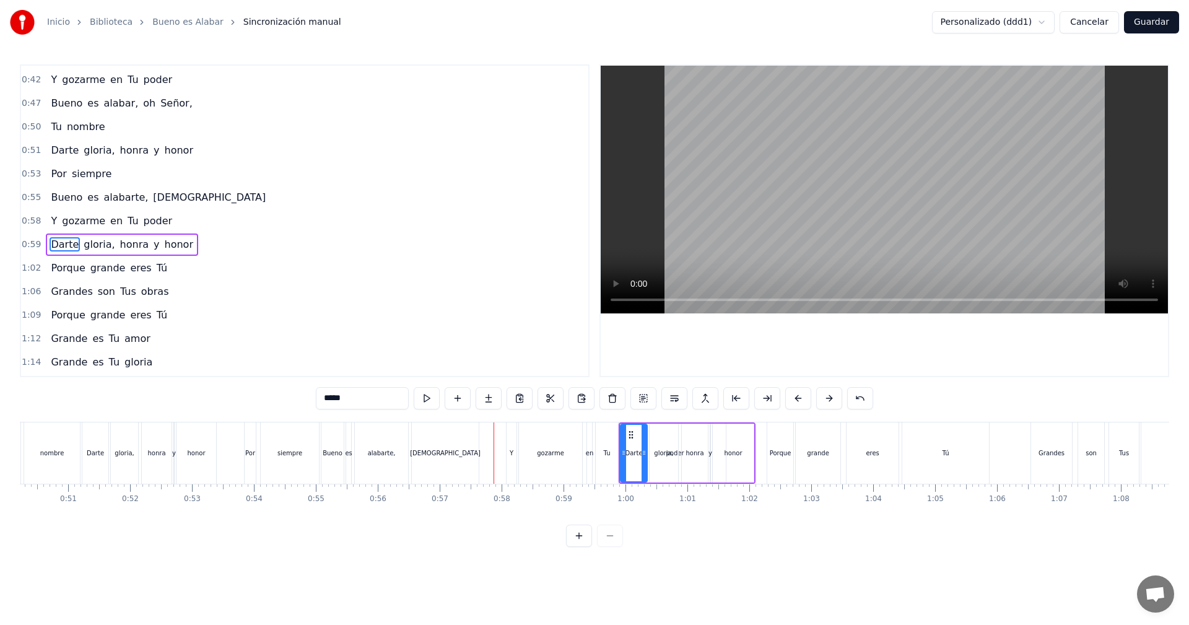
click at [829, 408] on button at bounding box center [829, 398] width 26 height 22
click at [828, 409] on button at bounding box center [829, 398] width 26 height 22
click at [828, 406] on button at bounding box center [829, 398] width 26 height 22
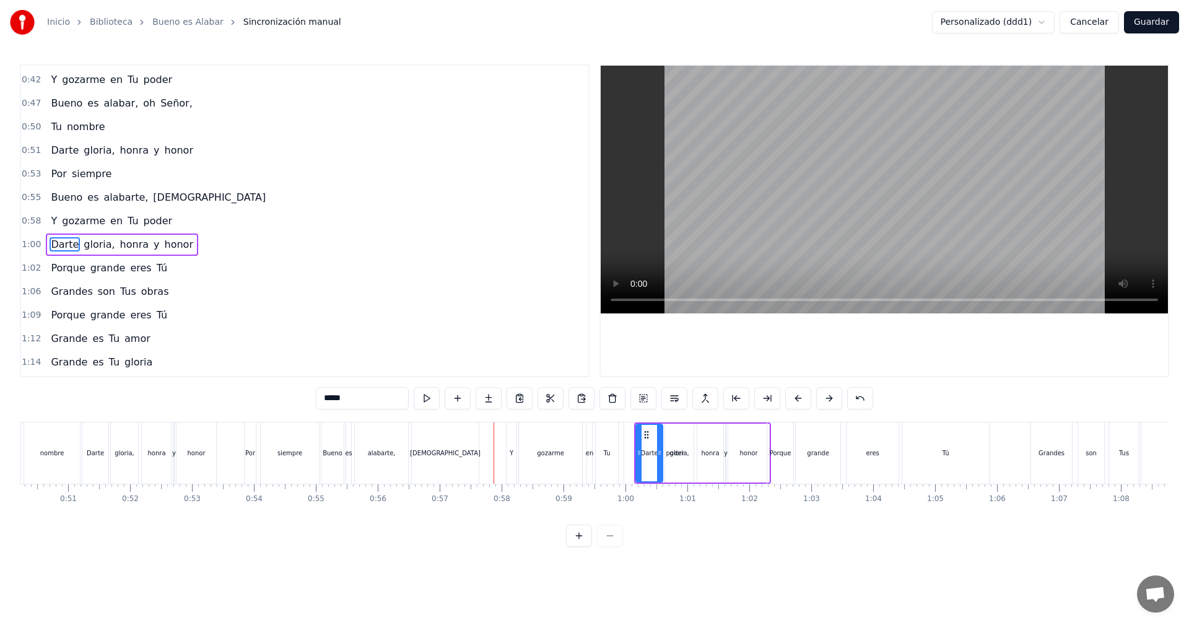
click at [828, 403] on button at bounding box center [829, 398] width 26 height 22
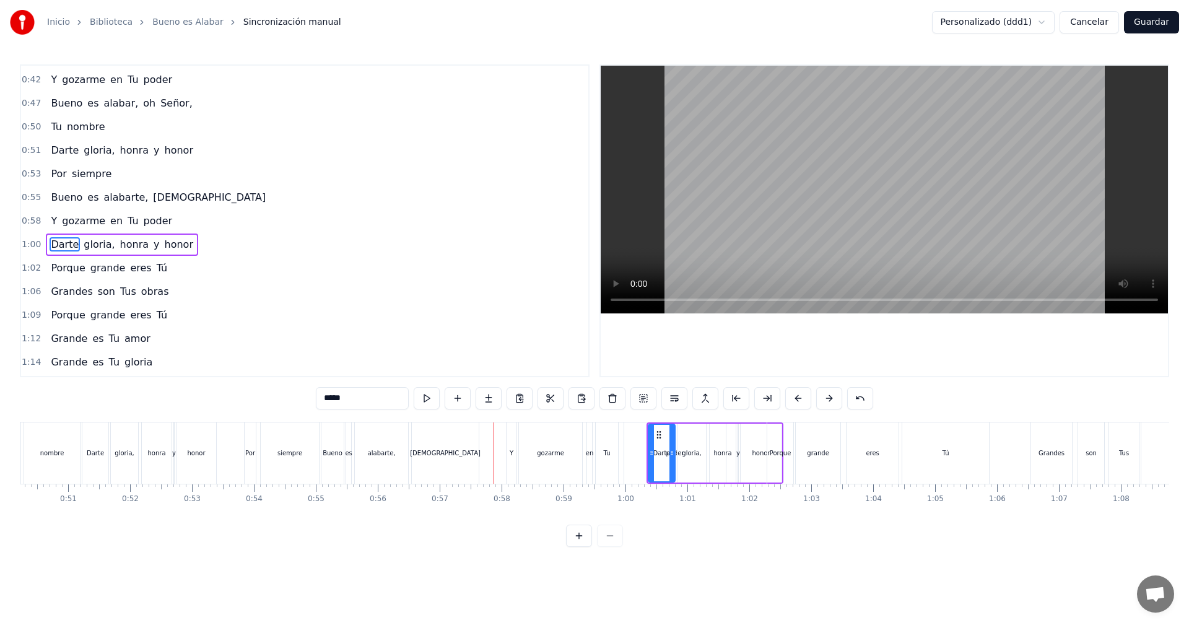
click at [828, 403] on button at bounding box center [829, 398] width 26 height 22
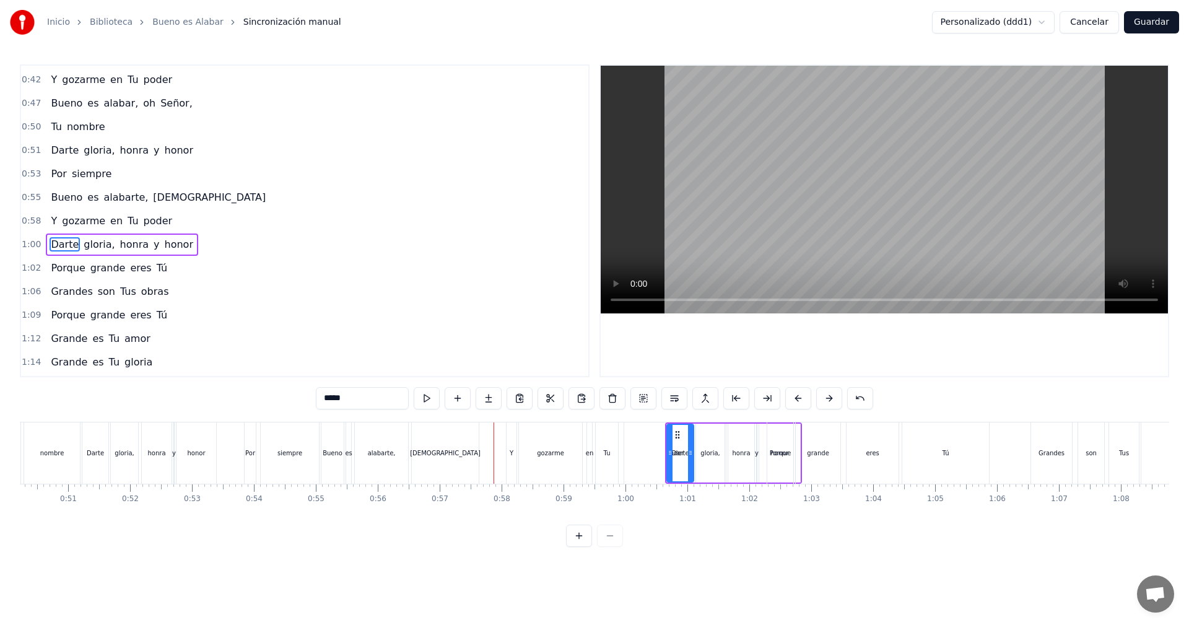
click at [828, 403] on button at bounding box center [829, 398] width 26 height 22
click at [827, 403] on button at bounding box center [829, 398] width 26 height 22
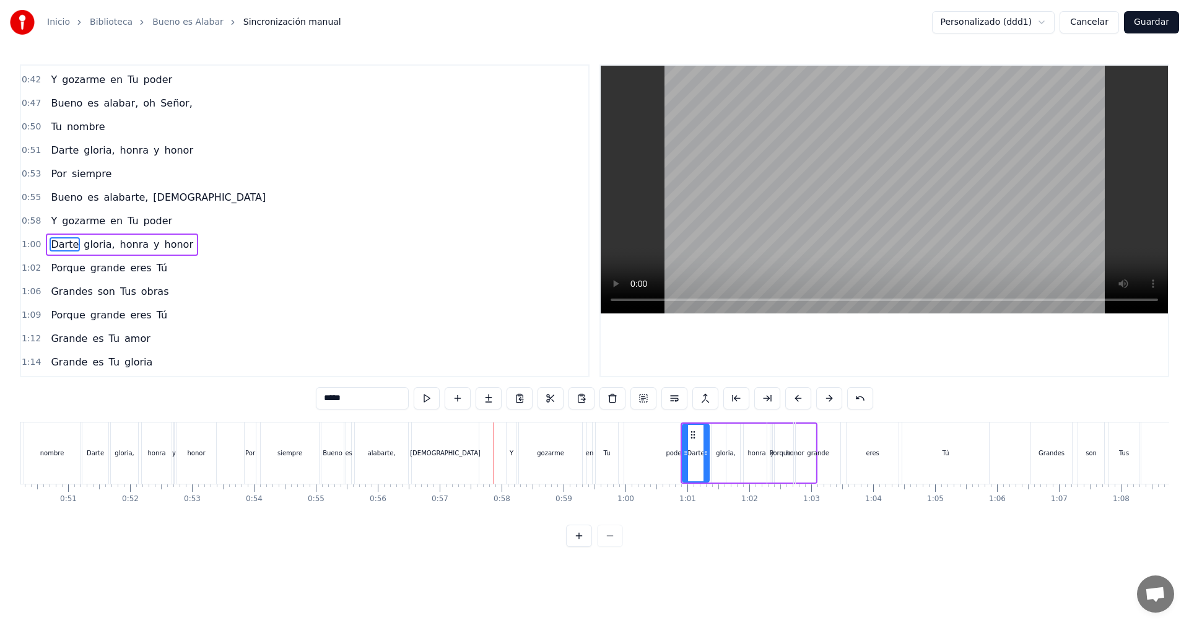
click at [826, 403] on button at bounding box center [829, 398] width 26 height 22
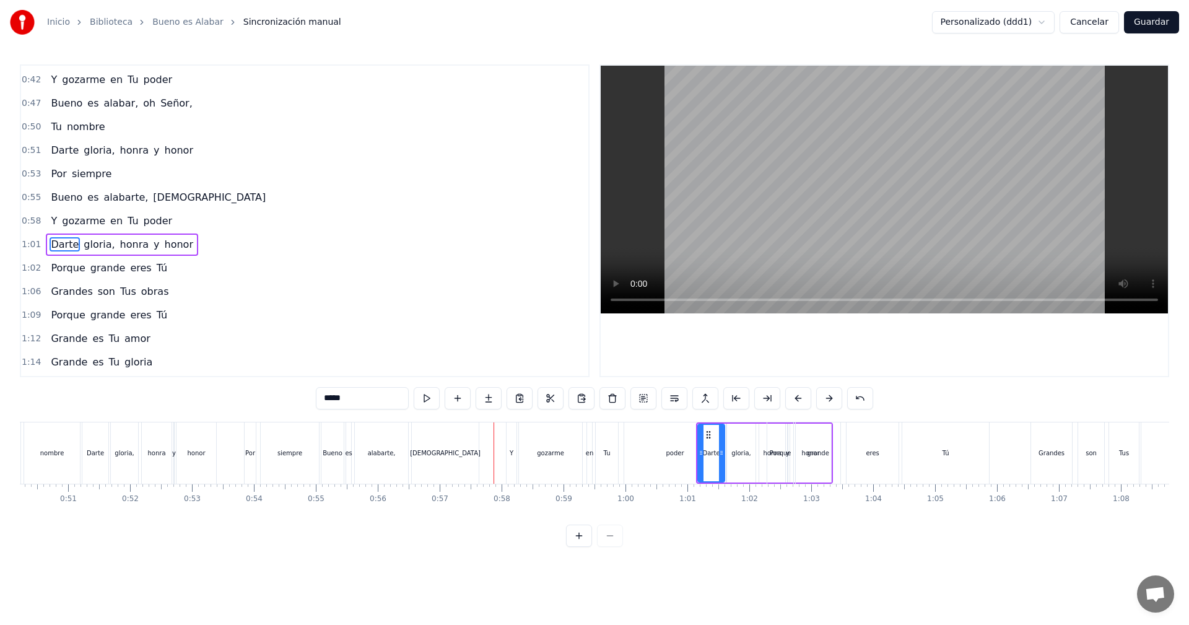
click at [826, 403] on button at bounding box center [829, 398] width 26 height 22
click at [826, 402] on button at bounding box center [829, 398] width 26 height 22
click at [826, 400] on button at bounding box center [829, 398] width 26 height 22
click at [826, 398] on button at bounding box center [829, 398] width 26 height 22
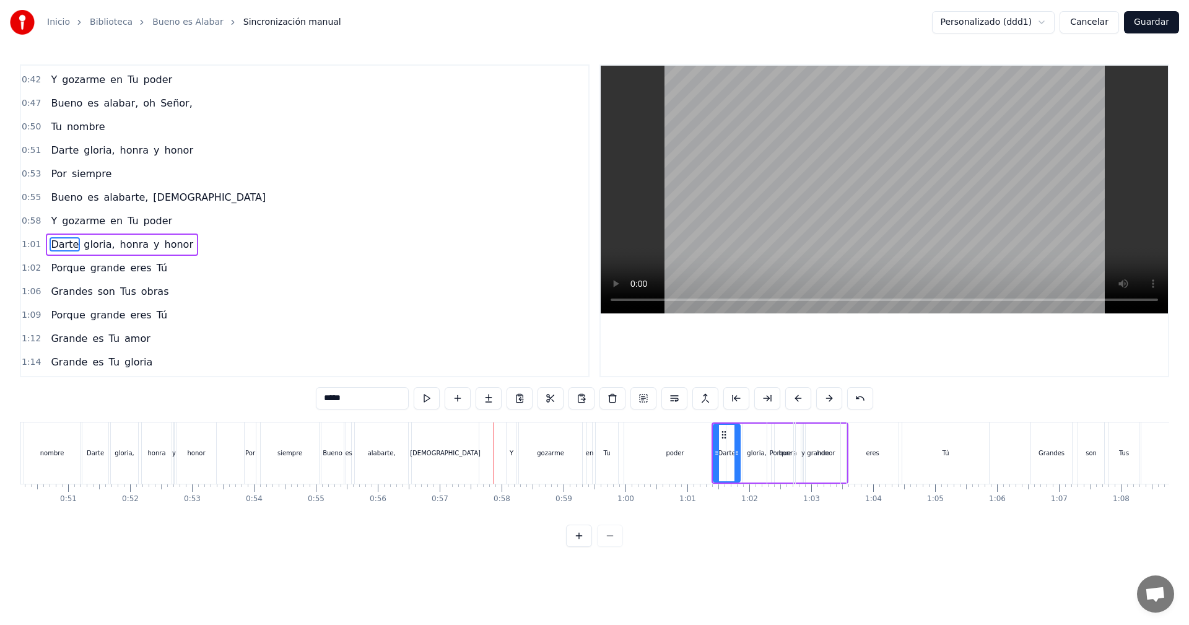
click at [826, 398] on button at bounding box center [829, 398] width 26 height 22
click at [827, 398] on button at bounding box center [829, 398] width 26 height 22
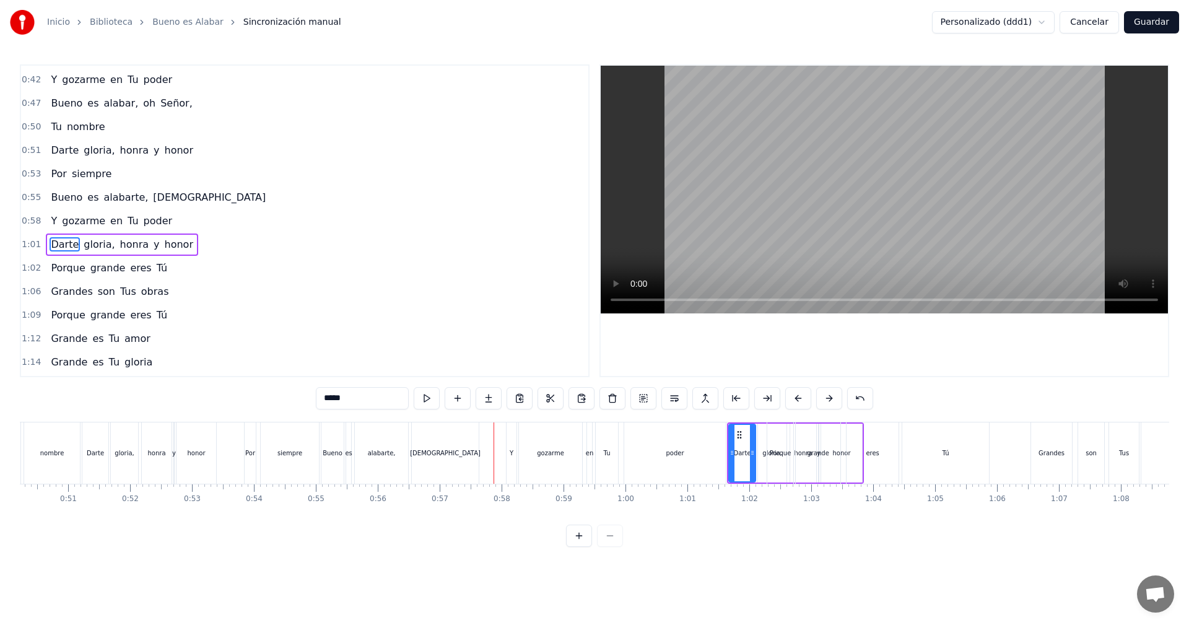
click at [827, 398] on button at bounding box center [829, 398] width 26 height 22
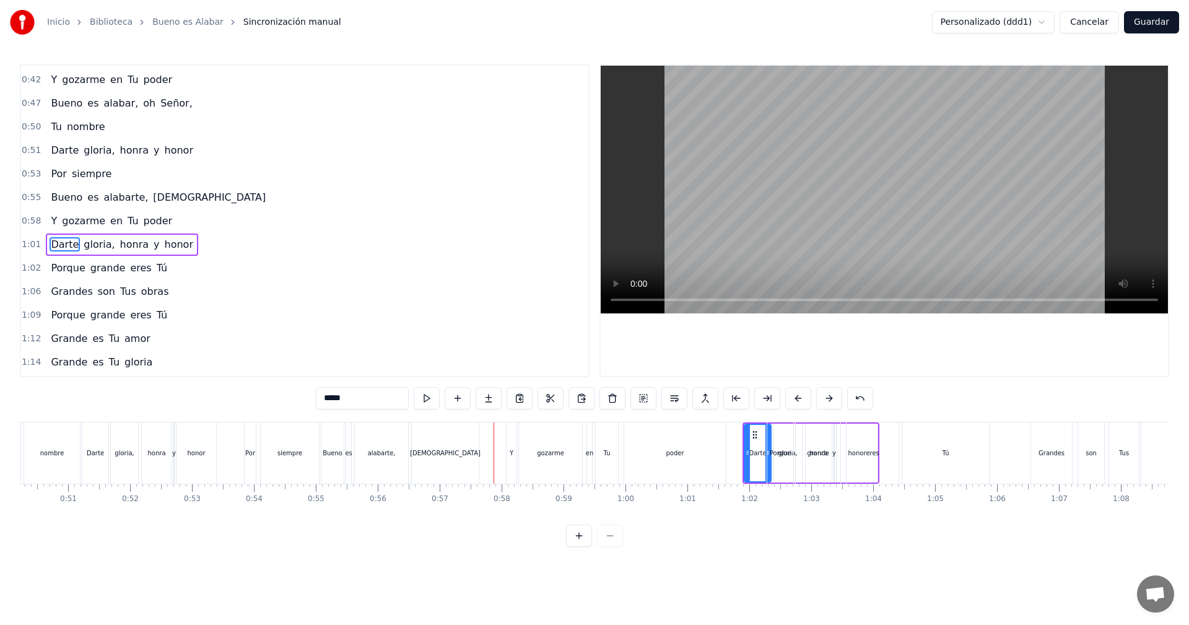
click at [827, 398] on button at bounding box center [829, 398] width 26 height 22
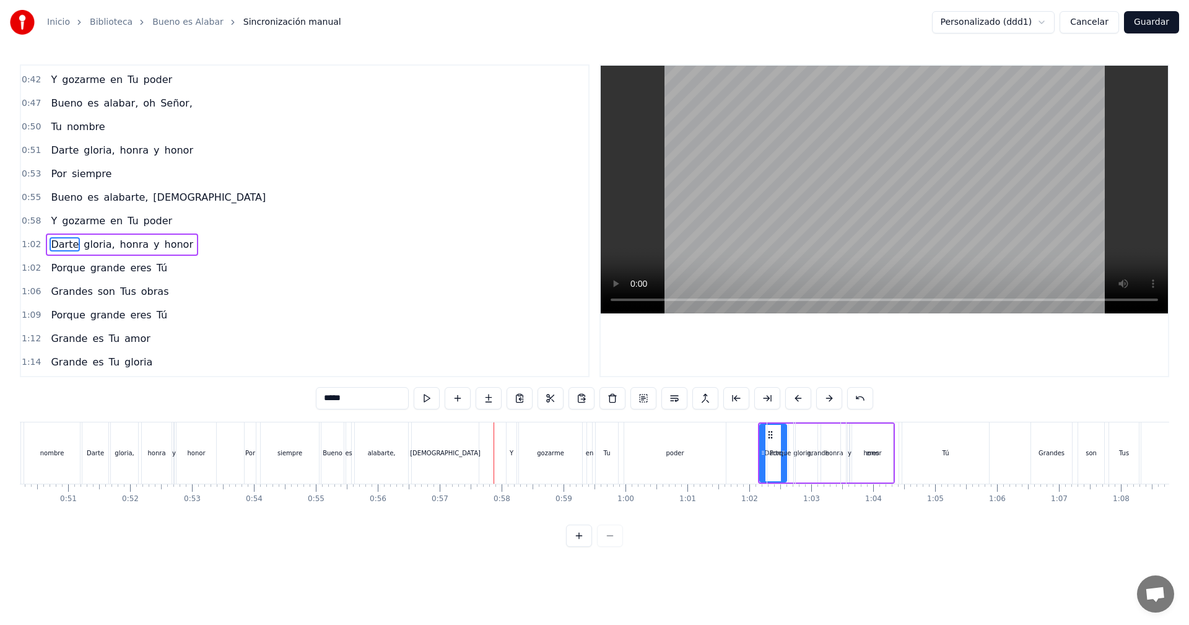
click at [827, 398] on button at bounding box center [829, 398] width 26 height 22
click at [826, 398] on button at bounding box center [829, 398] width 26 height 22
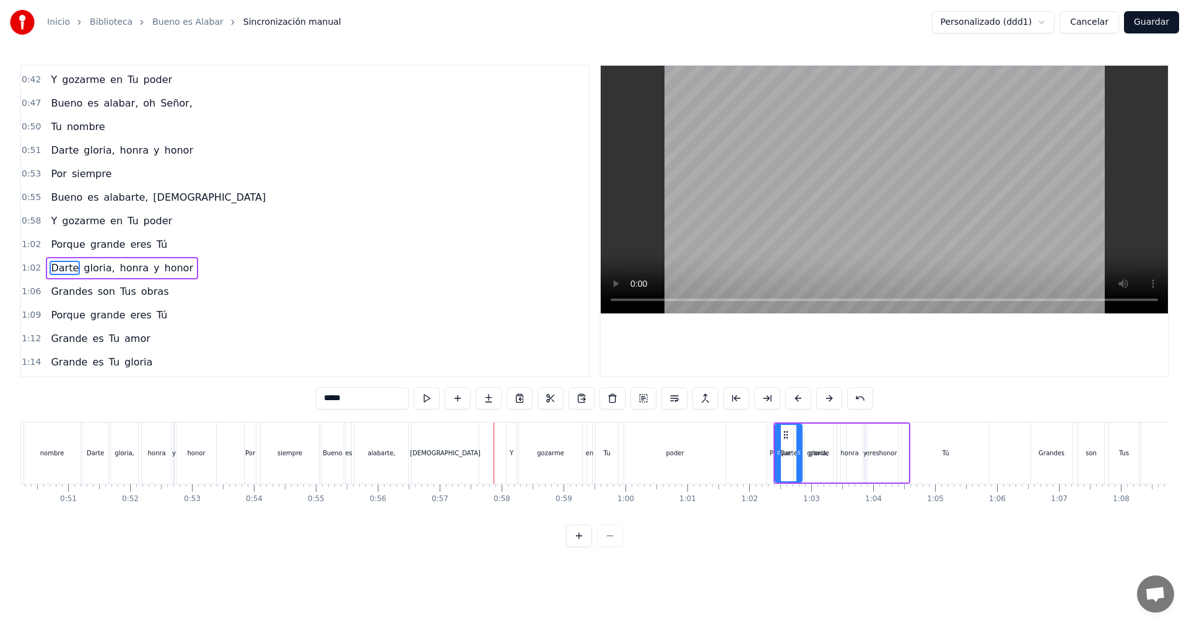
click at [827, 398] on button at bounding box center [829, 398] width 26 height 22
click at [828, 399] on button at bounding box center [829, 398] width 26 height 22
click at [828, 400] on button at bounding box center [829, 398] width 26 height 22
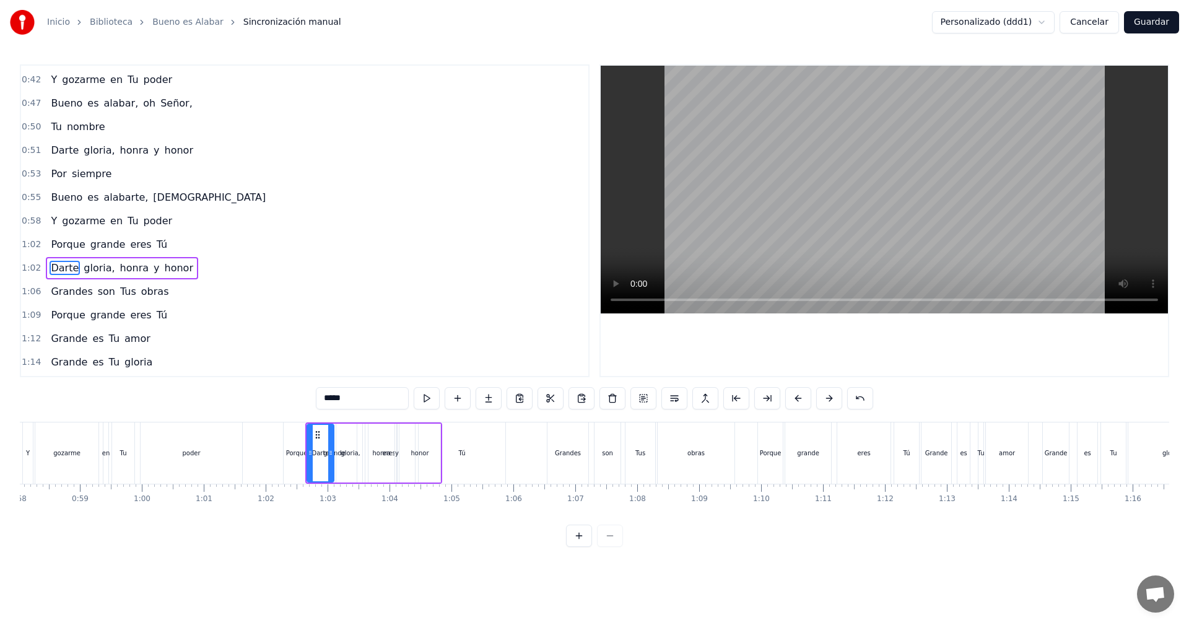
scroll to position [0, 3562]
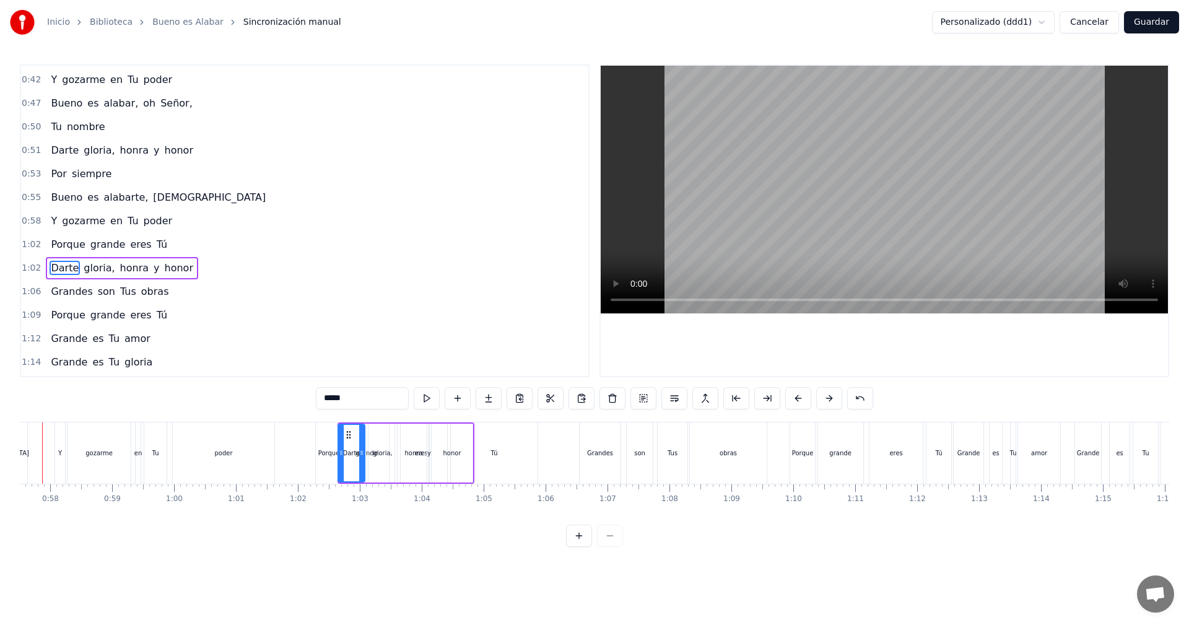
drag, startPoint x: 349, startPoint y: 432, endPoint x: 348, endPoint y: 439, distance: 6.9
click at [348, 439] on icon at bounding box center [349, 435] width 10 height 10
click at [826, 400] on button at bounding box center [829, 398] width 26 height 22
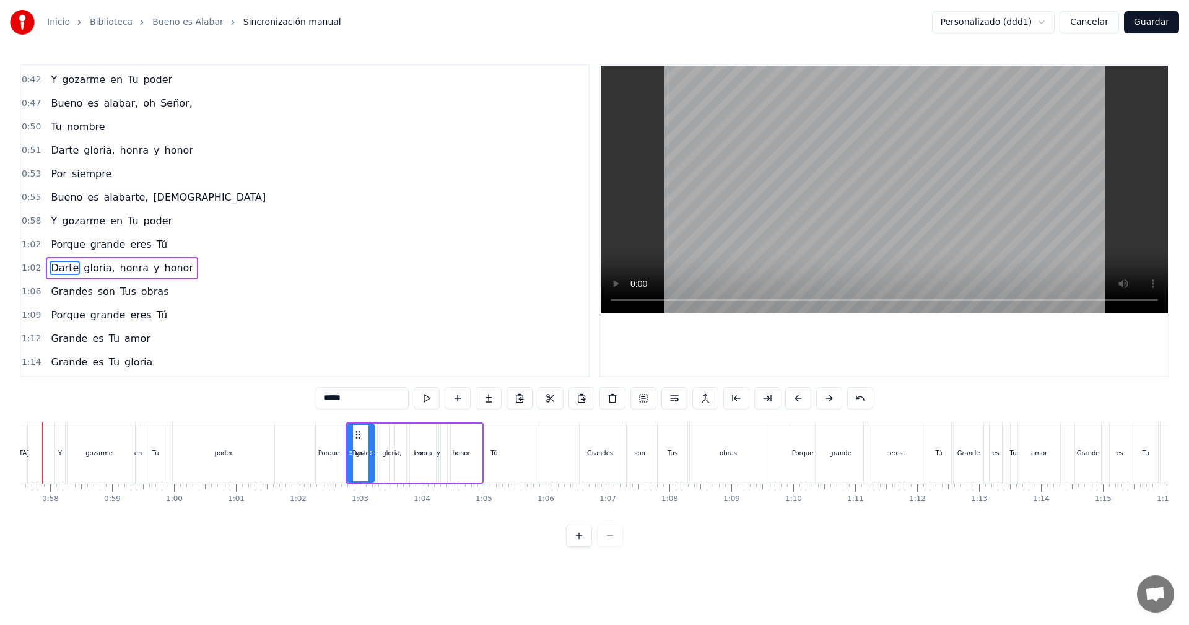
click at [826, 400] on button at bounding box center [829, 398] width 26 height 22
click at [824, 400] on button at bounding box center [829, 398] width 26 height 22
click at [822, 400] on button at bounding box center [829, 398] width 26 height 22
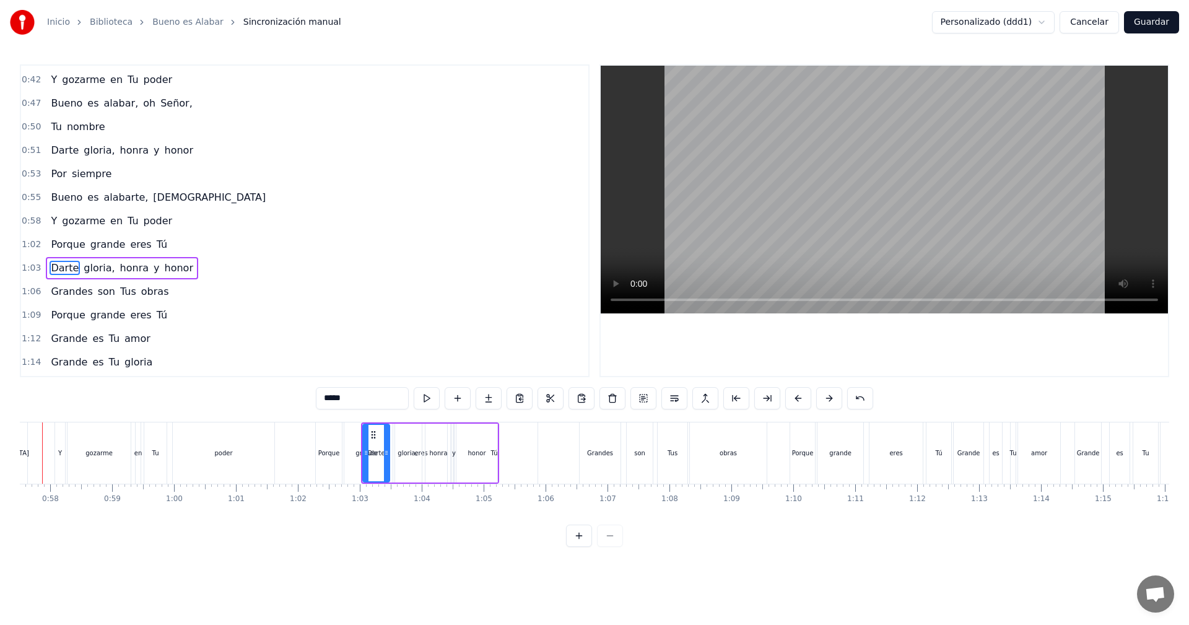
click at [824, 400] on button at bounding box center [829, 398] width 26 height 22
click at [828, 398] on button at bounding box center [829, 398] width 26 height 22
click at [829, 398] on button at bounding box center [829, 398] width 26 height 22
click at [828, 398] on button at bounding box center [829, 398] width 26 height 22
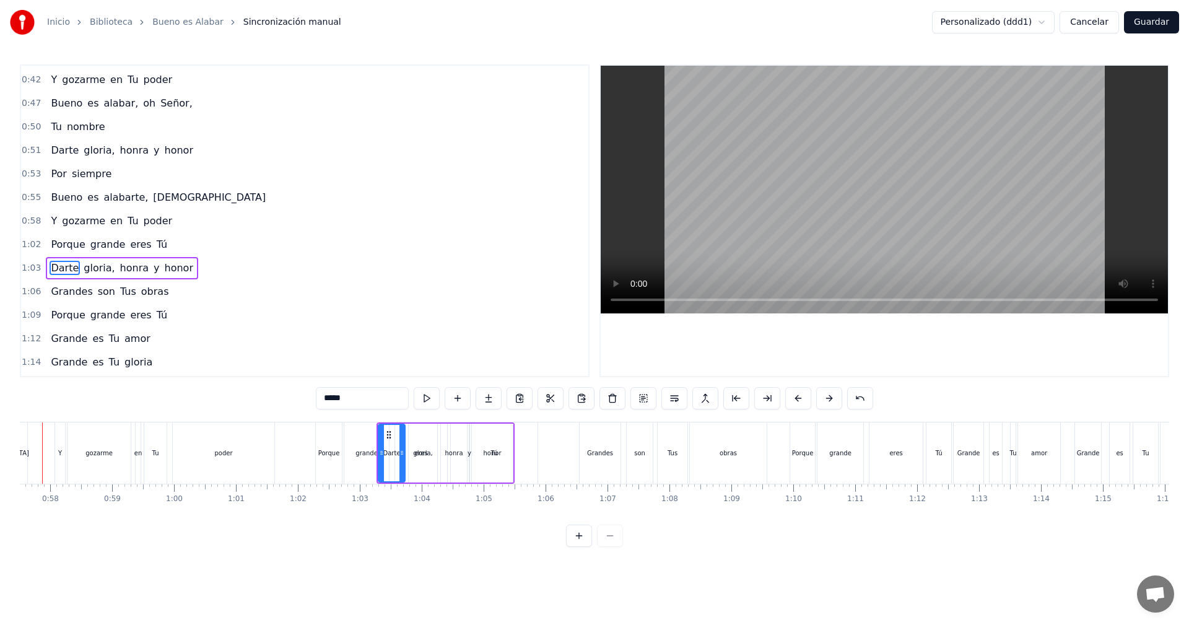
click at [828, 398] on button at bounding box center [829, 398] width 26 height 22
click at [829, 398] on button at bounding box center [829, 398] width 26 height 22
click at [828, 398] on button at bounding box center [829, 398] width 26 height 22
click at [828, 399] on button at bounding box center [829, 398] width 26 height 22
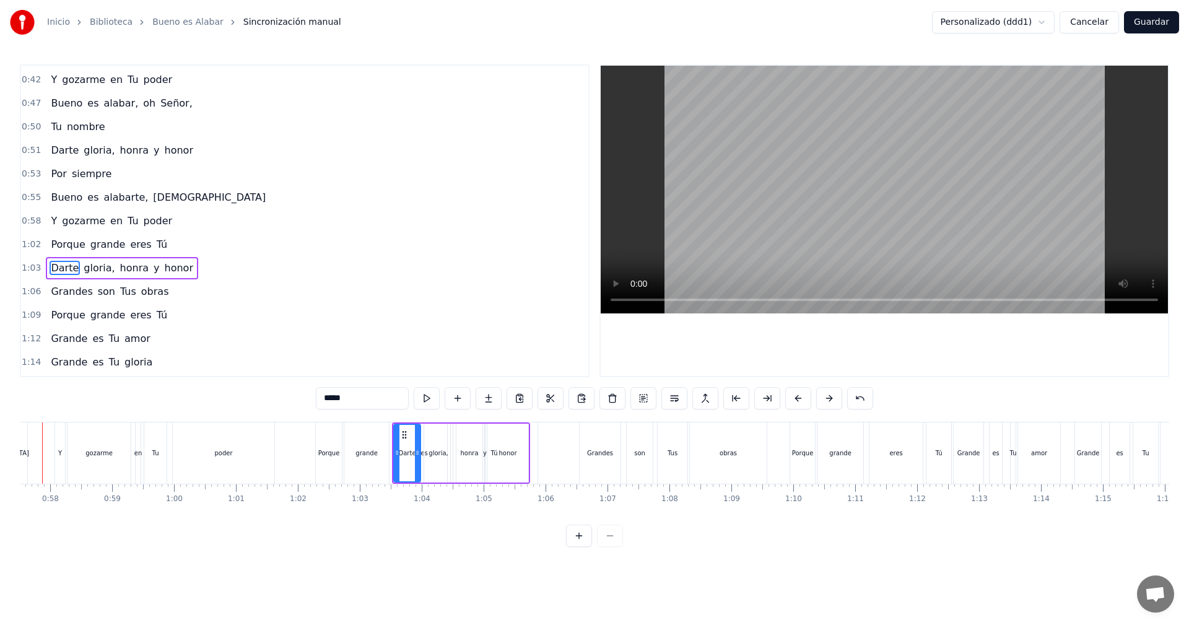
click at [828, 400] on button at bounding box center [829, 398] width 26 height 22
click at [829, 401] on button at bounding box center [829, 398] width 26 height 22
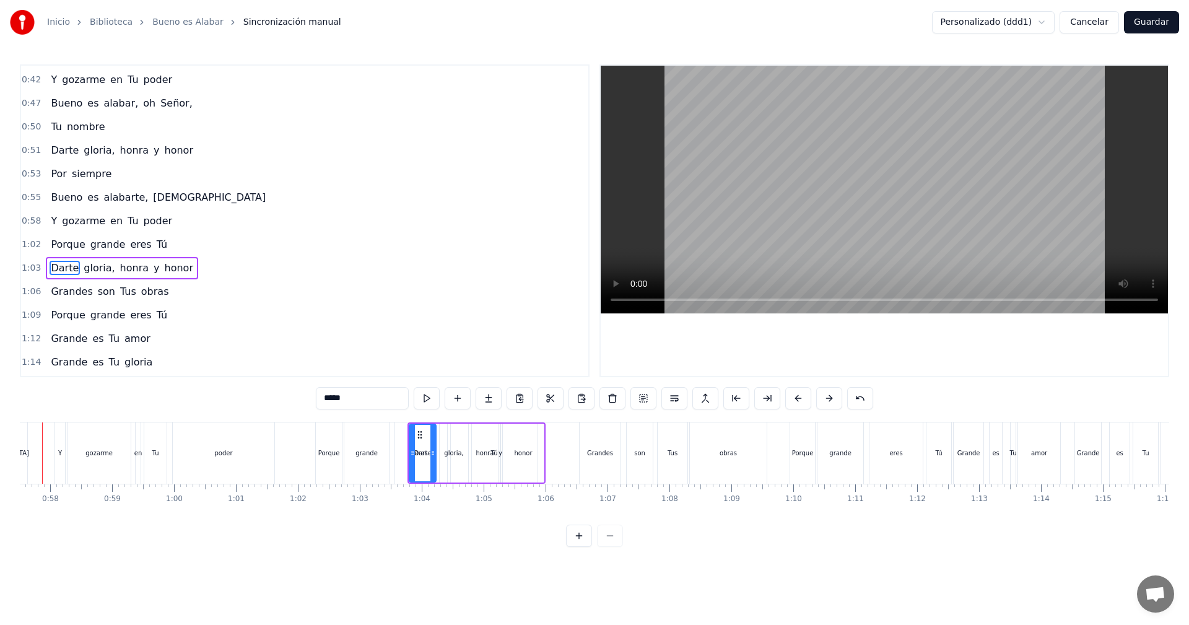
click at [829, 401] on button at bounding box center [829, 398] width 26 height 22
click at [828, 401] on button at bounding box center [829, 398] width 26 height 22
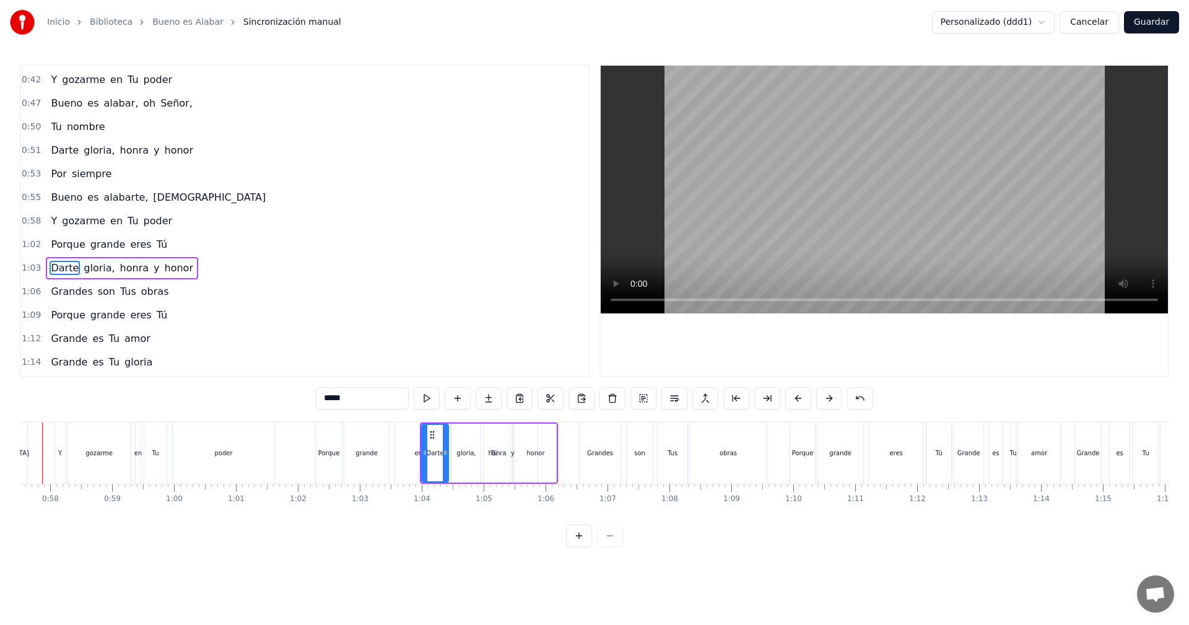
click at [828, 401] on button at bounding box center [829, 398] width 26 height 22
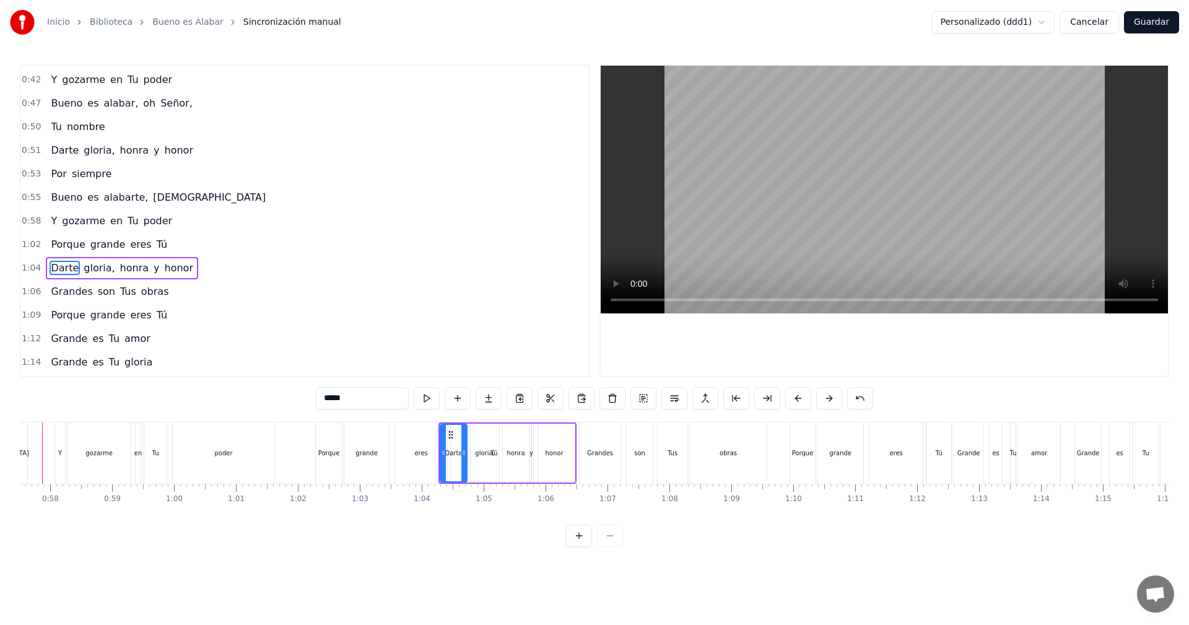
click at [828, 401] on button at bounding box center [829, 398] width 26 height 22
click at [827, 401] on button at bounding box center [829, 398] width 26 height 22
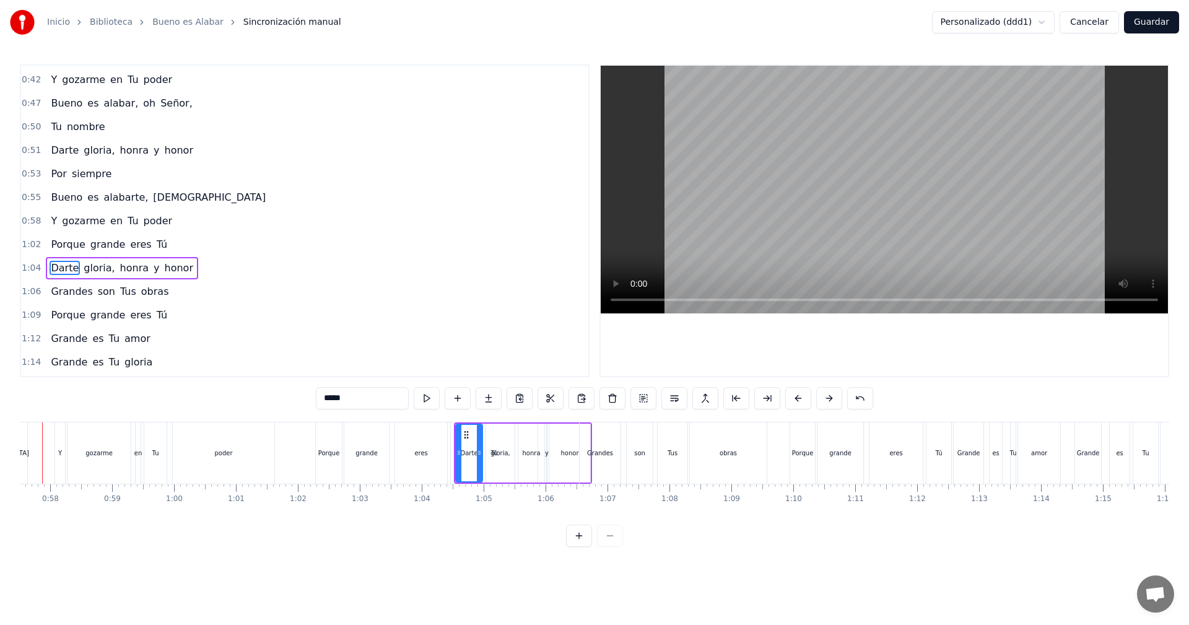
click at [827, 401] on button at bounding box center [829, 398] width 26 height 22
click at [827, 404] on button at bounding box center [829, 398] width 26 height 22
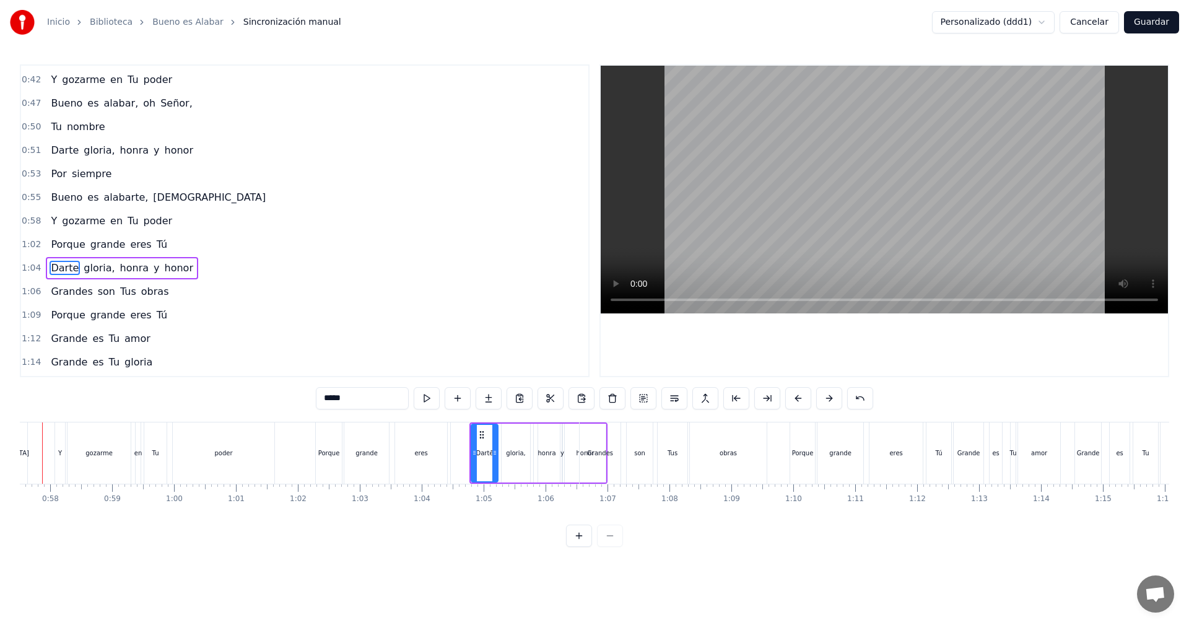
click at [827, 405] on button at bounding box center [829, 398] width 26 height 22
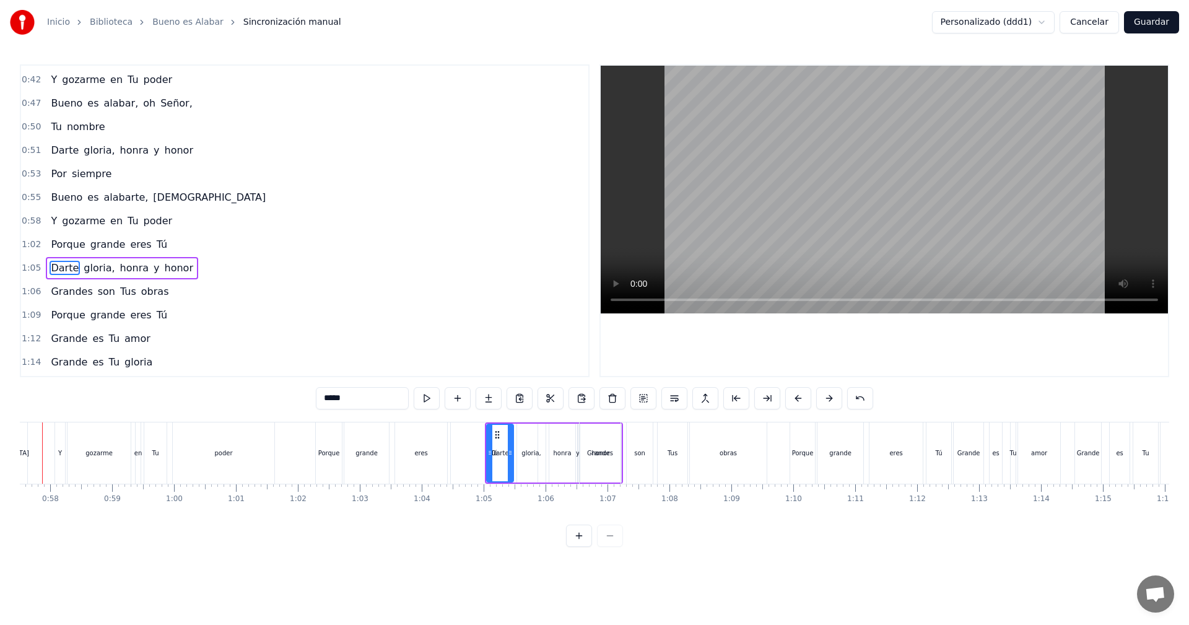
click at [827, 405] on button at bounding box center [829, 398] width 26 height 22
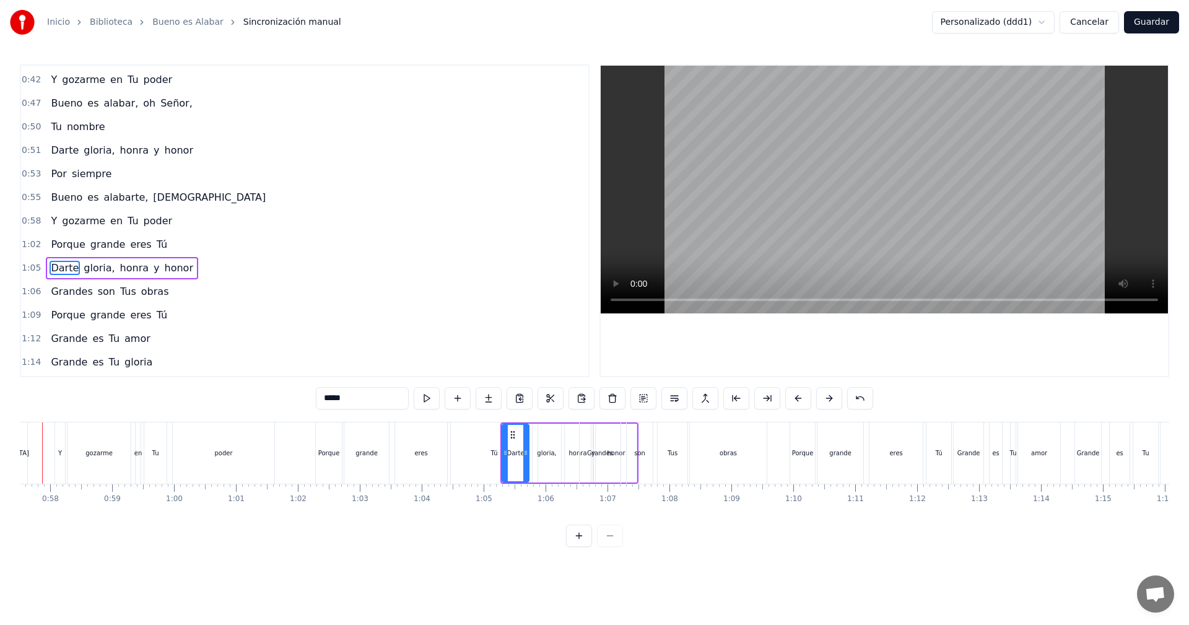
click at [827, 405] on button at bounding box center [829, 398] width 26 height 22
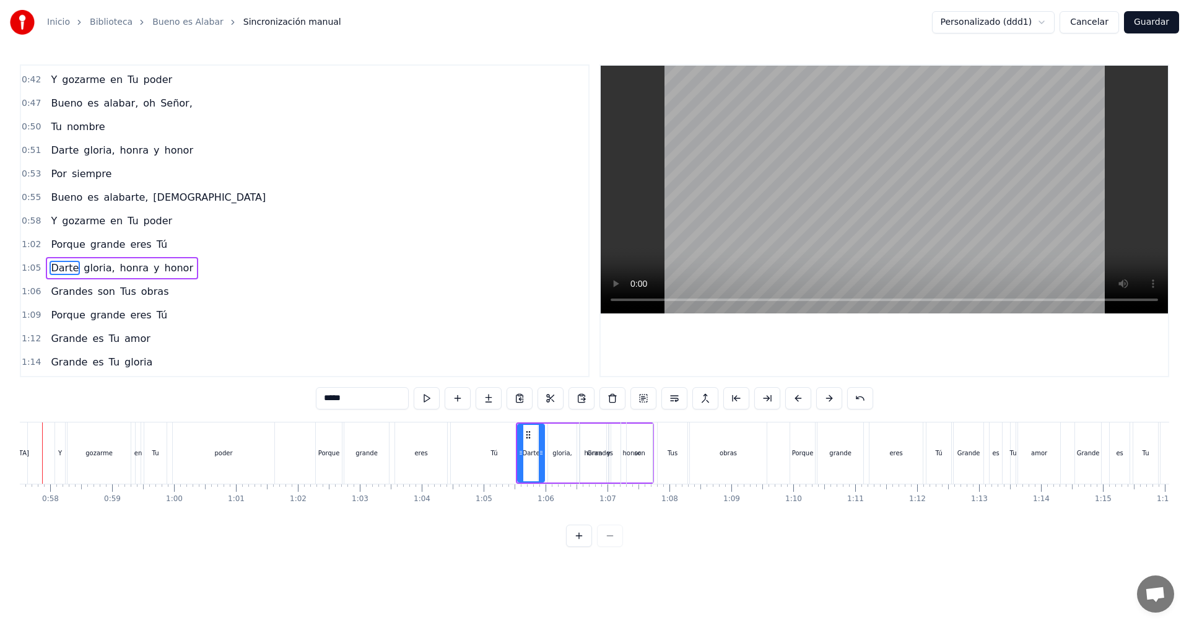
click at [827, 405] on button at bounding box center [829, 398] width 26 height 22
click at [826, 395] on button at bounding box center [829, 398] width 26 height 22
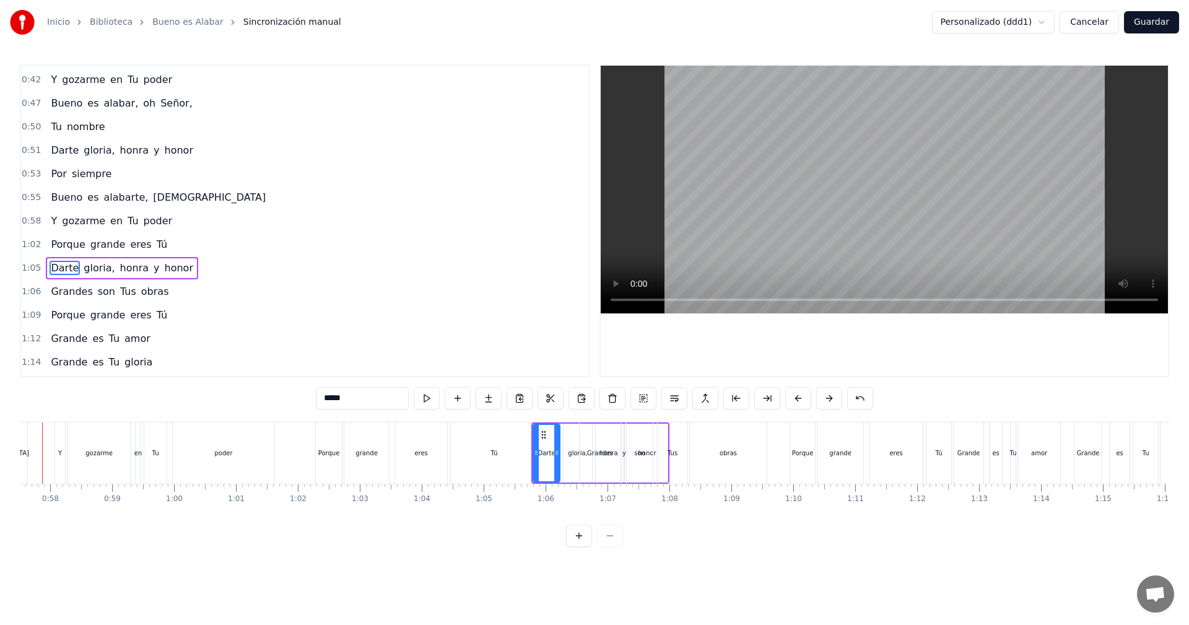
click at [826, 395] on button at bounding box center [829, 398] width 26 height 22
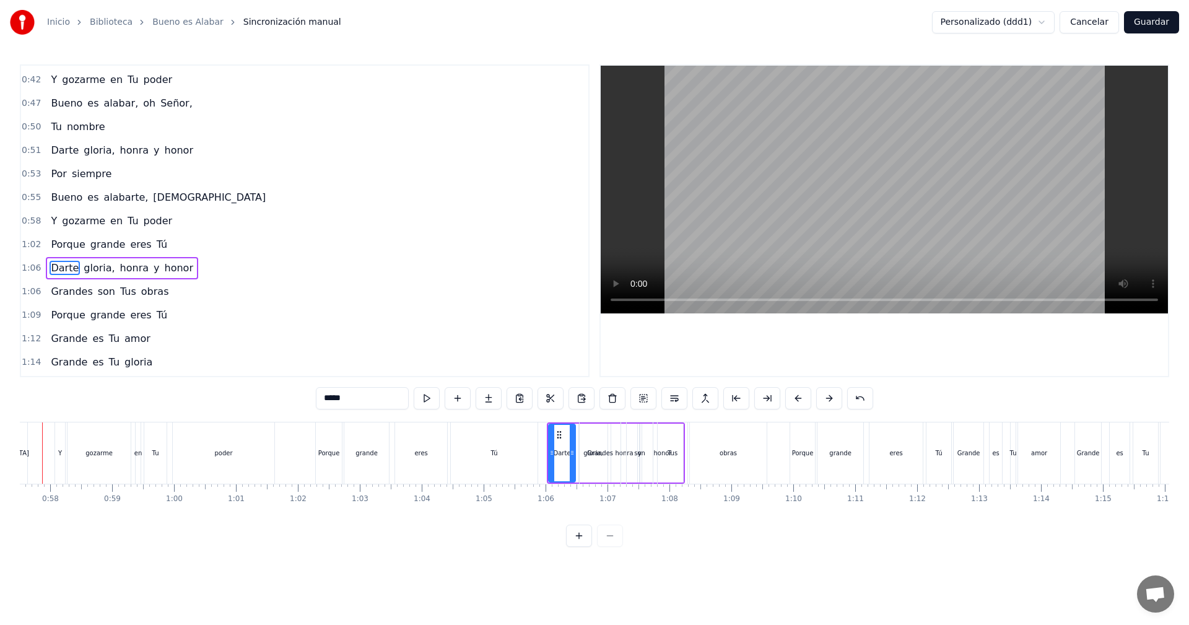
click at [826, 395] on button at bounding box center [829, 398] width 26 height 22
click at [827, 395] on button at bounding box center [829, 398] width 26 height 22
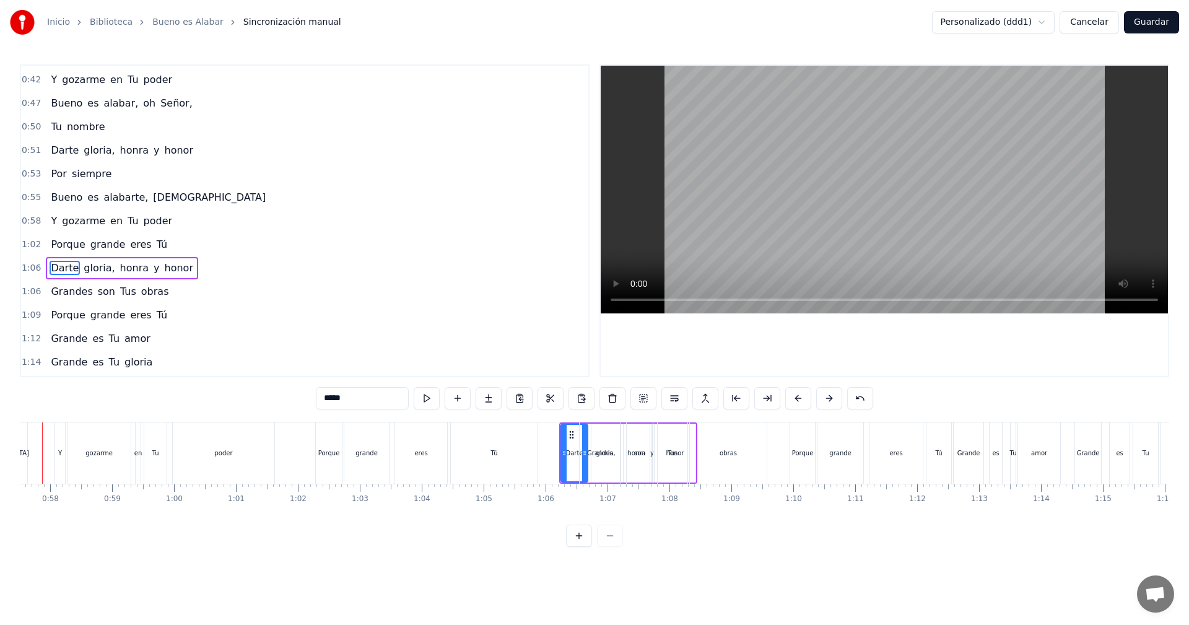
click at [827, 395] on button at bounding box center [829, 398] width 26 height 22
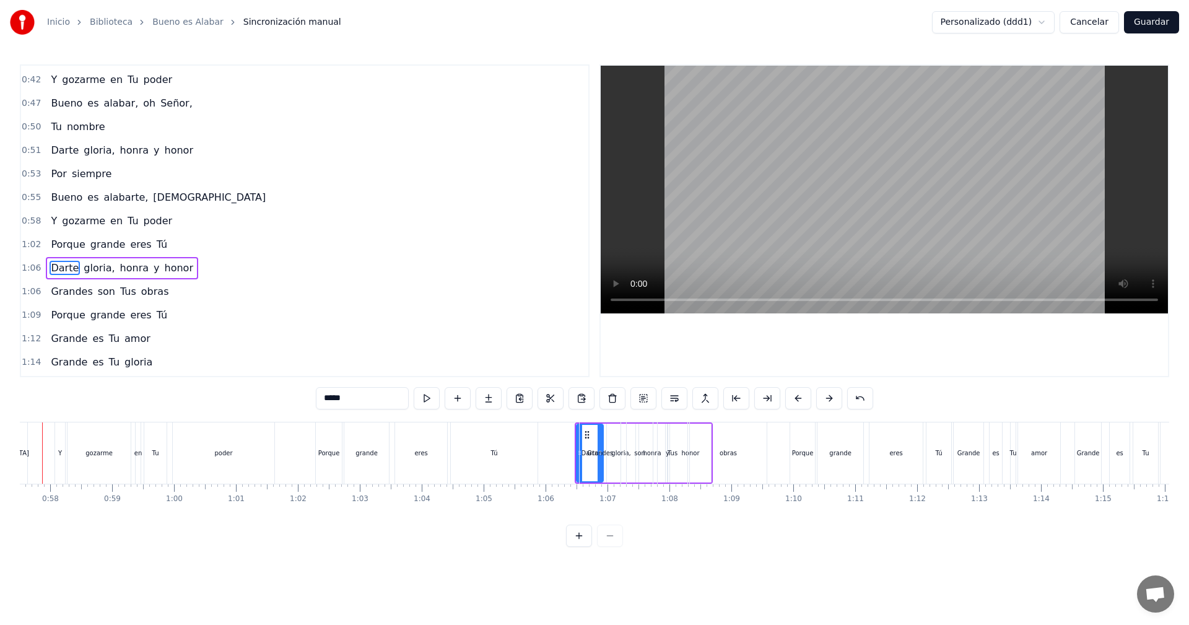
click at [827, 395] on button at bounding box center [829, 398] width 26 height 22
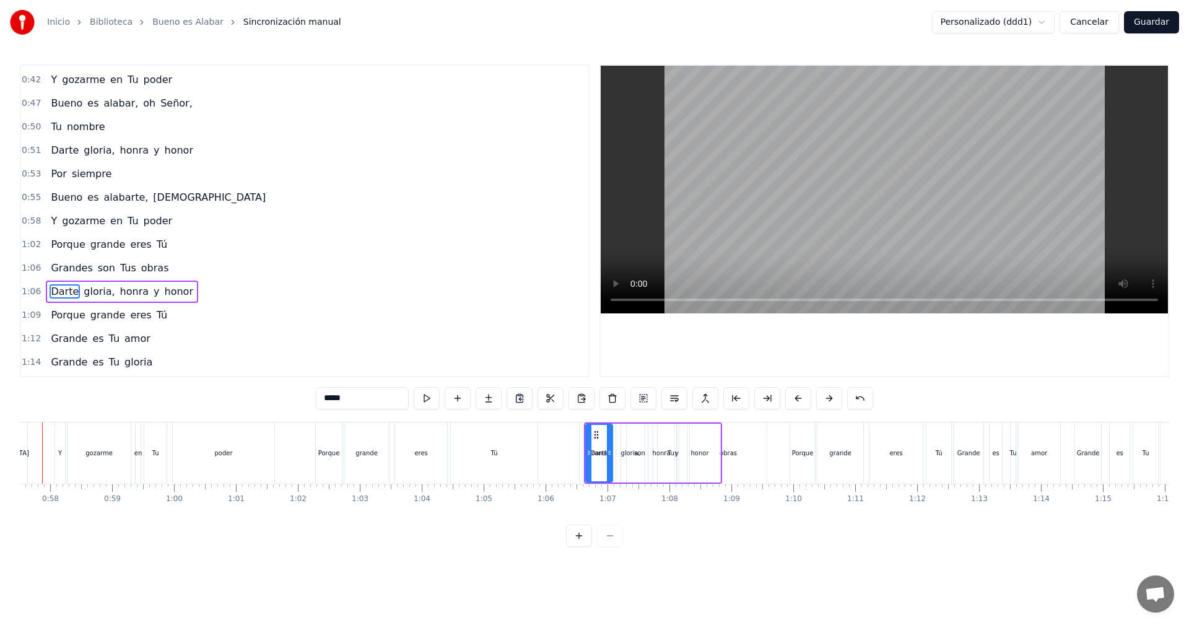
click at [827, 395] on button at bounding box center [829, 398] width 26 height 22
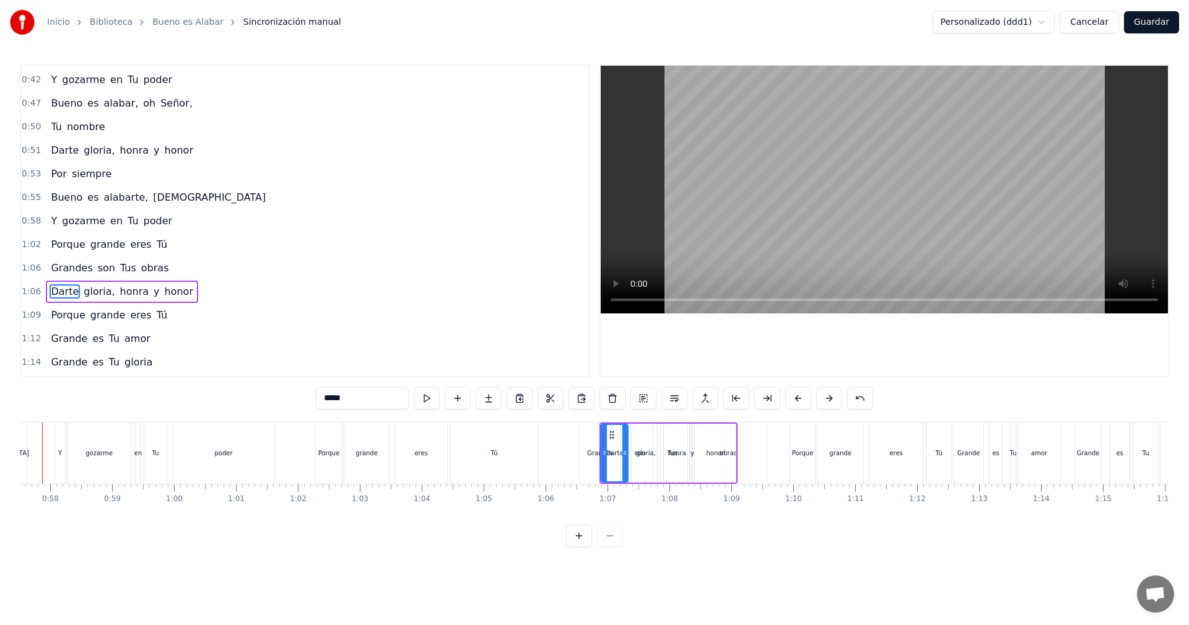
click at [827, 395] on button at bounding box center [829, 398] width 26 height 22
click at [830, 396] on button at bounding box center [829, 398] width 26 height 22
click at [833, 397] on button at bounding box center [829, 398] width 26 height 22
click at [834, 397] on button at bounding box center [829, 398] width 26 height 22
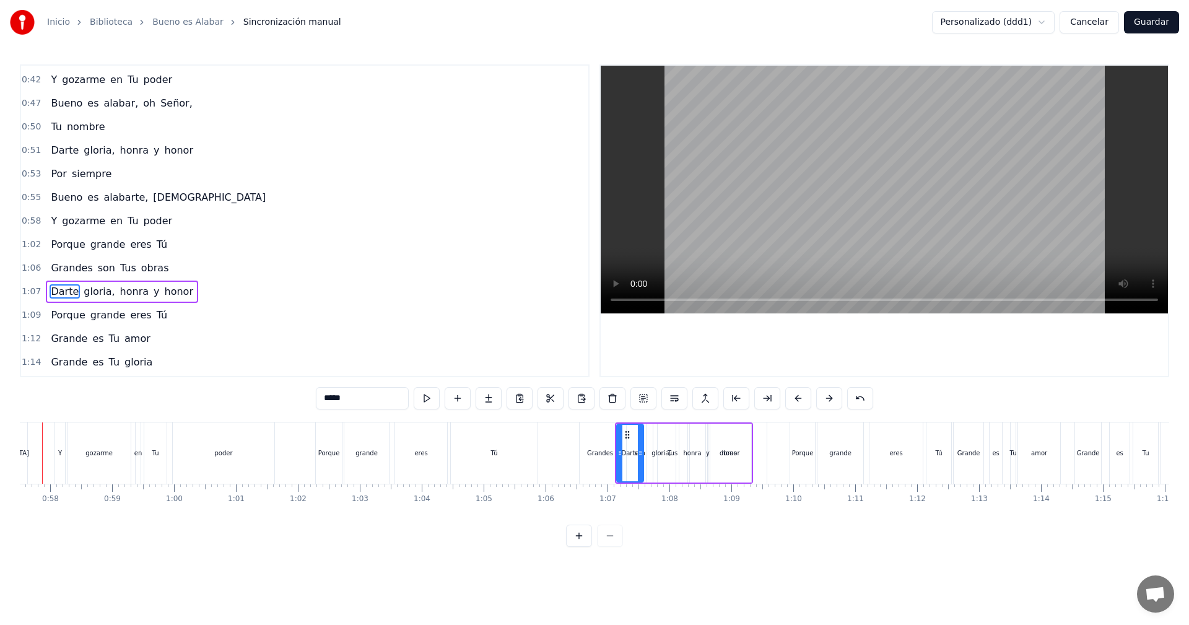
click at [833, 397] on button at bounding box center [829, 398] width 26 height 22
click at [829, 398] on button at bounding box center [829, 398] width 26 height 22
click at [828, 398] on button at bounding box center [829, 398] width 26 height 22
click at [824, 398] on button at bounding box center [829, 398] width 26 height 22
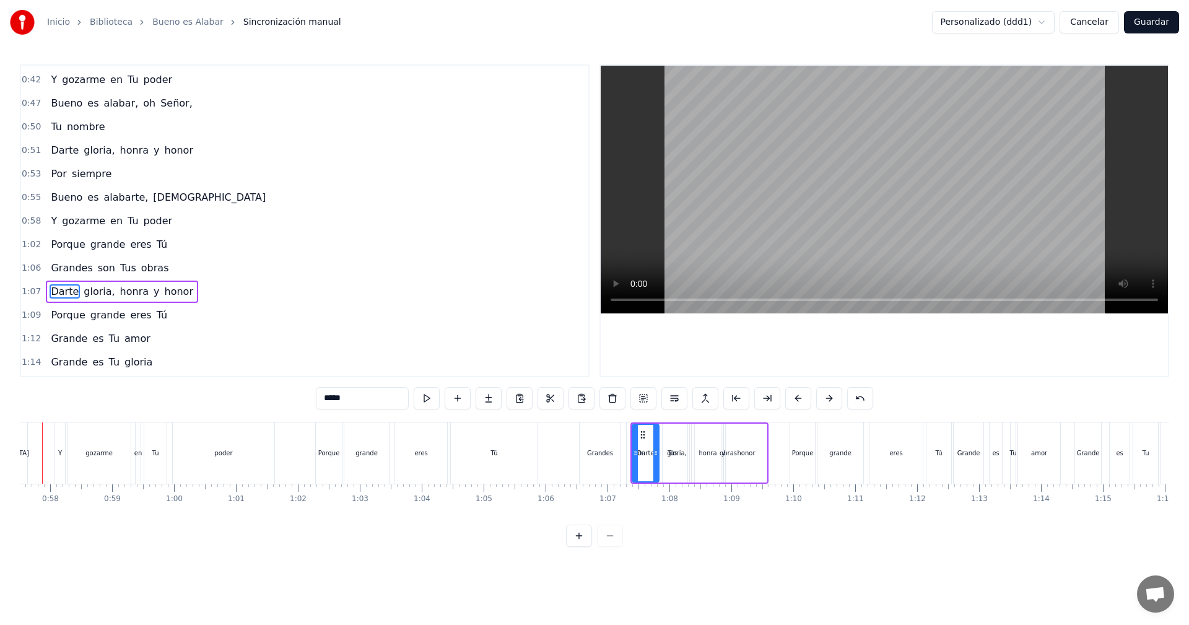
click at [824, 398] on button at bounding box center [829, 398] width 26 height 22
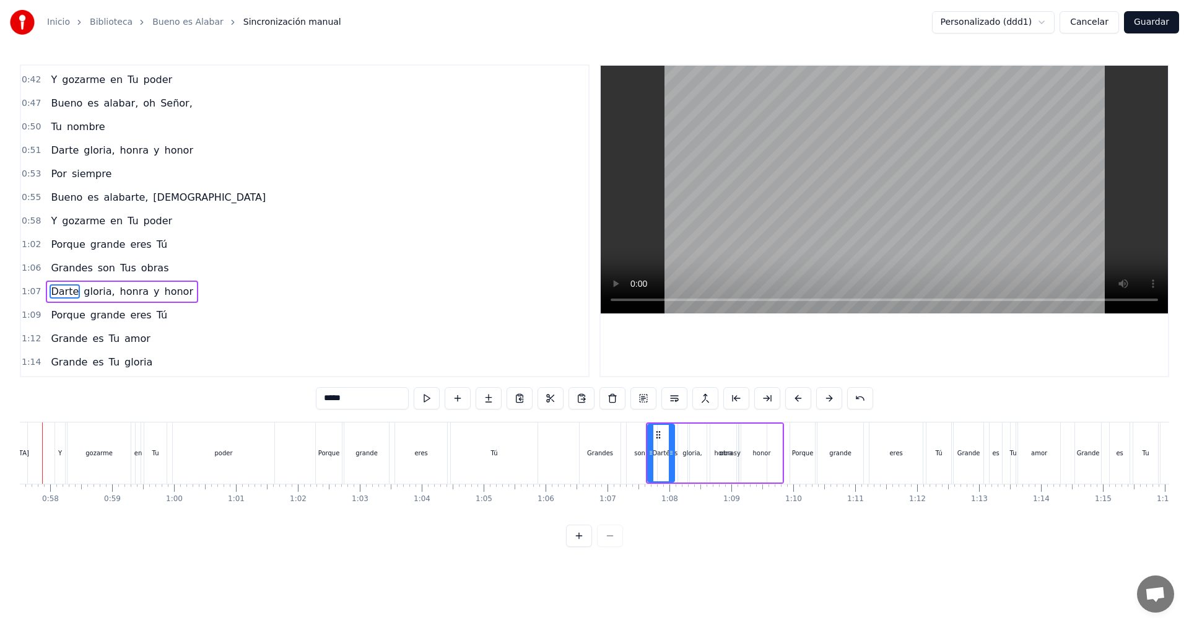
click at [824, 398] on button at bounding box center [829, 398] width 26 height 22
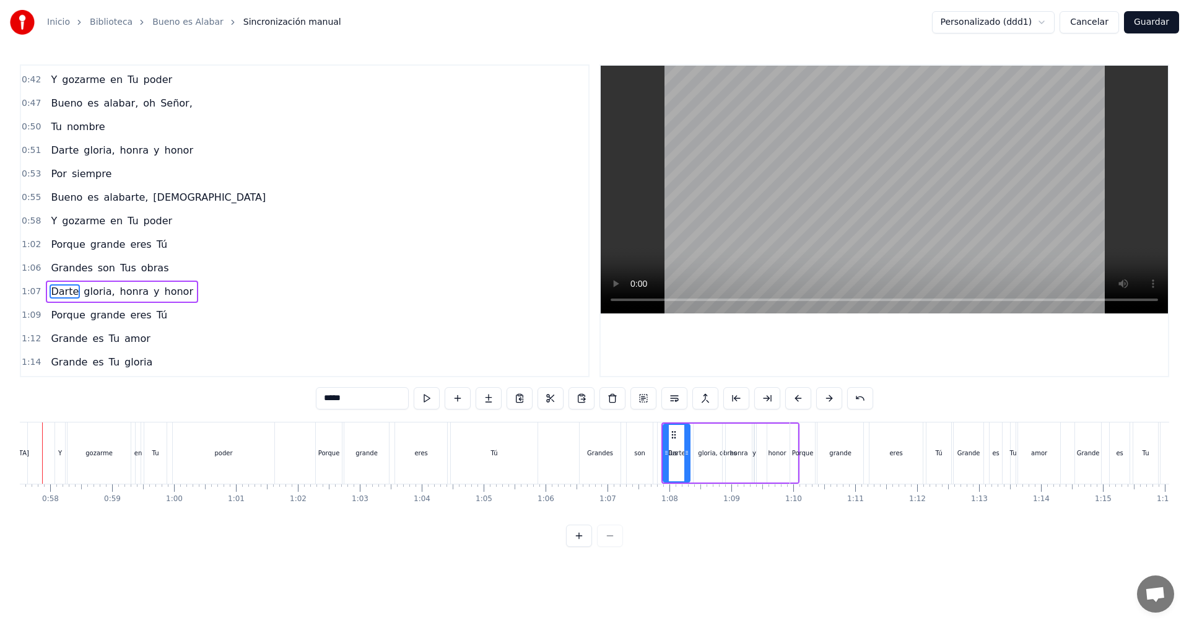
click at [824, 398] on button at bounding box center [829, 398] width 26 height 22
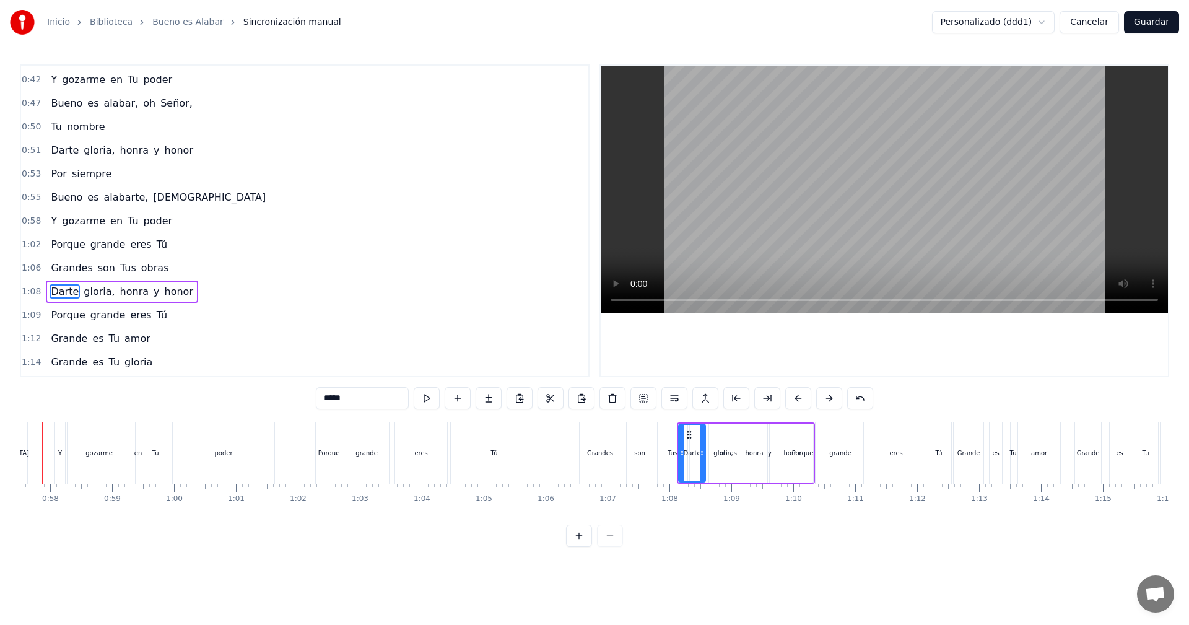
click at [824, 398] on button at bounding box center [829, 398] width 26 height 22
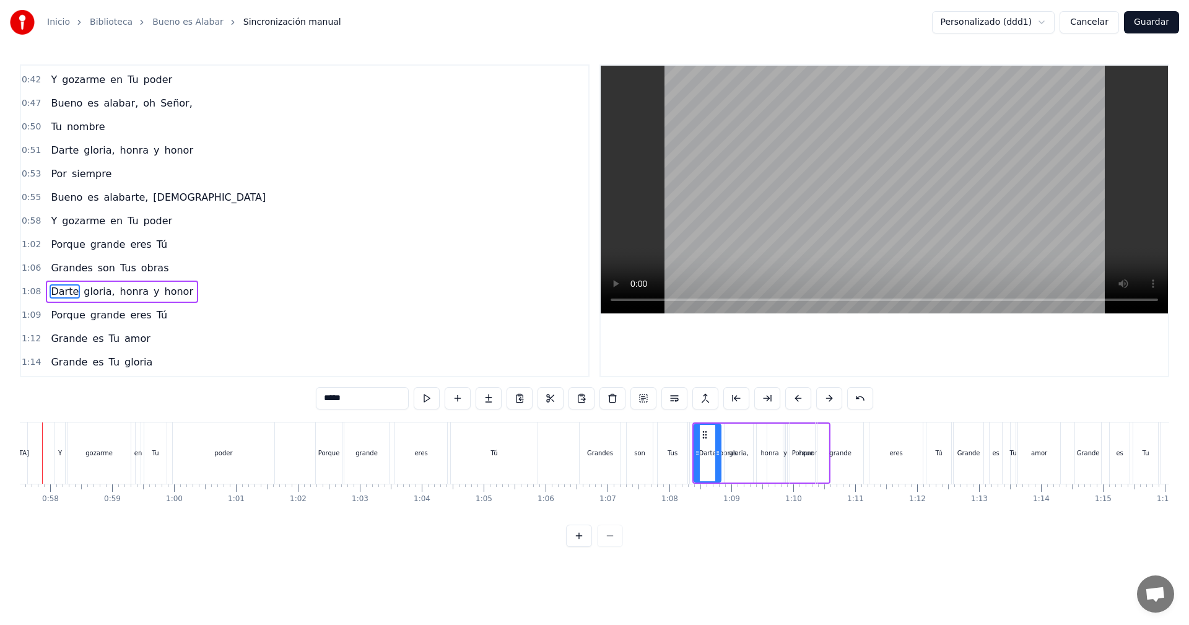
click at [824, 398] on button at bounding box center [829, 398] width 26 height 22
click at [823, 398] on button at bounding box center [829, 398] width 26 height 22
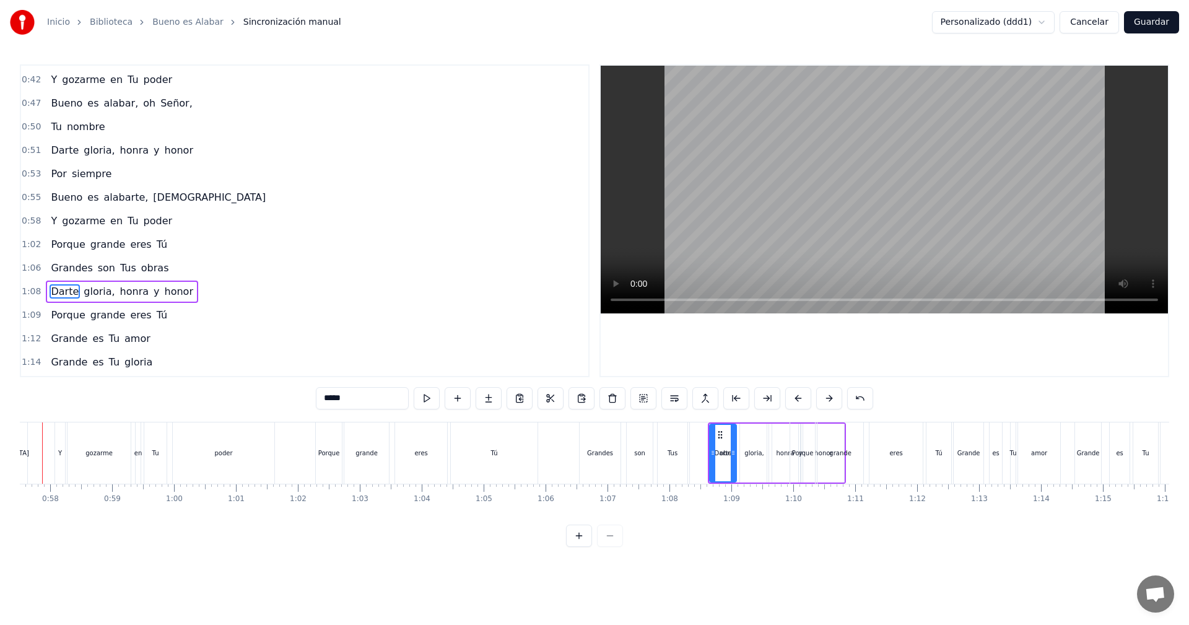
click at [823, 398] on button at bounding box center [829, 398] width 26 height 22
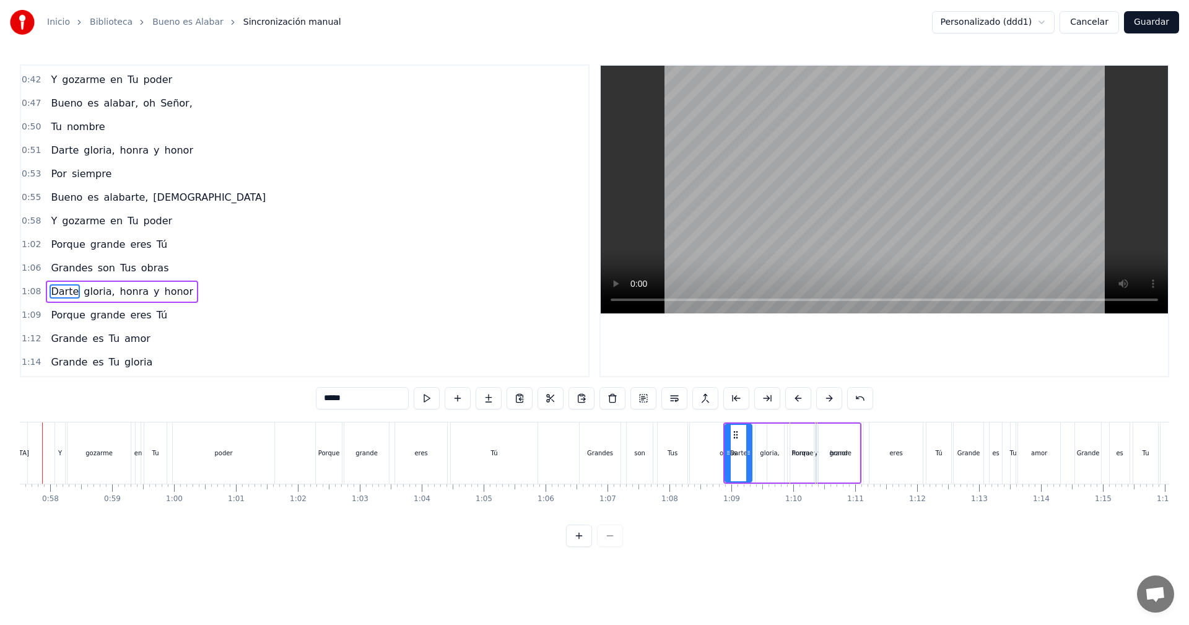
click at [823, 398] on button at bounding box center [829, 398] width 26 height 22
click at [823, 399] on button at bounding box center [829, 398] width 26 height 22
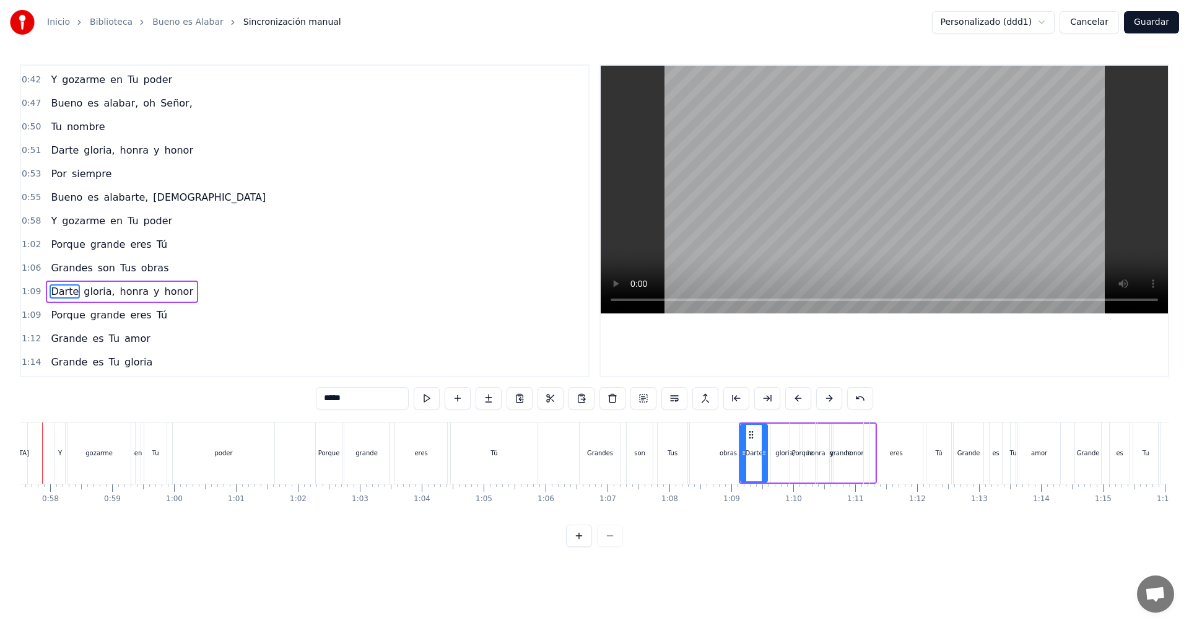
click at [823, 399] on button at bounding box center [829, 398] width 26 height 22
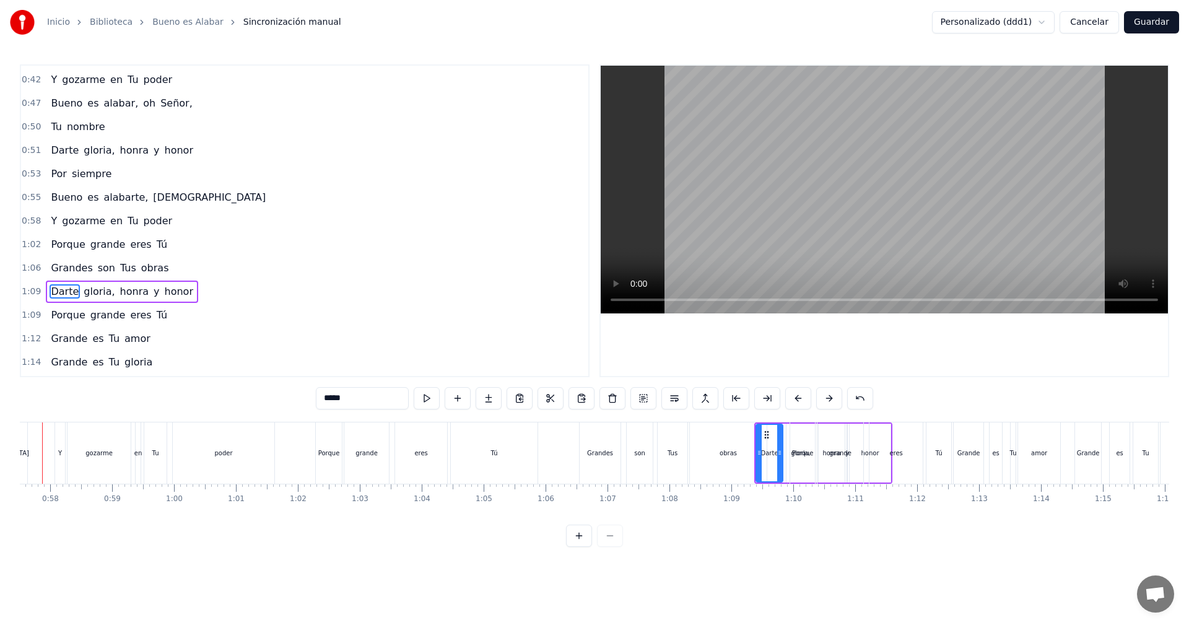
click at [823, 399] on button at bounding box center [829, 398] width 26 height 22
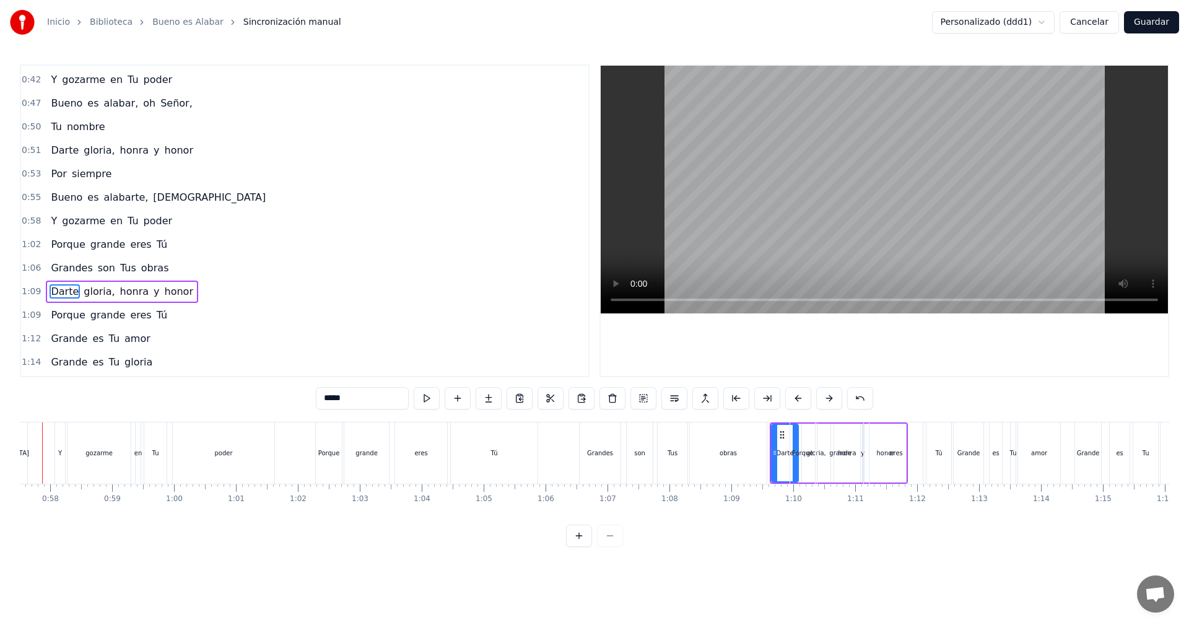
click at [823, 399] on button at bounding box center [829, 398] width 26 height 22
click at [822, 399] on button at bounding box center [829, 398] width 26 height 22
click at [822, 400] on button at bounding box center [829, 398] width 26 height 22
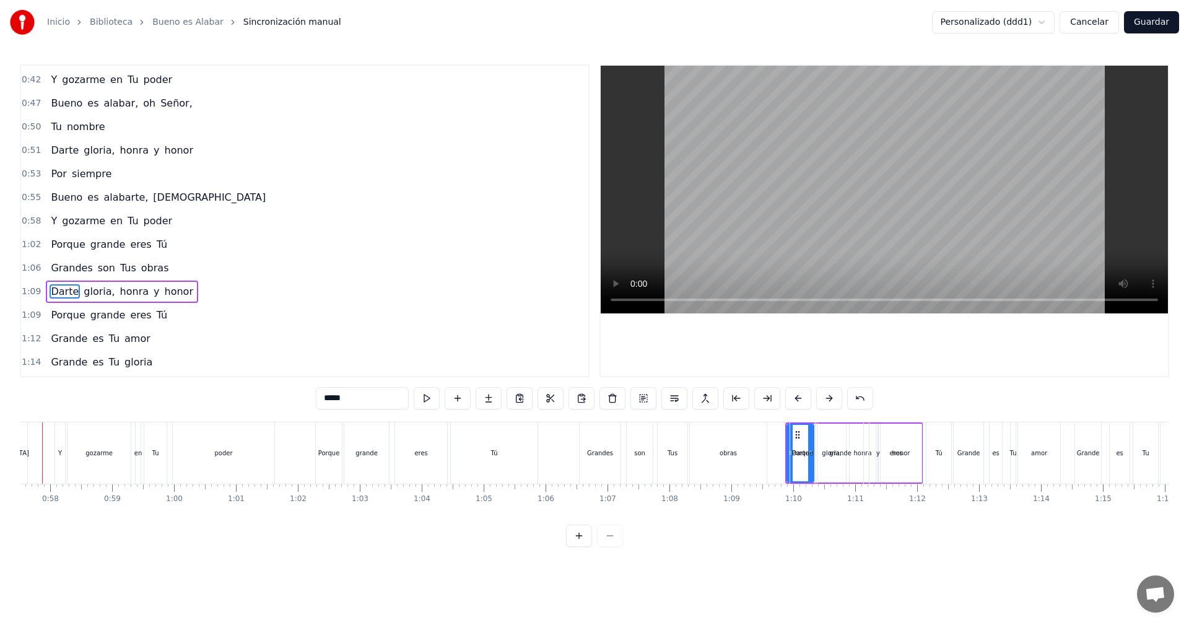
click at [821, 400] on button at bounding box center [829, 398] width 26 height 22
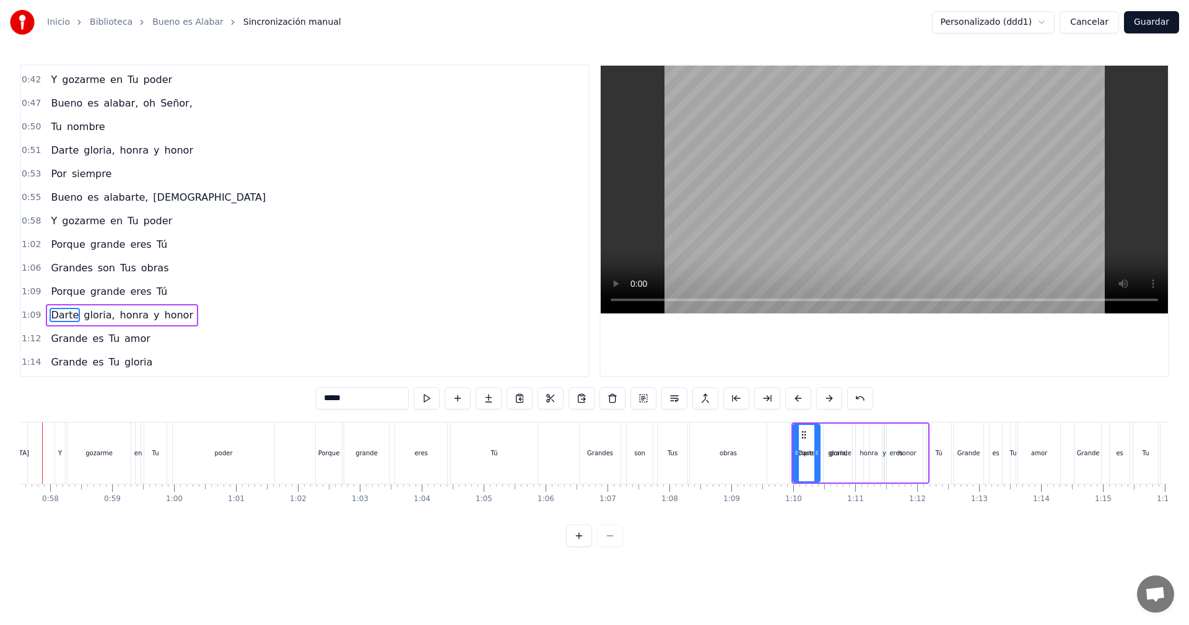
click at [821, 400] on button at bounding box center [829, 398] width 26 height 22
drag, startPoint x: 614, startPoint y: 400, endPoint x: 652, endPoint y: 413, distance: 39.8
click at [649, 413] on div "0:31 Bueno es alabar, oh Señor, 0:34 Tu nombre 0:35 Darte gloria, honra y honor…" at bounding box center [595, 305] width 1150 height 483
click at [645, 403] on button at bounding box center [644, 398] width 26 height 22
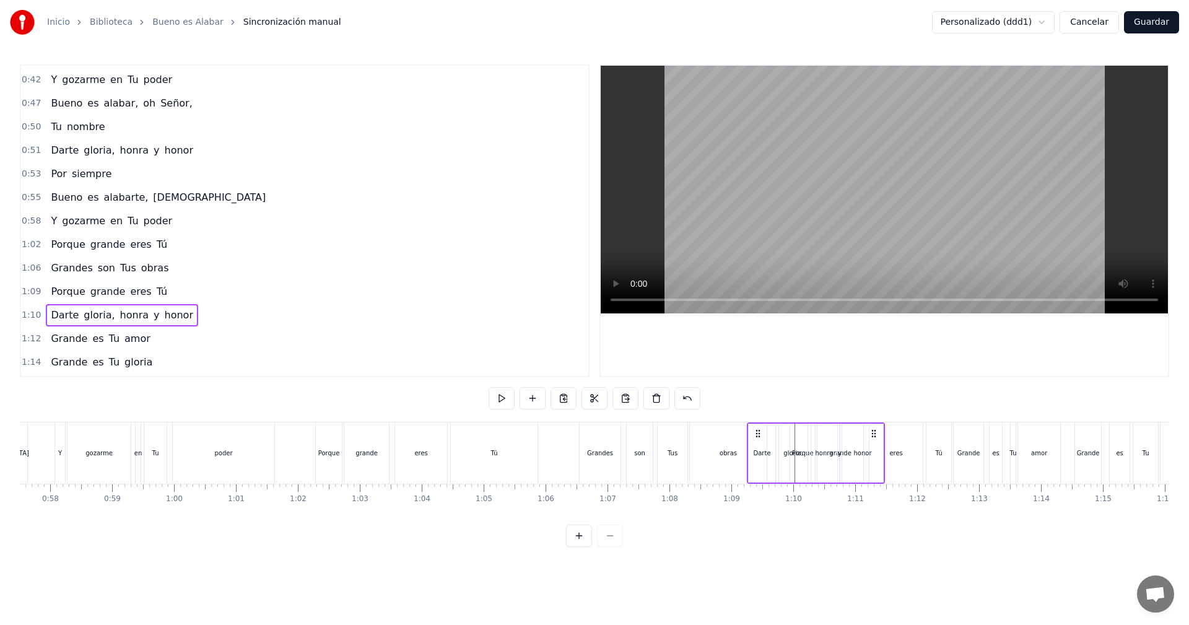
drag, startPoint x: 807, startPoint y: 431, endPoint x: 759, endPoint y: 431, distance: 47.7
click at [759, 431] on circle at bounding box center [759, 430] width 1 height 1
drag, startPoint x: 759, startPoint y: 431, endPoint x: 750, endPoint y: 430, distance: 8.7
click at [750, 430] on circle at bounding box center [750, 430] width 1 height 1
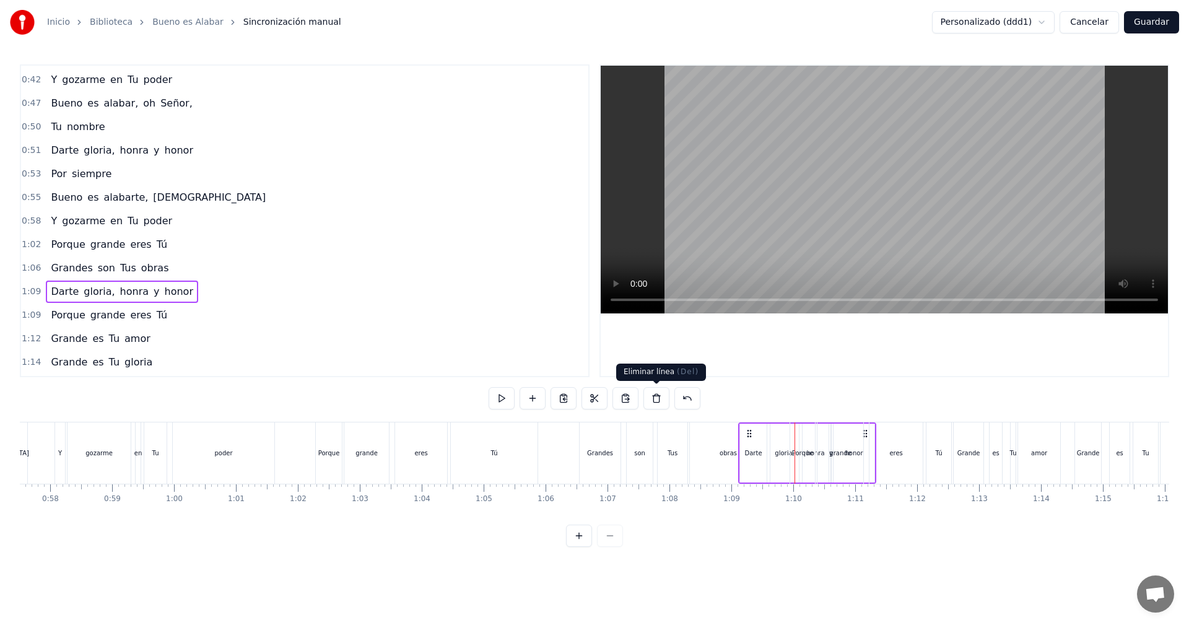
click at [660, 401] on button at bounding box center [657, 398] width 26 height 22
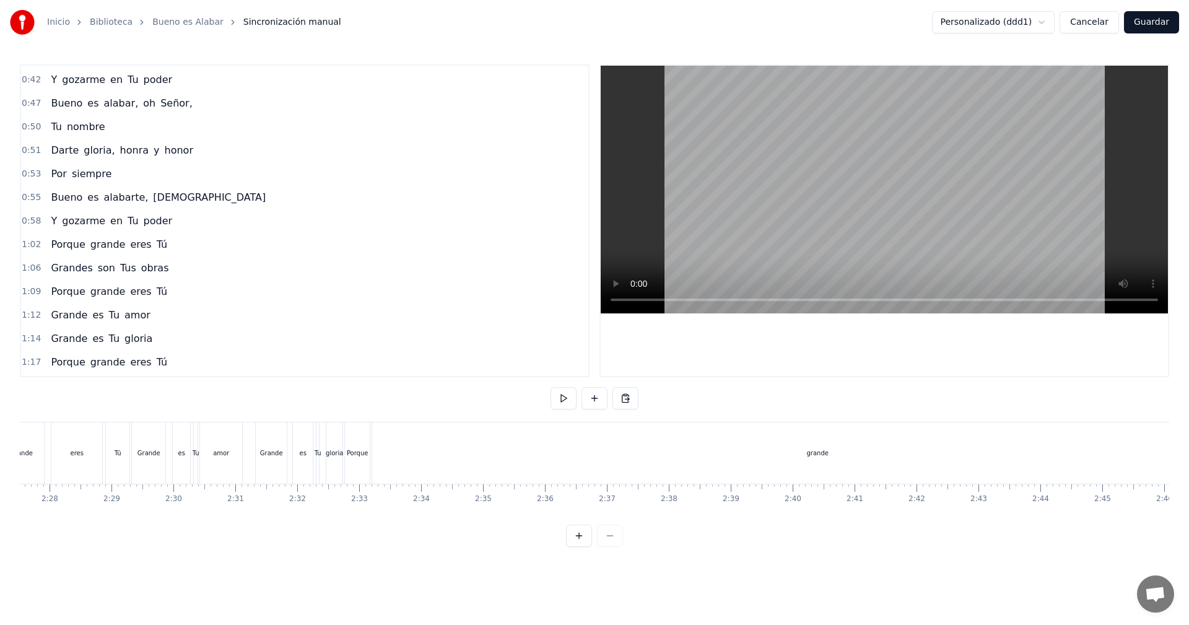
scroll to position [0, 9130]
click at [368, 449] on div "Porque" at bounding box center [366, 452] width 22 height 9
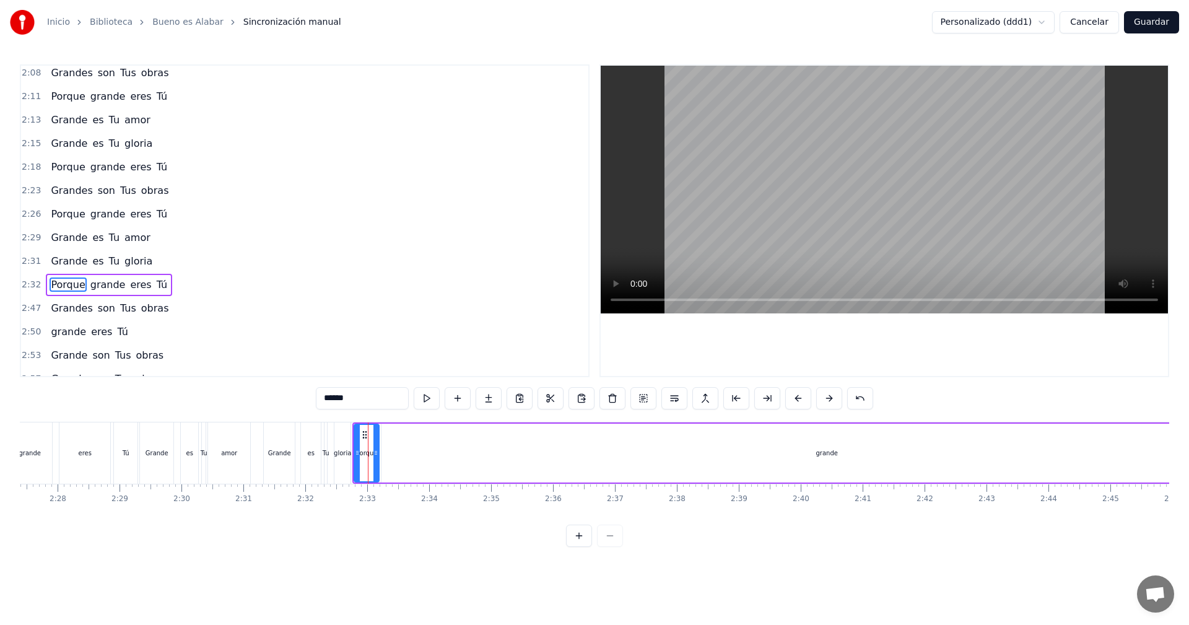
scroll to position [892, 0]
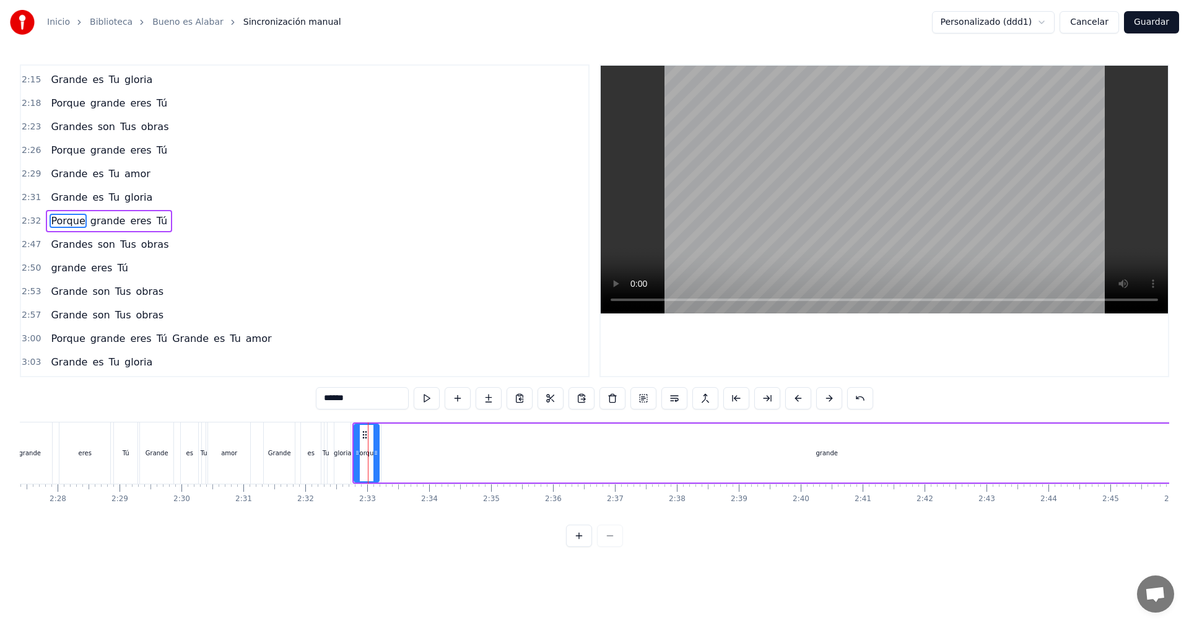
click at [690, 451] on div "grande" at bounding box center [827, 453] width 891 height 59
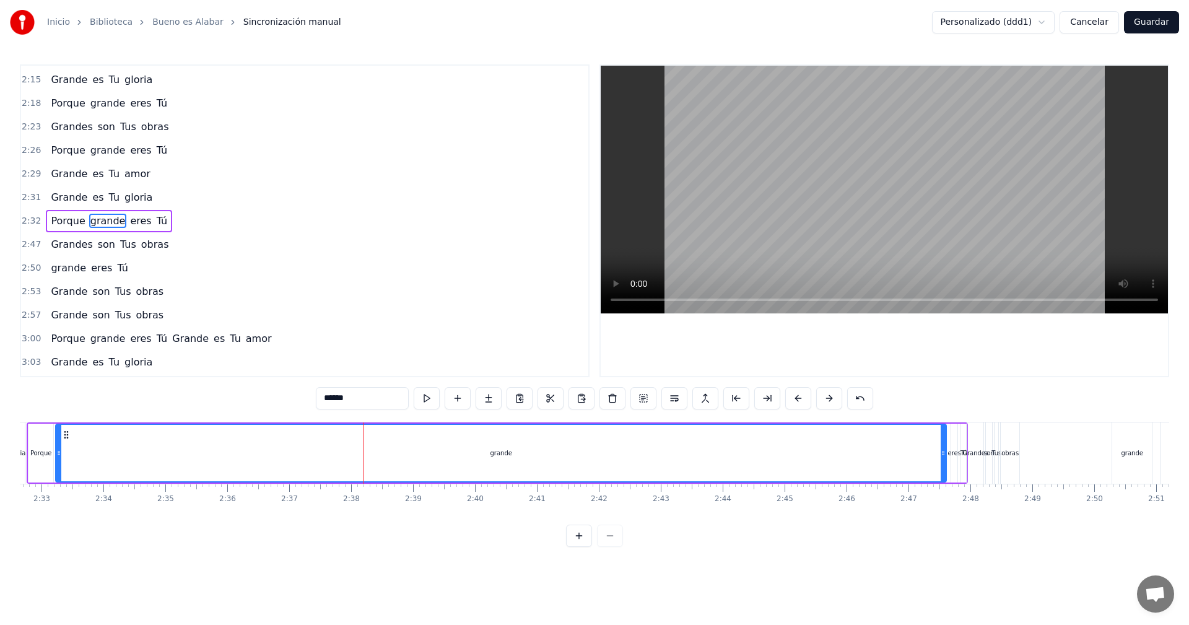
scroll to position [0, 9472]
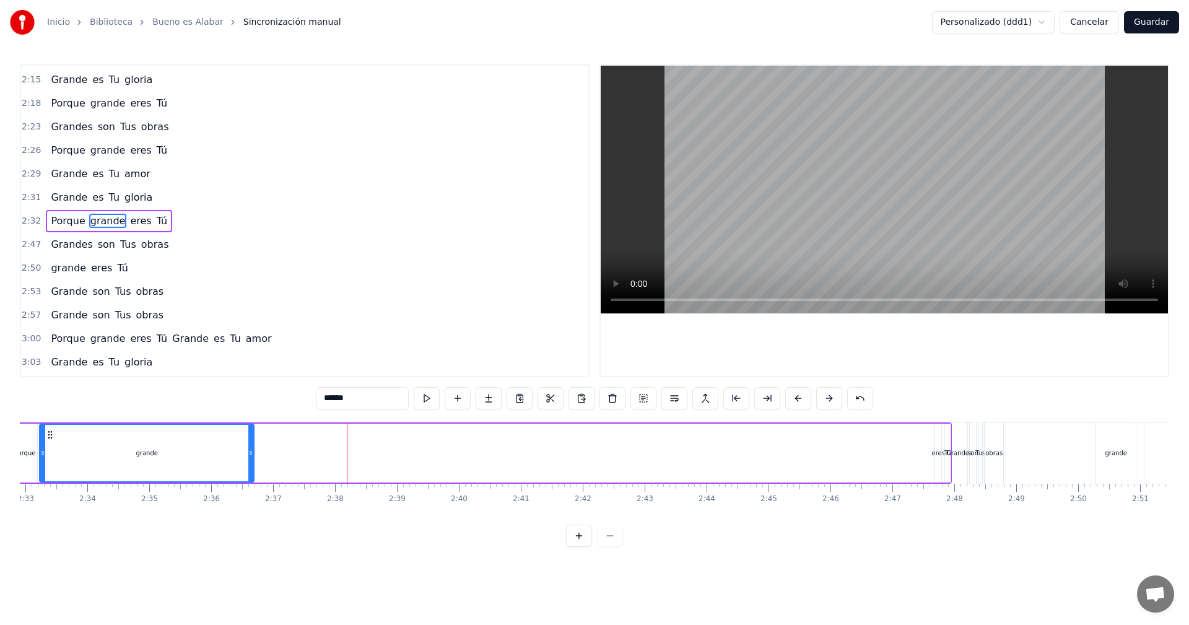
drag, startPoint x: 927, startPoint y: 455, endPoint x: 248, endPoint y: 443, distance: 679.6
click at [248, 443] on div at bounding box center [250, 453] width 5 height 56
click at [53, 434] on icon at bounding box center [50, 435] width 10 height 10
drag, startPoint x: 97, startPoint y: 442, endPoint x: 157, endPoint y: 446, distance: 60.9
click at [157, 446] on div "grande" at bounding box center [145, 453] width 210 height 56
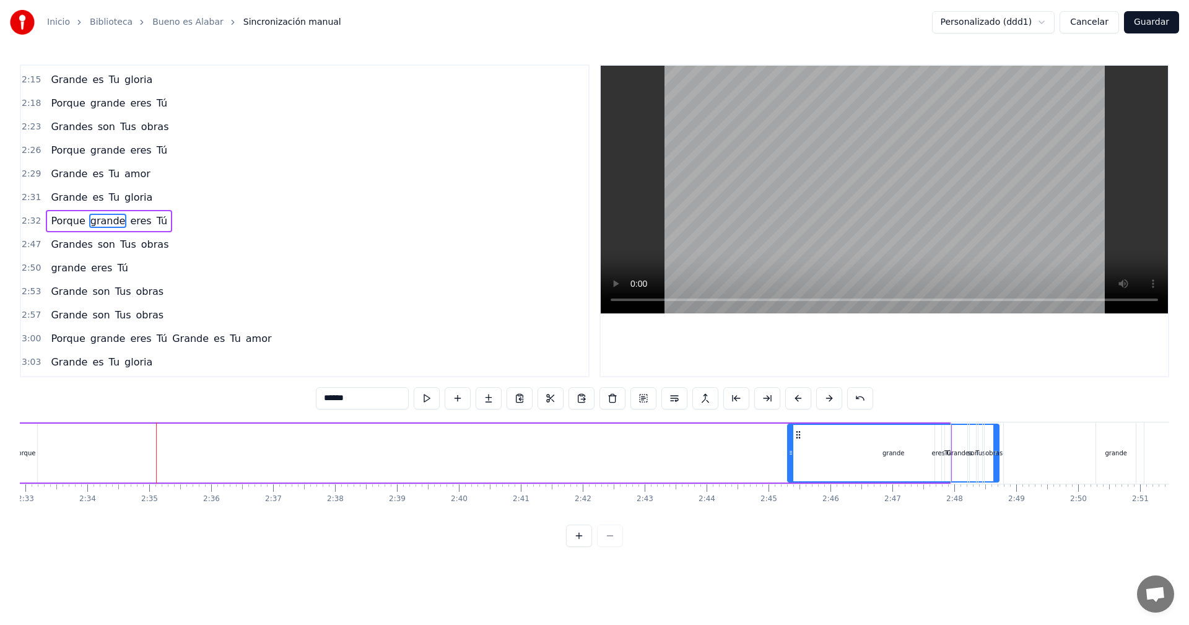
drag, startPoint x: 50, startPoint y: 434, endPoint x: 798, endPoint y: 501, distance: 751.3
click at [798, 501] on div "Bueno es alabar, oh Señor, Tu nombre Darte gloria, honra y honor Por siempre Bu…" at bounding box center [595, 468] width 1150 height 93
drag, startPoint x: 800, startPoint y: 434, endPoint x: 696, endPoint y: 424, distance: 103.9
click at [730, 425] on div "grande" at bounding box center [835, 453] width 210 height 56
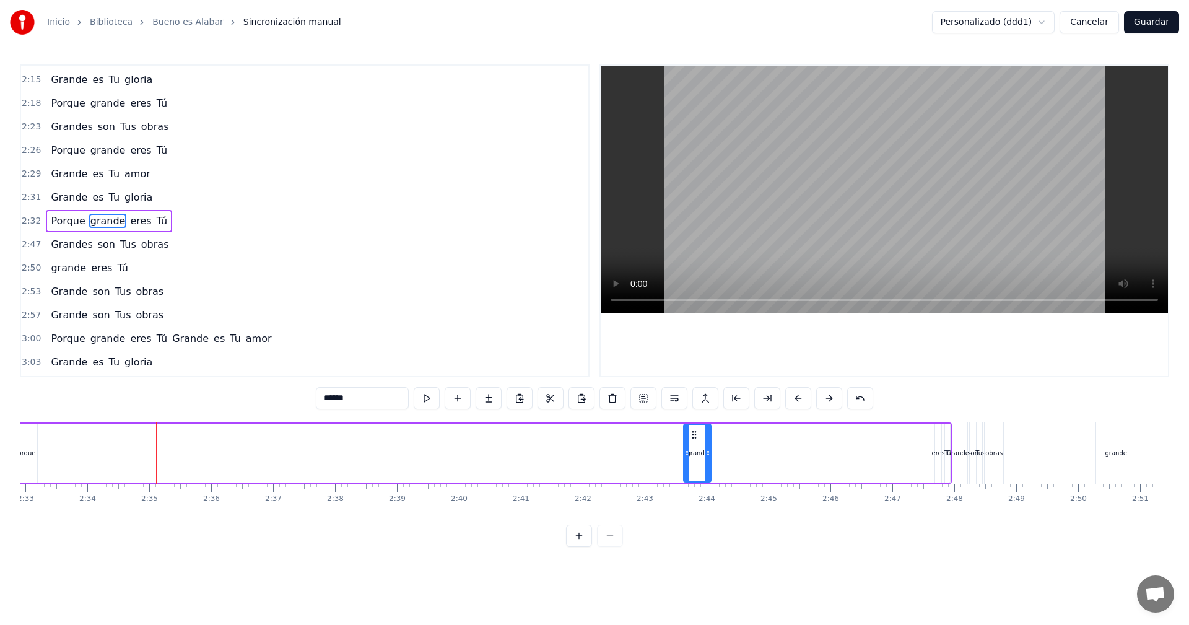
drag, startPoint x: 894, startPoint y: 455, endPoint x: 710, endPoint y: 450, distance: 184.0
click at [710, 450] on icon at bounding box center [708, 453] width 5 height 10
drag, startPoint x: 690, startPoint y: 434, endPoint x: 917, endPoint y: 450, distance: 227.3
click at [917, 450] on div "grande" at bounding box center [924, 453] width 26 height 56
click at [32, 452] on div "Porque" at bounding box center [25, 452] width 22 height 9
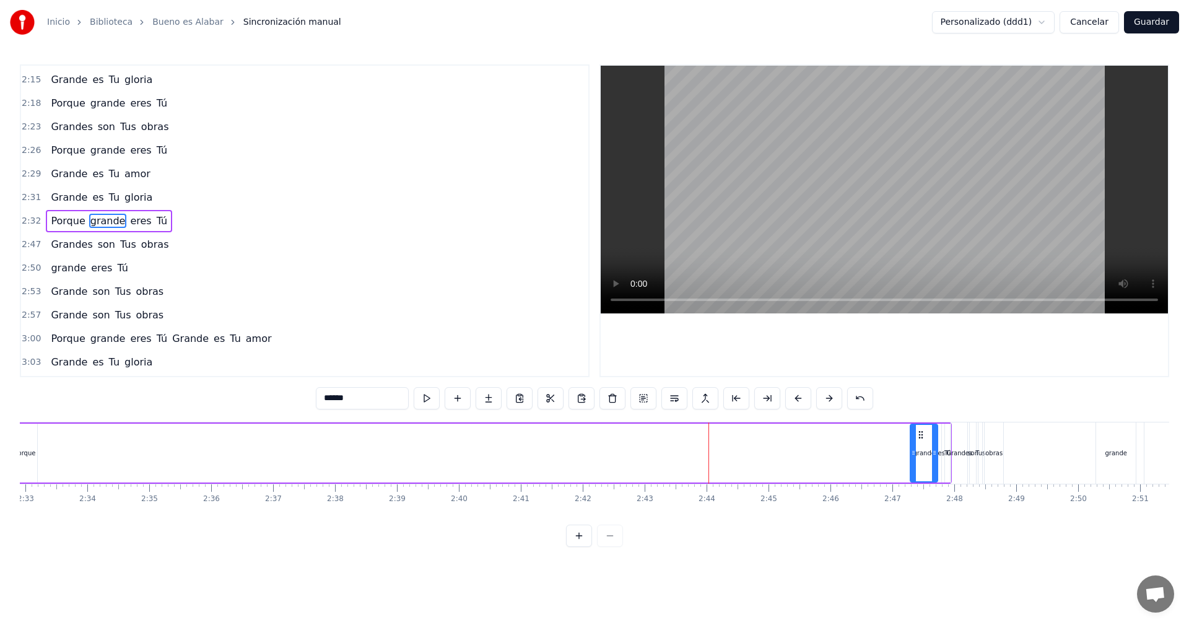
type input "******"
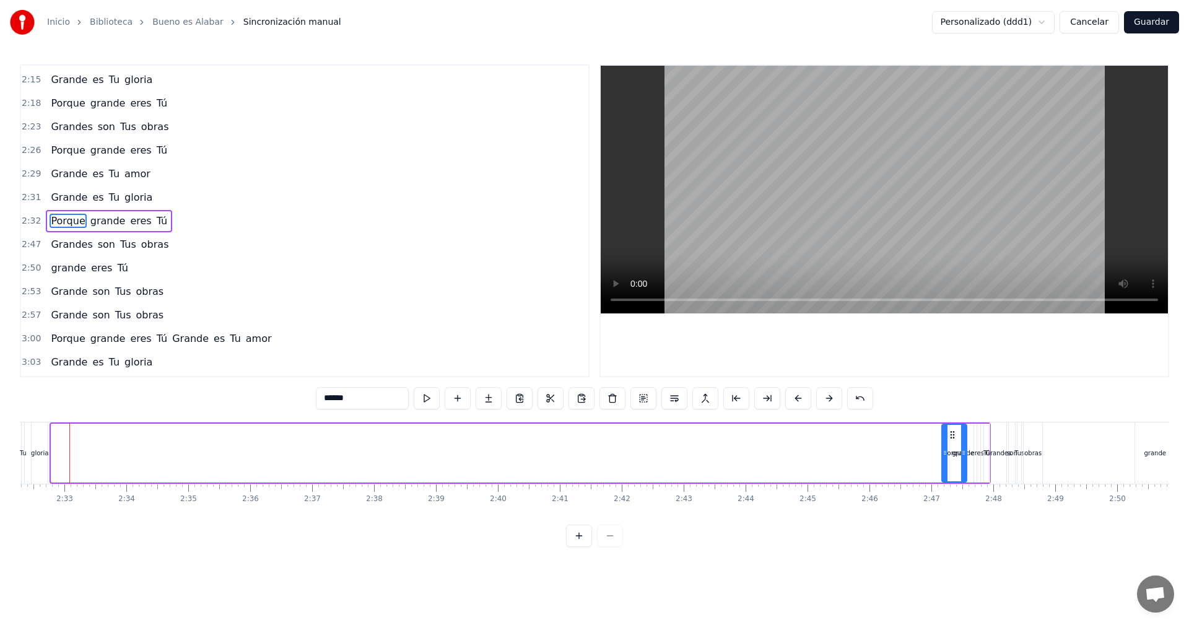
scroll to position [0, 9436]
drag, startPoint x: 76, startPoint y: 433, endPoint x: 935, endPoint y: 488, distance: 860.9
click at [935, 488] on div "Bueno es alabar, oh Señor, Tu nombre Darte gloria, honra y honor Por siempre Bu…" at bounding box center [595, 468] width 1150 height 93
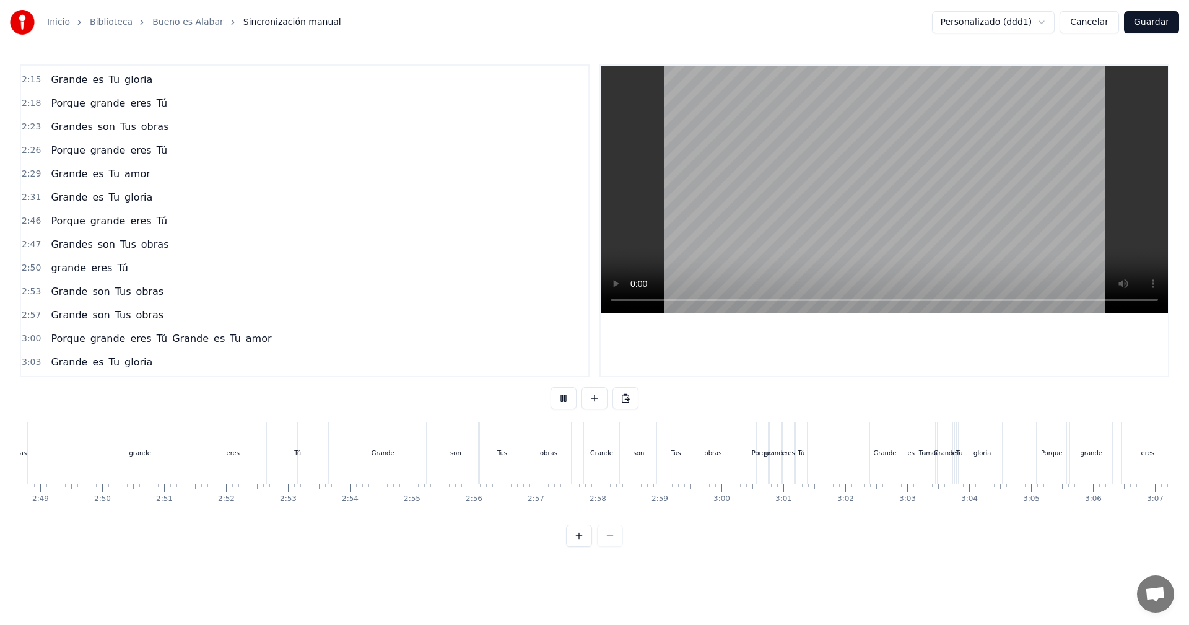
scroll to position [0, 10450]
click at [566, 400] on button at bounding box center [564, 398] width 26 height 22
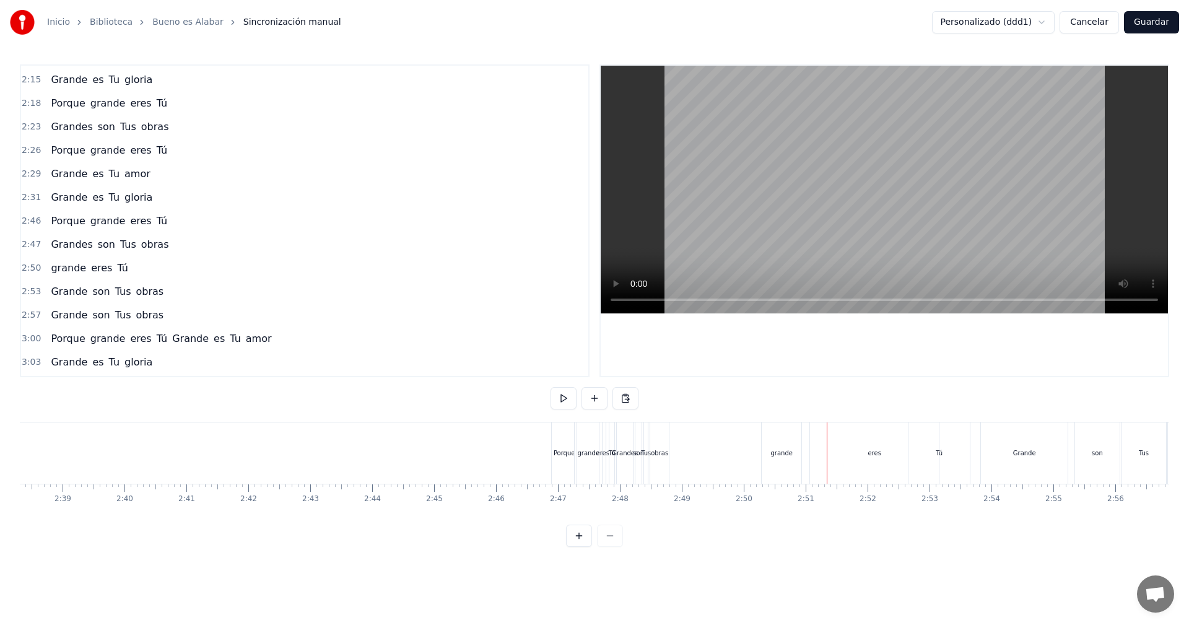
scroll to position [0, 9725]
click at [638, 432] on div "Porque" at bounding box center [646, 452] width 25 height 61
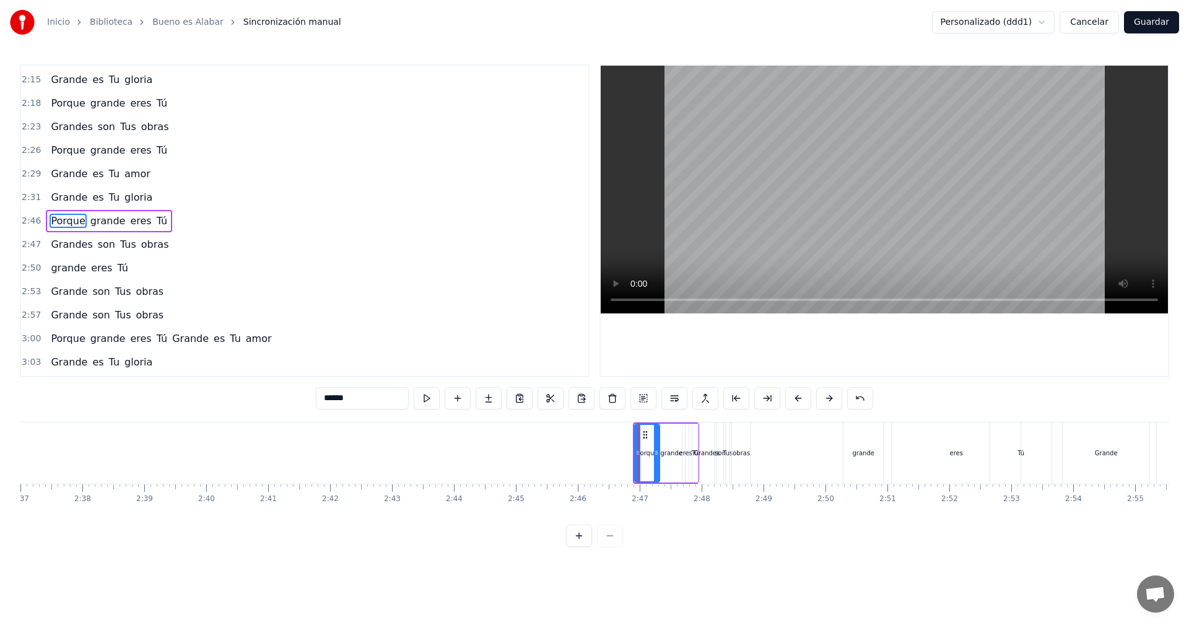
click at [76, 249] on span "Grandes" at bounding box center [72, 244] width 44 height 14
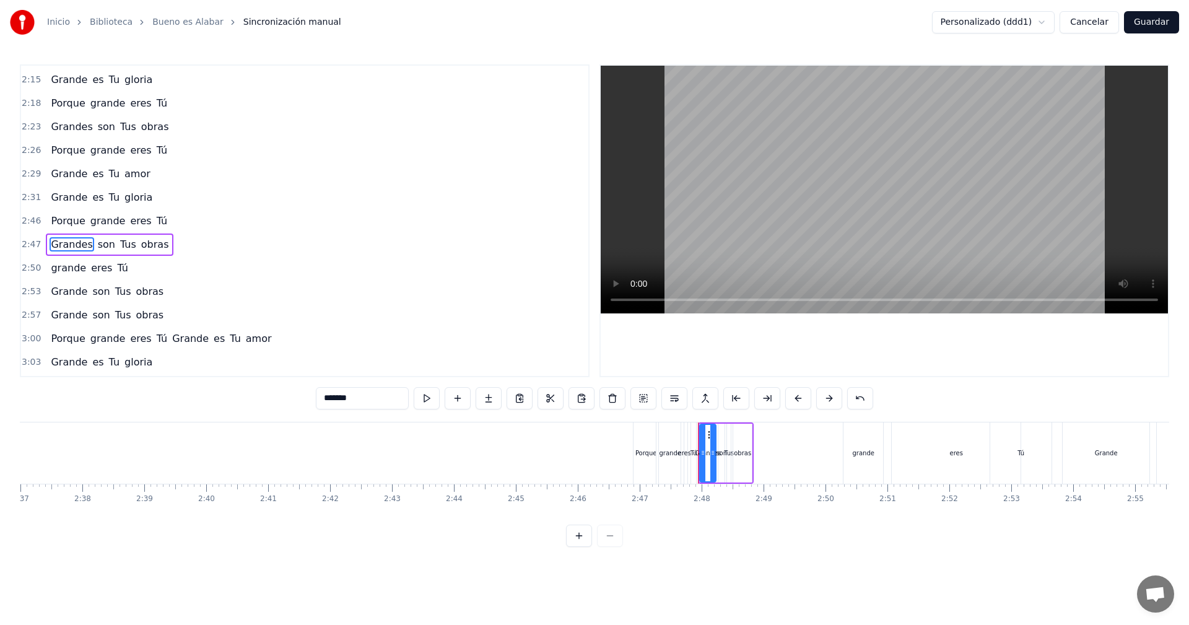
scroll to position [916, 0]
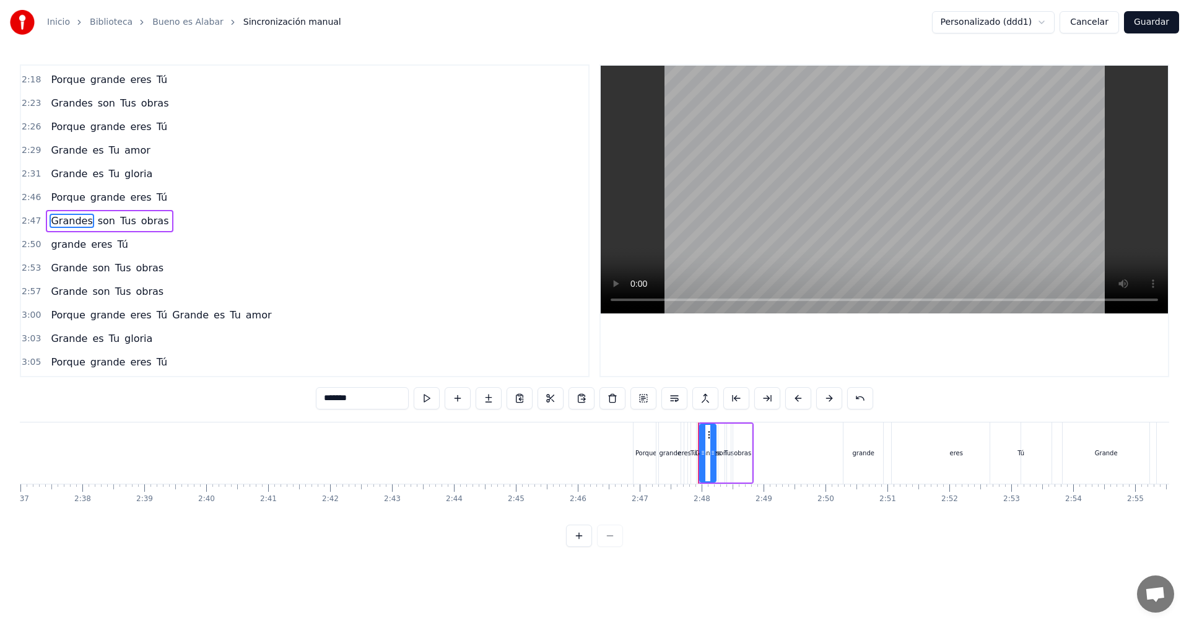
click at [833, 401] on button at bounding box center [829, 398] width 26 height 22
click at [829, 400] on button at bounding box center [829, 398] width 26 height 22
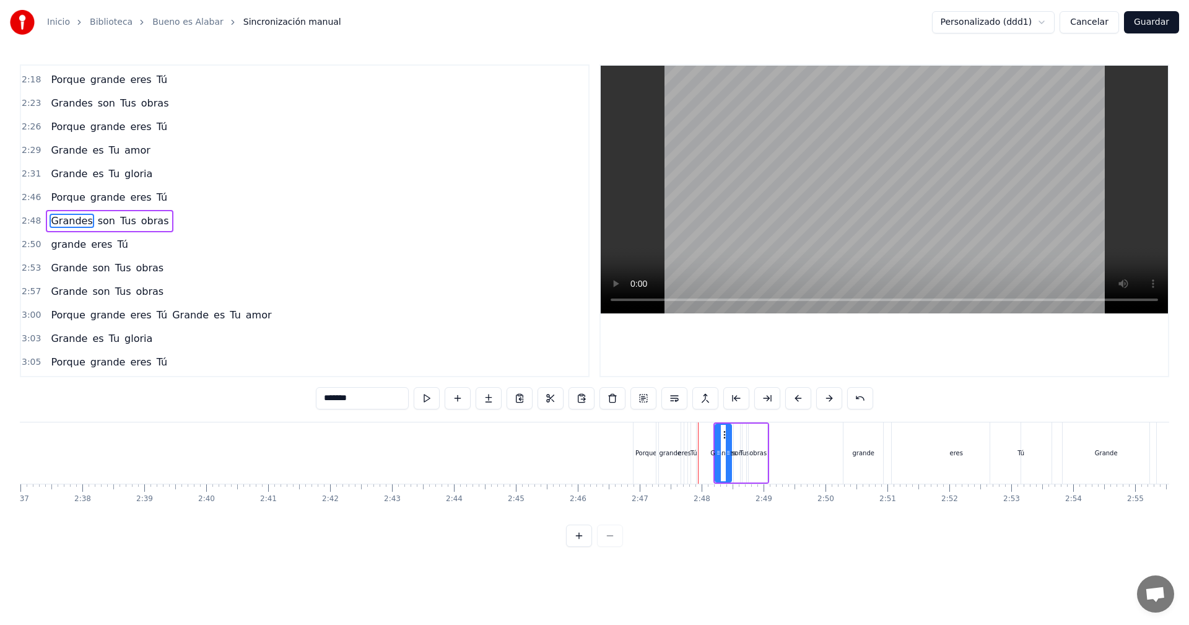
click at [829, 400] on button at bounding box center [829, 398] width 26 height 22
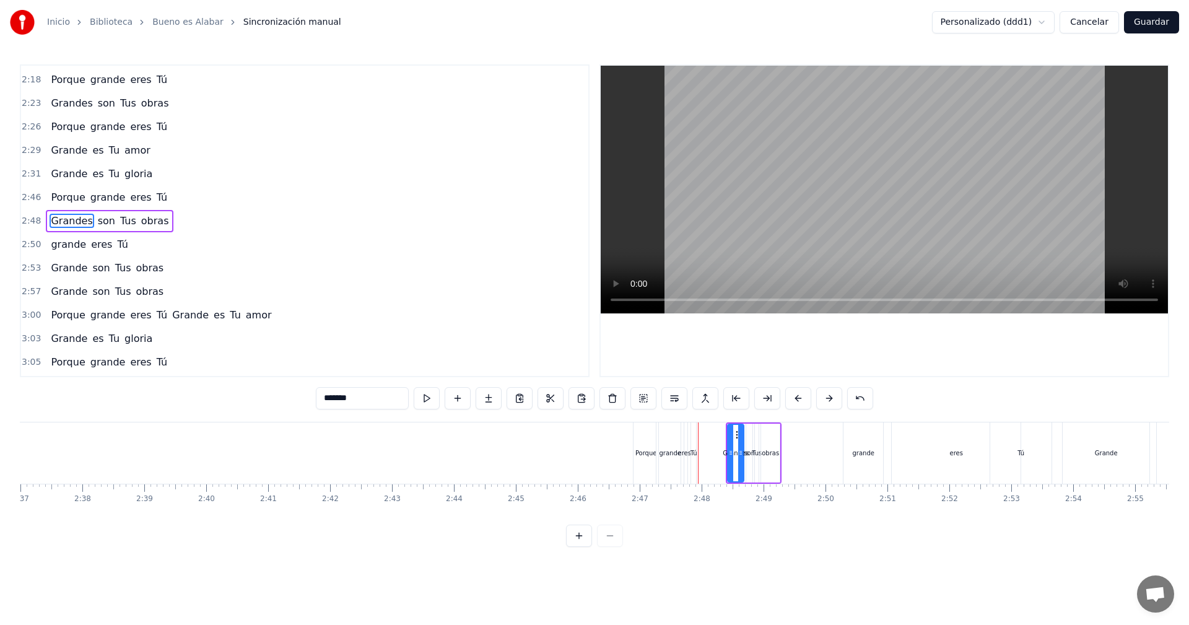
click at [829, 400] on button at bounding box center [829, 398] width 26 height 22
click at [829, 399] on button at bounding box center [829, 398] width 26 height 22
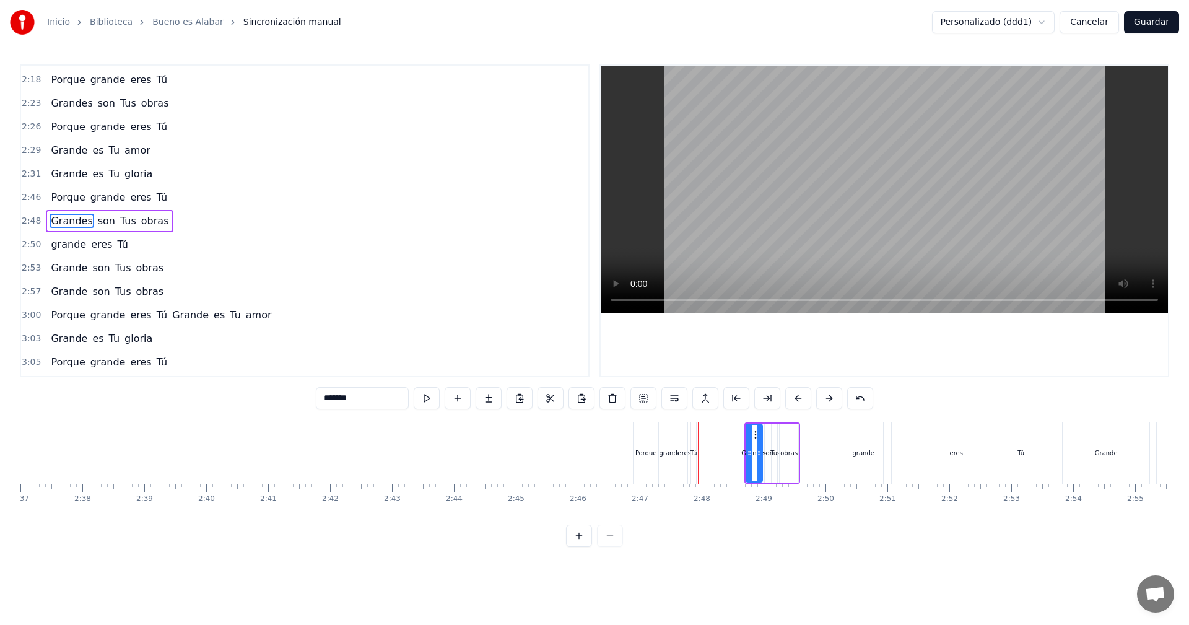
click at [829, 399] on button at bounding box center [829, 398] width 26 height 22
click at [826, 398] on button at bounding box center [829, 398] width 26 height 22
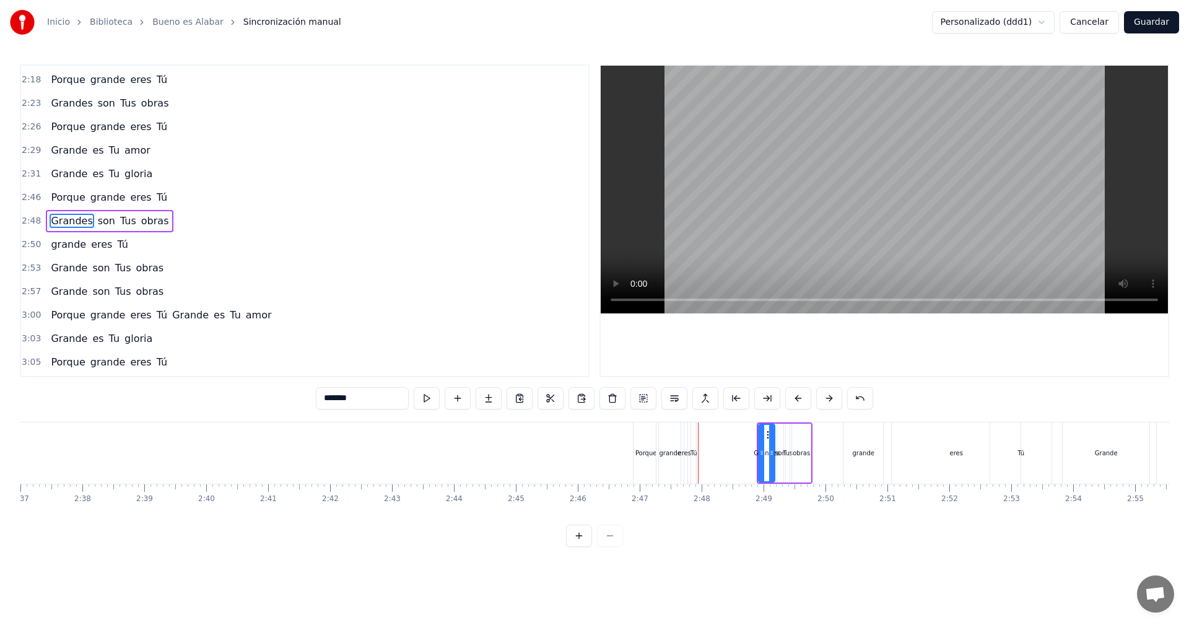
click at [826, 398] on button at bounding box center [829, 398] width 26 height 22
click at [829, 398] on button at bounding box center [829, 398] width 26 height 22
click at [831, 398] on button at bounding box center [829, 398] width 26 height 22
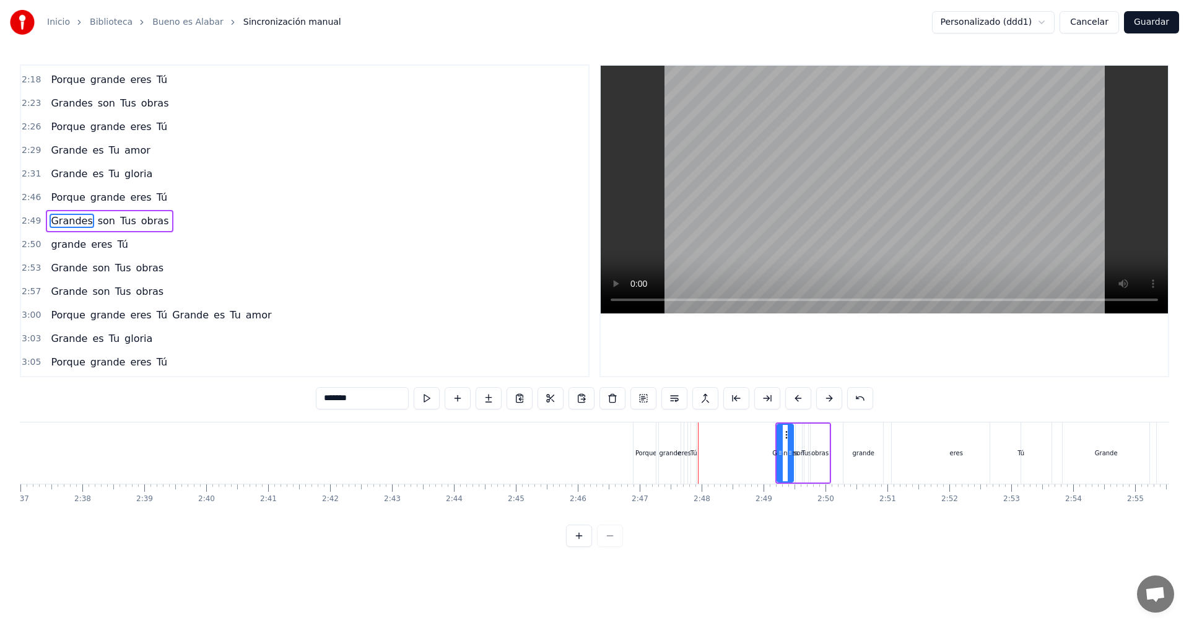
click at [831, 398] on button at bounding box center [829, 398] width 26 height 22
click at [831, 397] on button at bounding box center [829, 398] width 26 height 22
click at [639, 431] on div "Porque" at bounding box center [646, 452] width 25 height 61
type input "******"
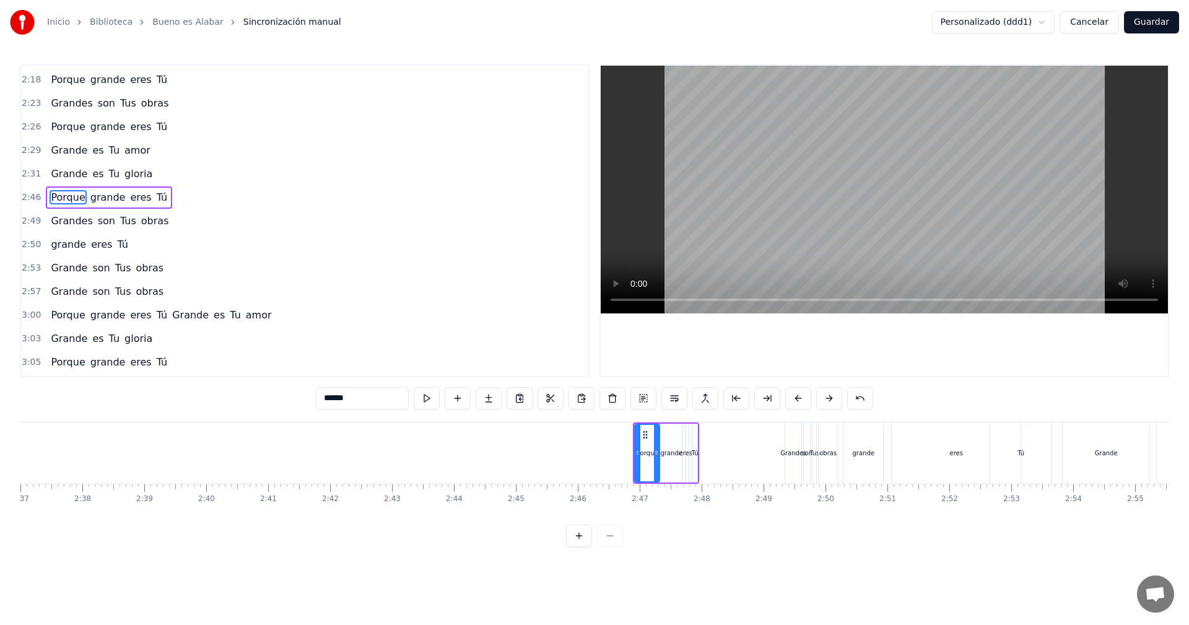
scroll to position [892, 0]
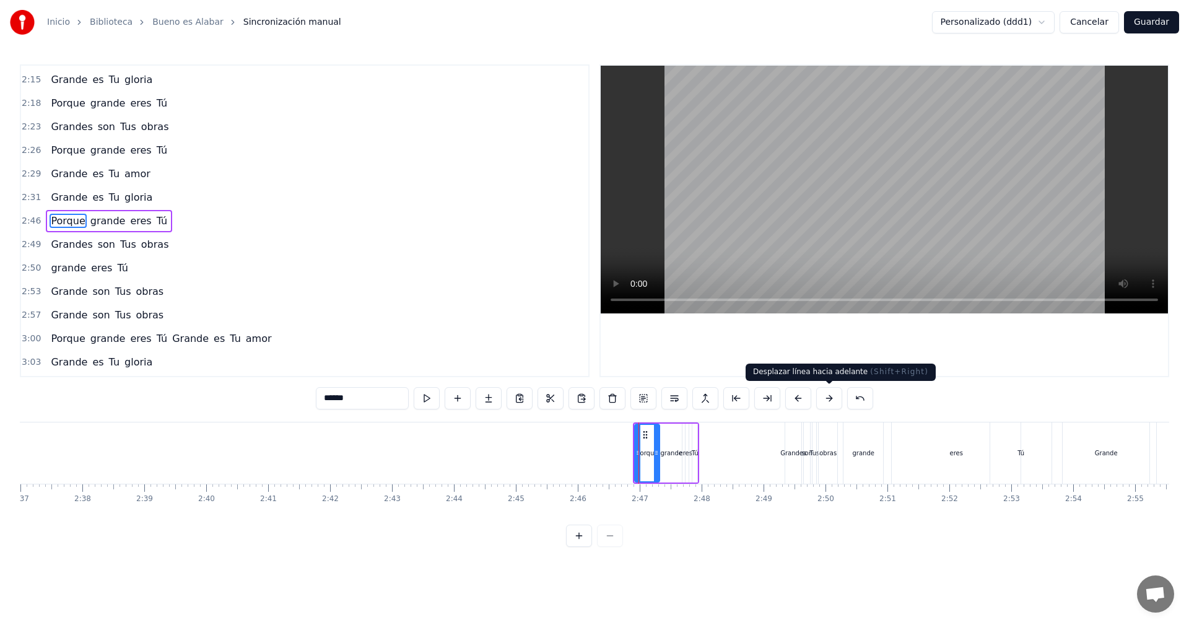
click at [833, 402] on button at bounding box center [829, 398] width 26 height 22
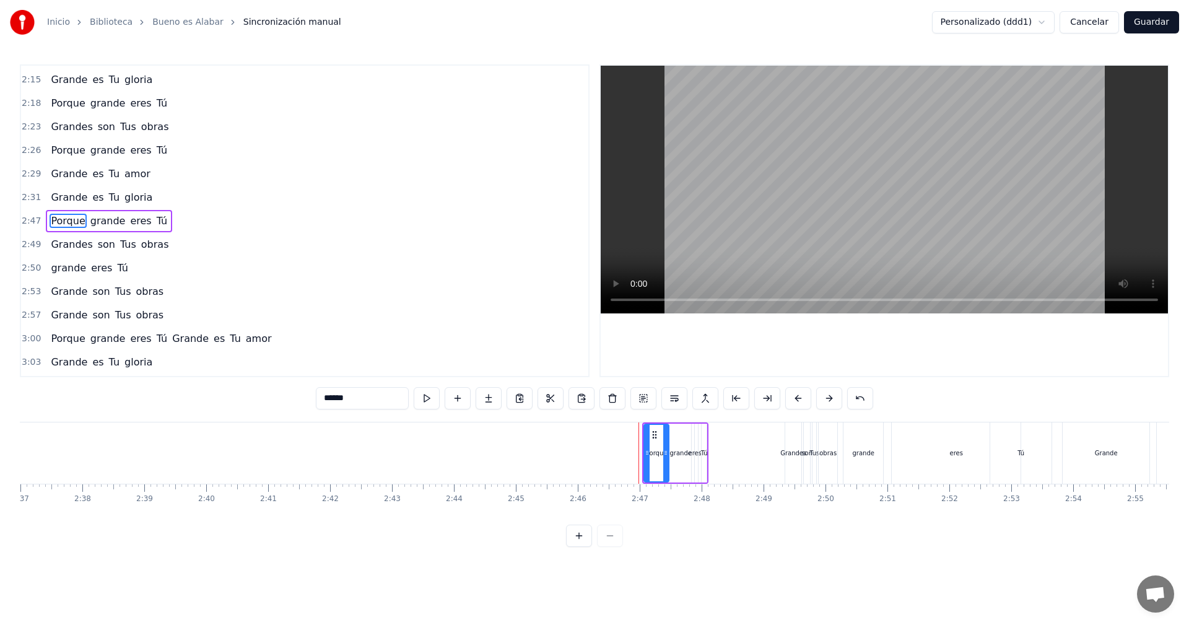
click at [833, 402] on button at bounding box center [829, 398] width 26 height 22
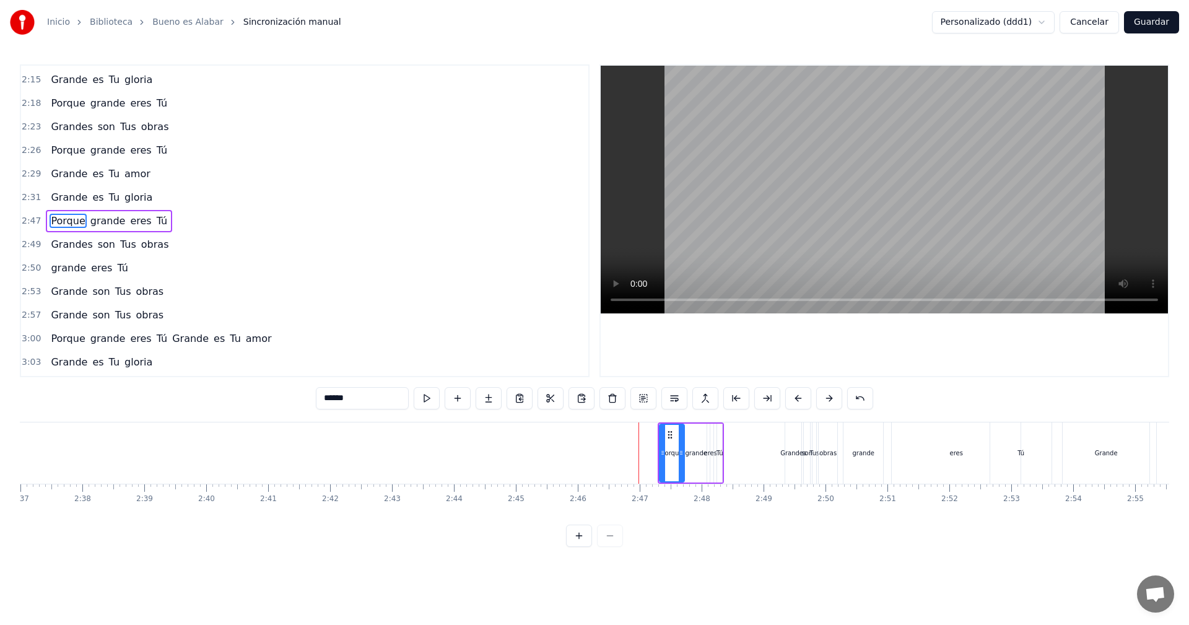
click at [833, 401] on button at bounding box center [829, 398] width 26 height 22
click at [832, 401] on button at bounding box center [829, 398] width 26 height 22
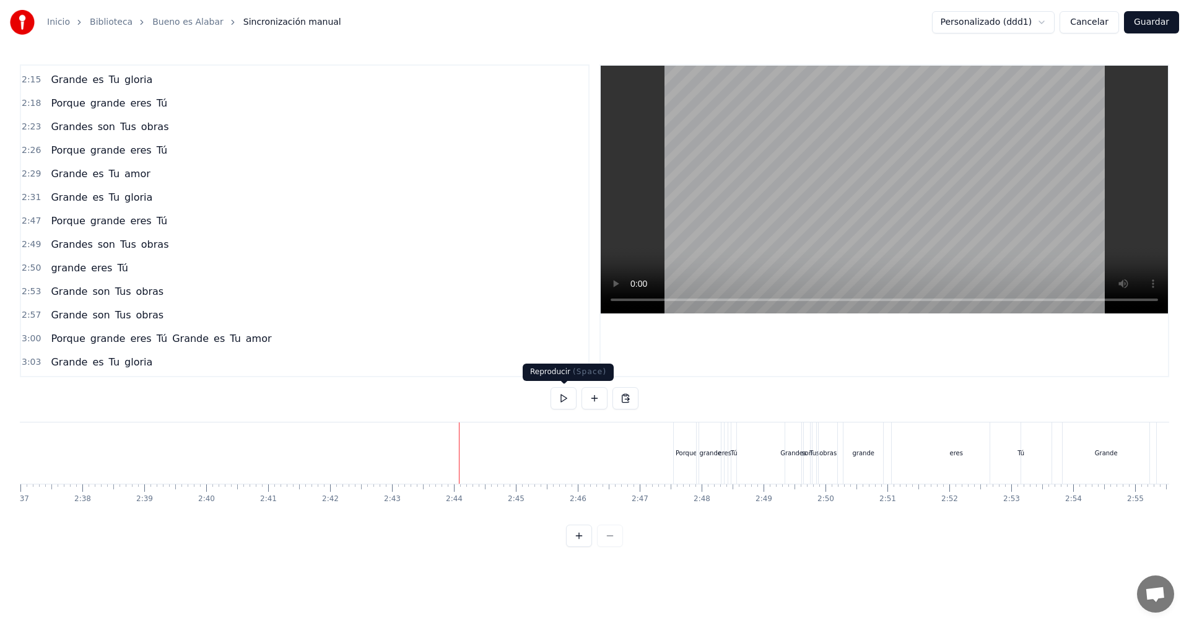
click at [560, 400] on button at bounding box center [564, 398] width 26 height 22
click at [1037, 455] on div "Tú" at bounding box center [1021, 452] width 61 height 61
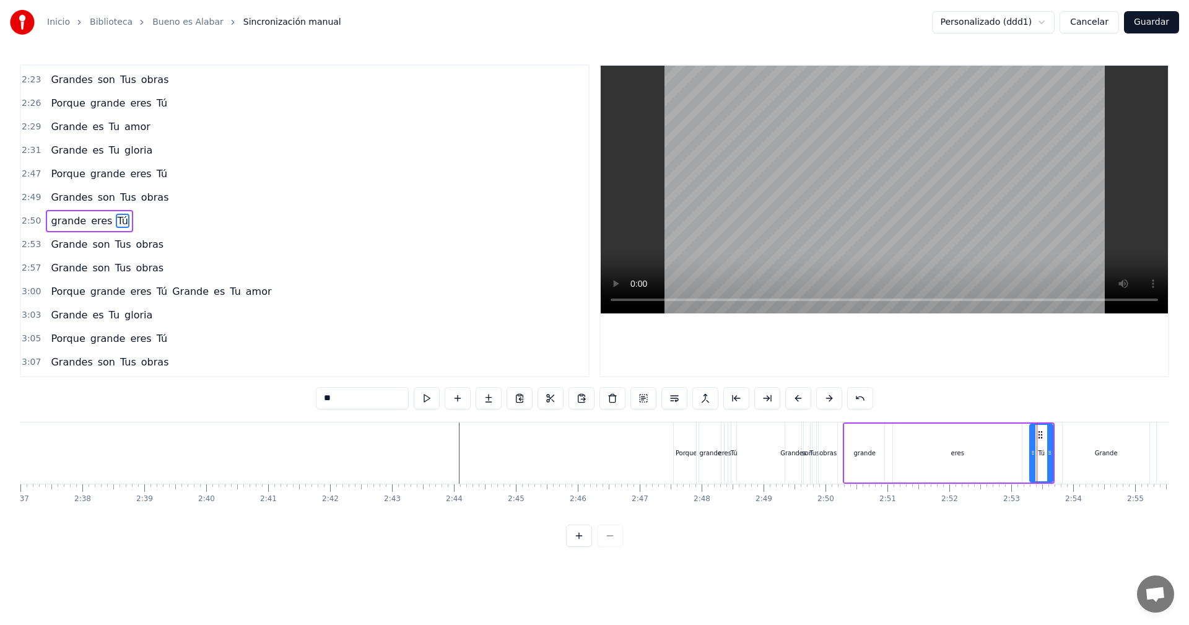
drag, startPoint x: 993, startPoint y: 453, endPoint x: 1031, endPoint y: 452, distance: 38.4
click at [1031, 452] on icon at bounding box center [1033, 453] width 5 height 10
click at [904, 451] on div "eres" at bounding box center [957, 453] width 129 height 59
drag, startPoint x: 897, startPoint y: 452, endPoint x: 998, endPoint y: 449, distance: 101.0
click at [998, 449] on icon at bounding box center [997, 453] width 5 height 10
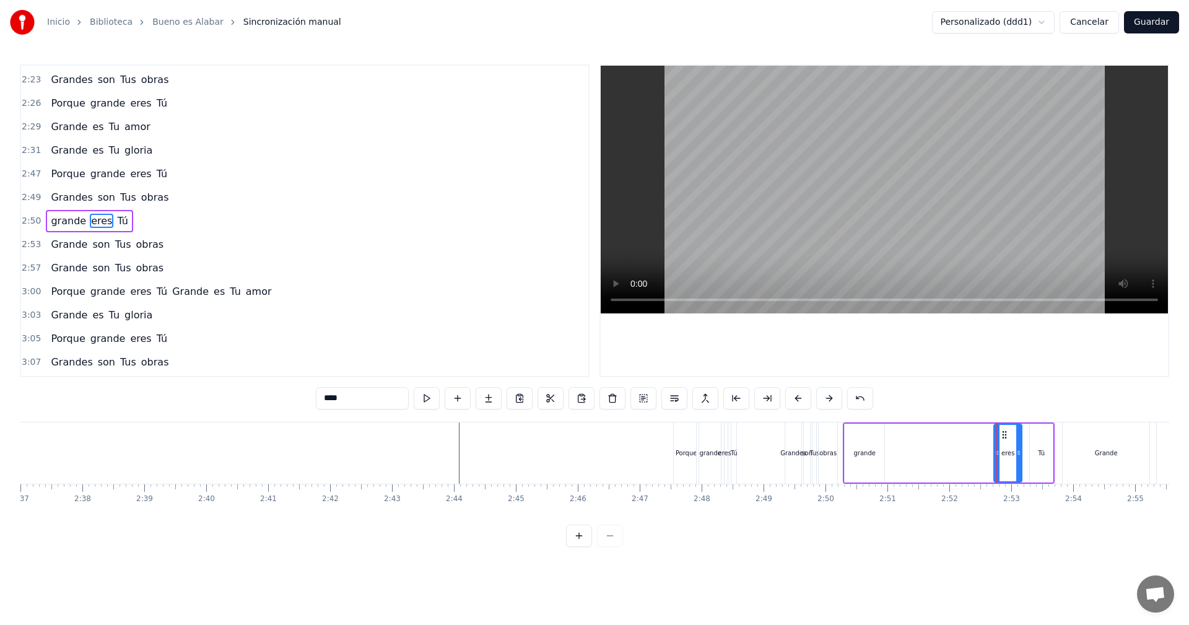
click at [852, 450] on div "grande" at bounding box center [865, 453] width 40 height 59
drag, startPoint x: 848, startPoint y: 454, endPoint x: 860, endPoint y: 454, distance: 12.4
click at [860, 454] on icon at bounding box center [860, 453] width 5 height 10
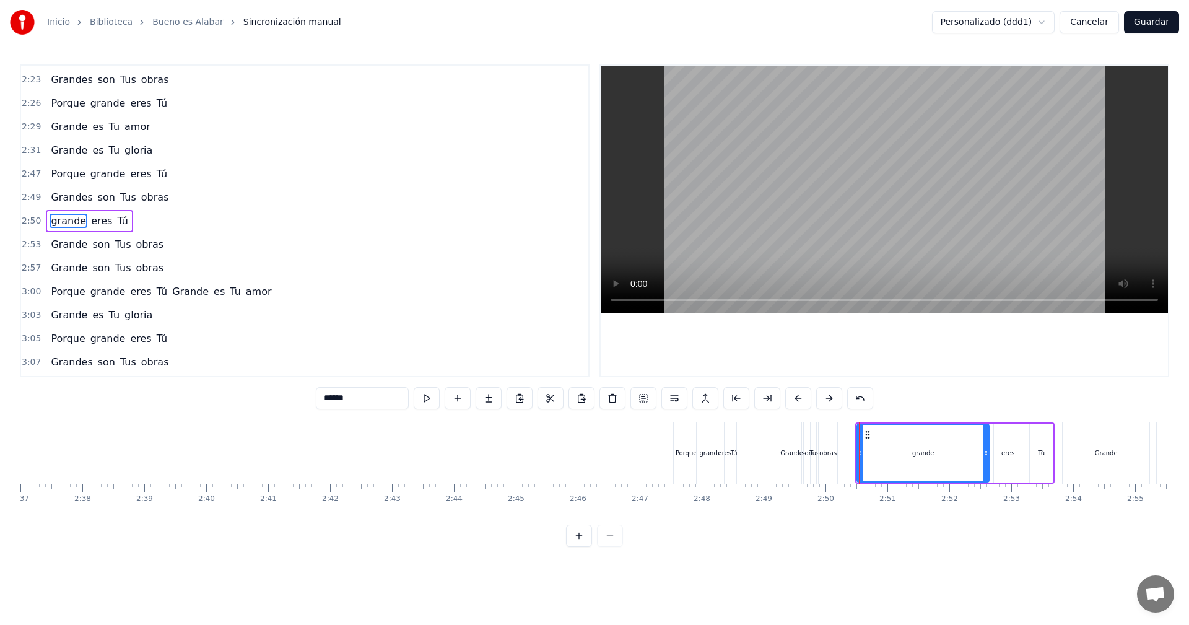
drag, startPoint x: 883, startPoint y: 456, endPoint x: 987, endPoint y: 456, distance: 104.1
click at [987, 456] on icon at bounding box center [986, 453] width 5 height 10
drag, startPoint x: 862, startPoint y: 452, endPoint x: 964, endPoint y: 452, distance: 102.2
click at [964, 452] on icon at bounding box center [962, 453] width 5 height 10
click at [792, 437] on div "Grandes" at bounding box center [793, 452] width 16 height 61
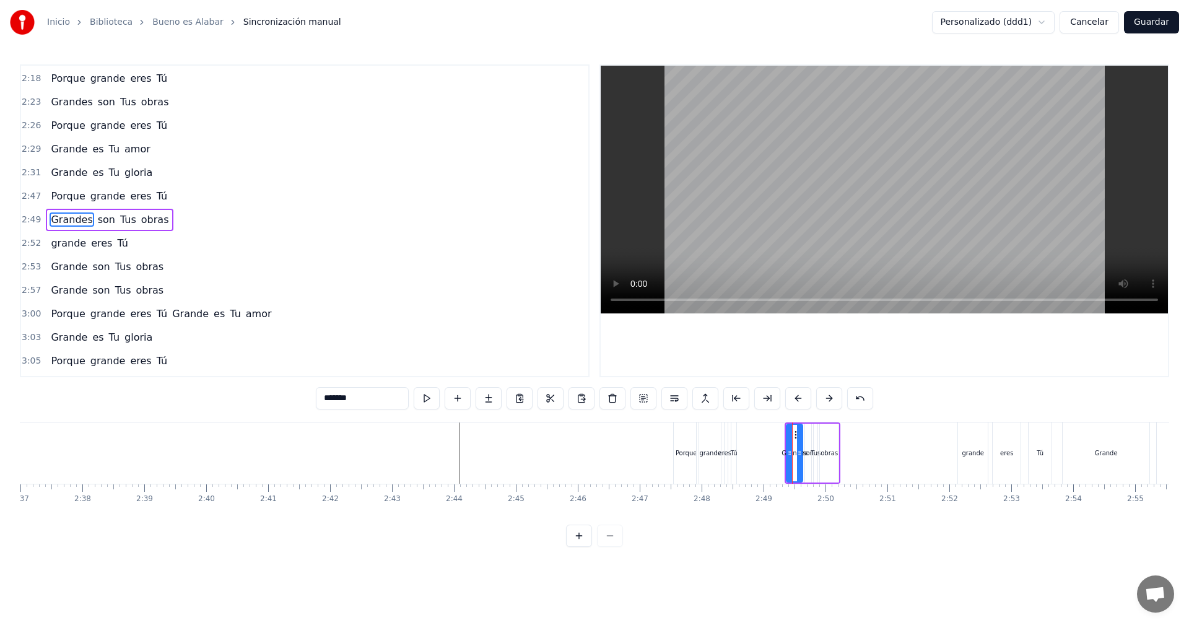
scroll to position [916, 0]
click at [794, 434] on circle at bounding box center [794, 434] width 1 height 1
click at [833, 399] on button at bounding box center [829, 398] width 26 height 22
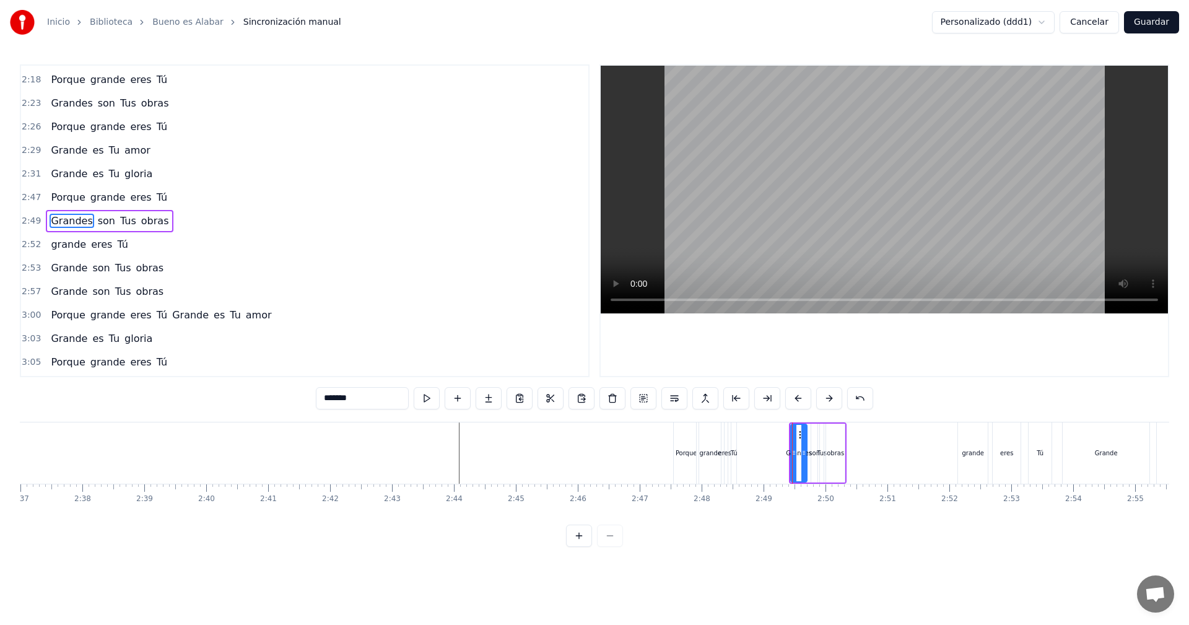
click at [833, 399] on button at bounding box center [829, 398] width 26 height 22
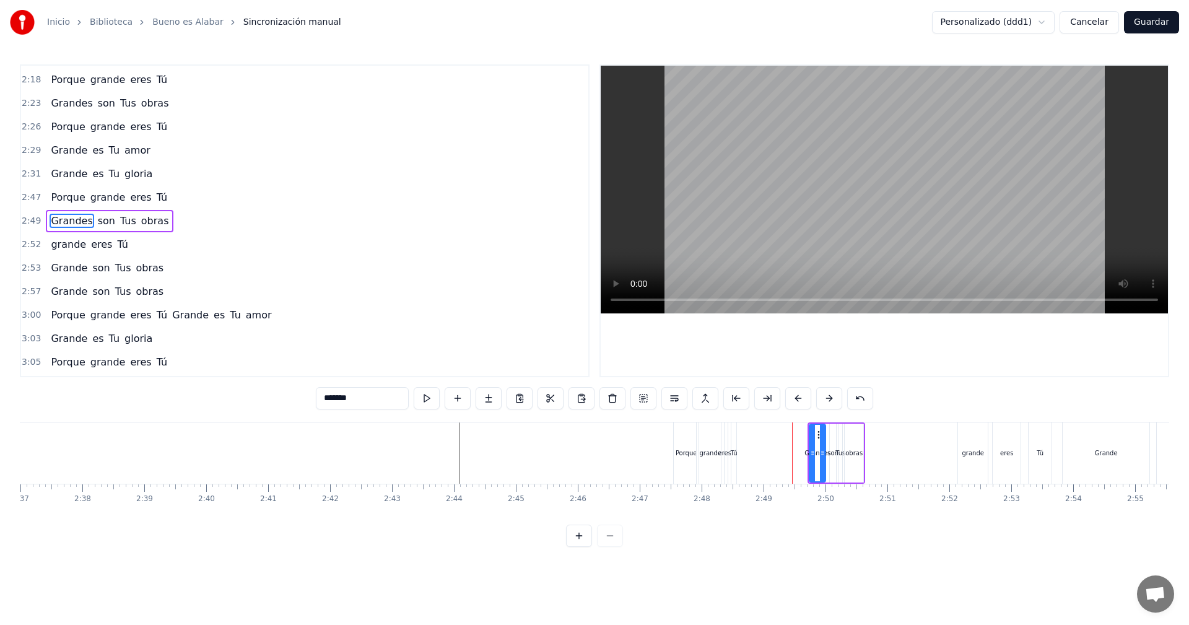
click at [833, 399] on button at bounding box center [829, 398] width 26 height 22
click at [833, 400] on button at bounding box center [829, 398] width 26 height 22
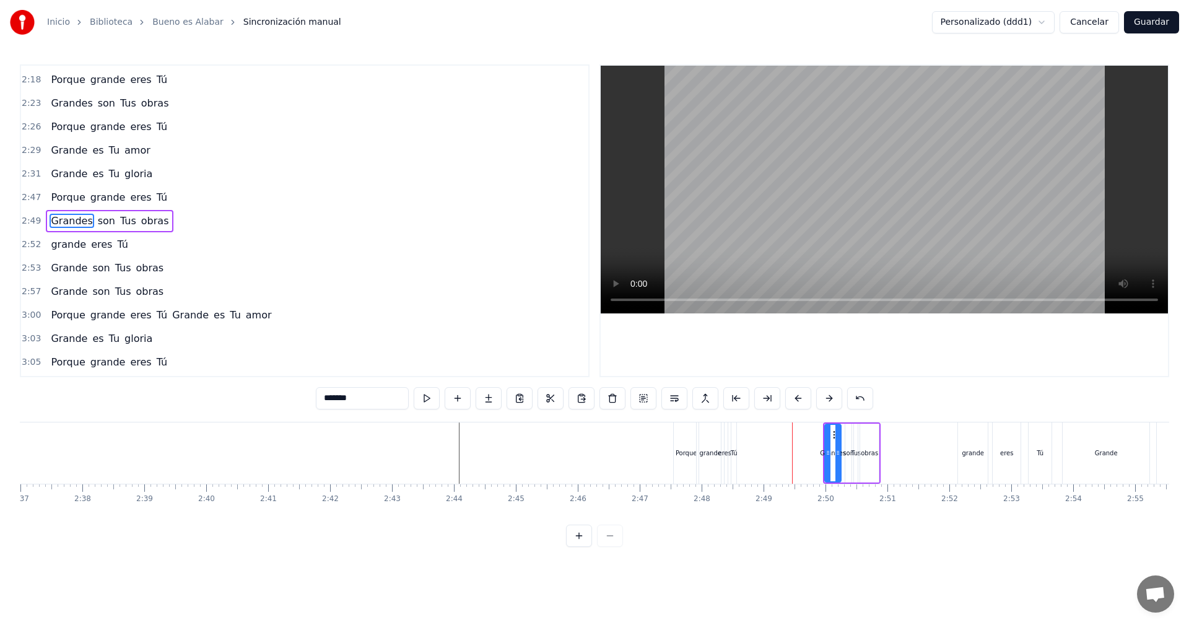
click at [832, 400] on button at bounding box center [829, 398] width 26 height 22
click at [831, 400] on button at bounding box center [829, 398] width 26 height 22
click at [829, 401] on button at bounding box center [829, 398] width 26 height 22
click at [828, 401] on button at bounding box center [829, 398] width 26 height 22
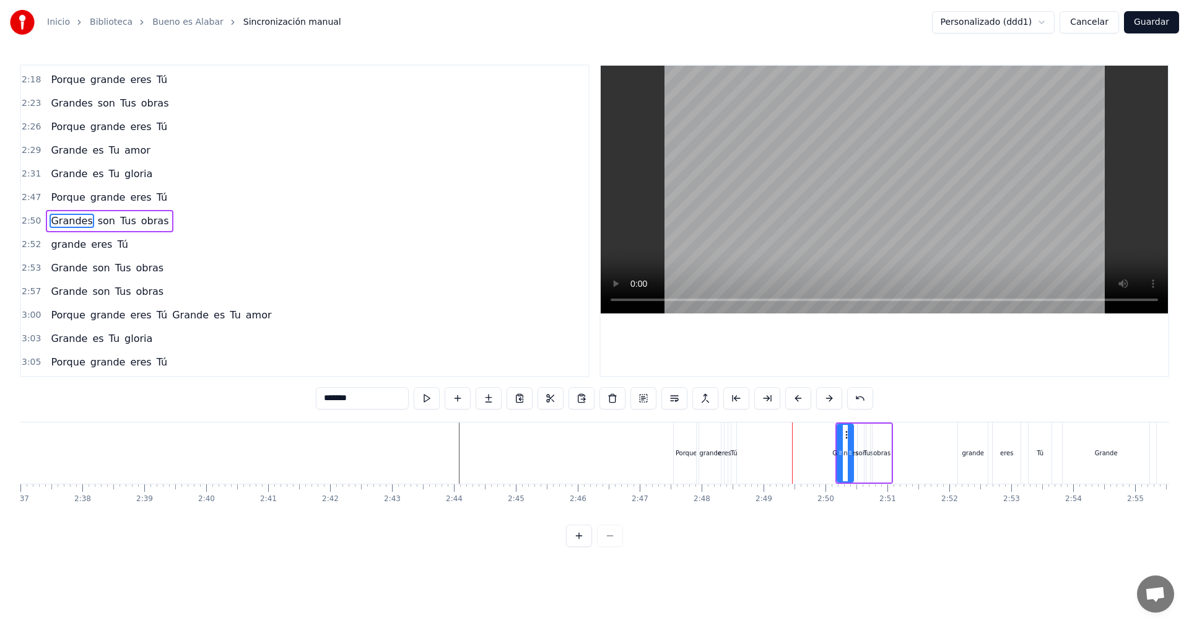
click at [827, 401] on button at bounding box center [829, 398] width 26 height 22
click at [828, 401] on button at bounding box center [829, 398] width 26 height 22
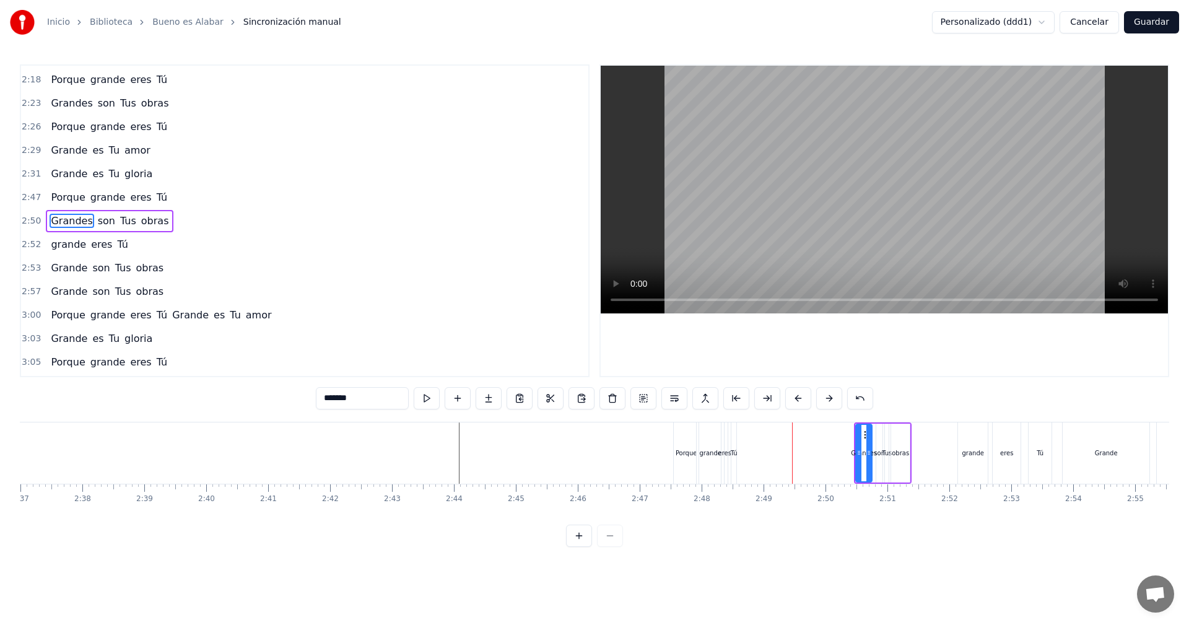
click at [828, 401] on button at bounding box center [829, 398] width 26 height 22
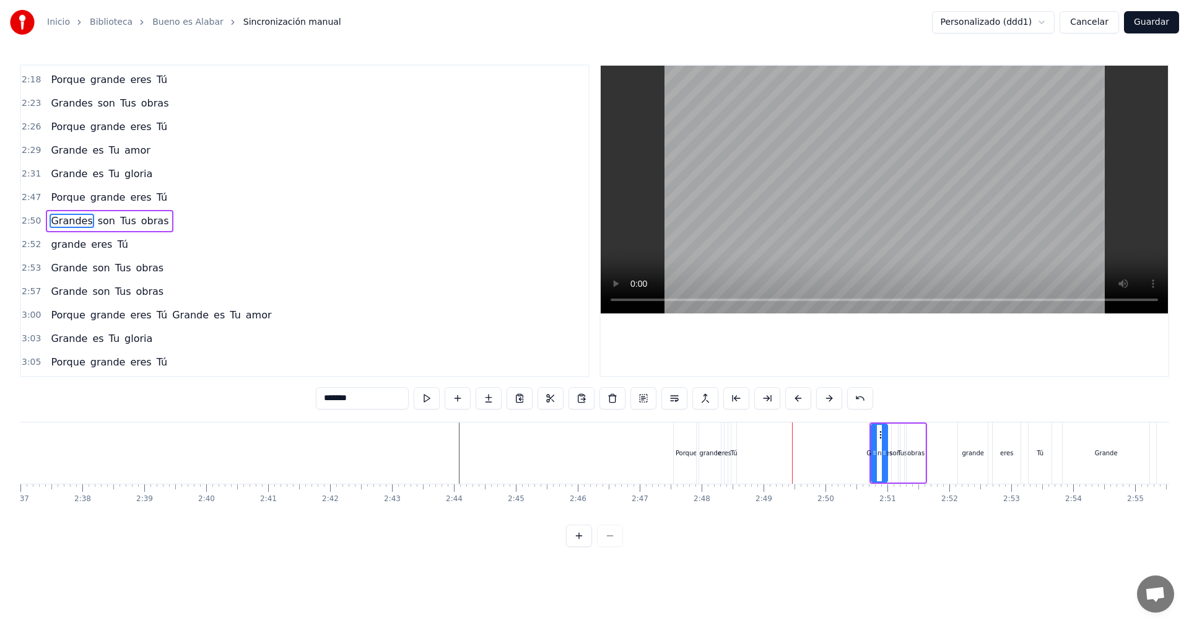
click at [828, 401] on button at bounding box center [829, 398] width 26 height 22
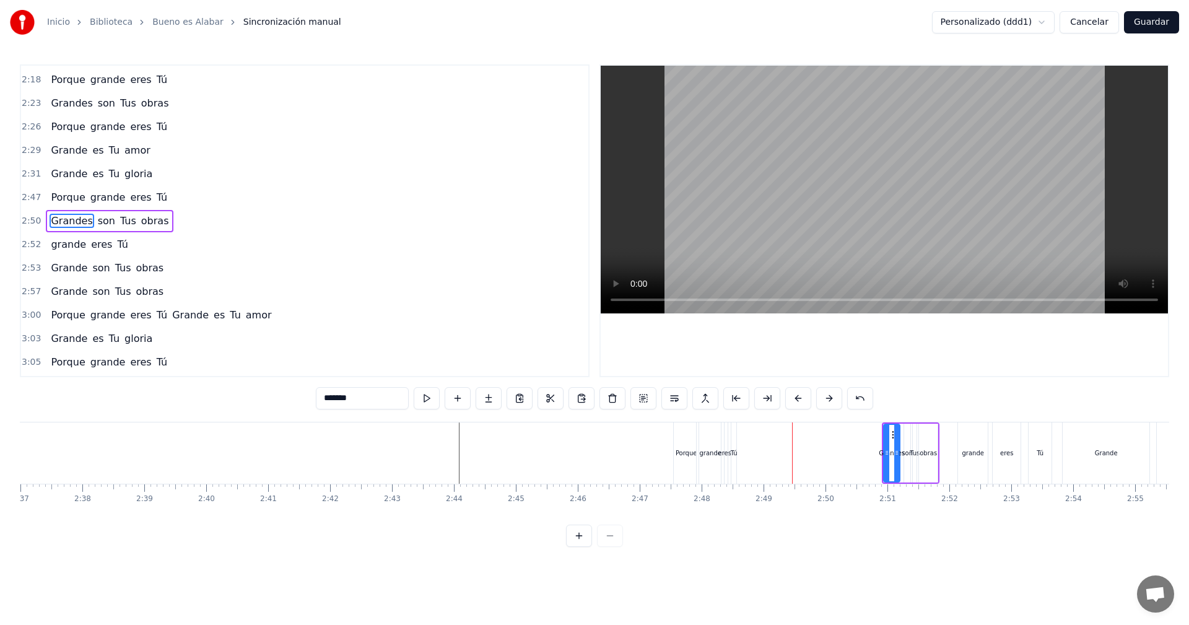
click at [828, 401] on button at bounding box center [829, 398] width 26 height 22
click at [677, 434] on div "Porque" at bounding box center [686, 452] width 25 height 61
type input "******"
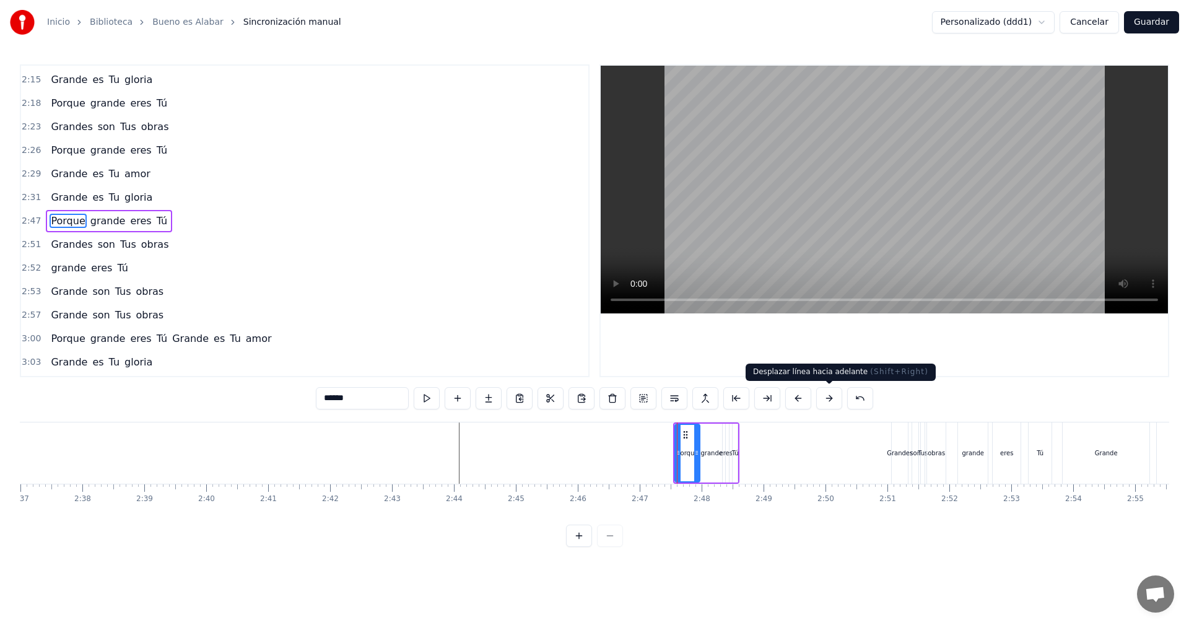
click at [834, 396] on button at bounding box center [829, 398] width 26 height 22
click at [835, 396] on button at bounding box center [829, 398] width 26 height 22
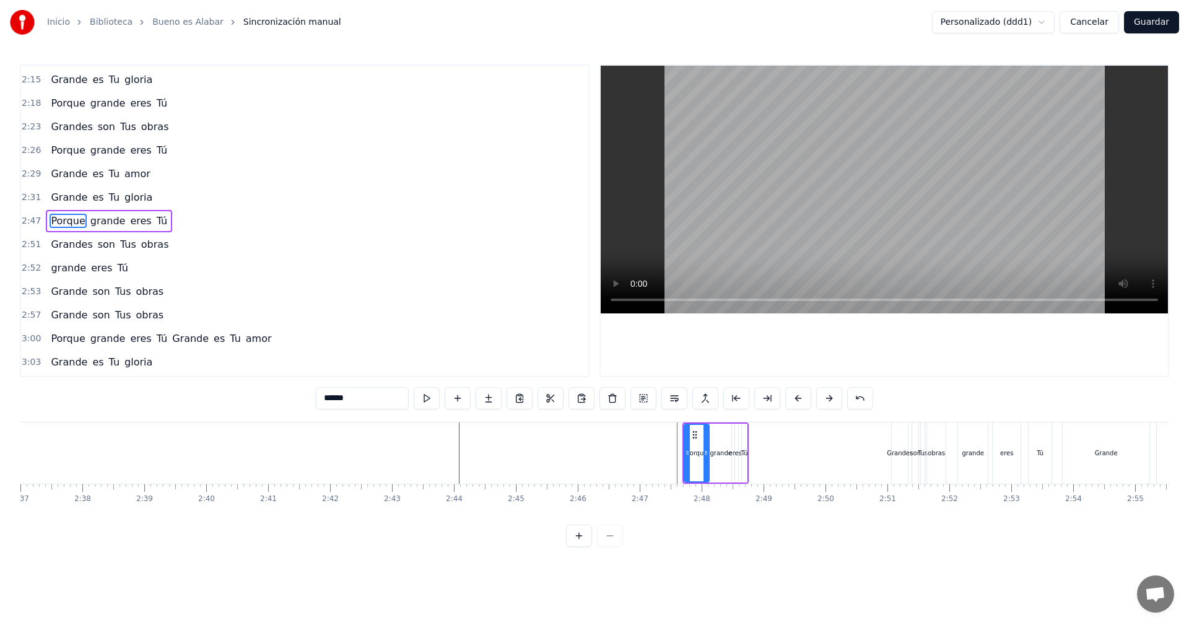
click at [829, 399] on button at bounding box center [829, 398] width 26 height 22
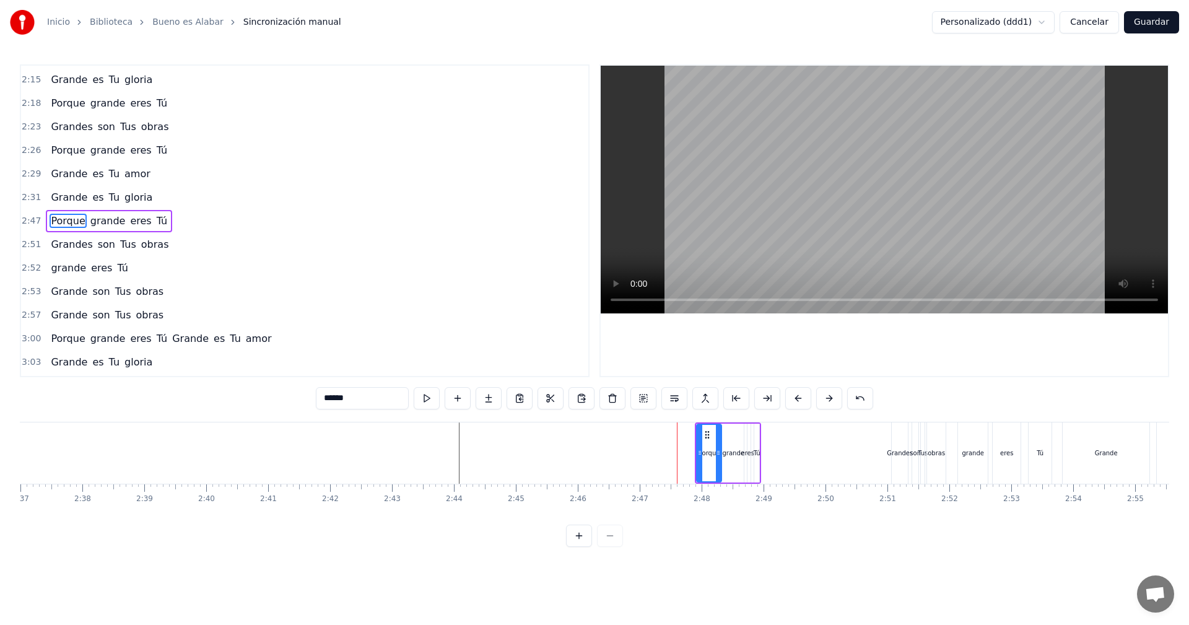
click at [829, 399] on button at bounding box center [829, 398] width 26 height 22
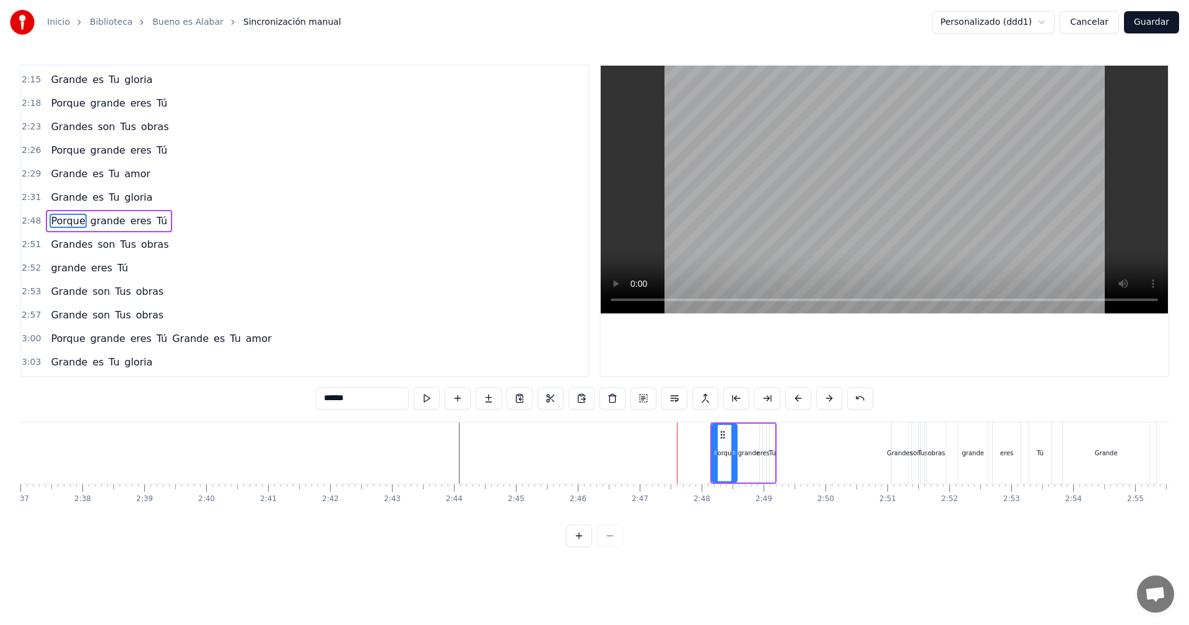
click at [829, 399] on button at bounding box center [829, 398] width 26 height 22
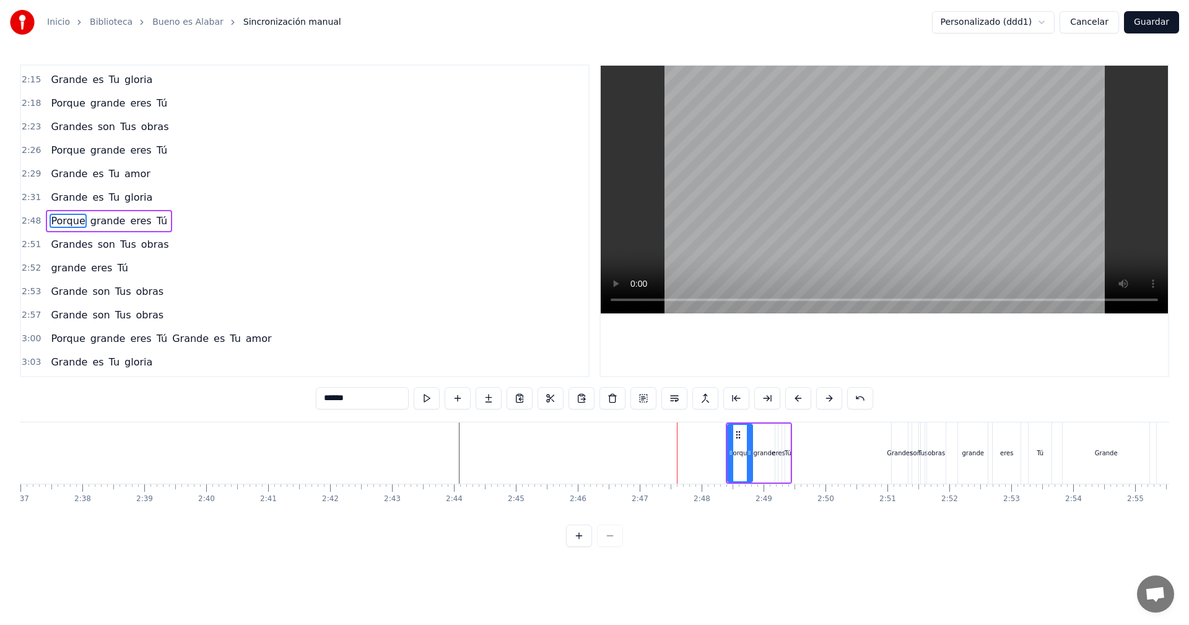
click at [829, 399] on button at bounding box center [829, 398] width 26 height 22
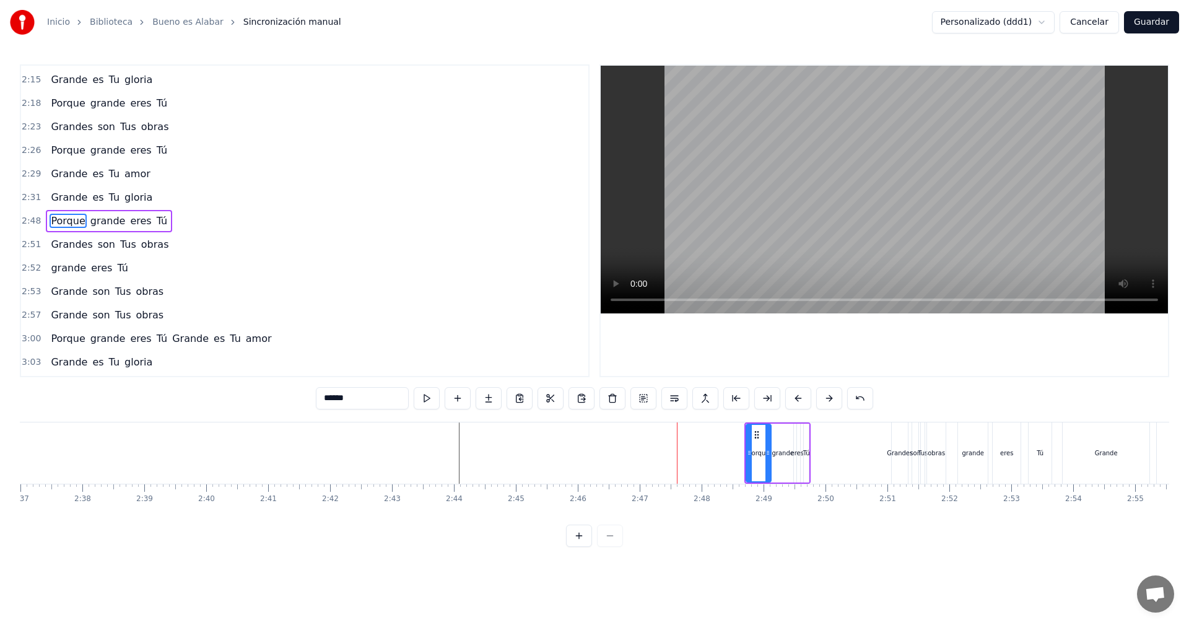
click at [829, 399] on button at bounding box center [829, 398] width 26 height 22
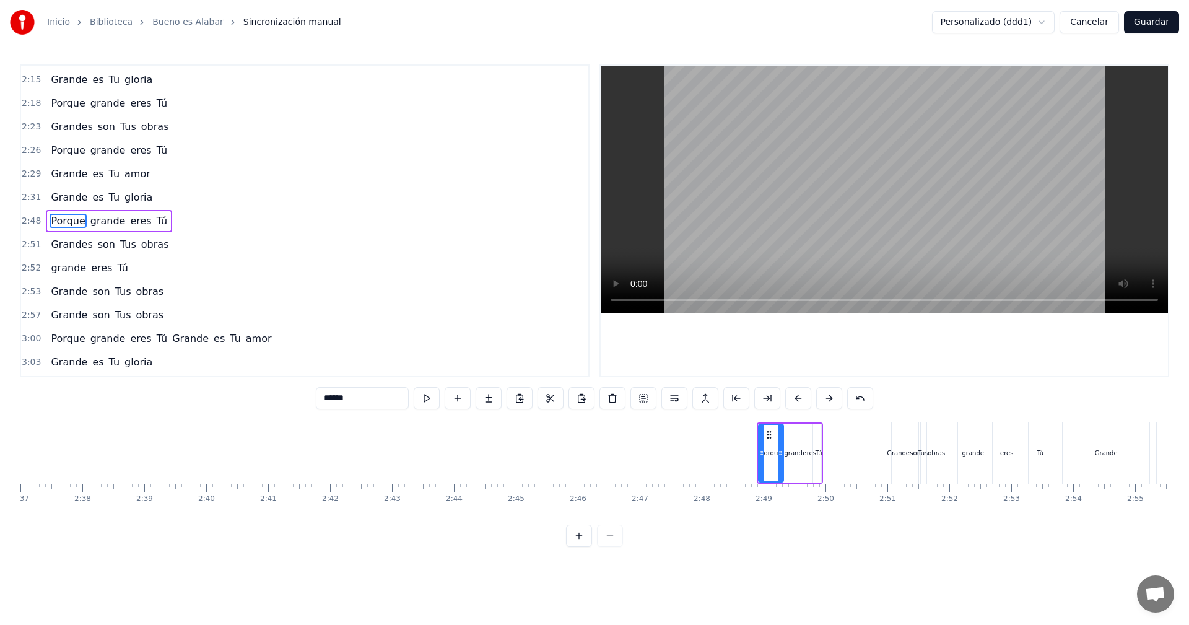
click at [829, 399] on button at bounding box center [829, 398] width 26 height 22
click at [836, 399] on button at bounding box center [829, 398] width 26 height 22
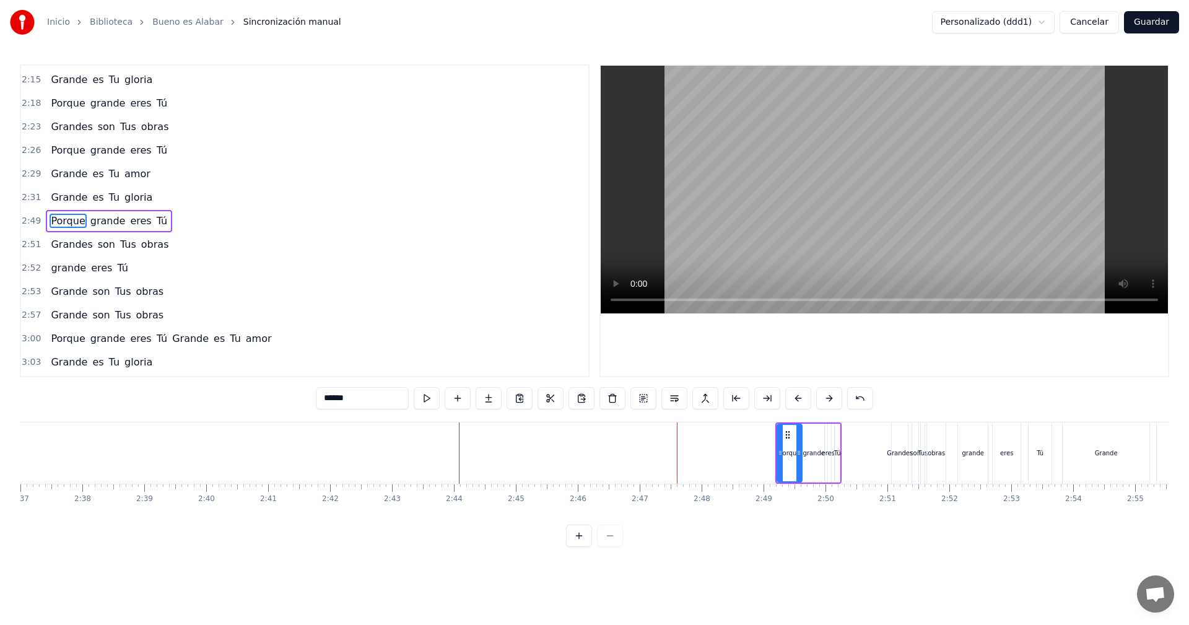
click at [836, 399] on button at bounding box center [829, 398] width 26 height 22
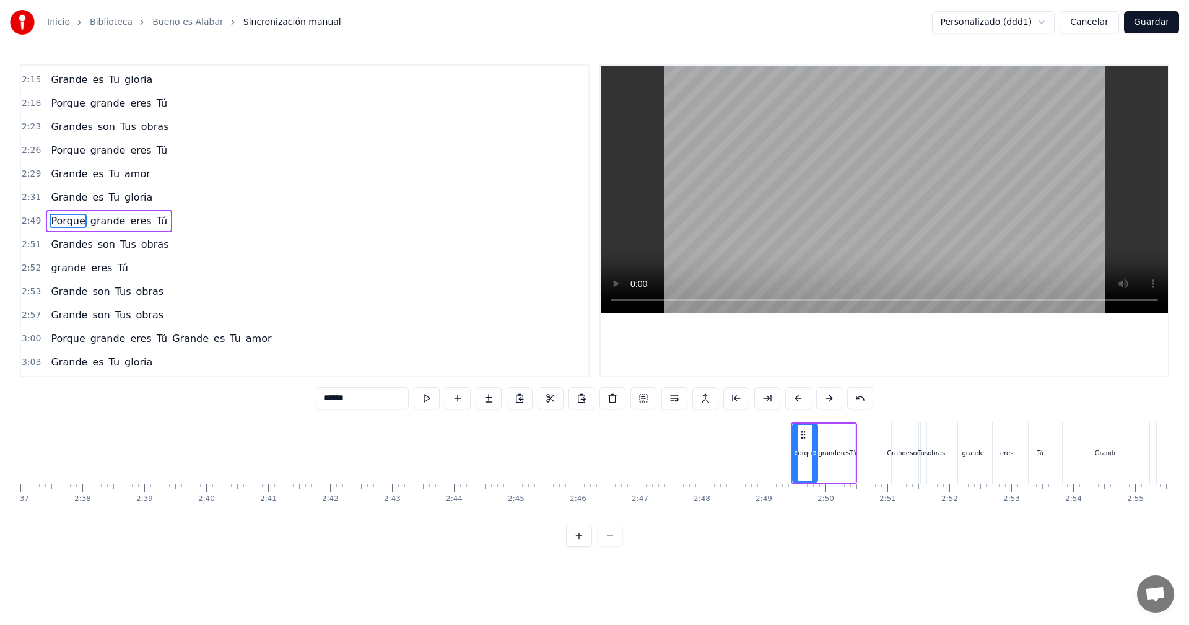
click at [836, 399] on button at bounding box center [829, 398] width 26 height 22
click at [834, 399] on button at bounding box center [829, 398] width 26 height 22
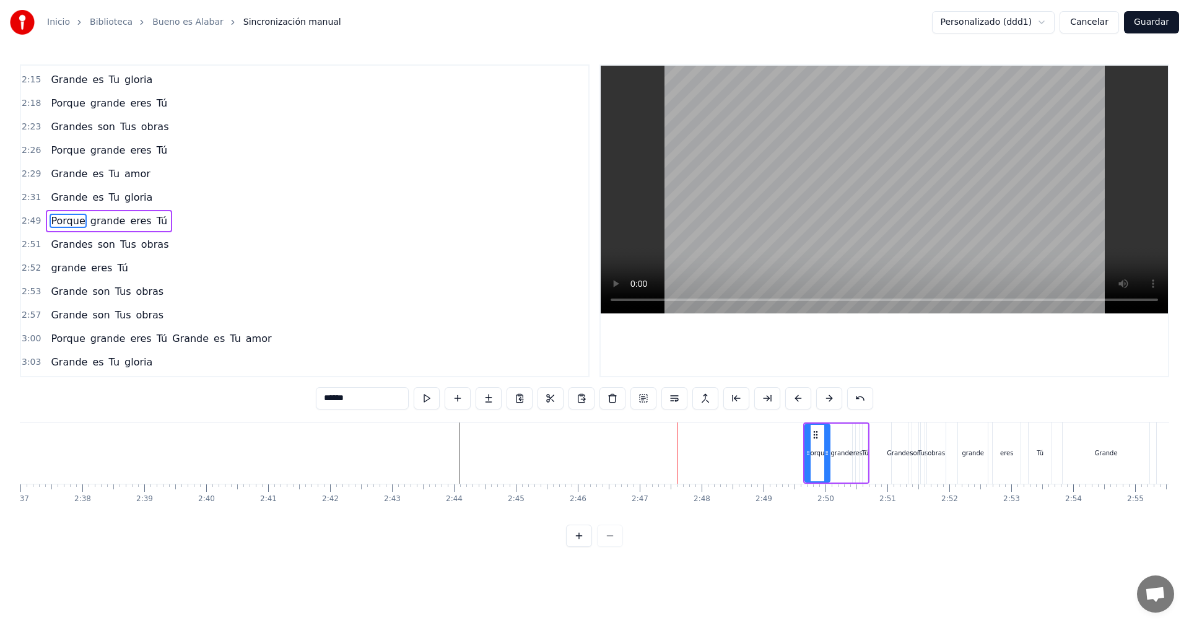
click at [834, 399] on button at bounding box center [829, 398] width 26 height 22
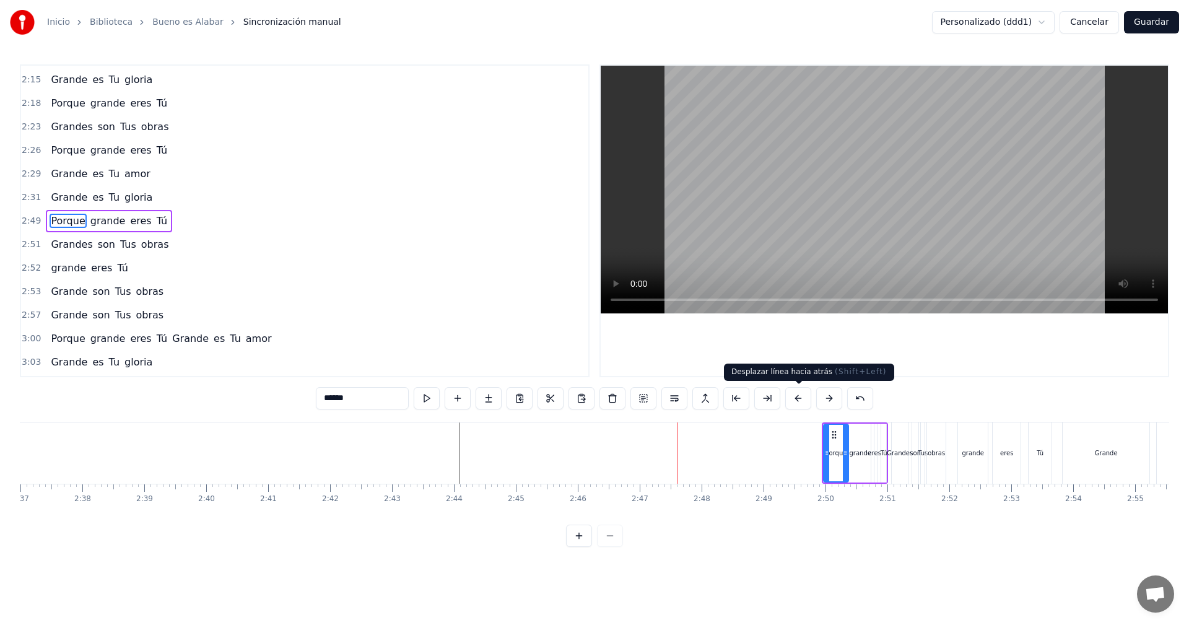
click at [798, 403] on button at bounding box center [798, 398] width 26 height 22
click at [797, 403] on button at bounding box center [798, 398] width 26 height 22
click at [794, 401] on button at bounding box center [798, 398] width 26 height 22
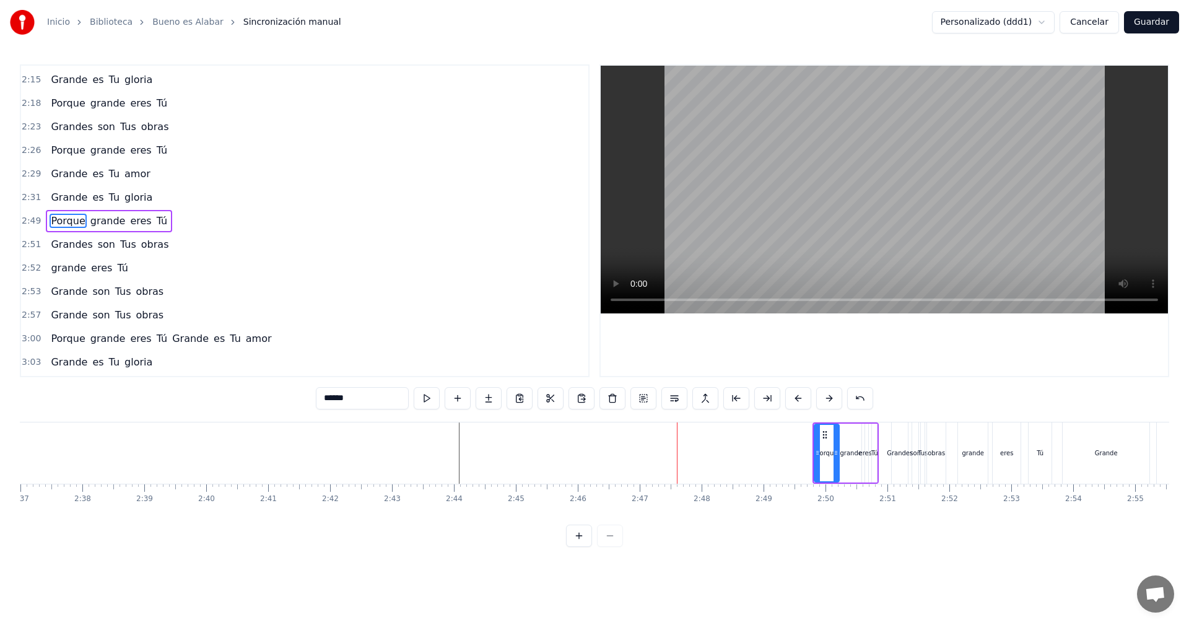
click at [794, 401] on button at bounding box center [798, 398] width 26 height 22
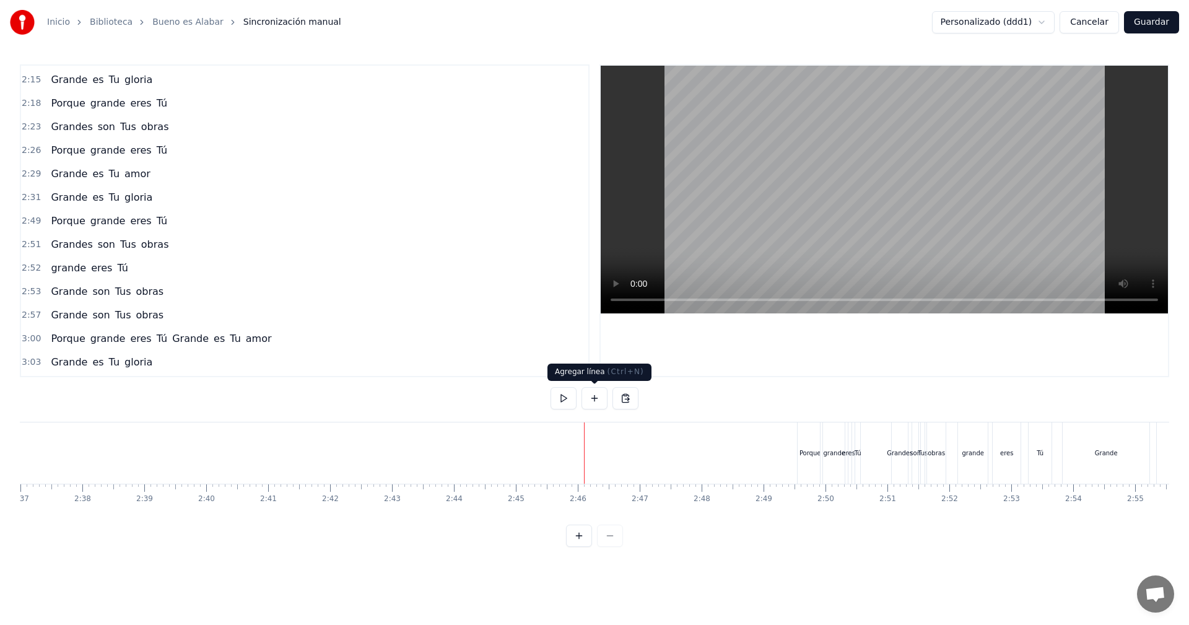
click at [564, 404] on button at bounding box center [564, 398] width 26 height 22
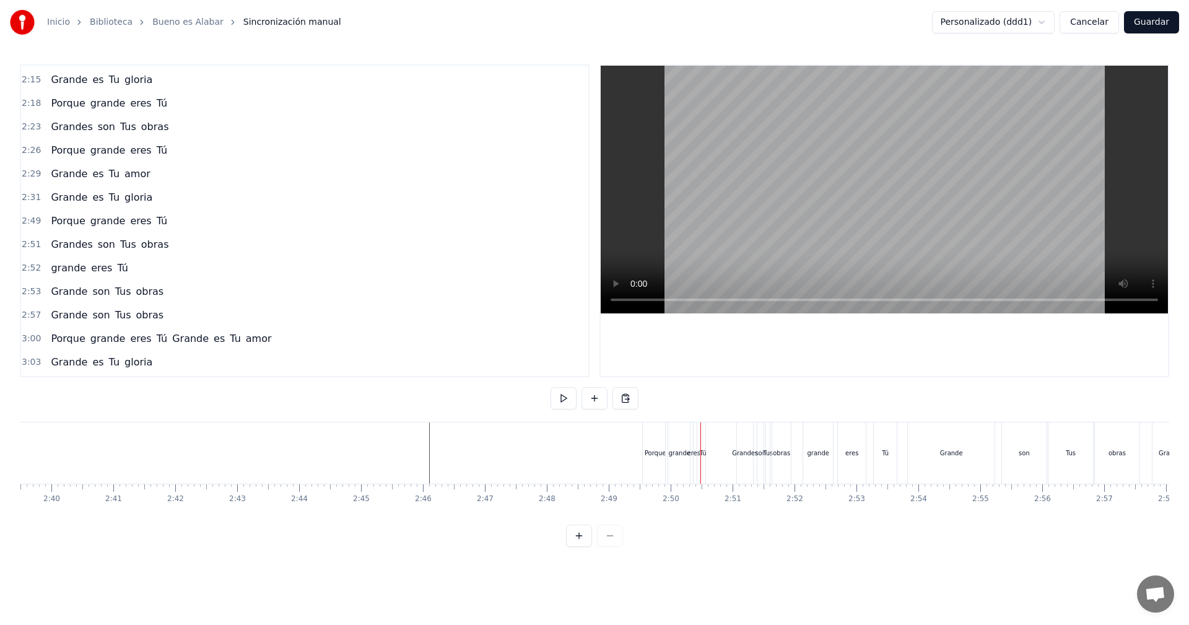
scroll to position [0, 9839]
click at [782, 429] on div "Grandes" at bounding box center [786, 452] width 16 height 61
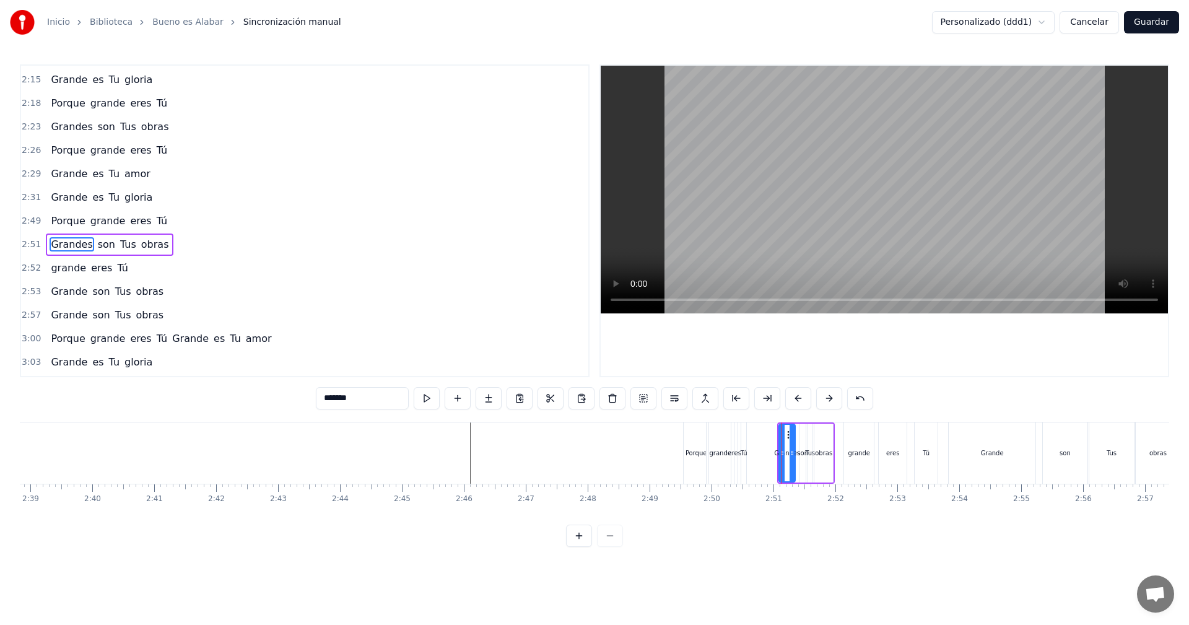
scroll to position [916, 0]
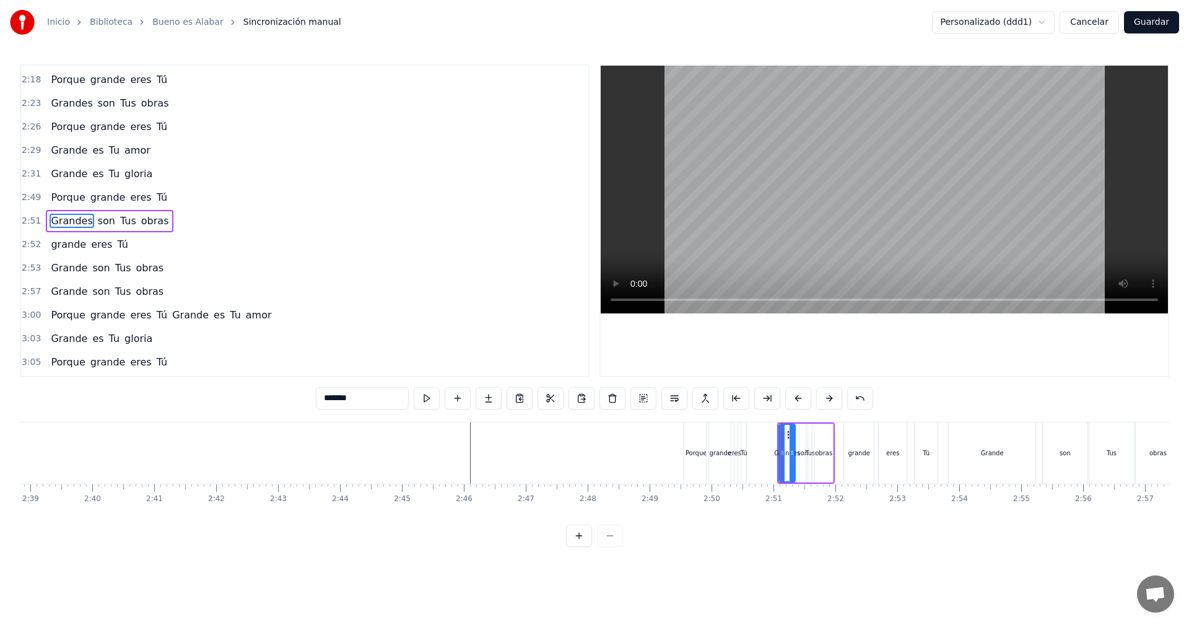
click at [849, 429] on div "grande" at bounding box center [859, 452] width 30 height 61
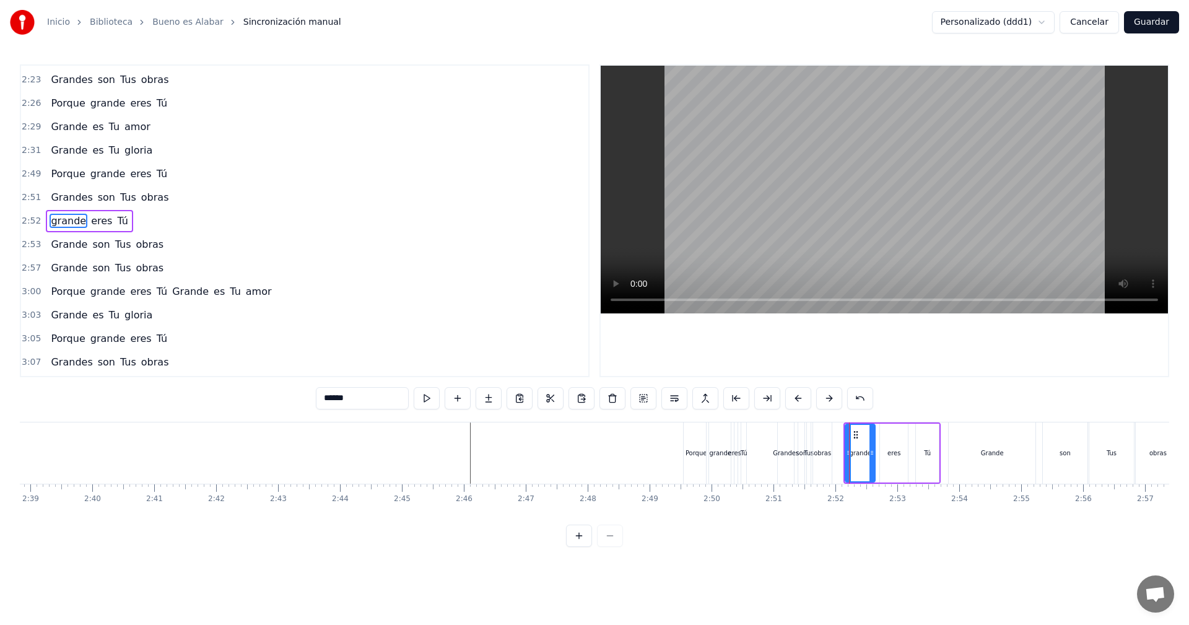
click at [963, 431] on div "Grande" at bounding box center [992, 452] width 87 height 61
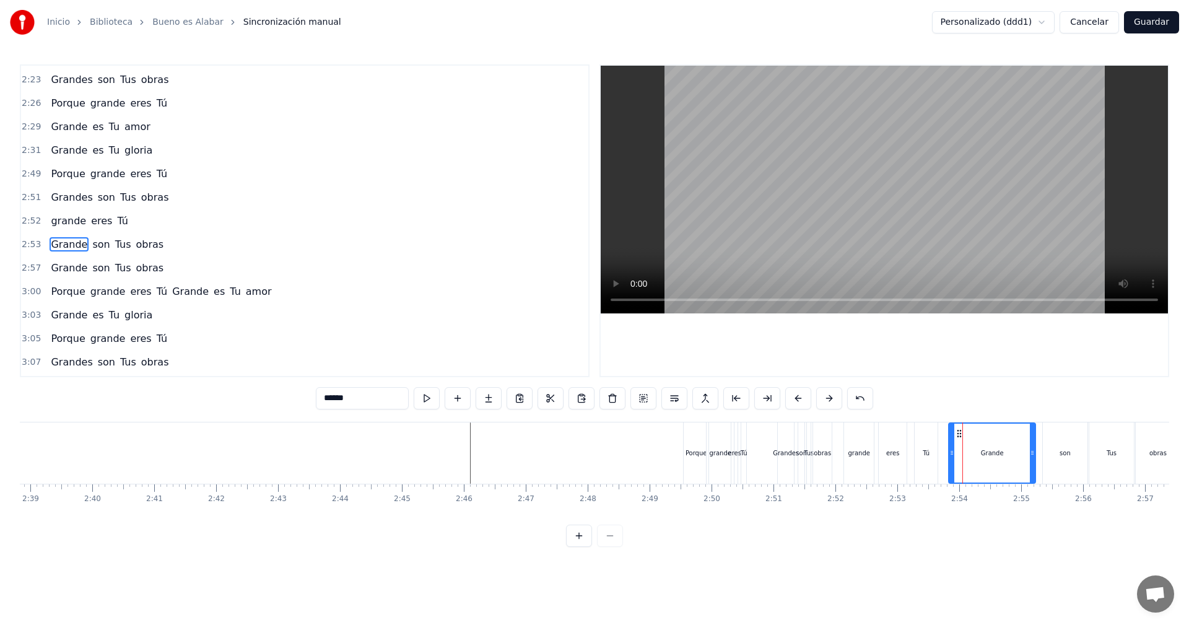
scroll to position [963, 0]
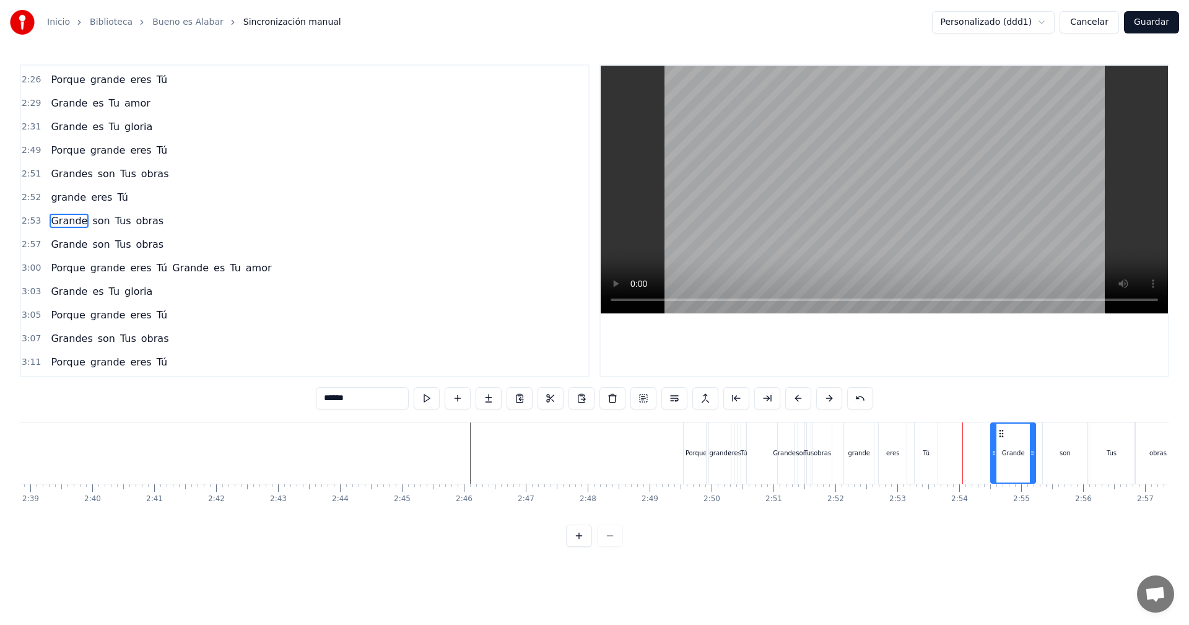
drag, startPoint x: 951, startPoint y: 455, endPoint x: 994, endPoint y: 452, distance: 42.2
click at [994, 452] on icon at bounding box center [994, 453] width 5 height 10
click at [849, 428] on div "grande" at bounding box center [859, 452] width 30 height 61
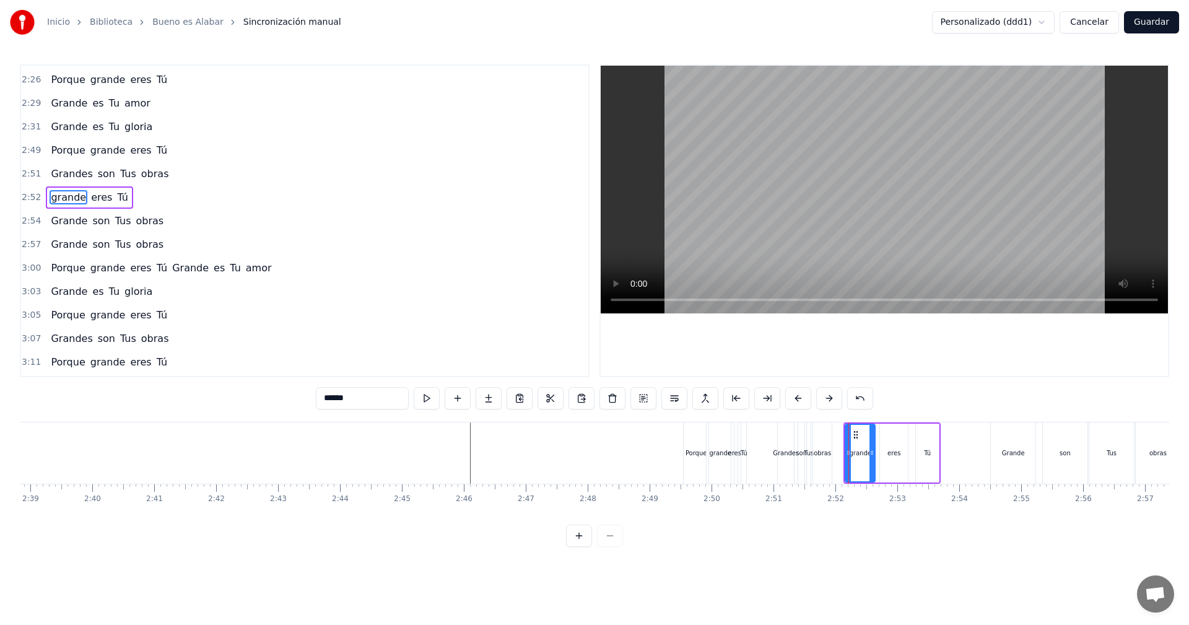
scroll to position [939, 0]
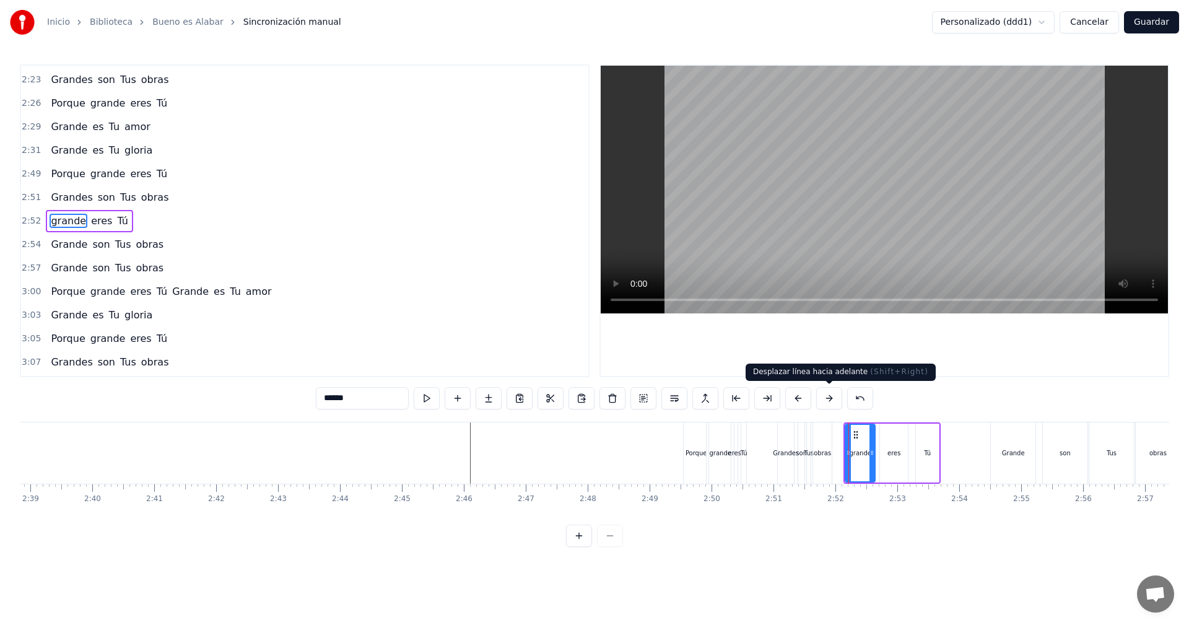
click at [831, 401] on button at bounding box center [829, 398] width 26 height 22
click at [830, 399] on button at bounding box center [829, 398] width 26 height 22
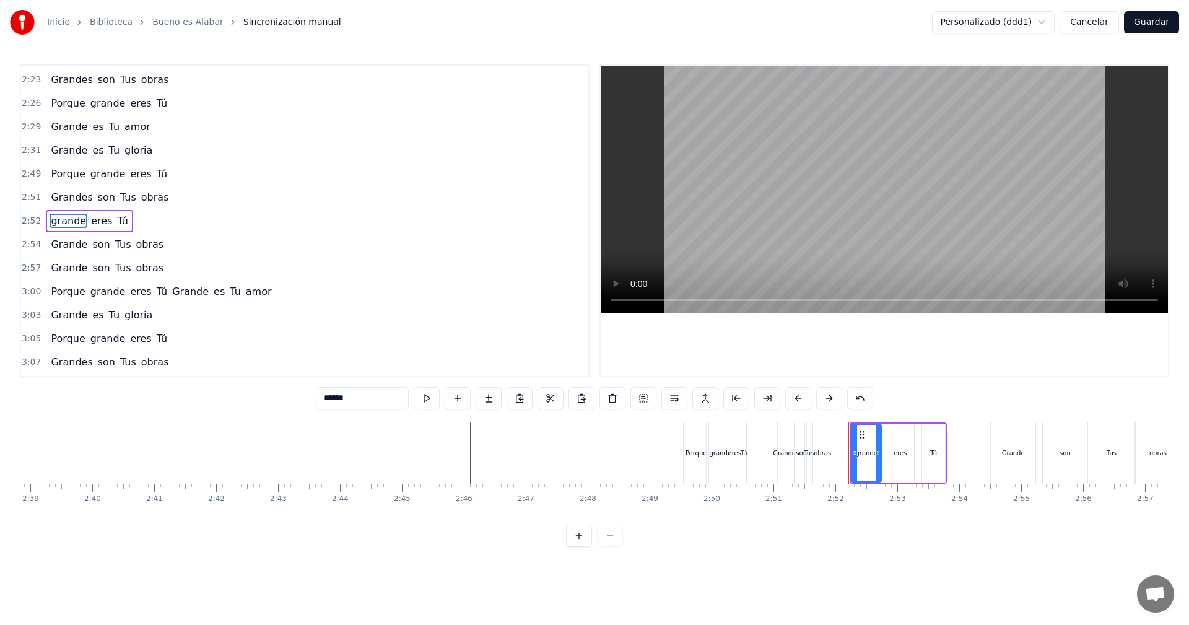
click at [830, 399] on button at bounding box center [829, 398] width 26 height 22
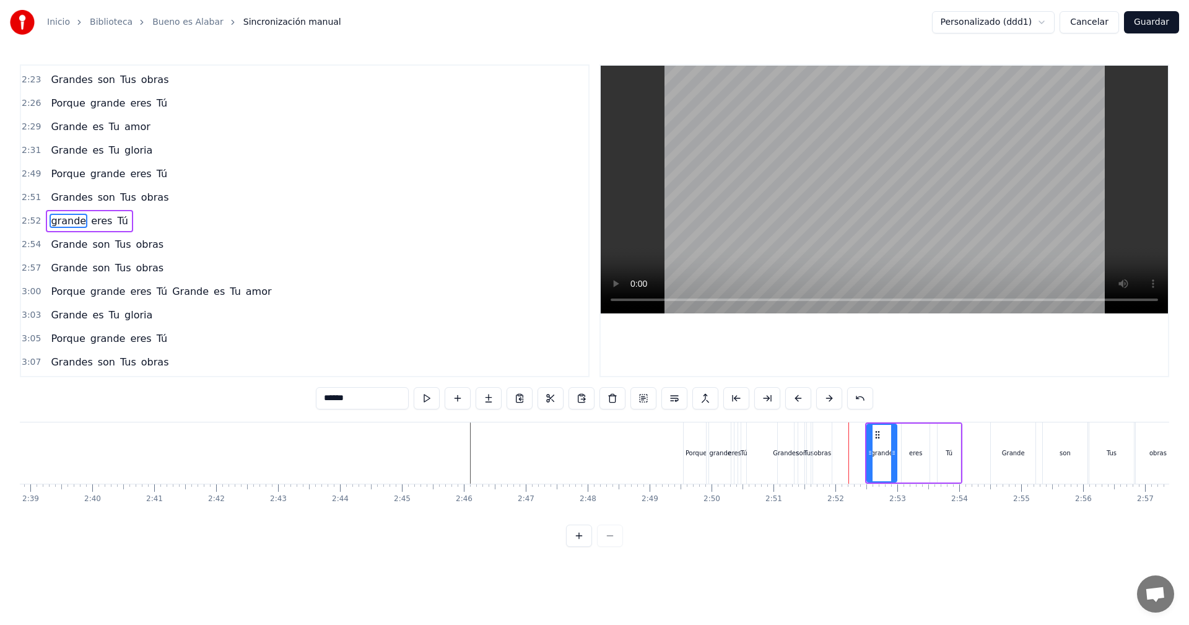
click at [830, 399] on button at bounding box center [829, 398] width 26 height 22
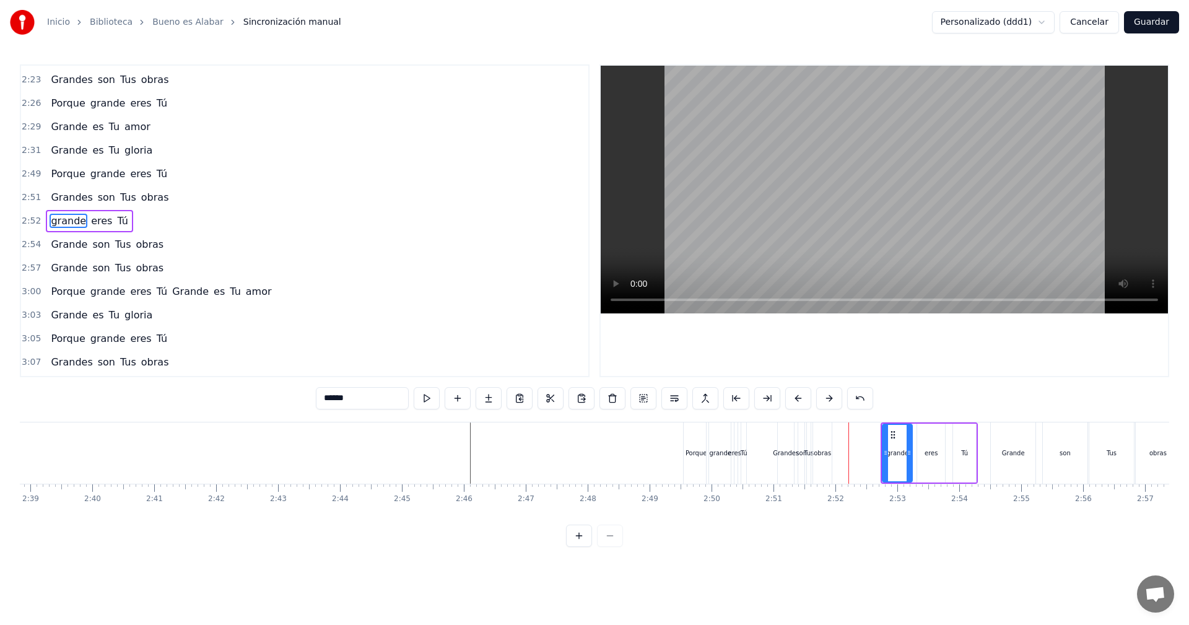
click at [830, 399] on button at bounding box center [829, 398] width 26 height 22
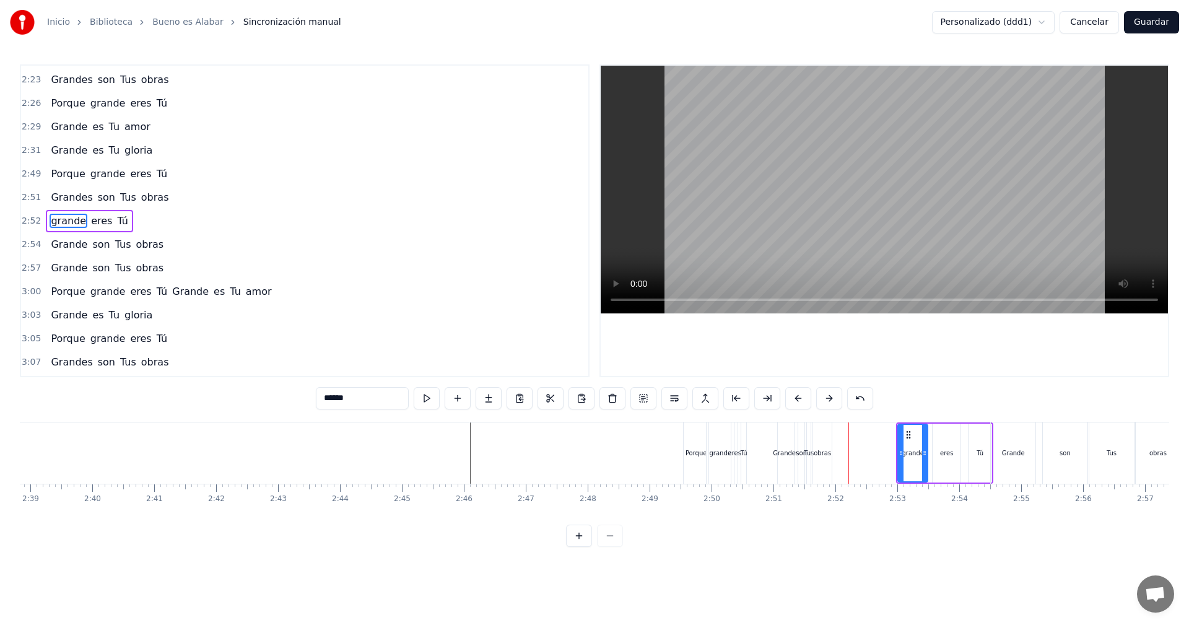
click at [830, 399] on button at bounding box center [829, 398] width 26 height 22
click at [782, 429] on div "Grandes" at bounding box center [786, 452] width 16 height 61
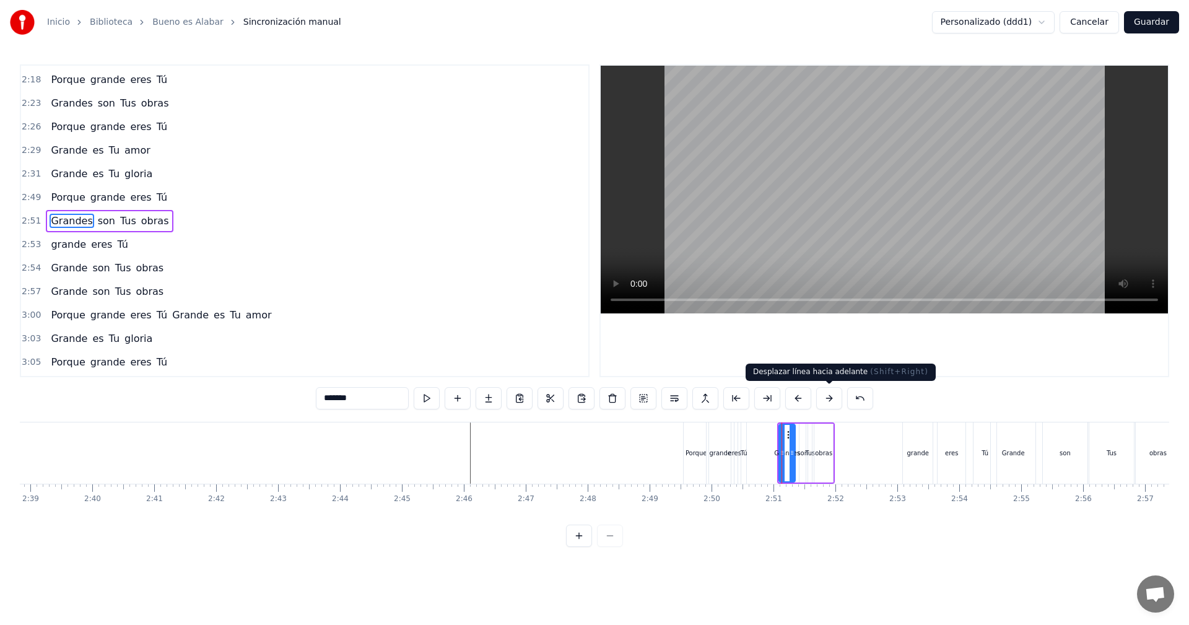
click at [828, 396] on button at bounding box center [829, 398] width 26 height 22
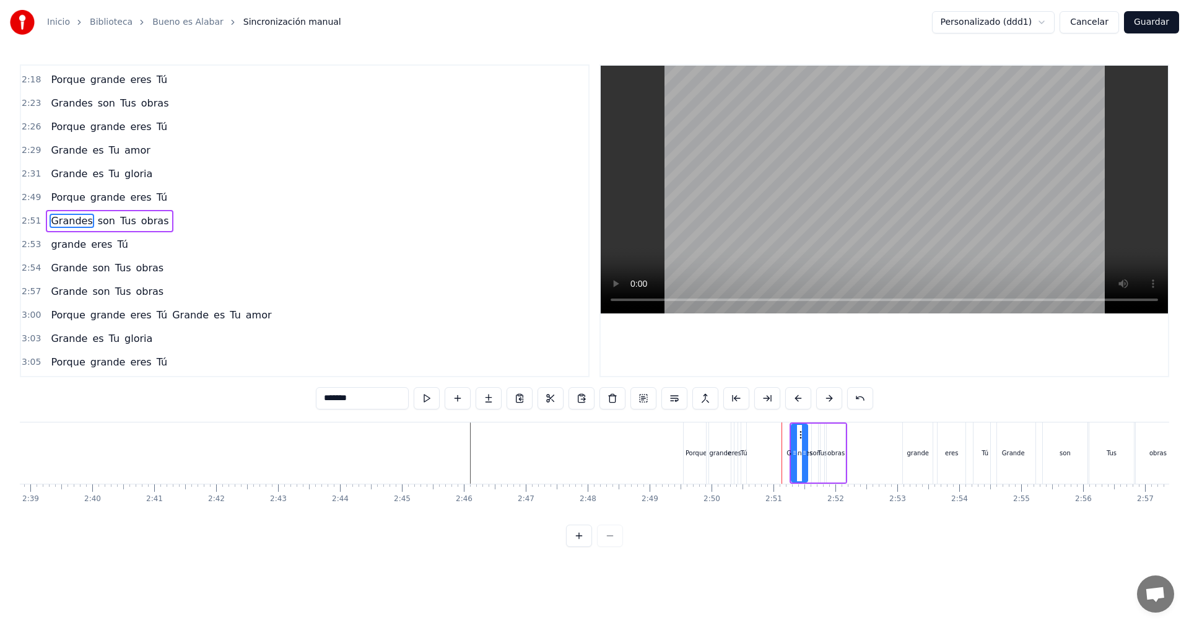
click at [828, 396] on button at bounding box center [829, 398] width 26 height 22
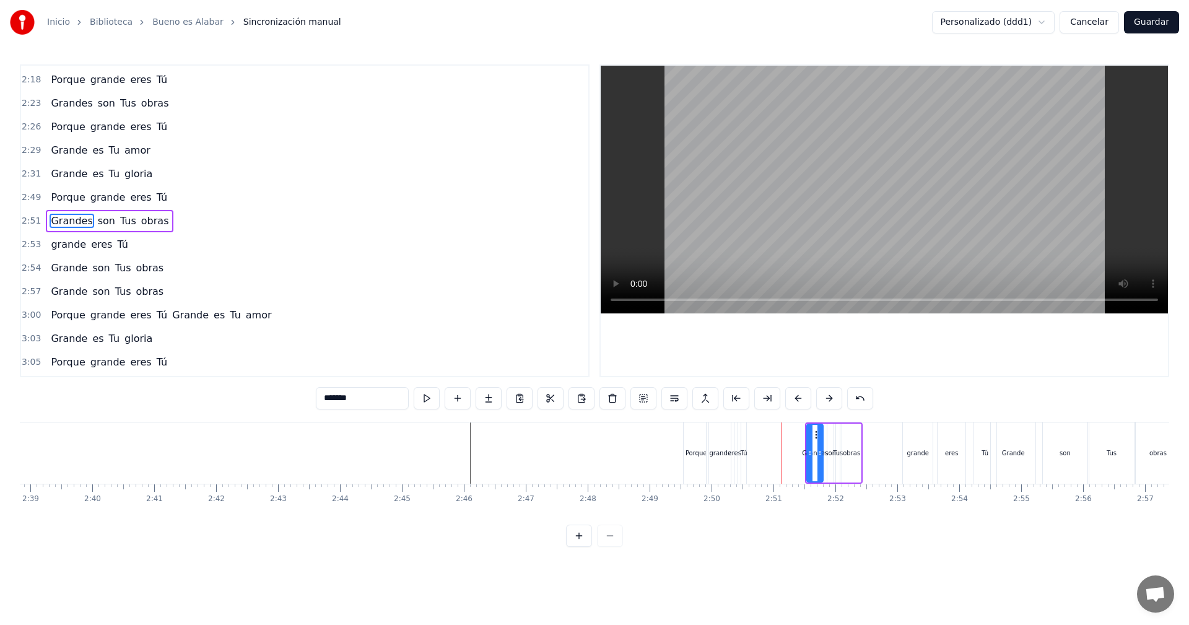
click at [828, 396] on button at bounding box center [829, 398] width 26 height 22
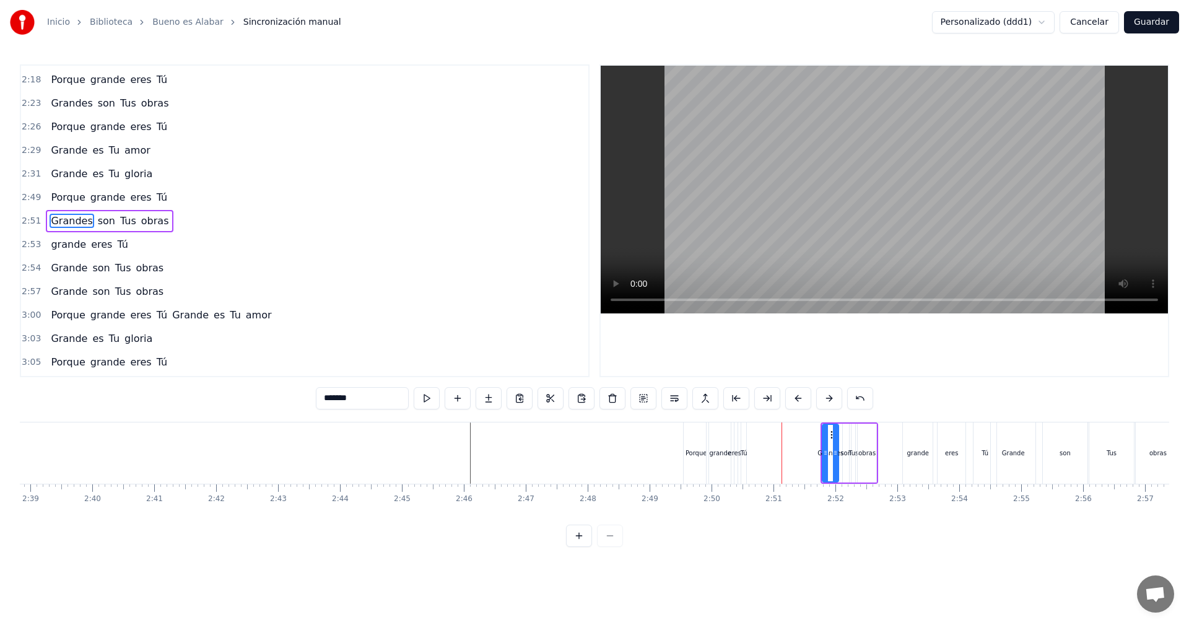
click at [828, 396] on button at bounding box center [829, 398] width 26 height 22
click at [828, 397] on button at bounding box center [829, 398] width 26 height 22
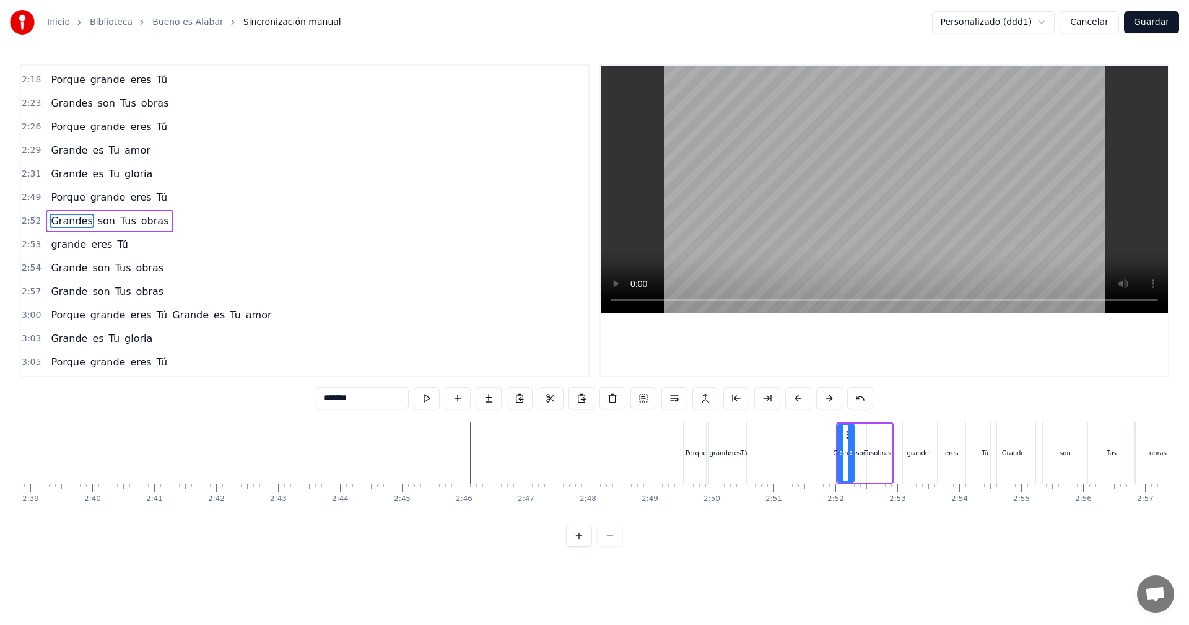
click at [828, 397] on button at bounding box center [829, 398] width 26 height 22
click at [827, 397] on button at bounding box center [829, 398] width 26 height 22
click at [689, 429] on div "Porque" at bounding box center [696, 452] width 25 height 61
type input "******"
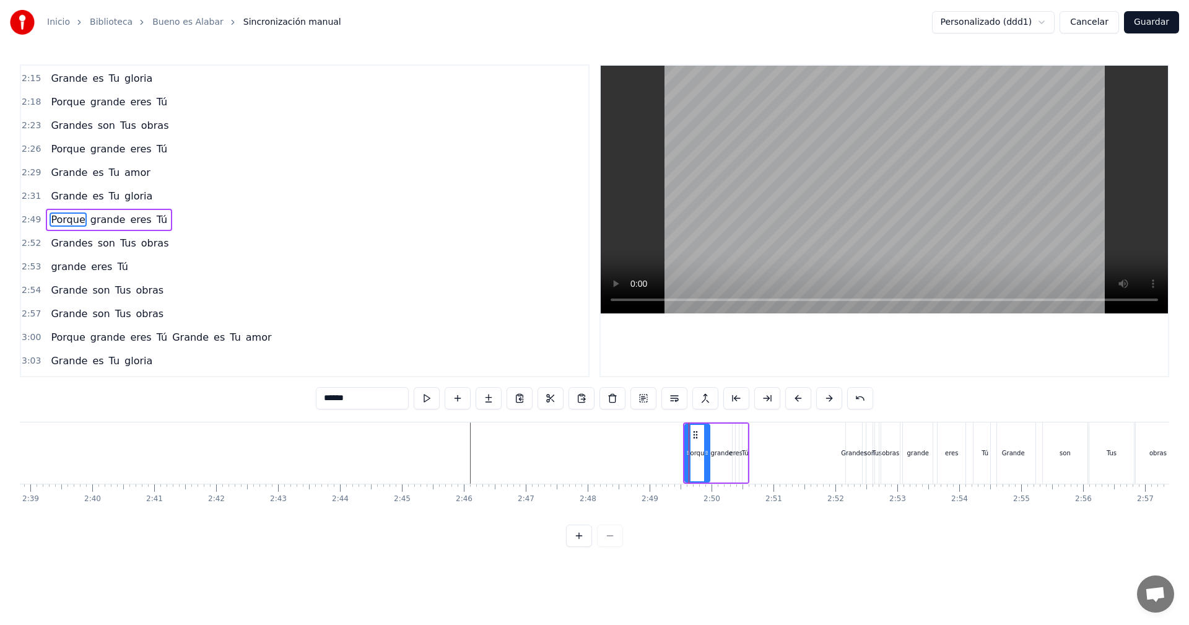
scroll to position [892, 0]
click at [828, 399] on button at bounding box center [829, 398] width 26 height 22
click at [831, 398] on button at bounding box center [829, 398] width 26 height 22
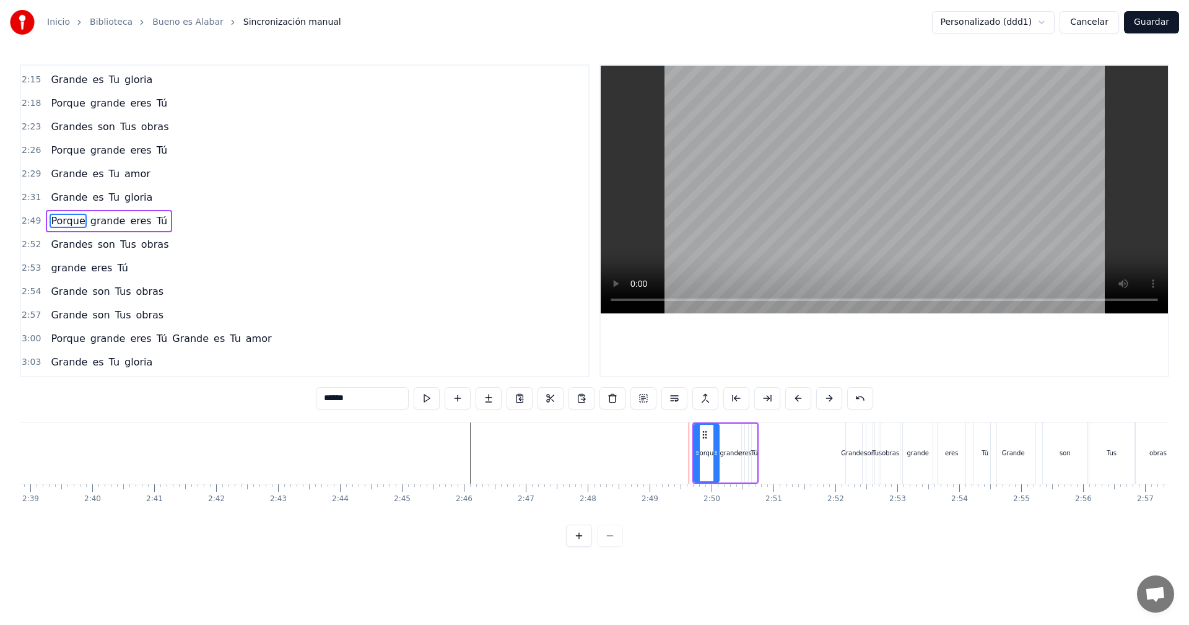
click at [831, 398] on button at bounding box center [829, 398] width 26 height 22
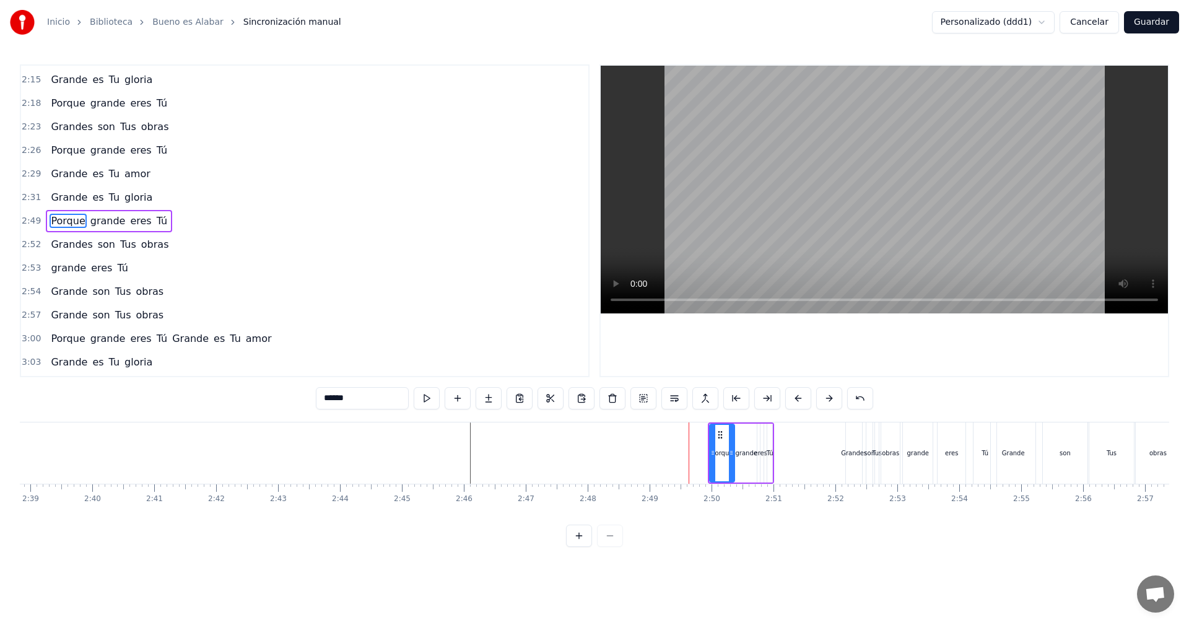
click at [829, 398] on button at bounding box center [829, 398] width 26 height 22
click at [828, 398] on button at bounding box center [829, 398] width 26 height 22
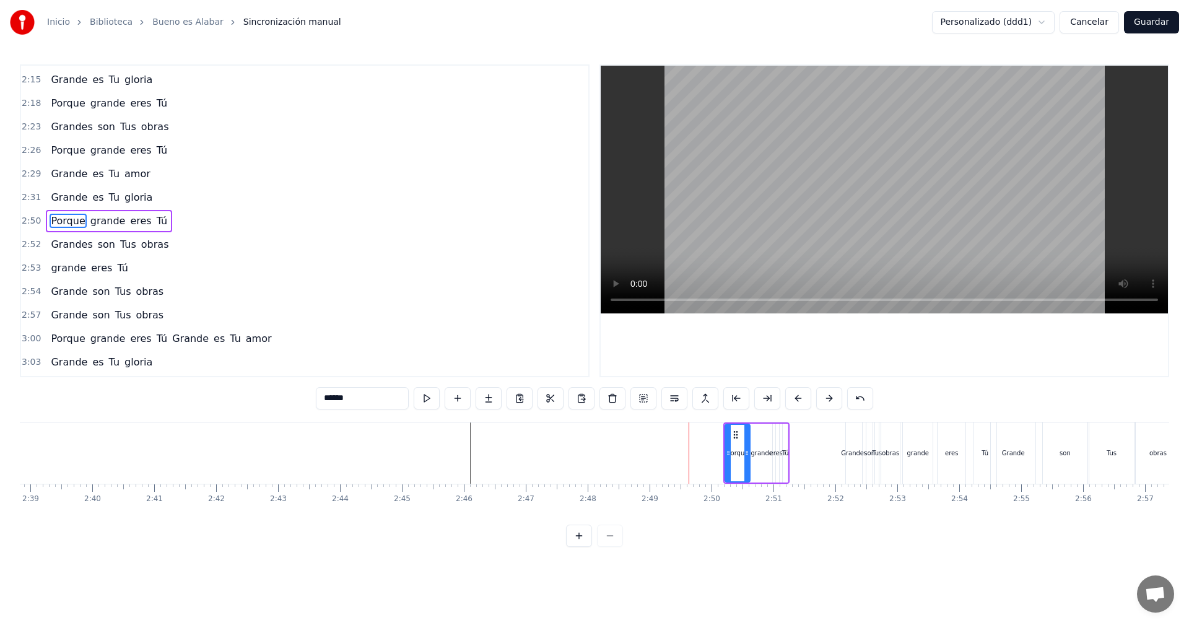
click at [826, 398] on button at bounding box center [829, 398] width 26 height 22
click at [824, 398] on button at bounding box center [829, 398] width 26 height 22
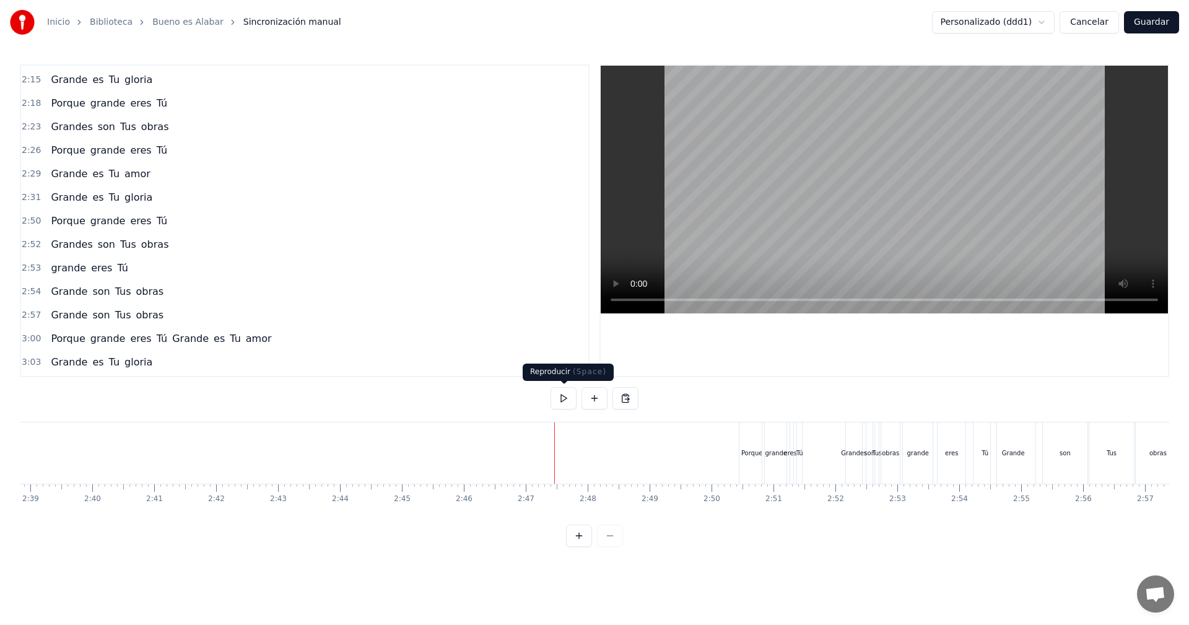
click at [562, 399] on button at bounding box center [564, 398] width 26 height 22
click at [566, 398] on button at bounding box center [564, 398] width 26 height 22
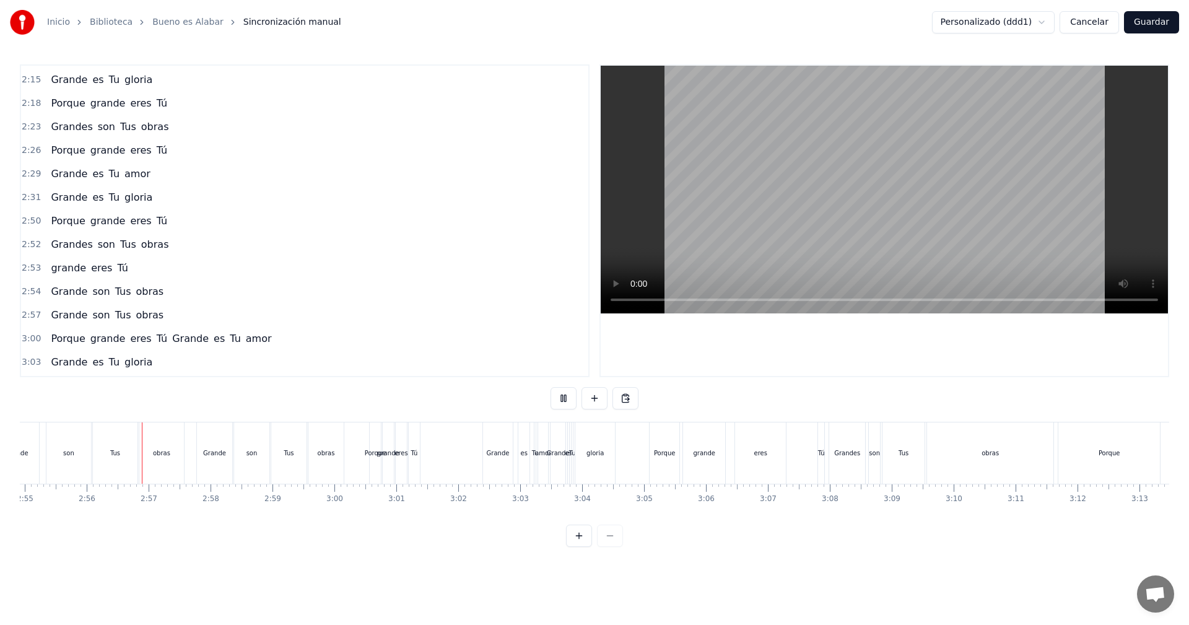
scroll to position [0, 10865]
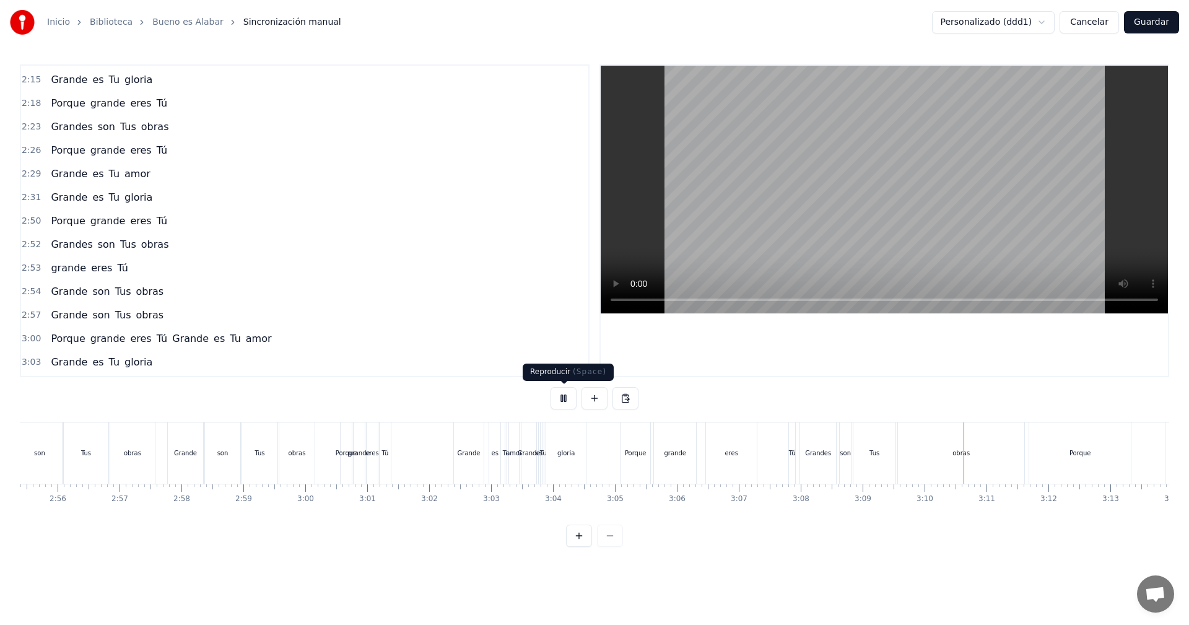
click at [564, 399] on button at bounding box center [564, 398] width 26 height 22
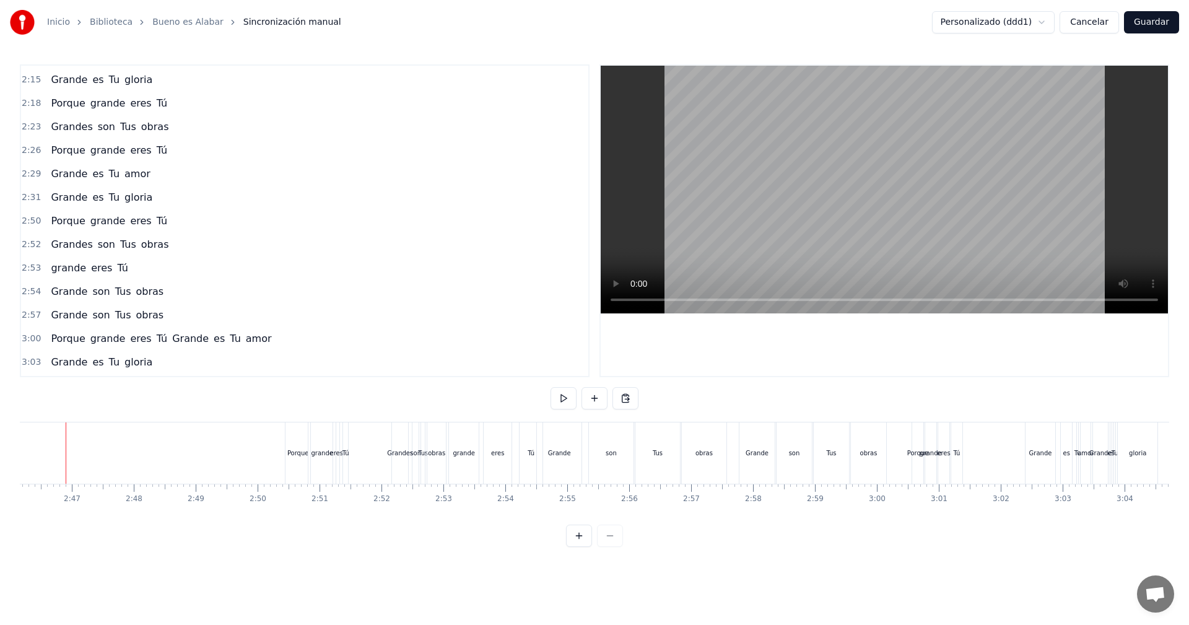
scroll to position [0, 10277]
click at [306, 429] on div "Porque" at bounding box center [314, 452] width 25 height 61
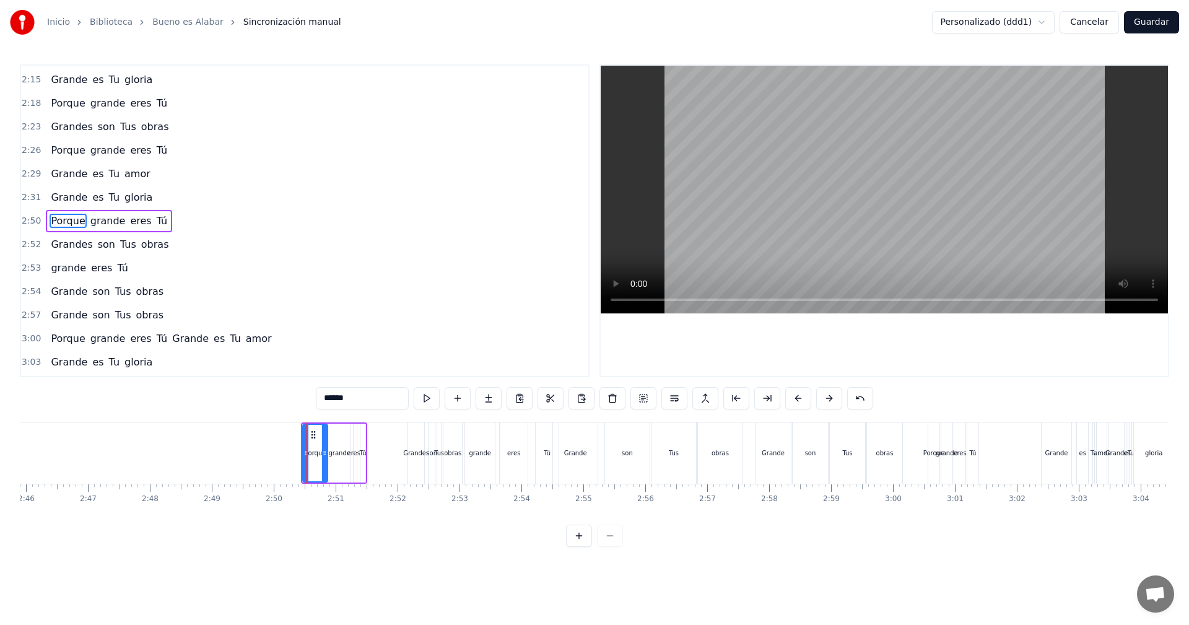
click at [302, 452] on div "Porque" at bounding box center [315, 453] width 26 height 59
click at [304, 453] on icon at bounding box center [306, 453] width 5 height 10
drag, startPoint x: 304, startPoint y: 453, endPoint x: 226, endPoint y: 447, distance: 77.7
click at [226, 447] on div at bounding box center [228, 453] width 5 height 56
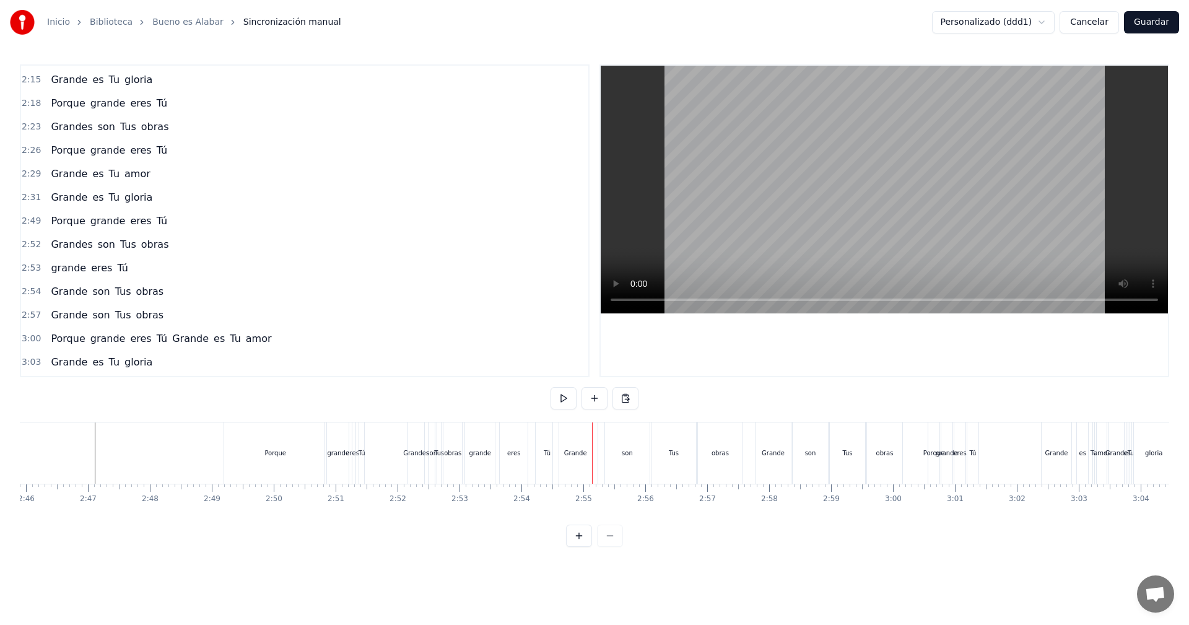
click at [413, 450] on div "Grandes" at bounding box center [416, 452] width 26 height 9
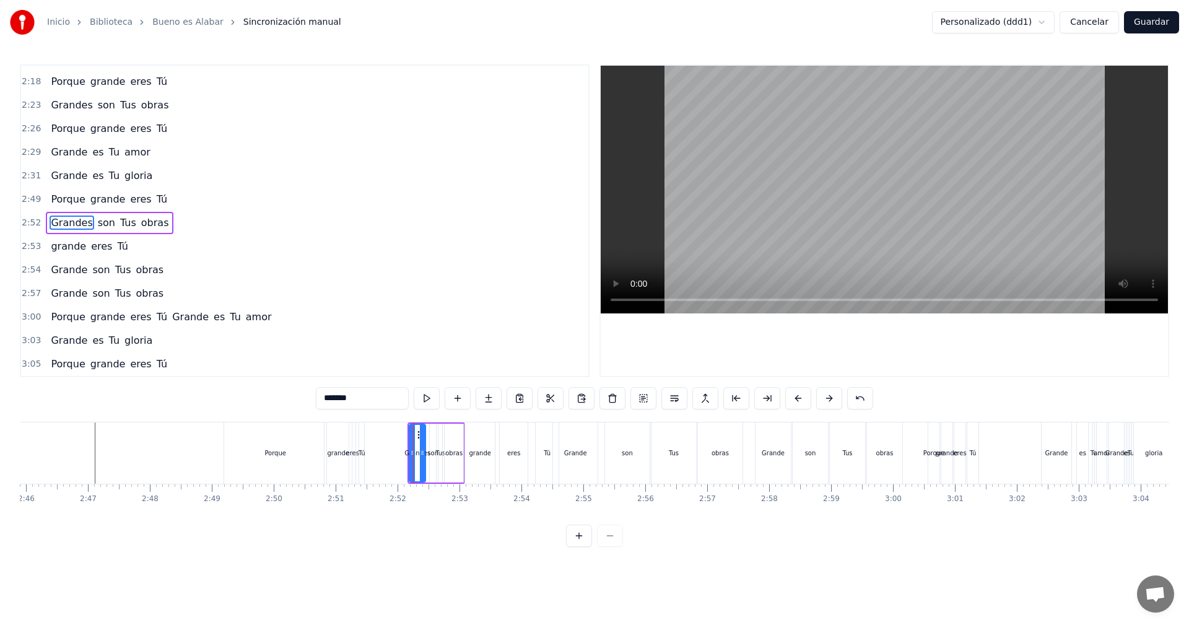
scroll to position [916, 0]
click at [408, 451] on div "Grandes" at bounding box center [418, 452] width 26 height 9
drag, startPoint x: 413, startPoint y: 462, endPoint x: 352, endPoint y: 460, distance: 61.4
click at [352, 460] on div at bounding box center [351, 453] width 5 height 56
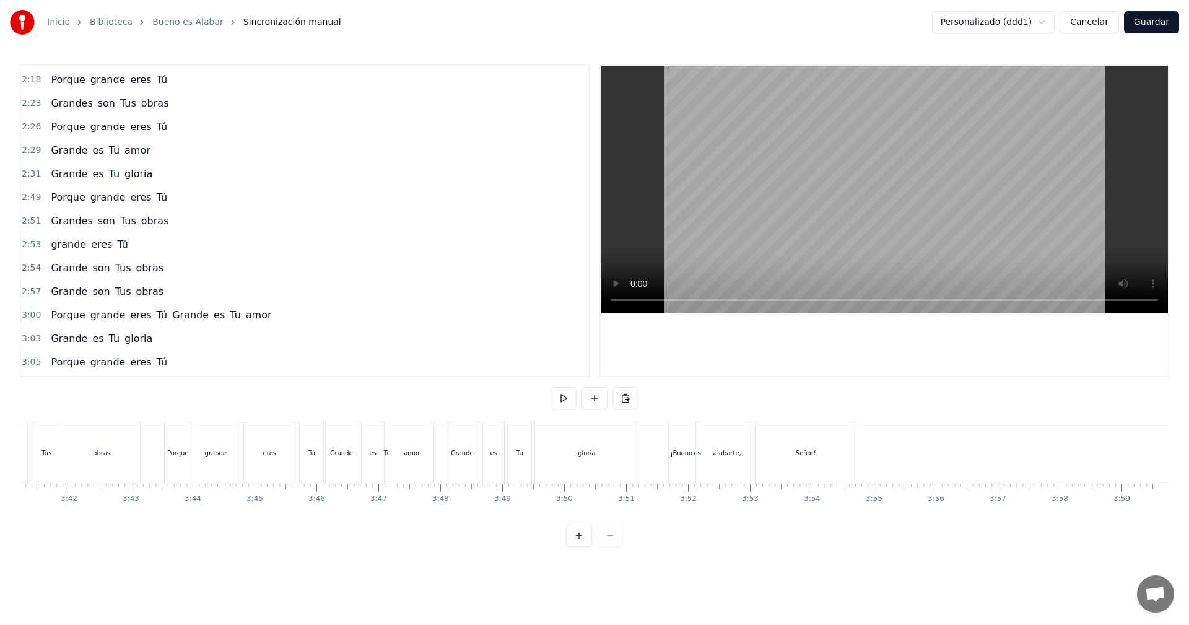
scroll to position [0, 13704]
click at [1156, 22] on button "Guardar" at bounding box center [1151, 22] width 55 height 22
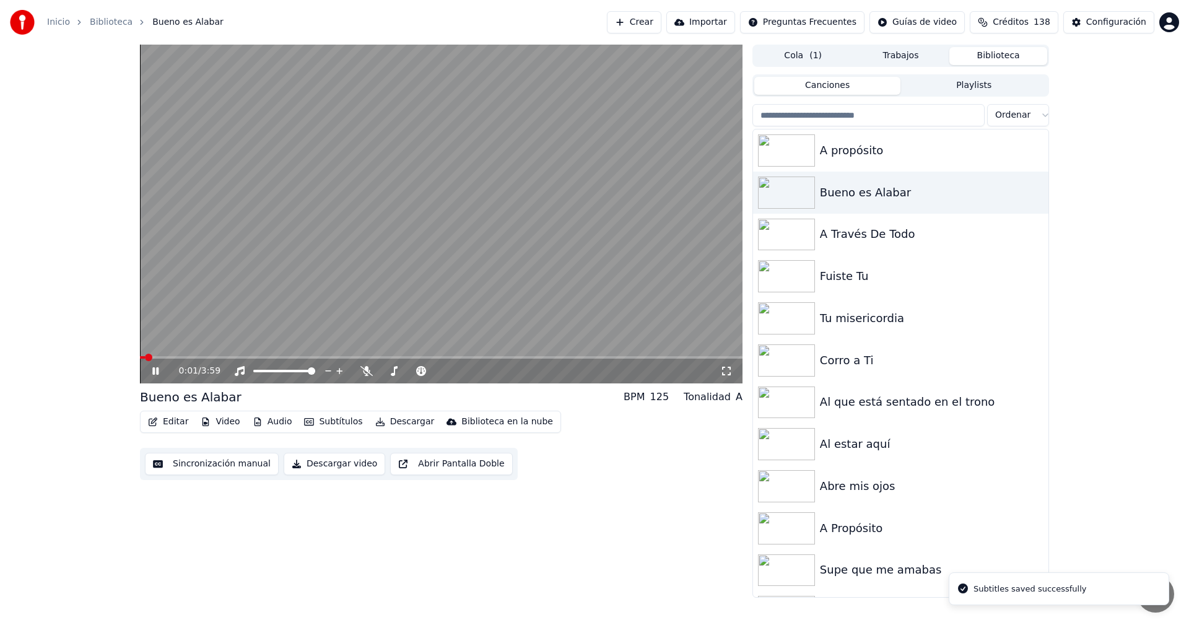
click at [162, 371] on icon at bounding box center [164, 371] width 29 height 10
click at [390, 419] on button "Descargar" at bounding box center [404, 421] width 69 height 17
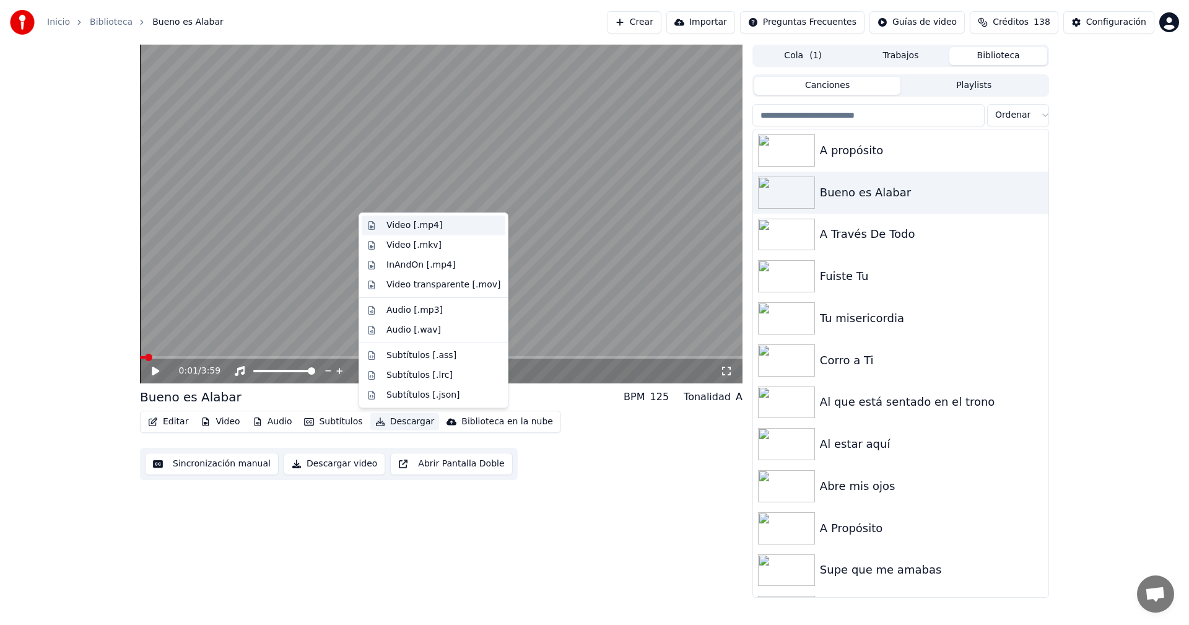
click at [405, 230] on div "Video [.mp4]" at bounding box center [415, 225] width 56 height 12
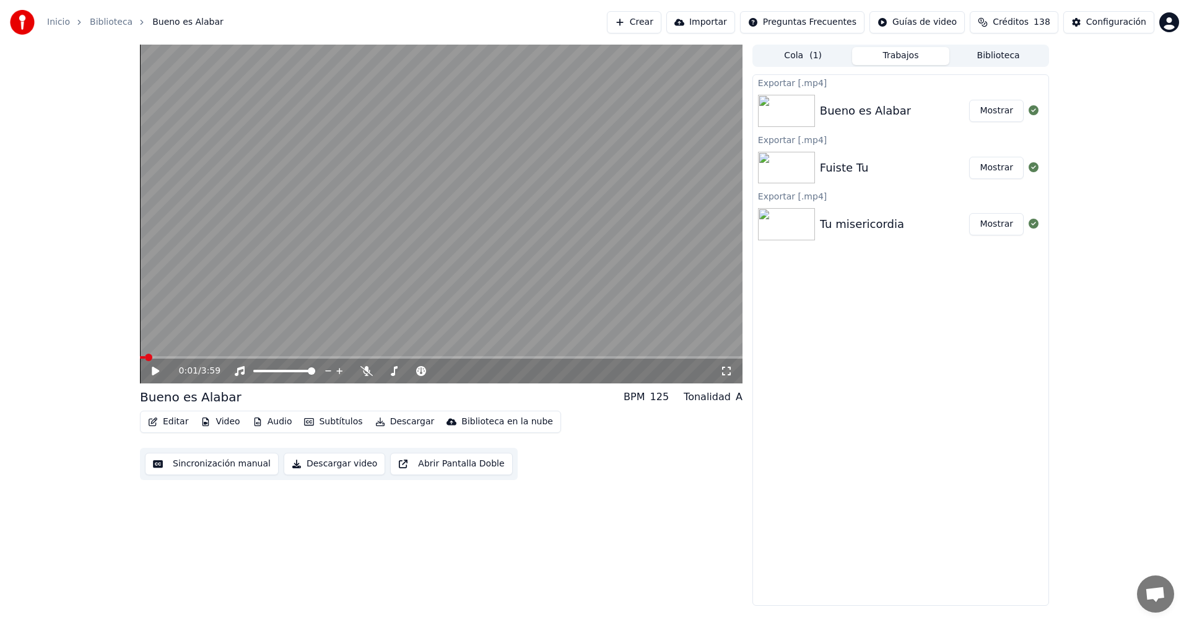
click at [992, 116] on button "Mostrar" at bounding box center [996, 111] width 55 height 22
